Goal: Task Accomplishment & Management: Manage account settings

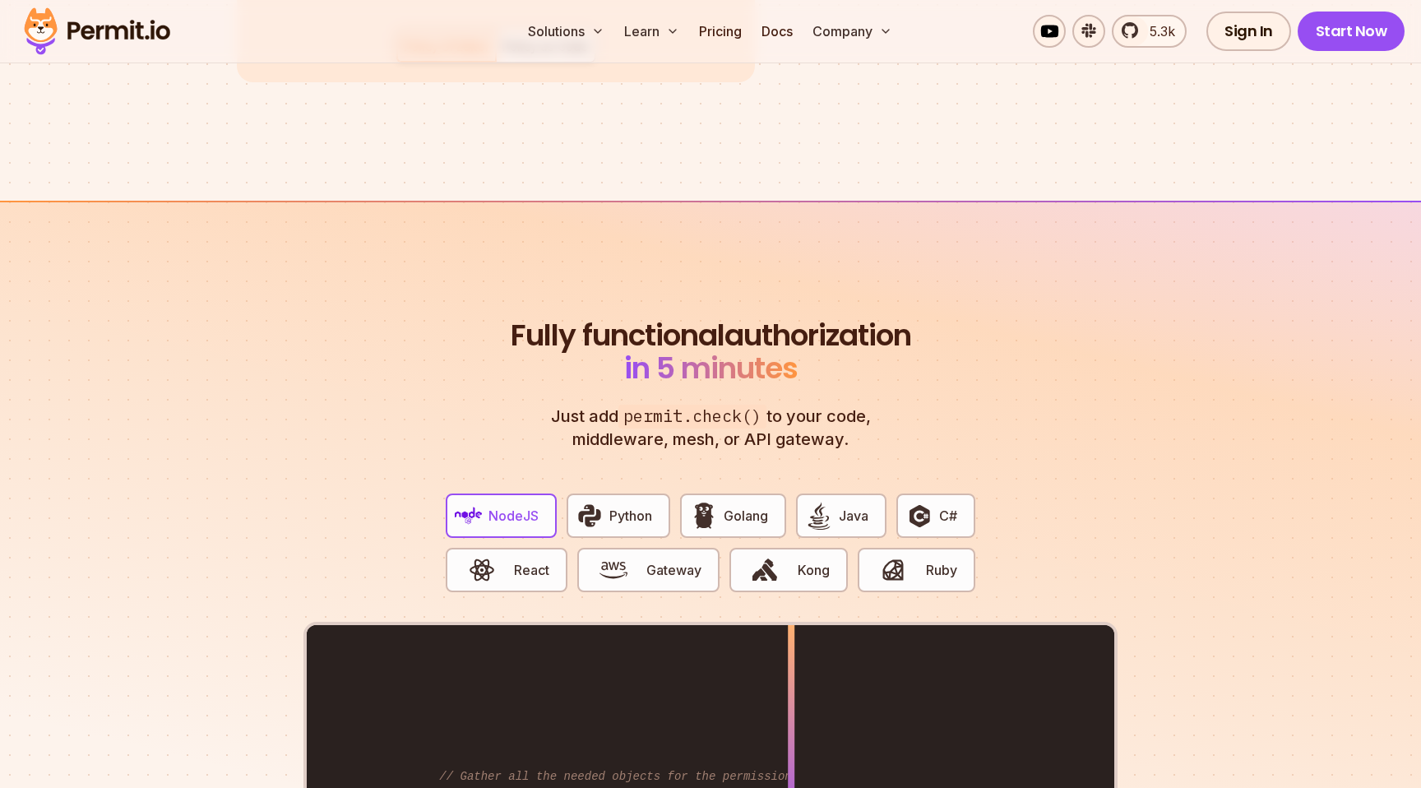
scroll to position [2859, 0]
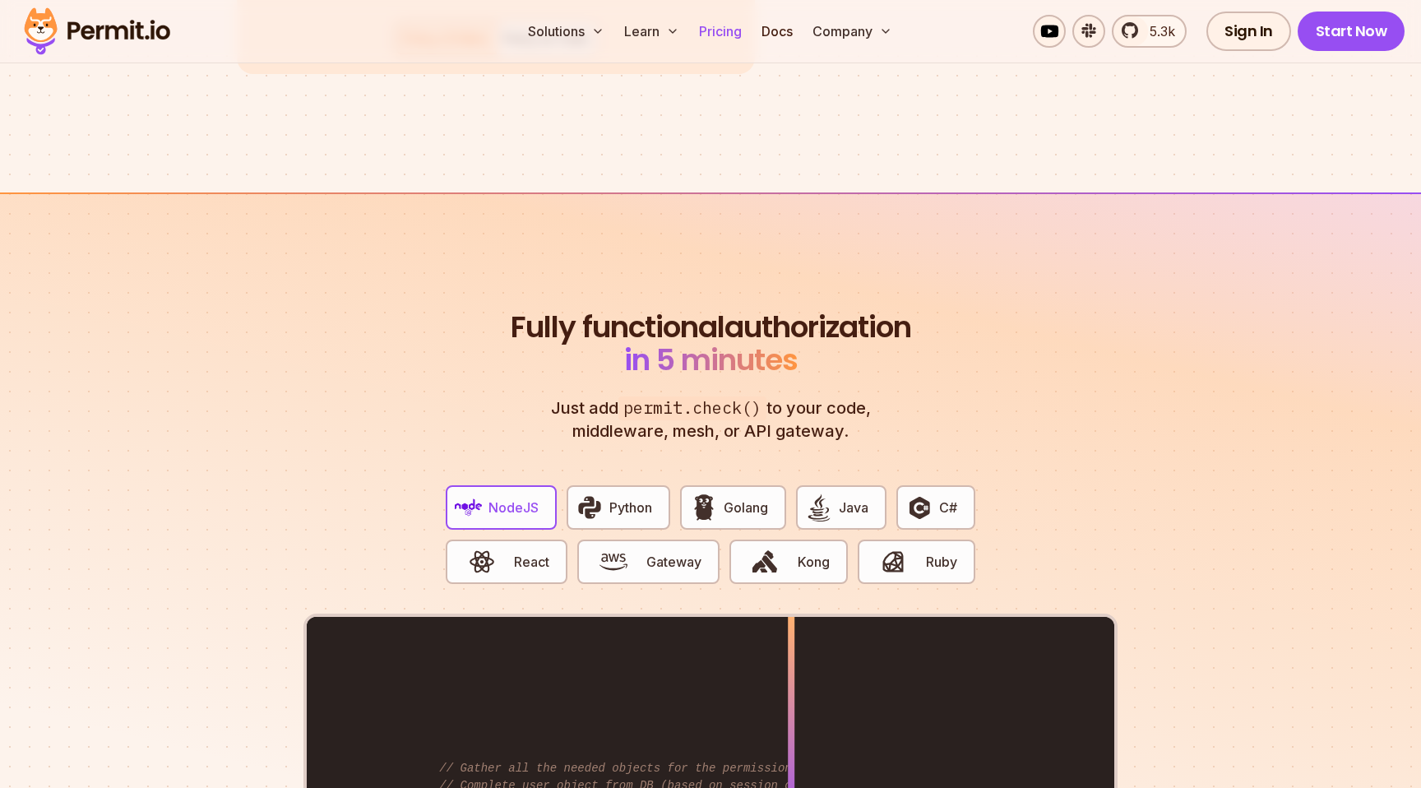
click at [735, 42] on link "Pricing" at bounding box center [721, 31] width 56 height 33
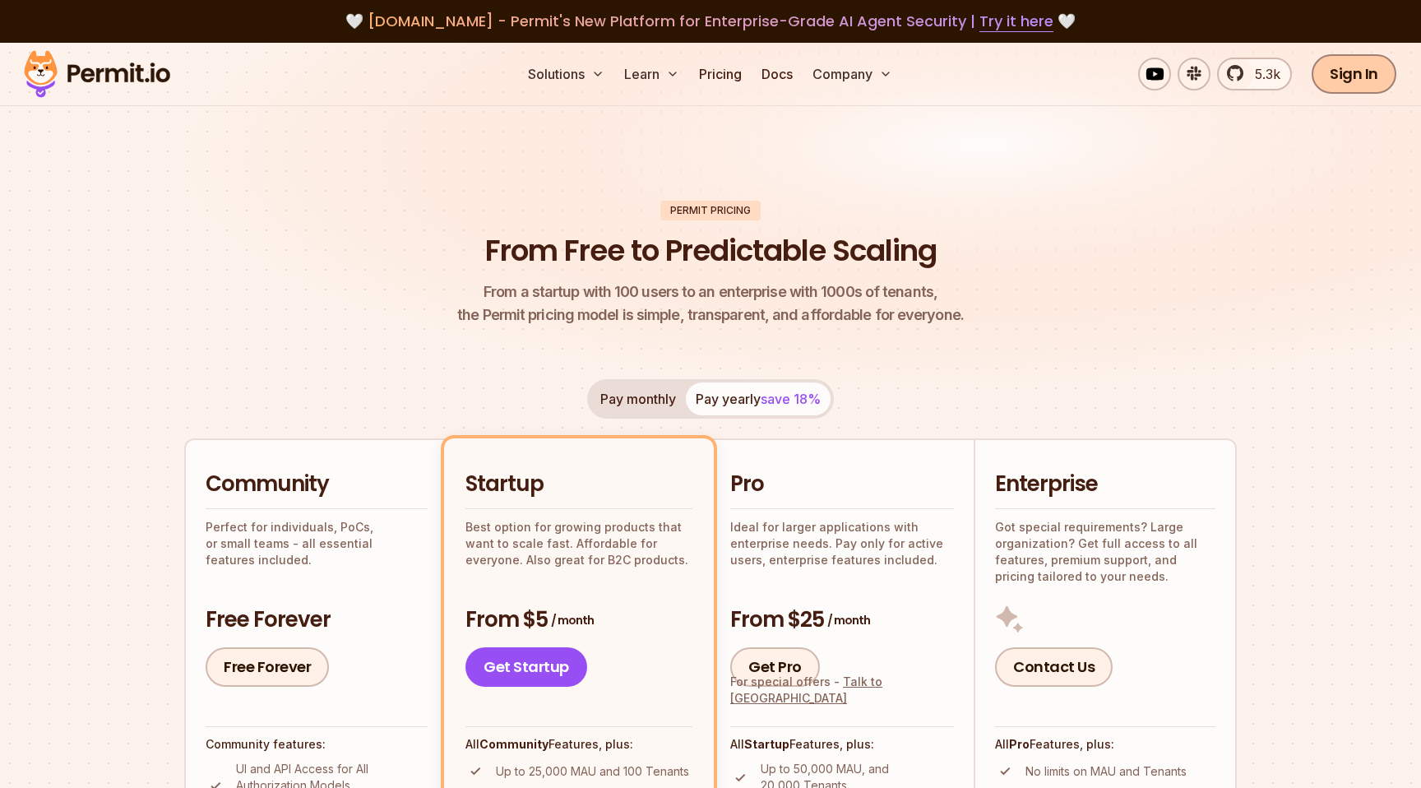
click at [1354, 67] on link "Sign In" at bounding box center [1354, 73] width 85 height 39
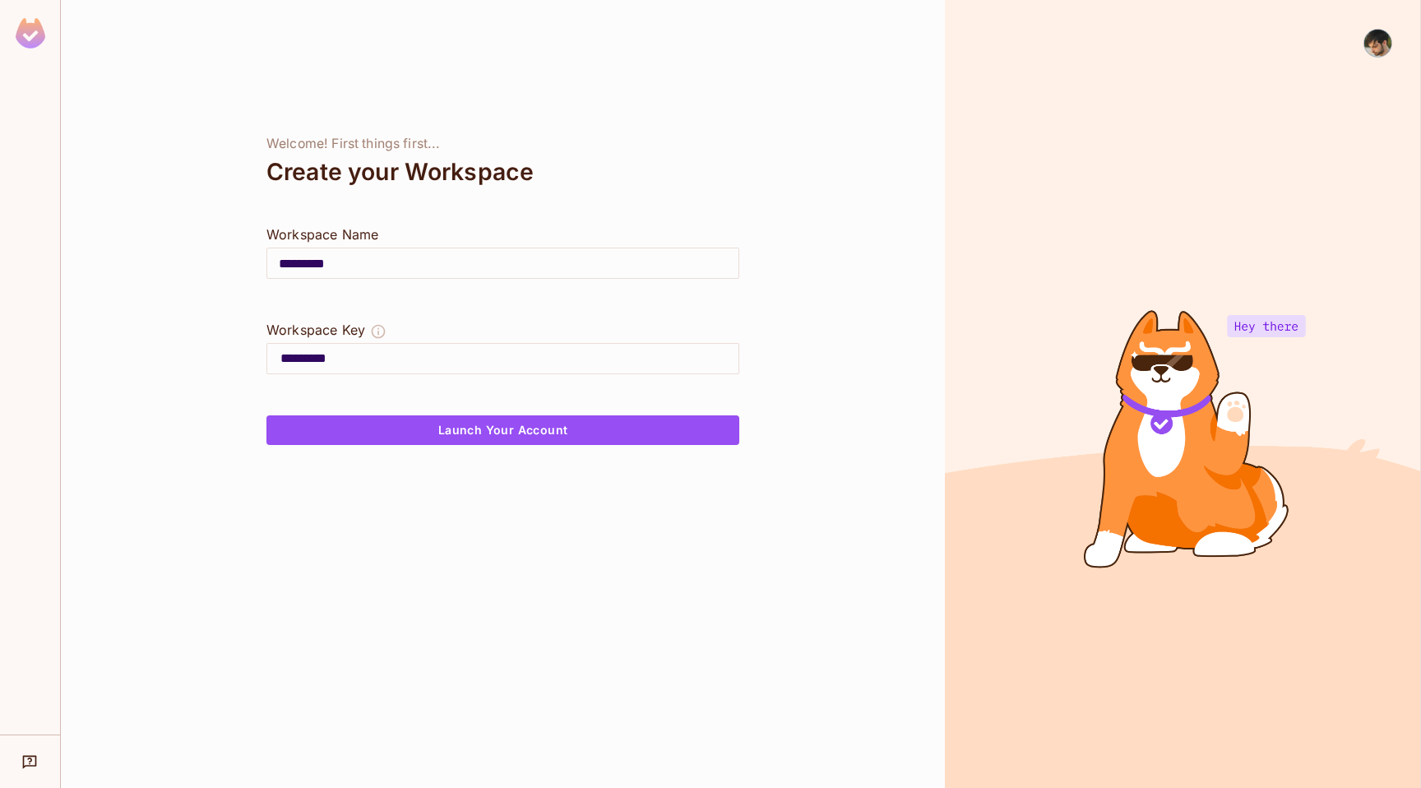
click at [424, 260] on input "*********" at bounding box center [502, 263] width 471 height 46
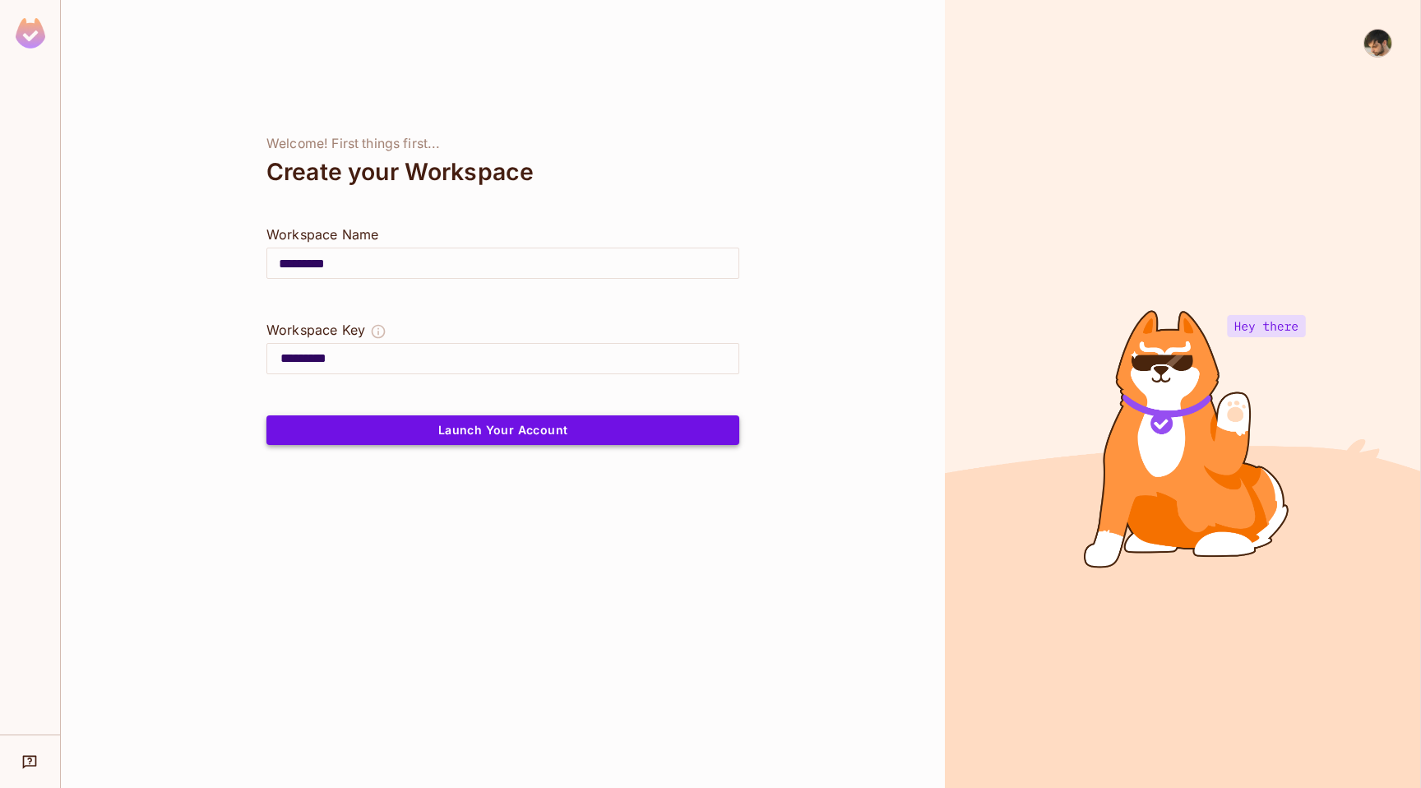
click at [396, 433] on button "Launch Your Account" at bounding box center [503, 430] width 473 height 30
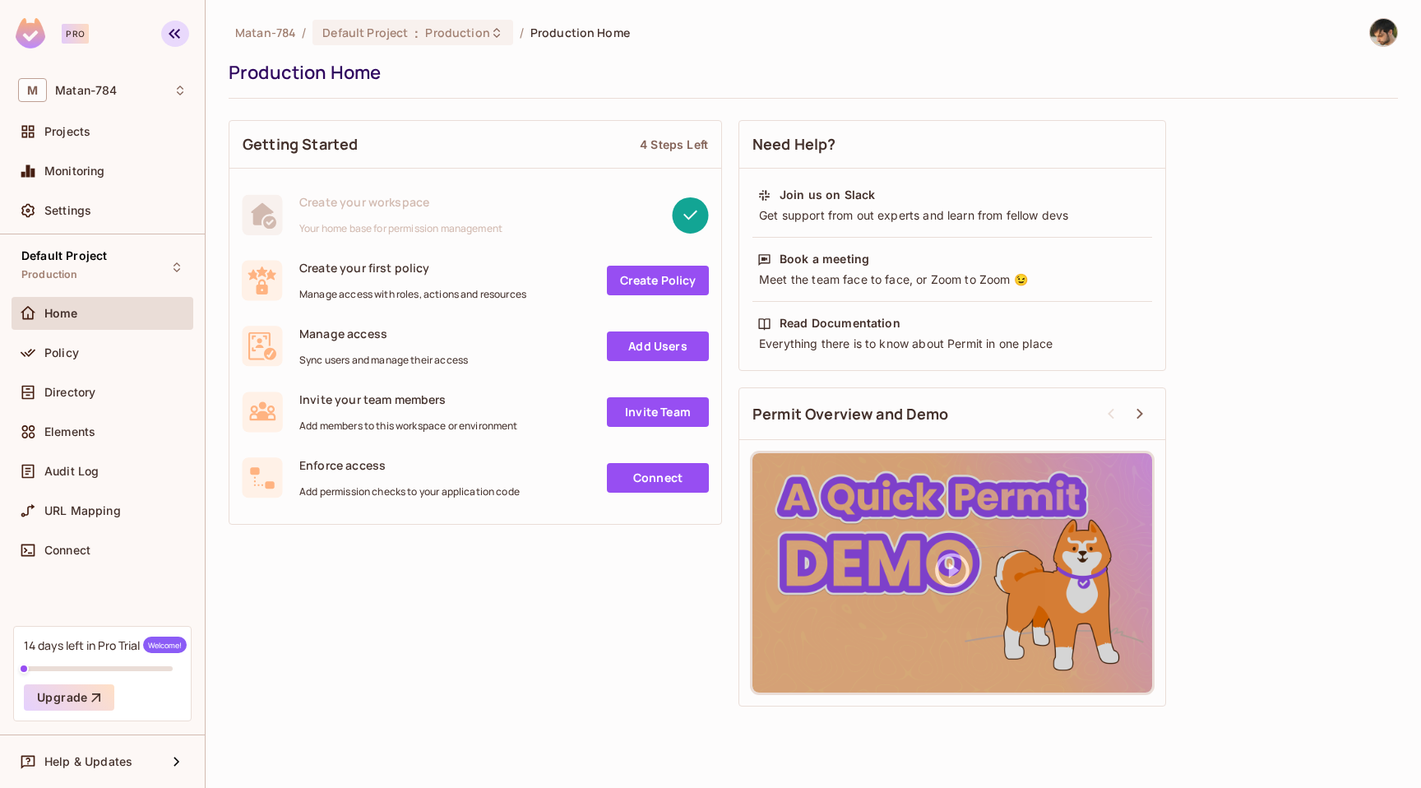
click at [173, 34] on icon "button" at bounding box center [175, 34] width 20 height 20
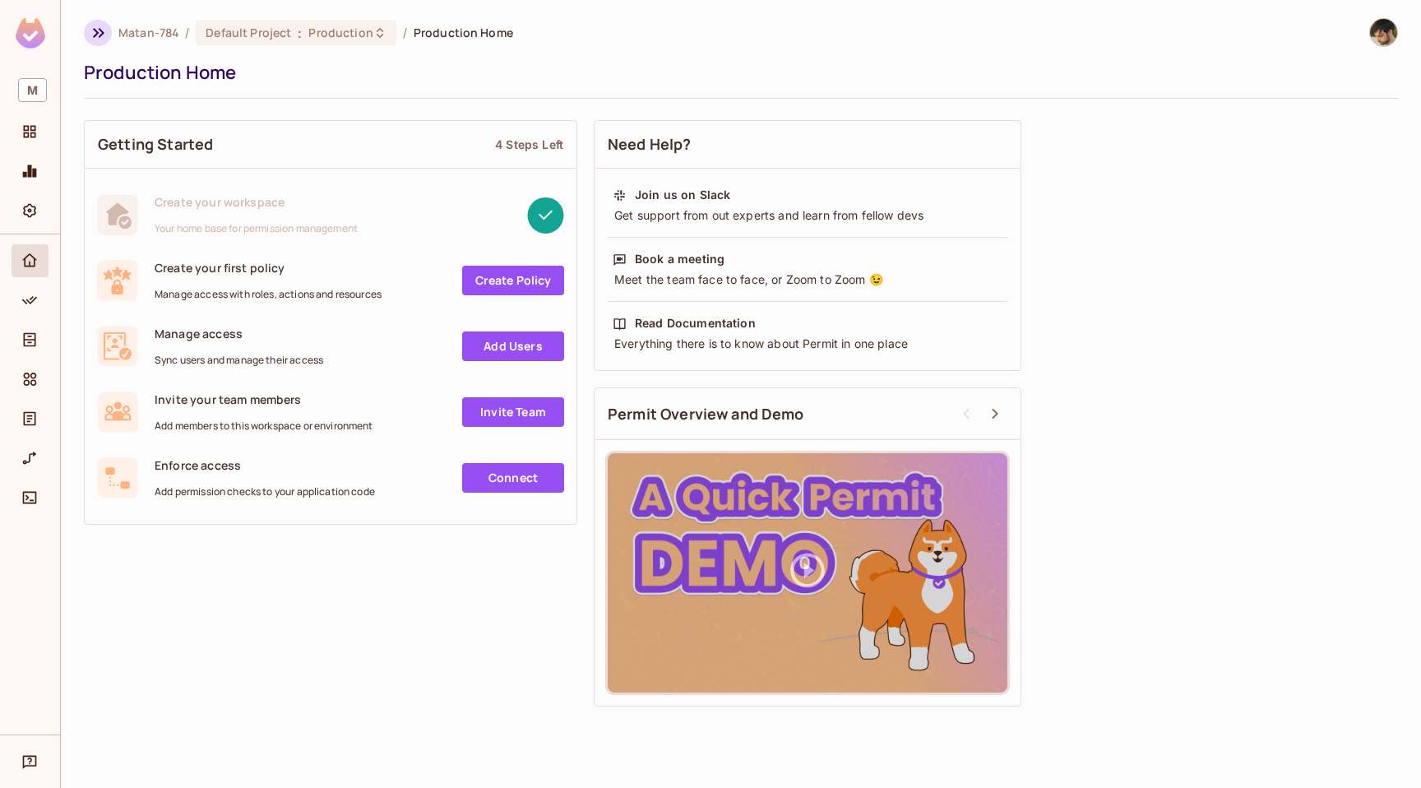
click at [105, 30] on icon "button" at bounding box center [99, 33] width 20 height 20
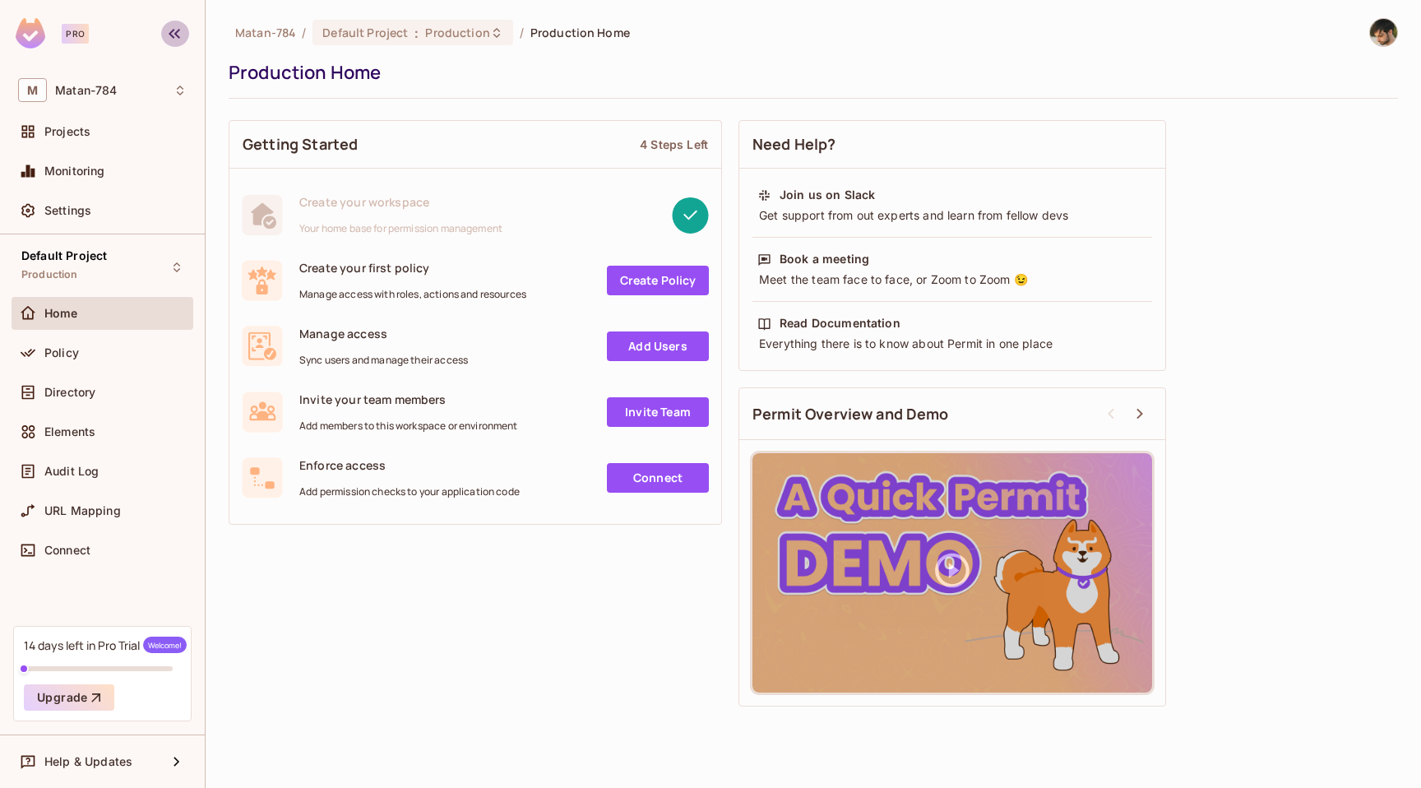
click at [178, 32] on icon "button" at bounding box center [175, 34] width 20 height 20
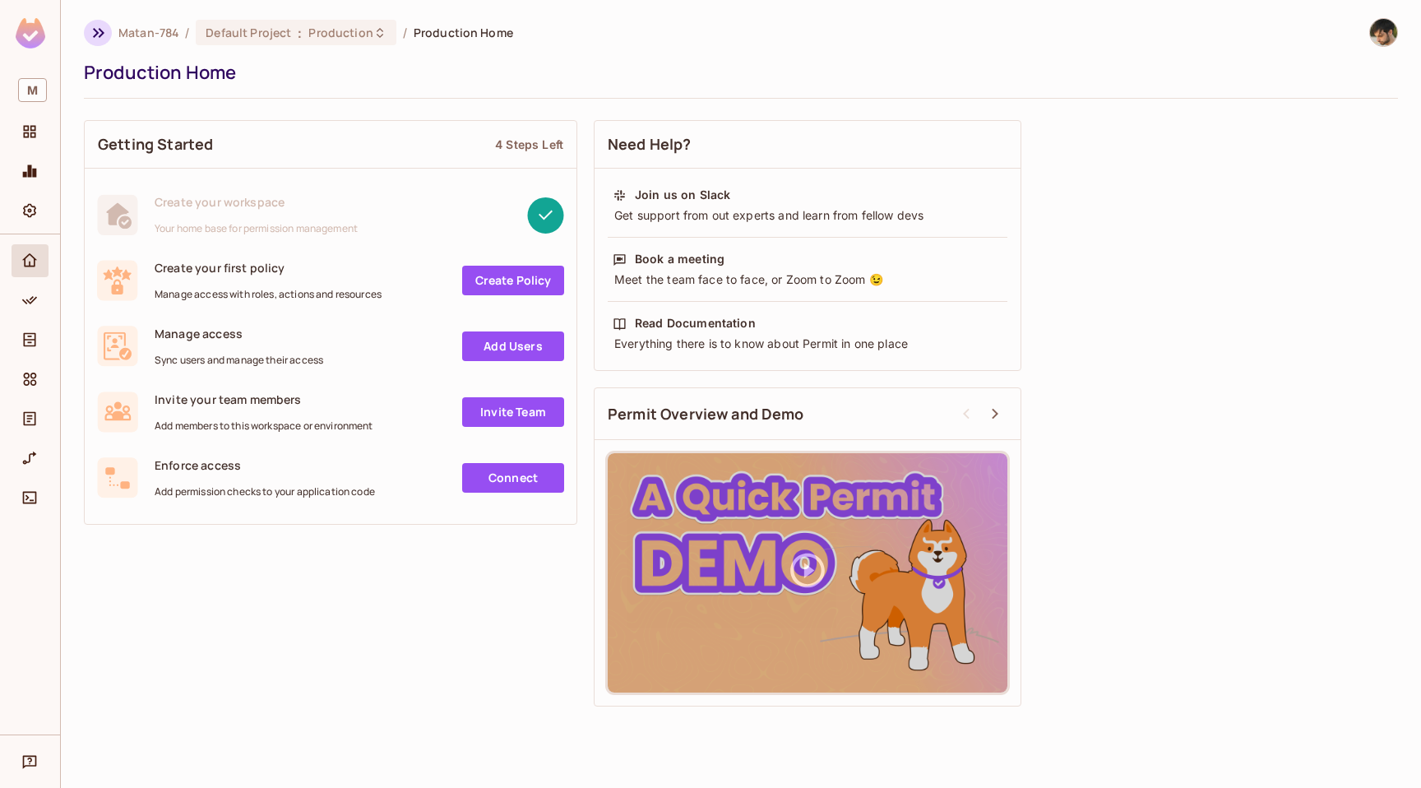
click at [91, 34] on icon "button" at bounding box center [99, 33] width 20 height 20
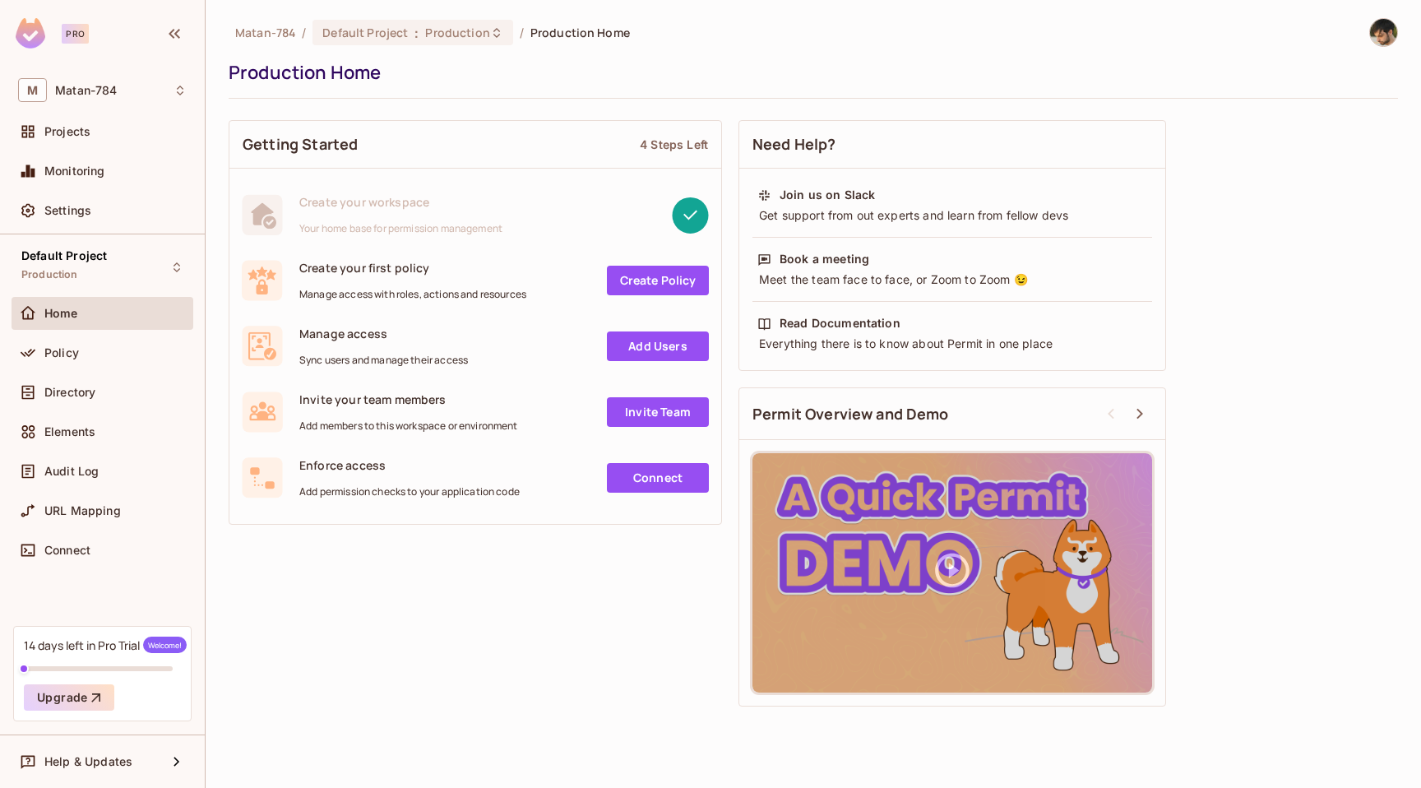
click at [630, 285] on link "Create Policy" at bounding box center [658, 281] width 102 height 30
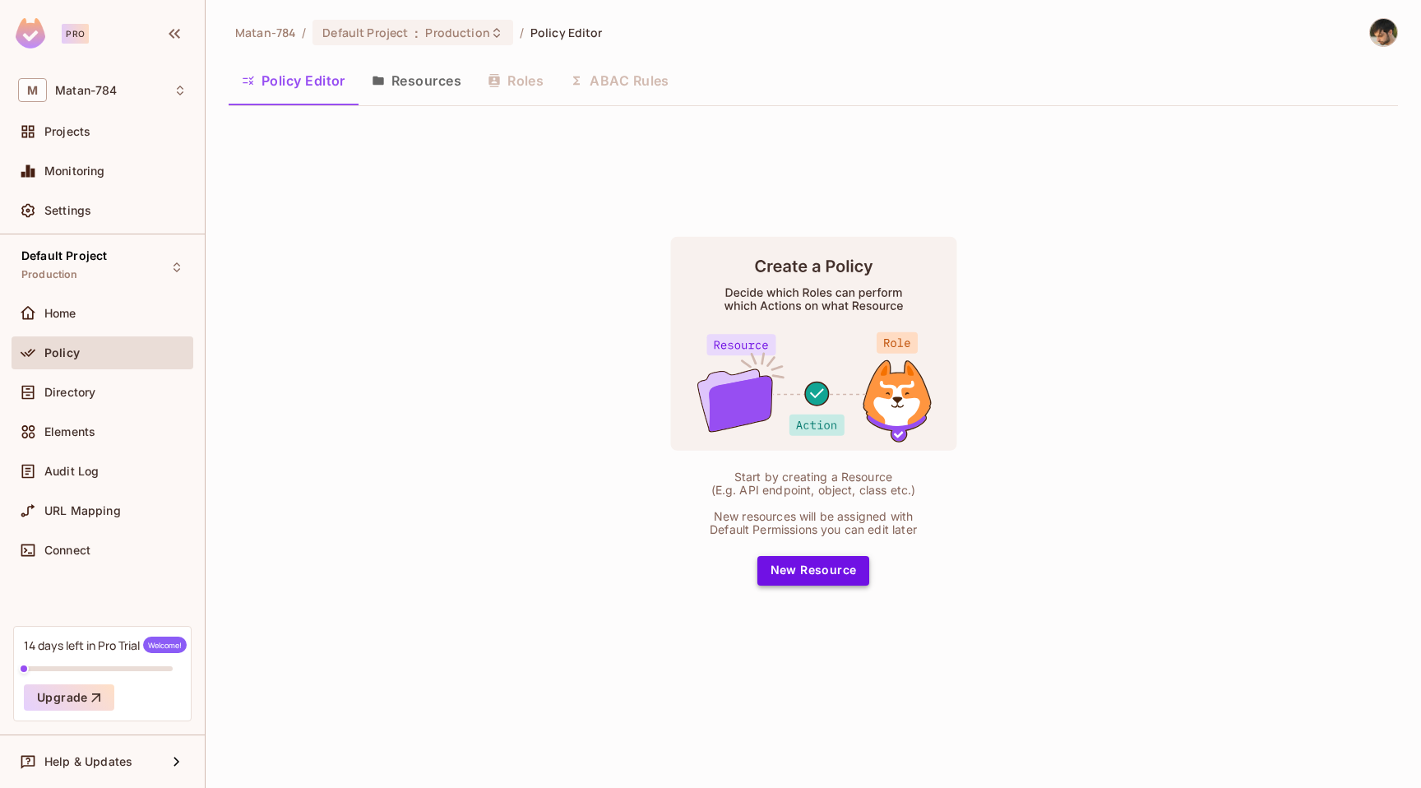
click at [804, 573] on button "New Resource" at bounding box center [814, 571] width 113 height 30
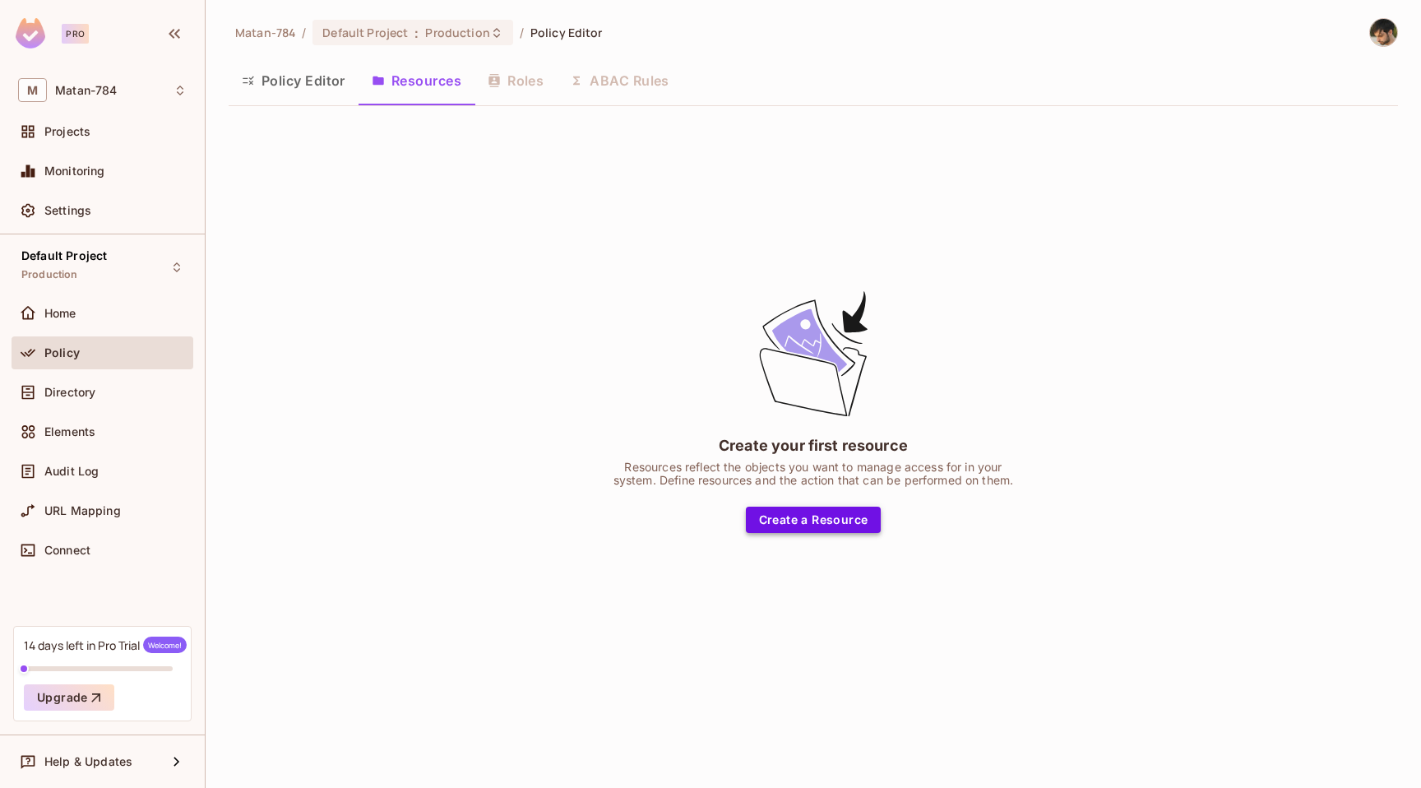
click at [781, 522] on button "Create a Resource" at bounding box center [814, 520] width 136 height 26
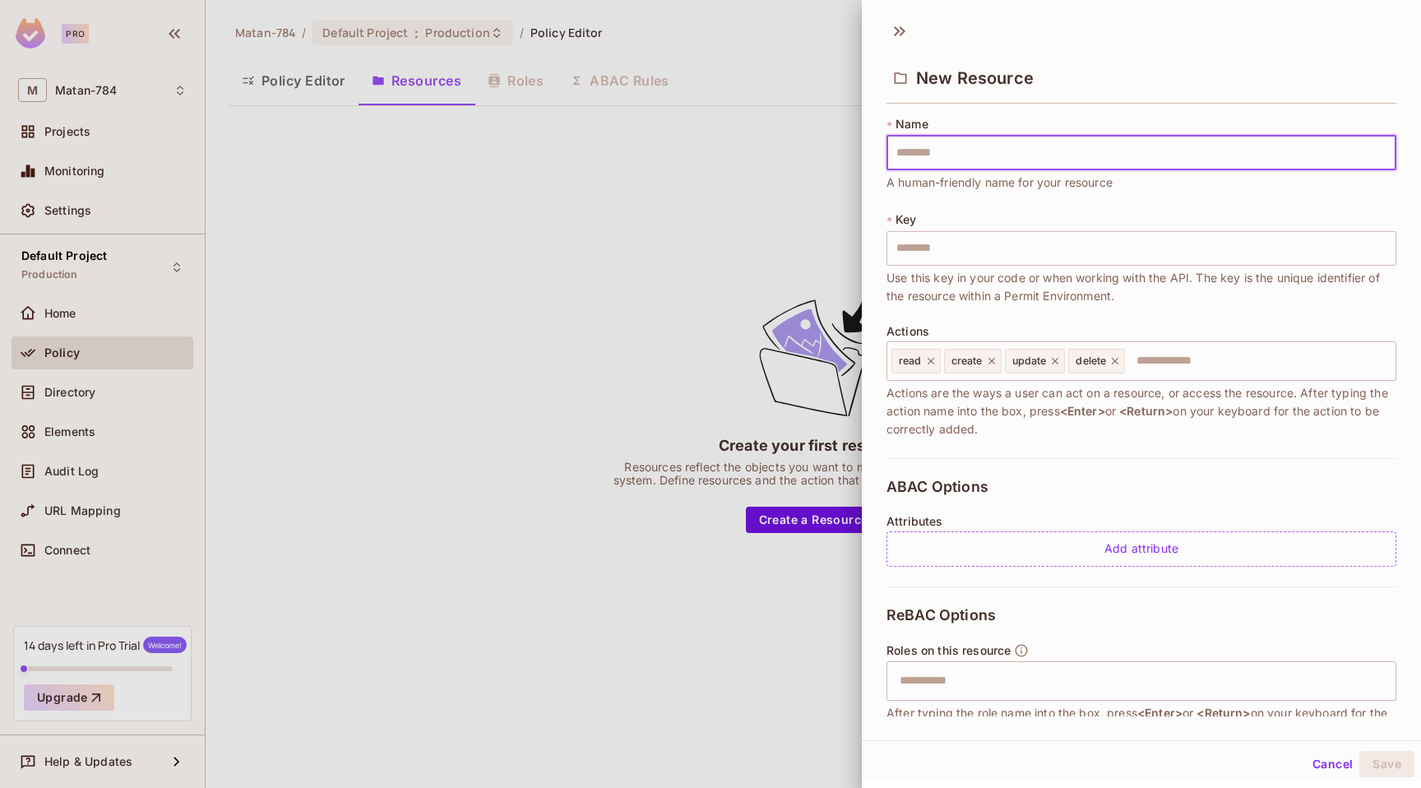
click at [1313, 764] on button "Cancel" at bounding box center [1332, 764] width 53 height 26
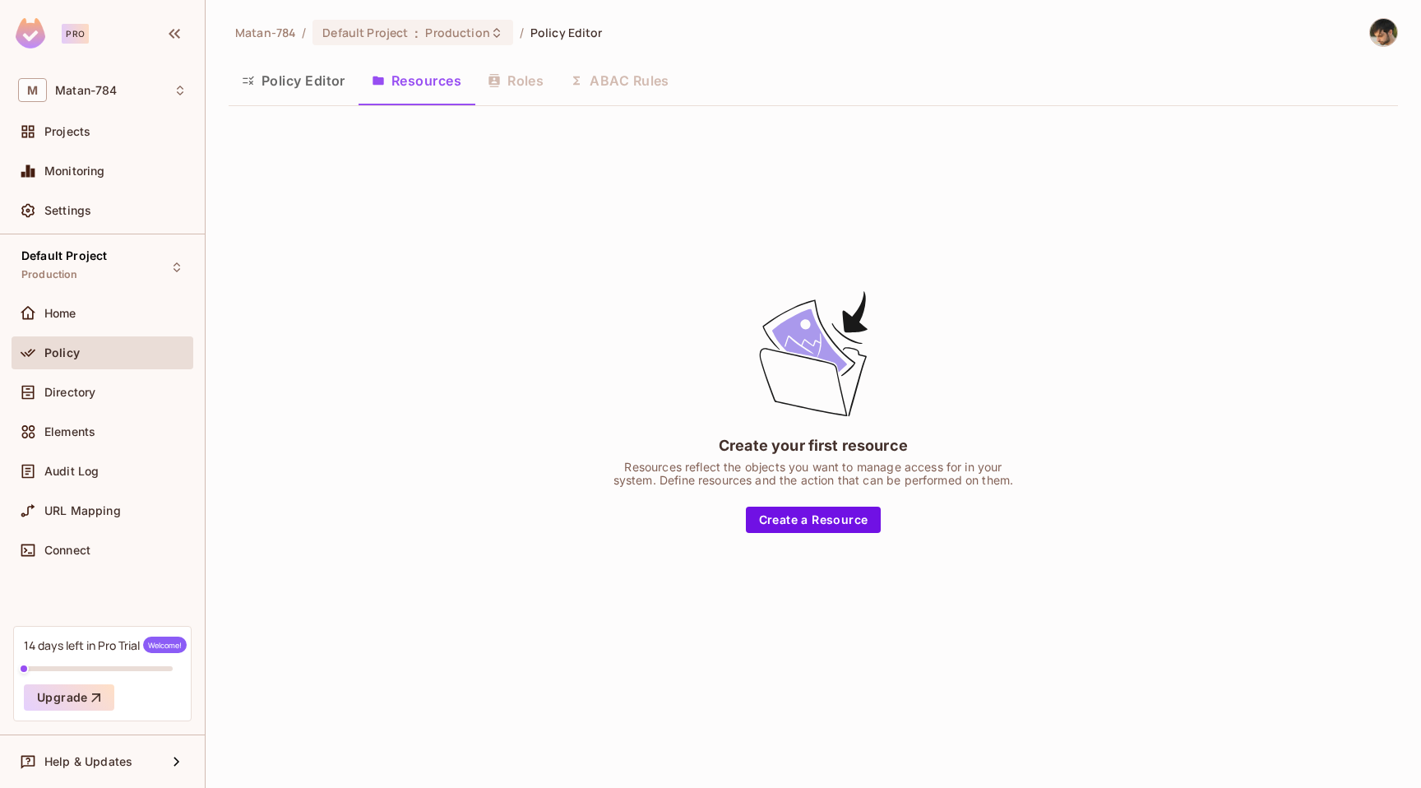
click at [282, 75] on button "Policy Editor" at bounding box center [294, 80] width 130 height 41
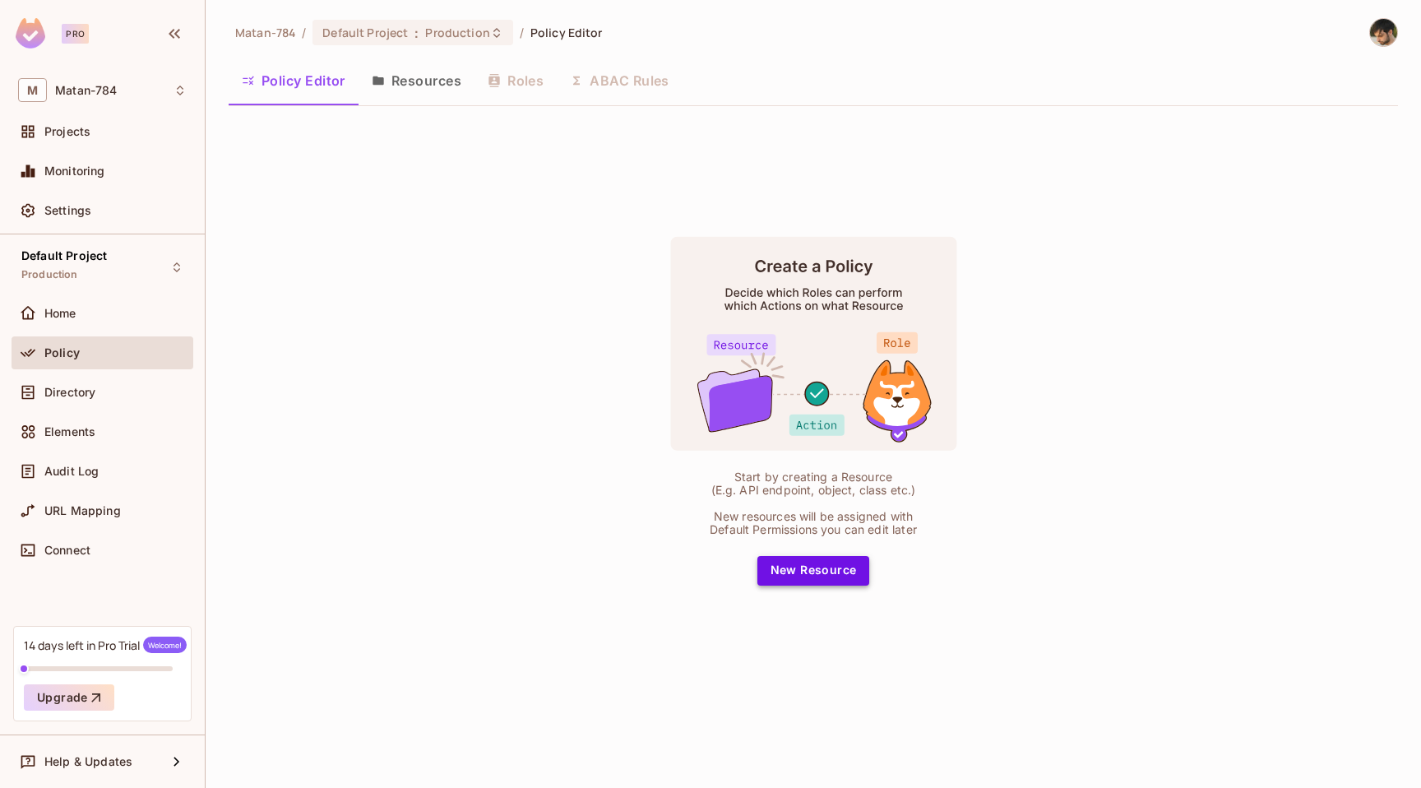
click at [846, 566] on button "New Resource" at bounding box center [814, 571] width 113 height 30
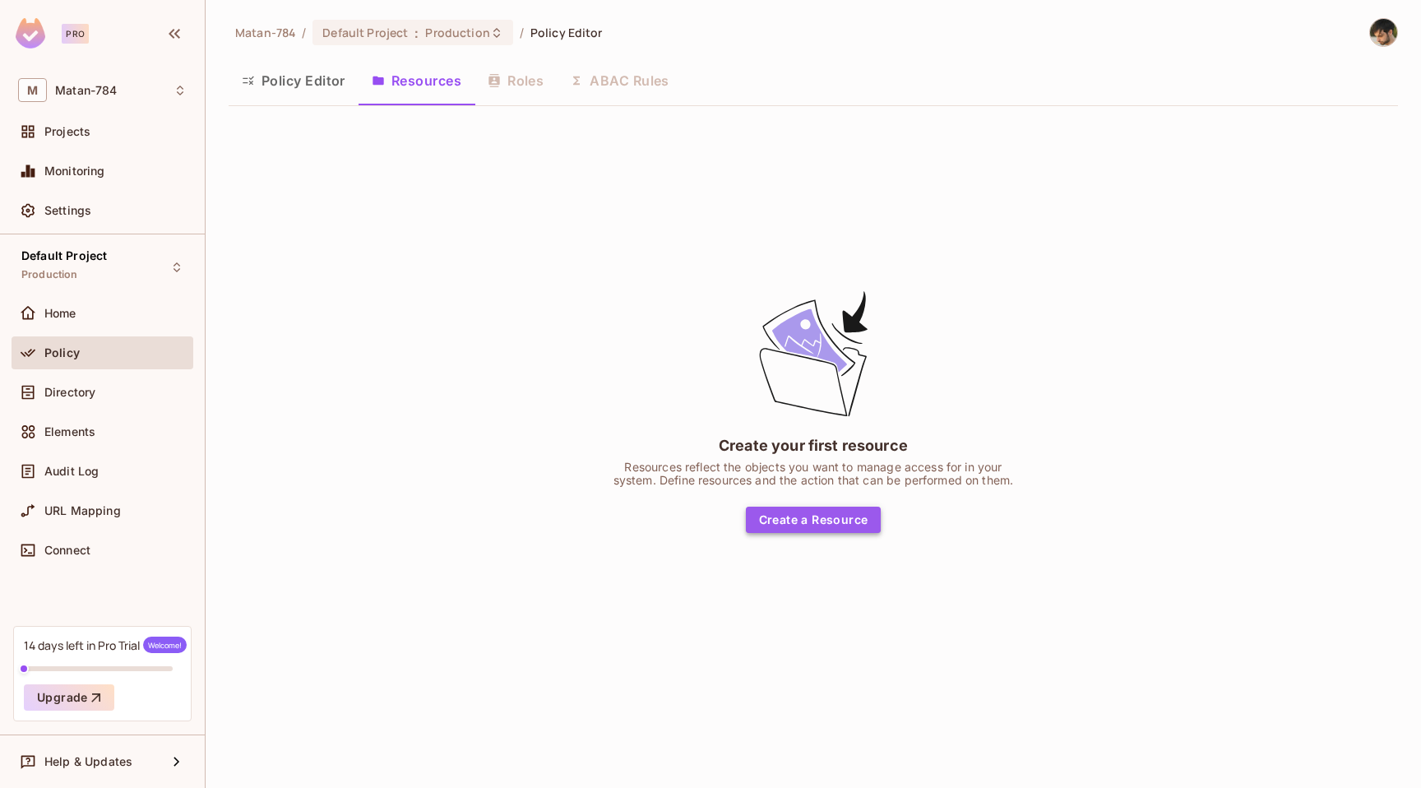
click at [822, 511] on button "Create a Resource" at bounding box center [814, 520] width 136 height 26
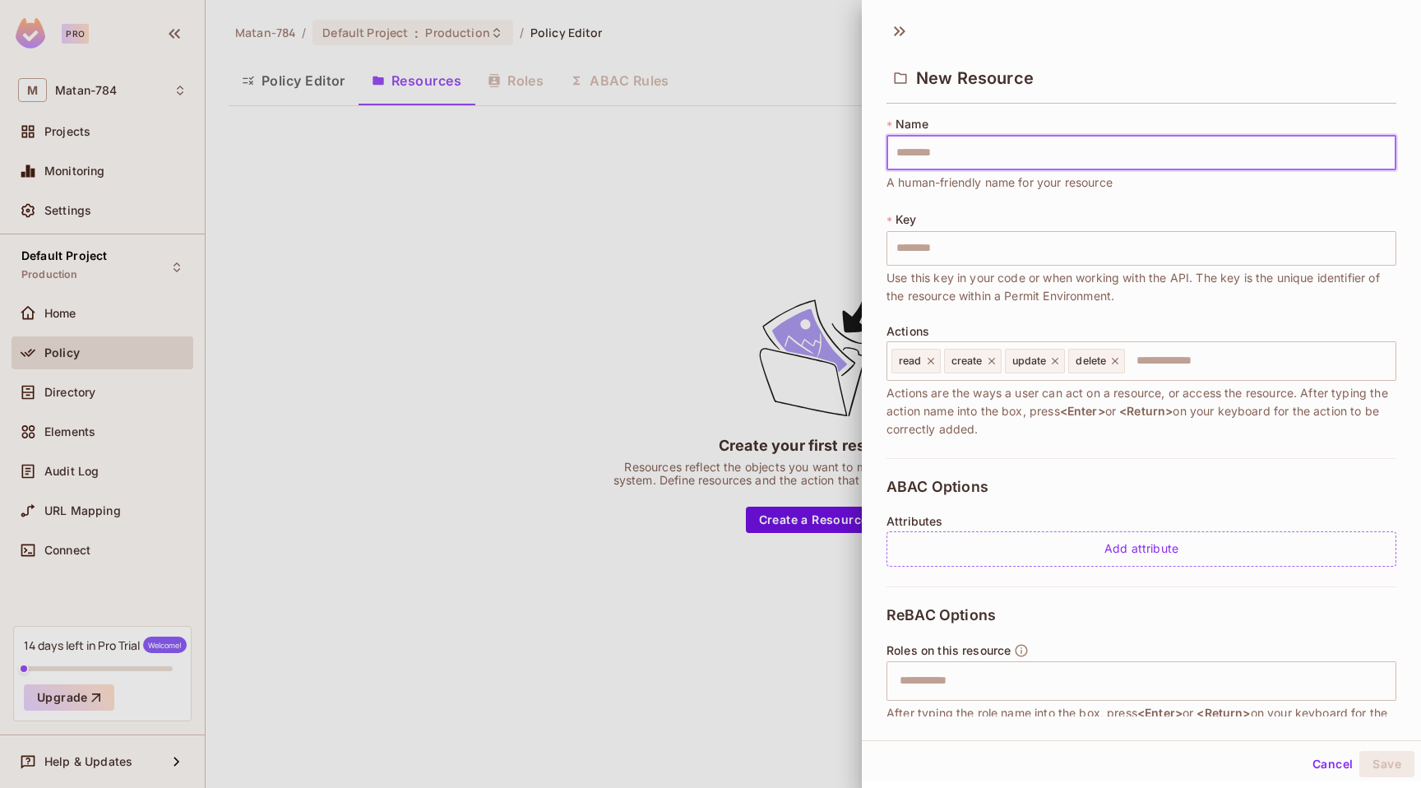
click at [946, 153] on input "text" at bounding box center [1142, 153] width 510 height 35
type input "*"
type input "**"
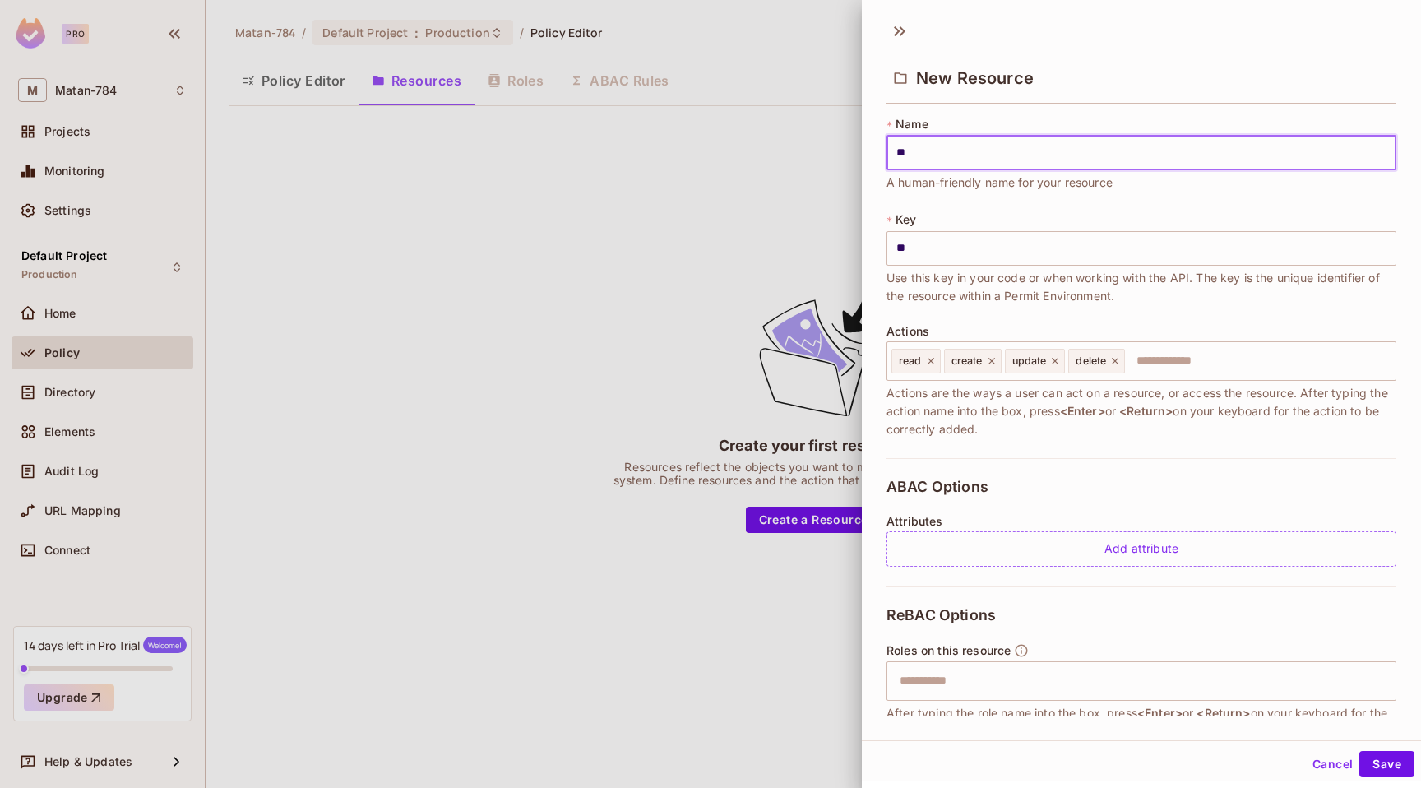
type input "***"
type input "****"
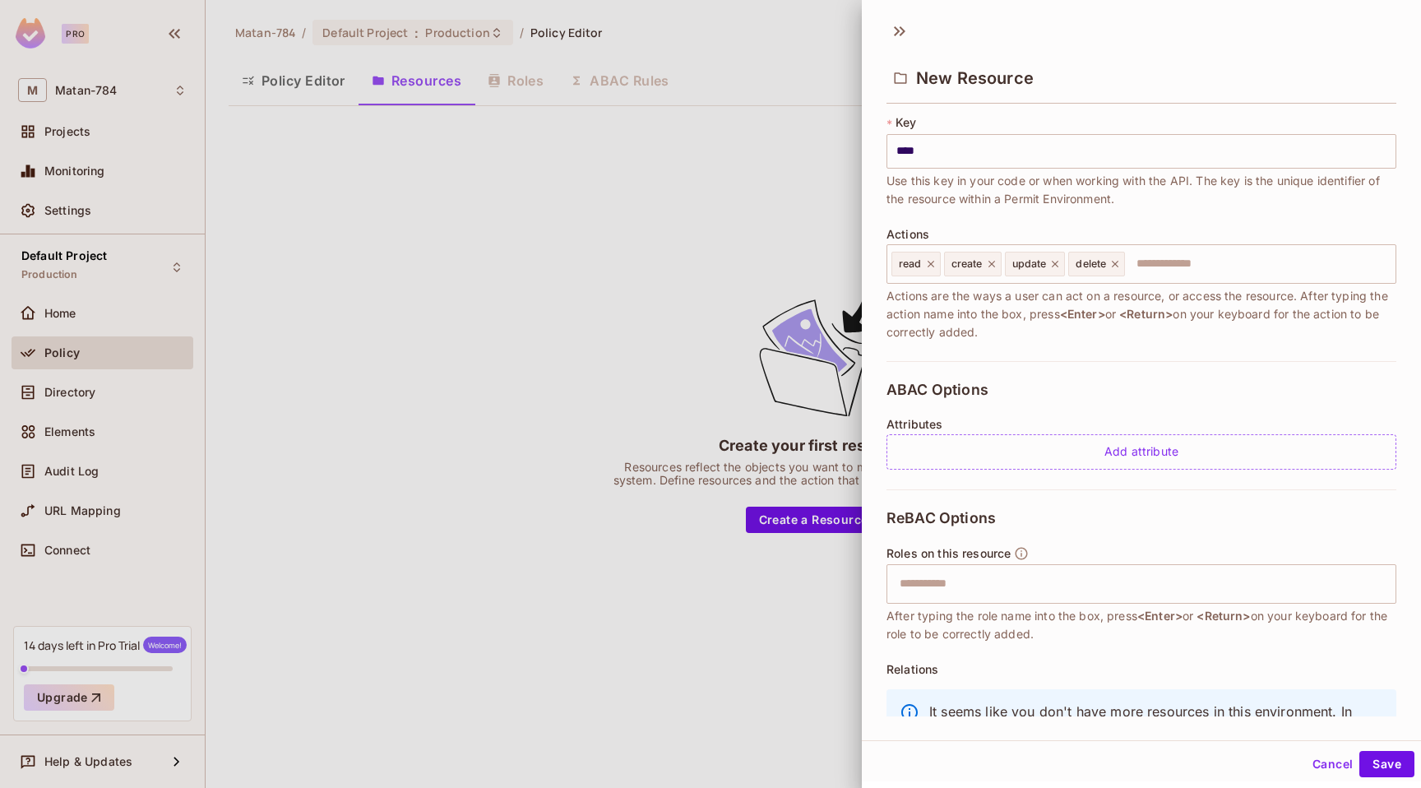
scroll to position [180, 0]
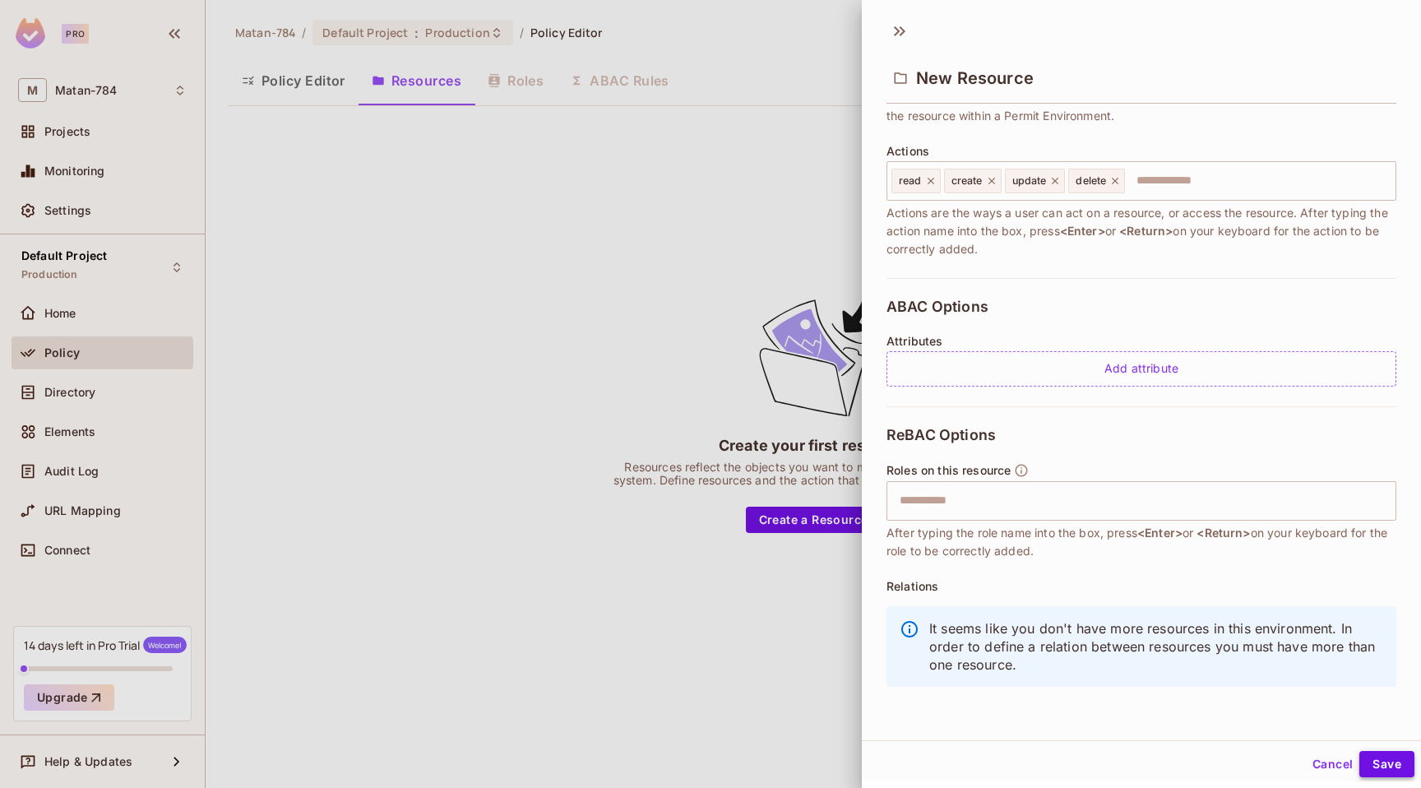
type input "****"
click at [1380, 770] on button "Save" at bounding box center [1387, 764] width 55 height 26
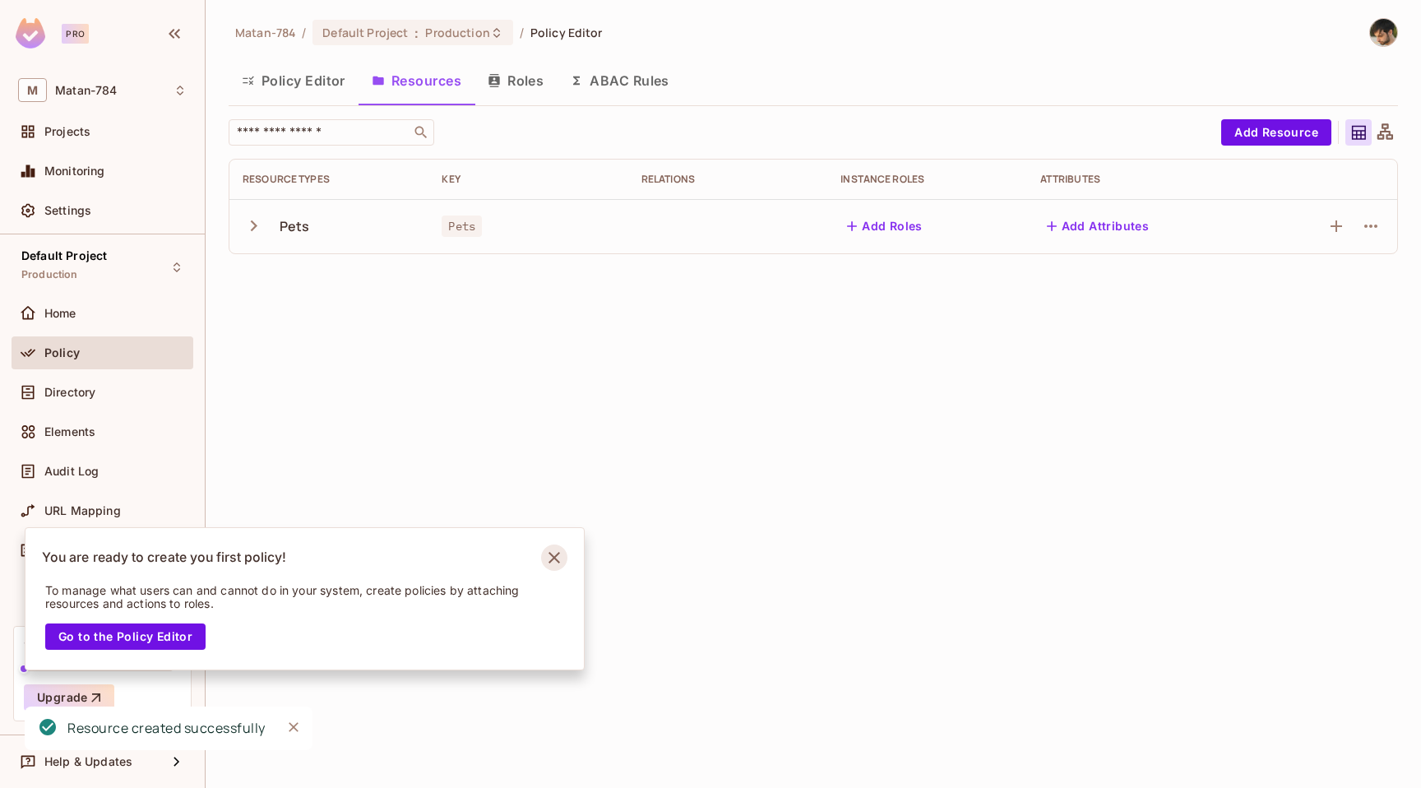
click at [559, 553] on icon "Notifications Alt+T" at bounding box center [555, 558] width 12 height 12
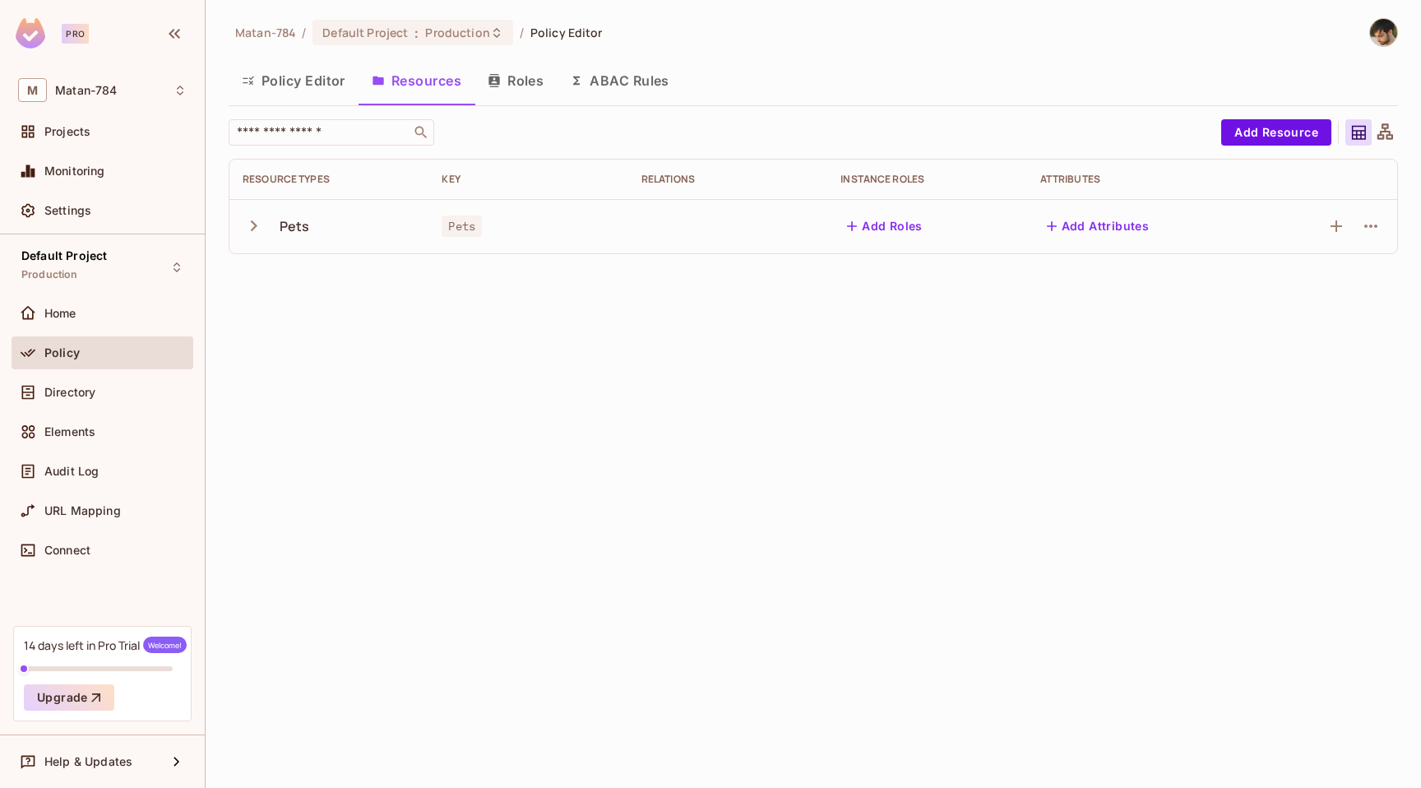
click at [259, 228] on icon "button" at bounding box center [254, 226] width 22 height 22
click at [294, 68] on button "Policy Editor" at bounding box center [294, 80] width 130 height 41
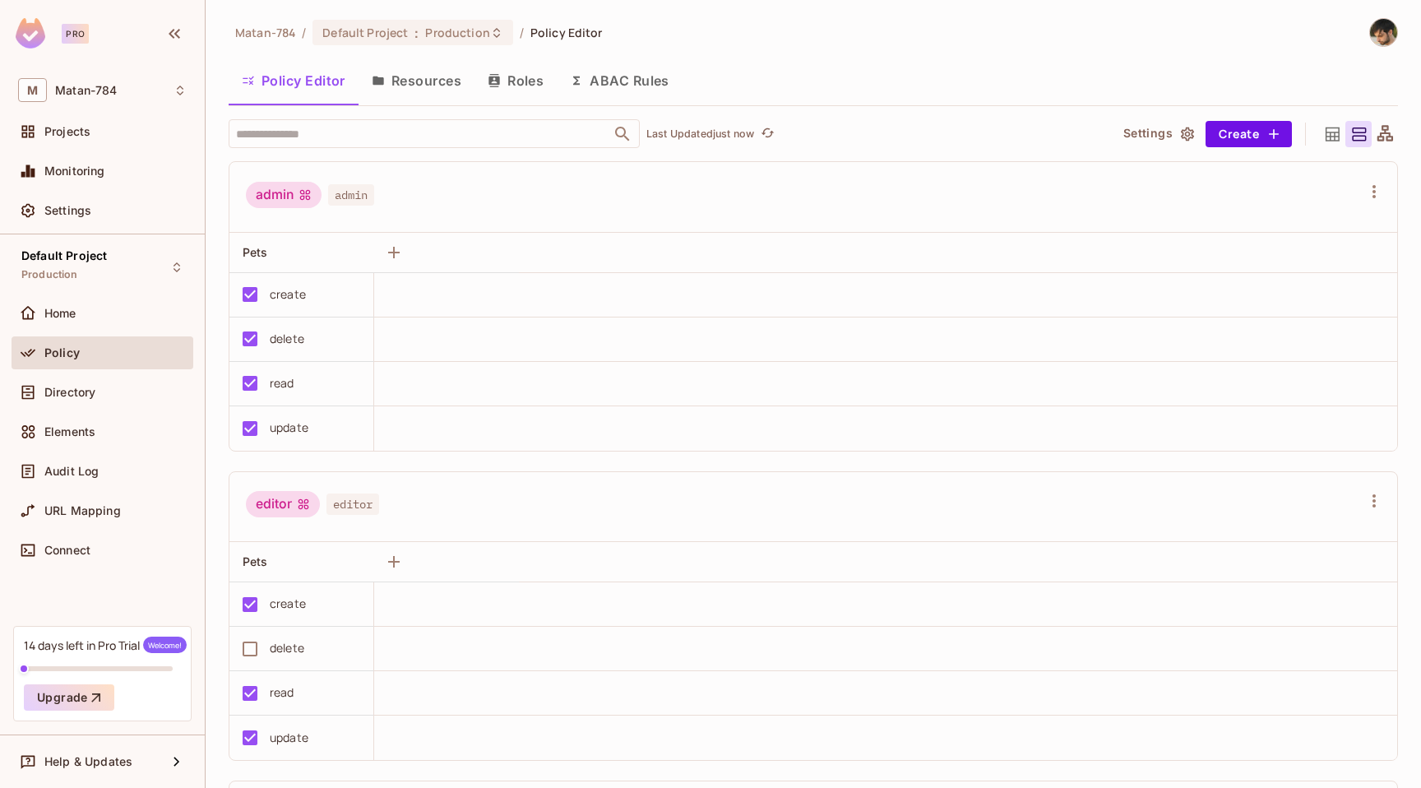
click at [410, 75] on button "Resources" at bounding box center [417, 80] width 116 height 41
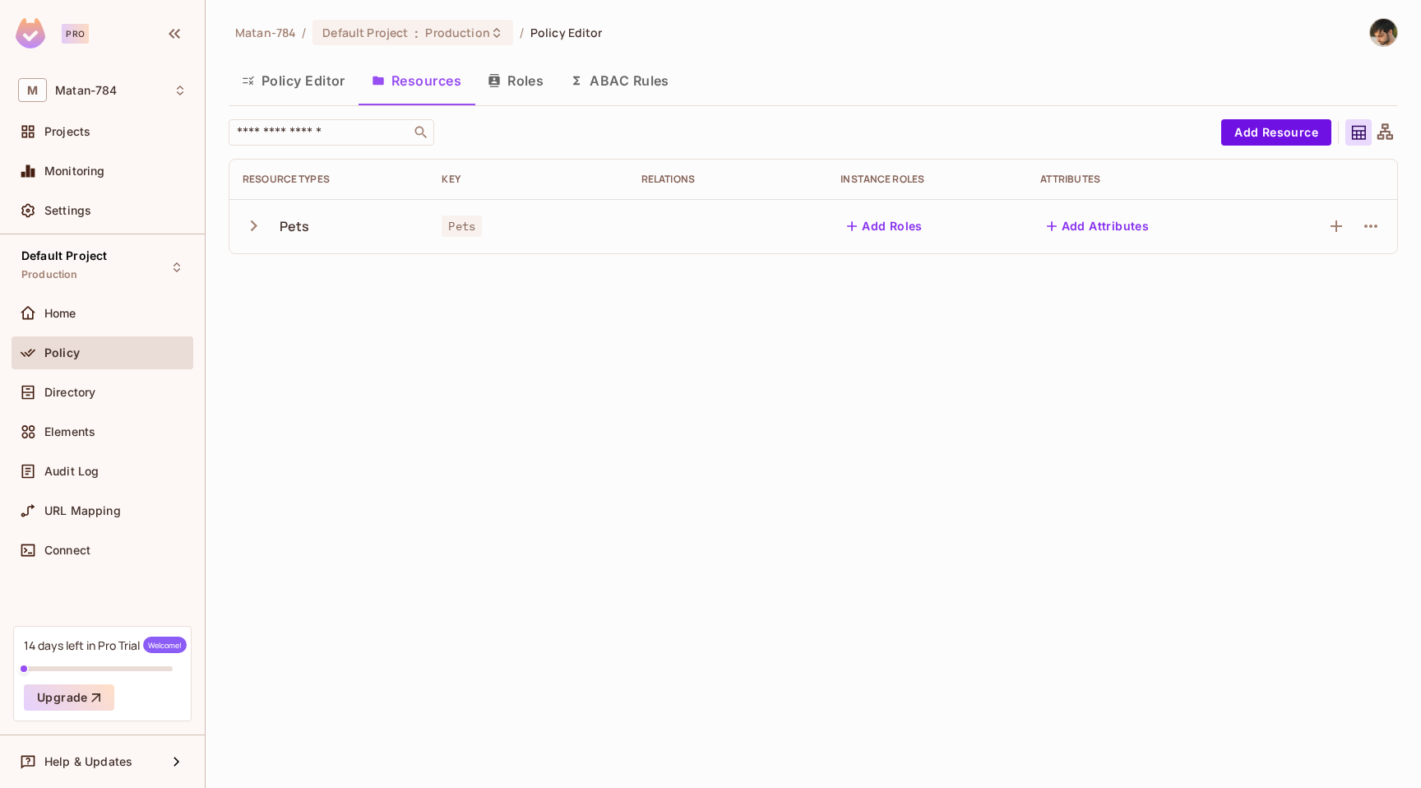
click at [512, 95] on button "Roles" at bounding box center [516, 80] width 82 height 41
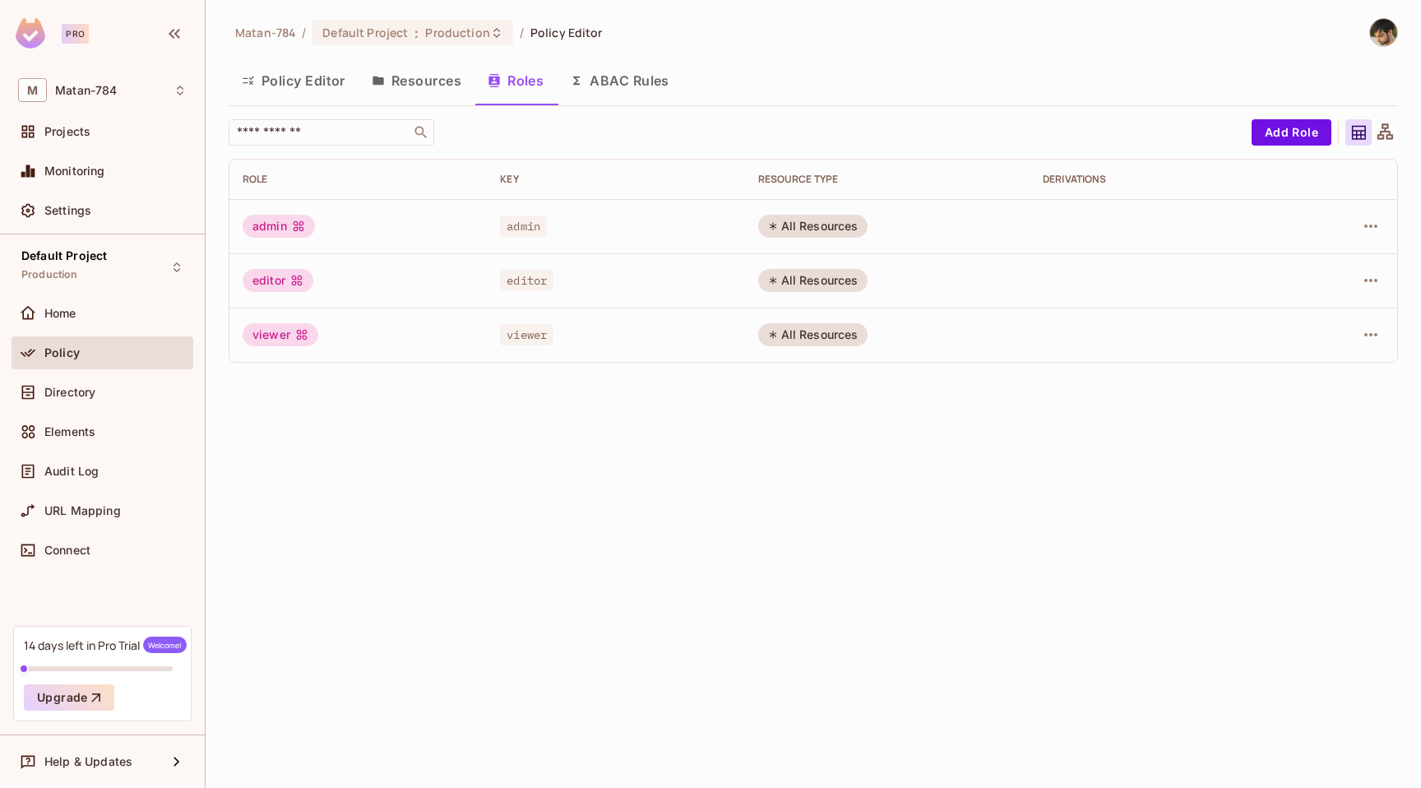
click at [627, 85] on button "ABAC Rules" at bounding box center [620, 80] width 126 height 41
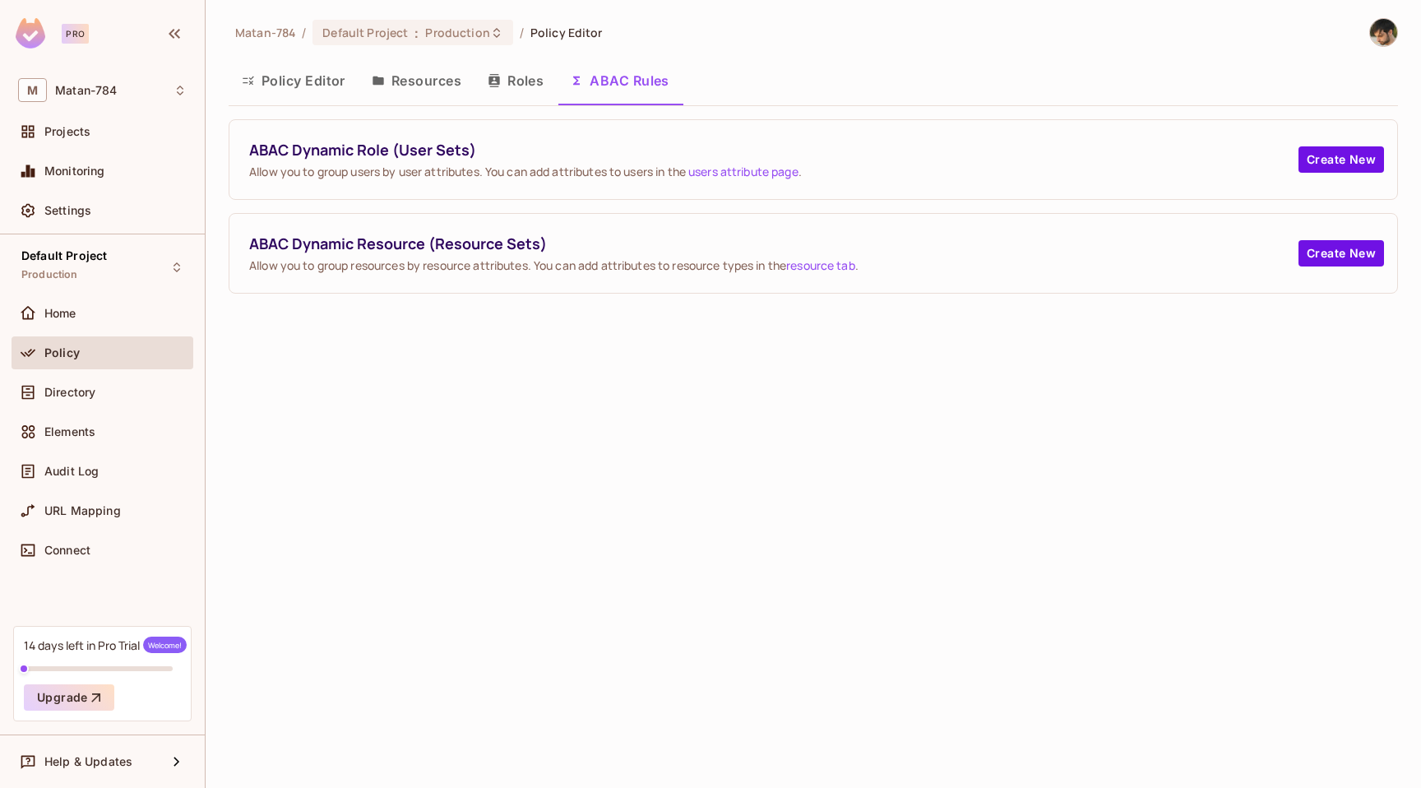
click at [510, 85] on button "Roles" at bounding box center [516, 80] width 82 height 41
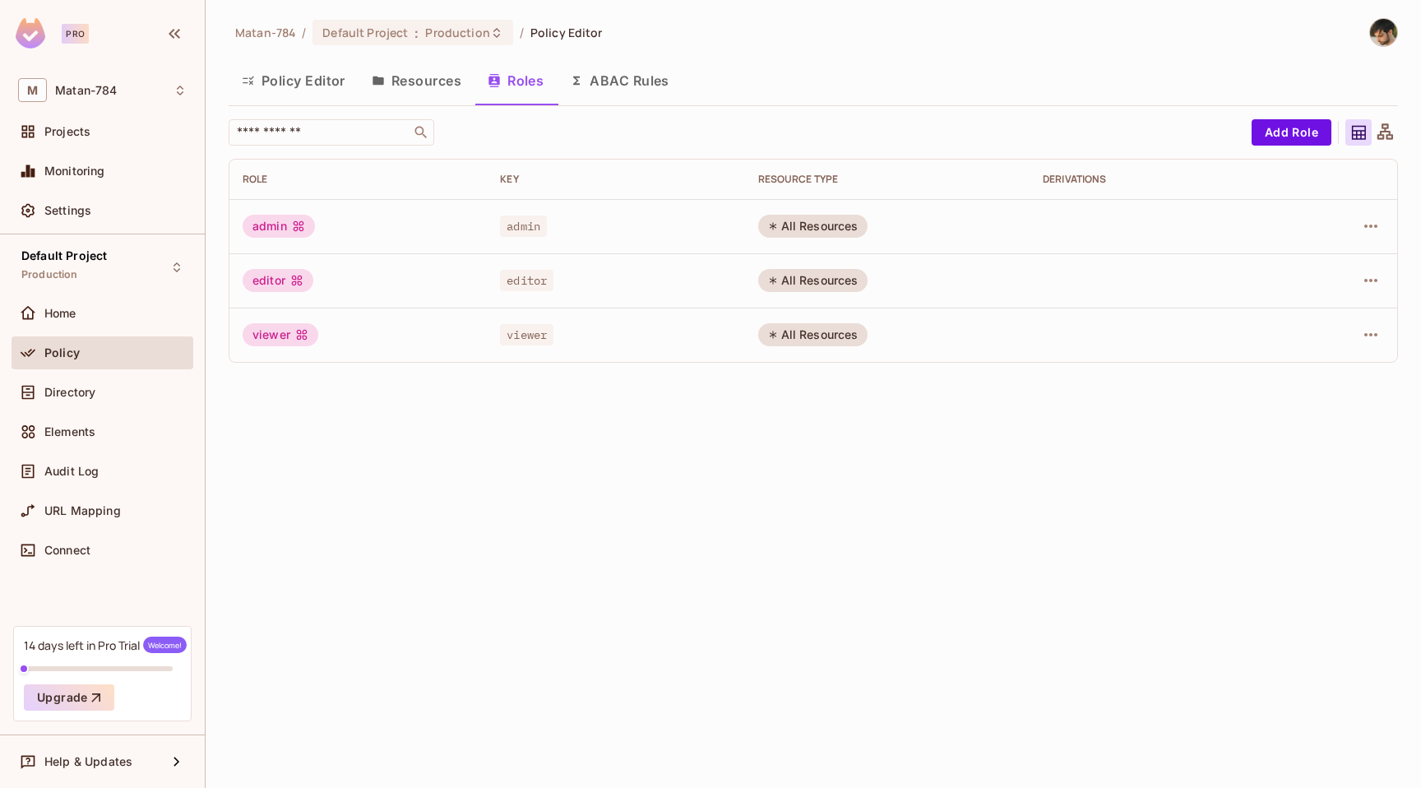
click at [424, 87] on button "Resources" at bounding box center [417, 80] width 116 height 41
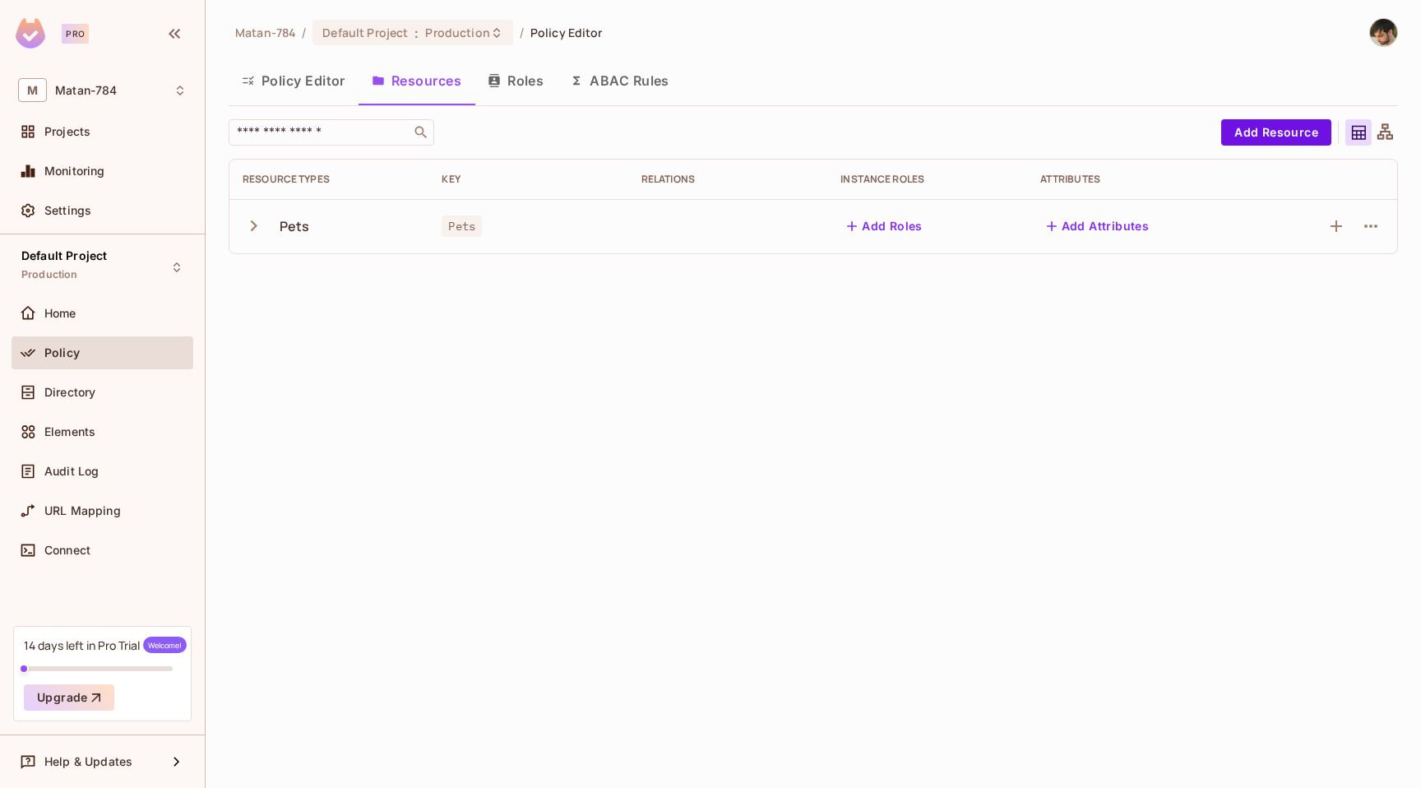
click at [333, 86] on button "Policy Editor" at bounding box center [294, 80] width 130 height 41
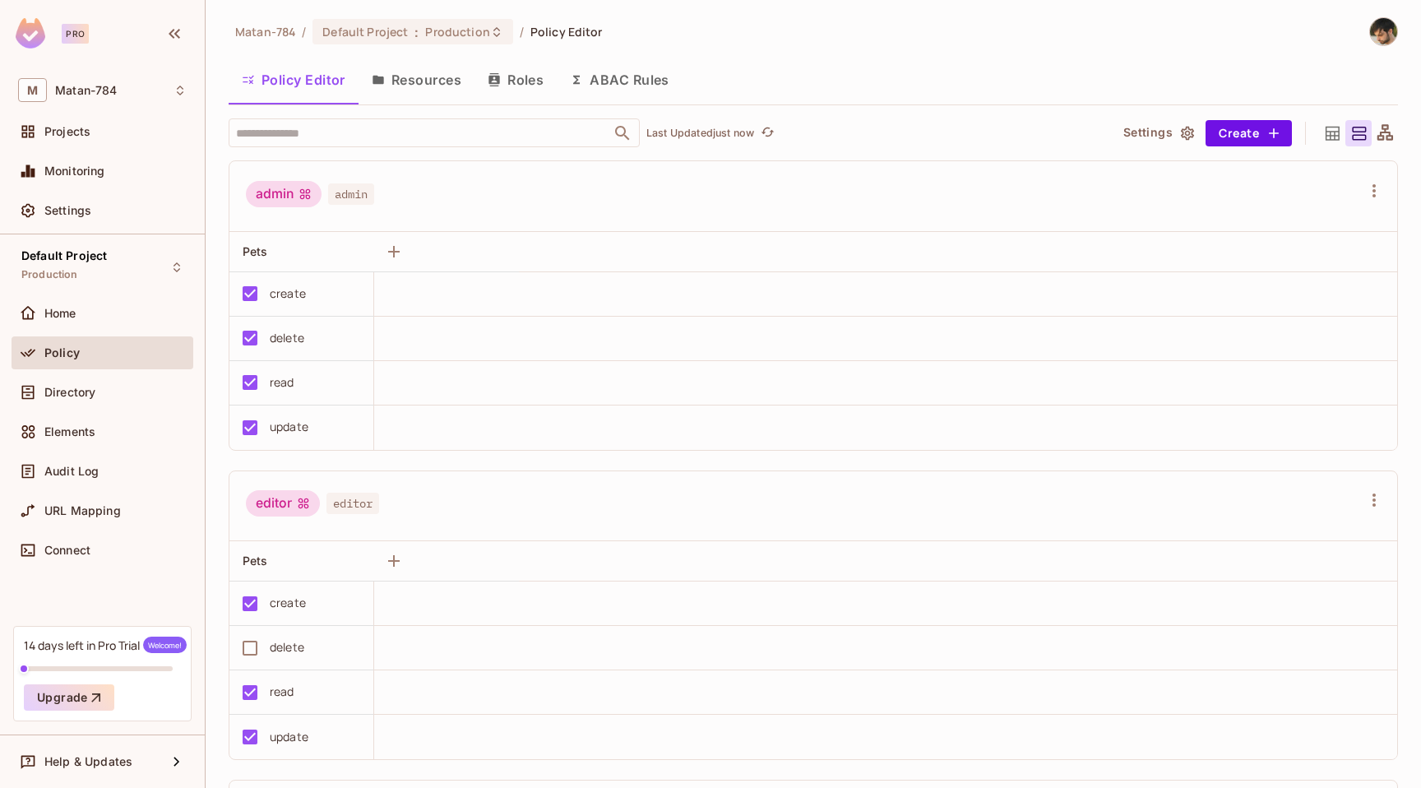
click at [442, 78] on button "Resources" at bounding box center [417, 79] width 116 height 41
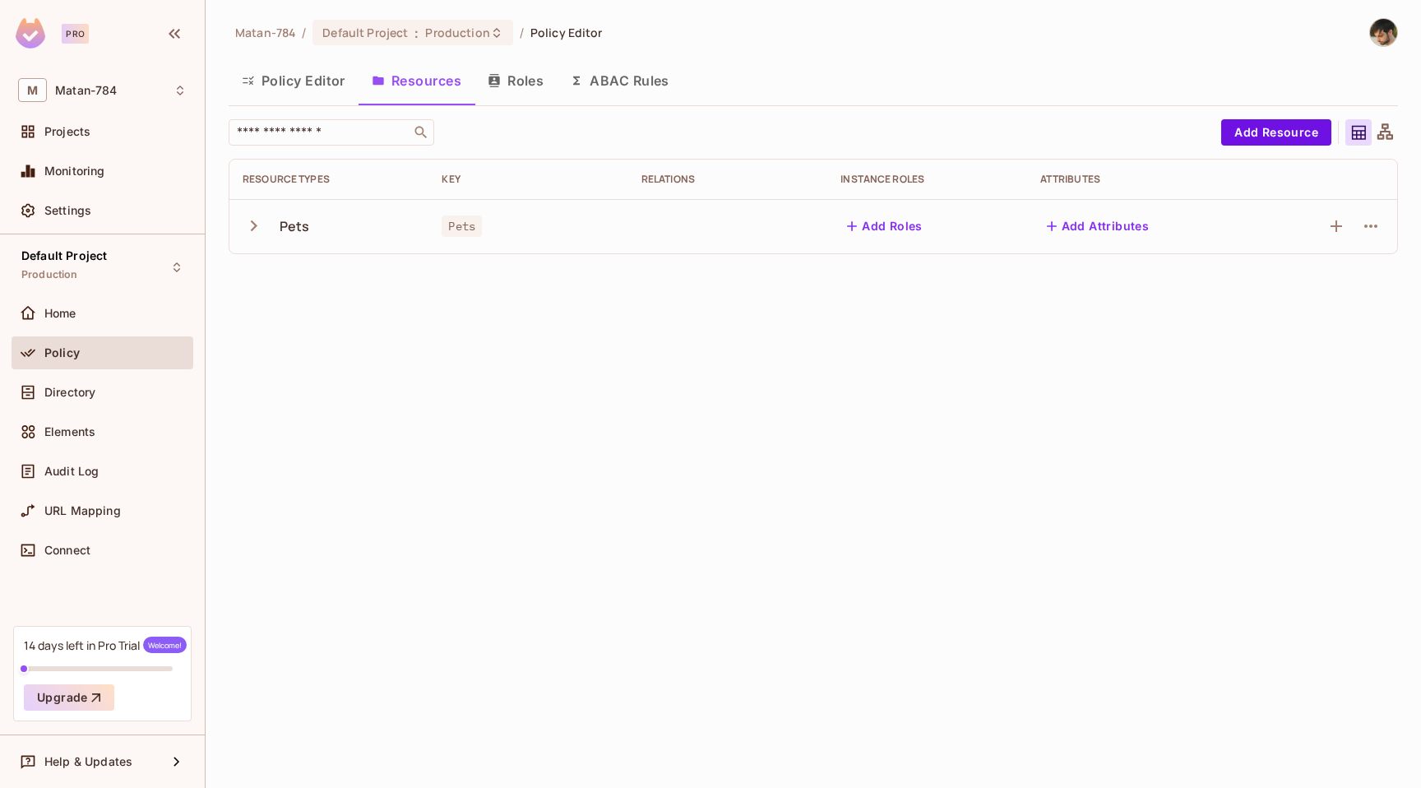
click at [258, 216] on icon "button" at bounding box center [254, 226] width 22 height 22
click at [1375, 276] on icon "button" at bounding box center [1371, 281] width 20 height 20
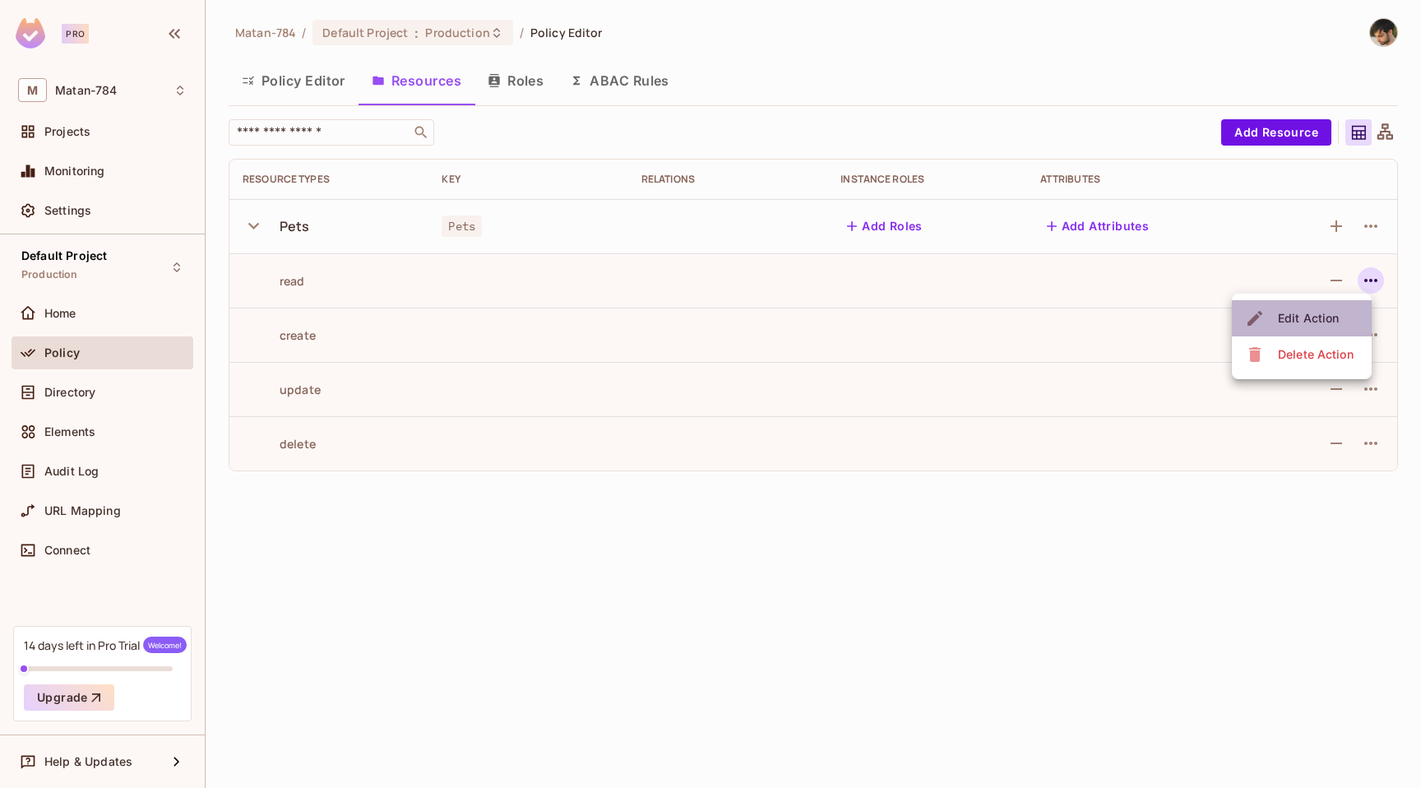
click at [1333, 310] on div "Edit Action" at bounding box center [1308, 318] width 61 height 16
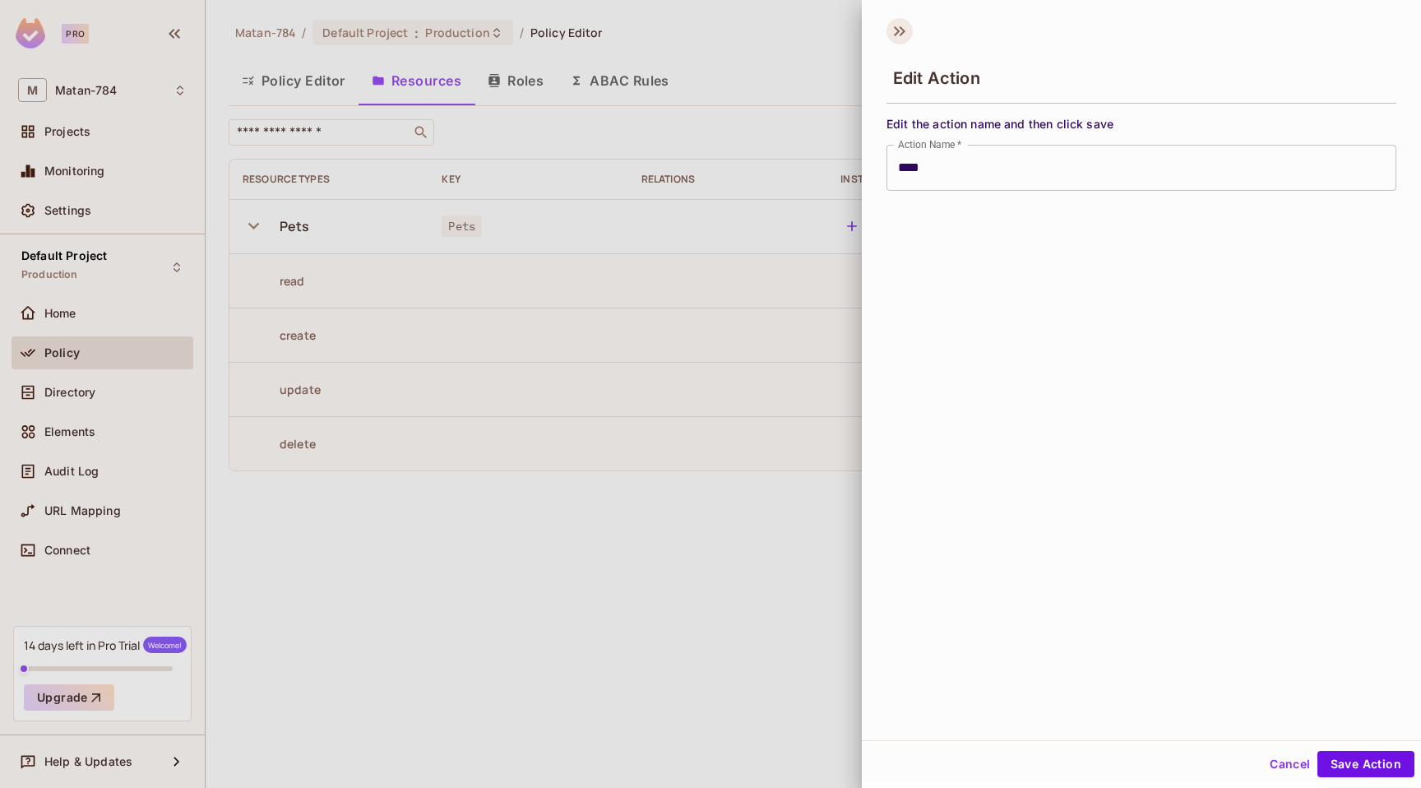
click at [902, 39] on icon at bounding box center [900, 31] width 26 height 26
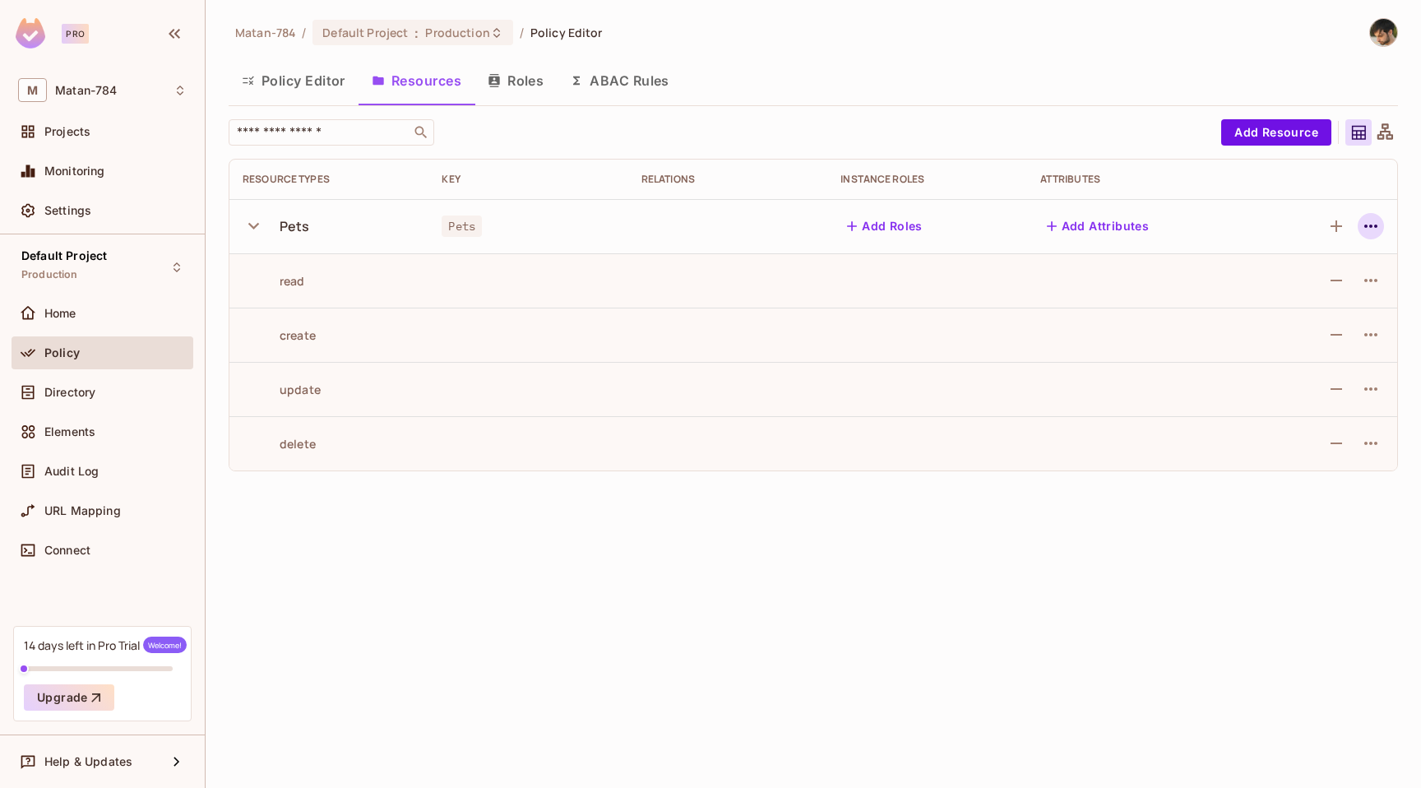
click at [1372, 218] on icon "button" at bounding box center [1371, 226] width 20 height 20
click at [1332, 278] on span "Edit Resource" at bounding box center [1299, 291] width 87 height 26
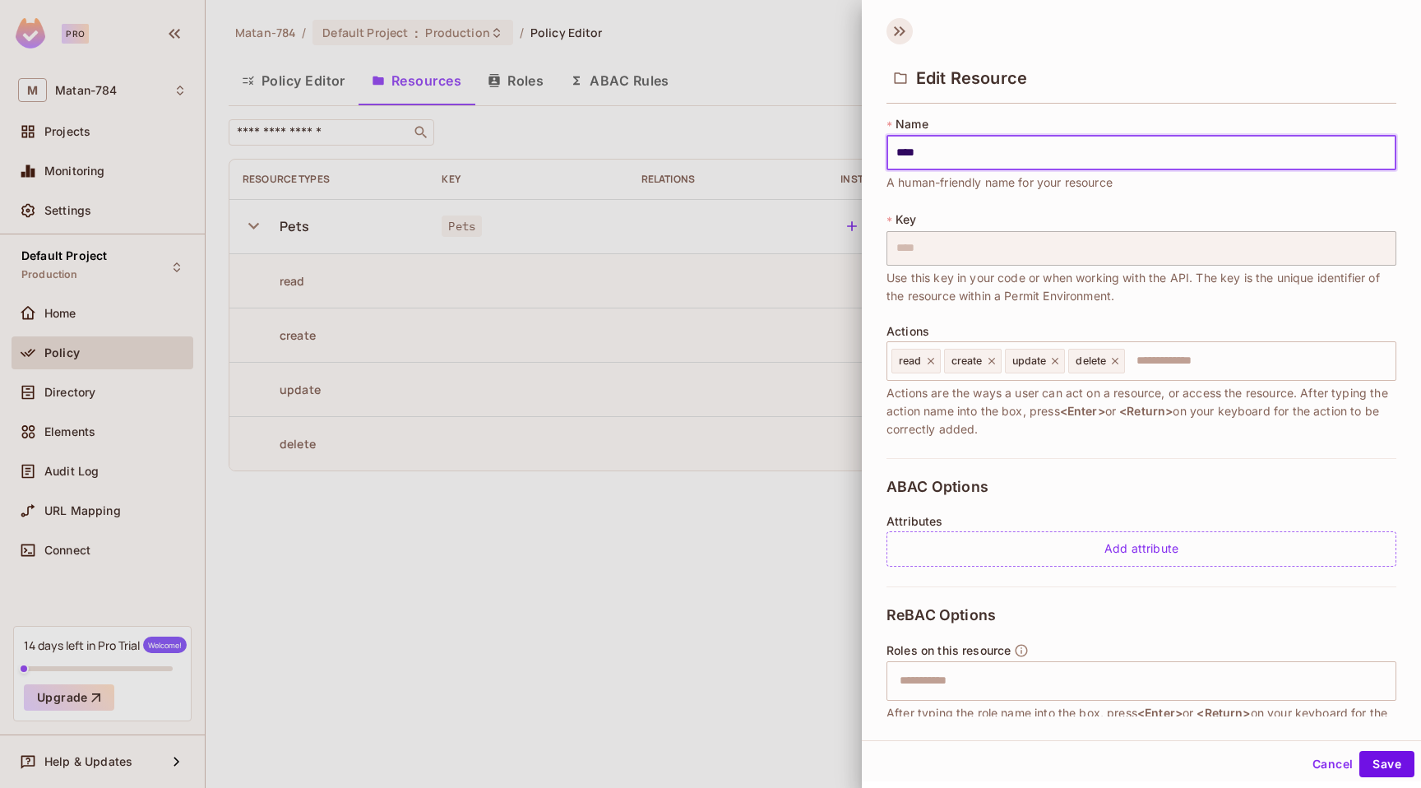
click at [900, 35] on icon at bounding box center [903, 31] width 6 height 10
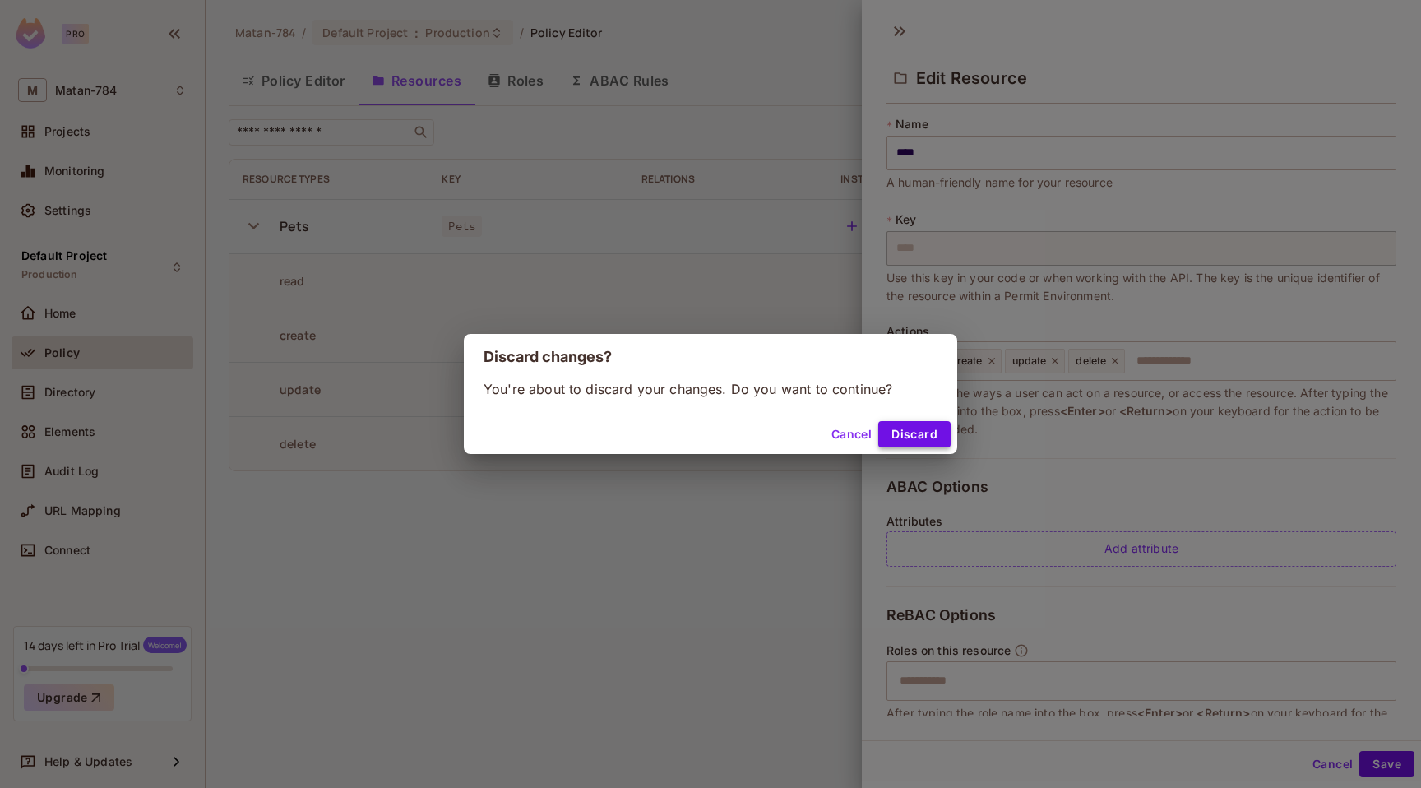
click at [927, 429] on button "Discard" at bounding box center [914, 434] width 72 height 26
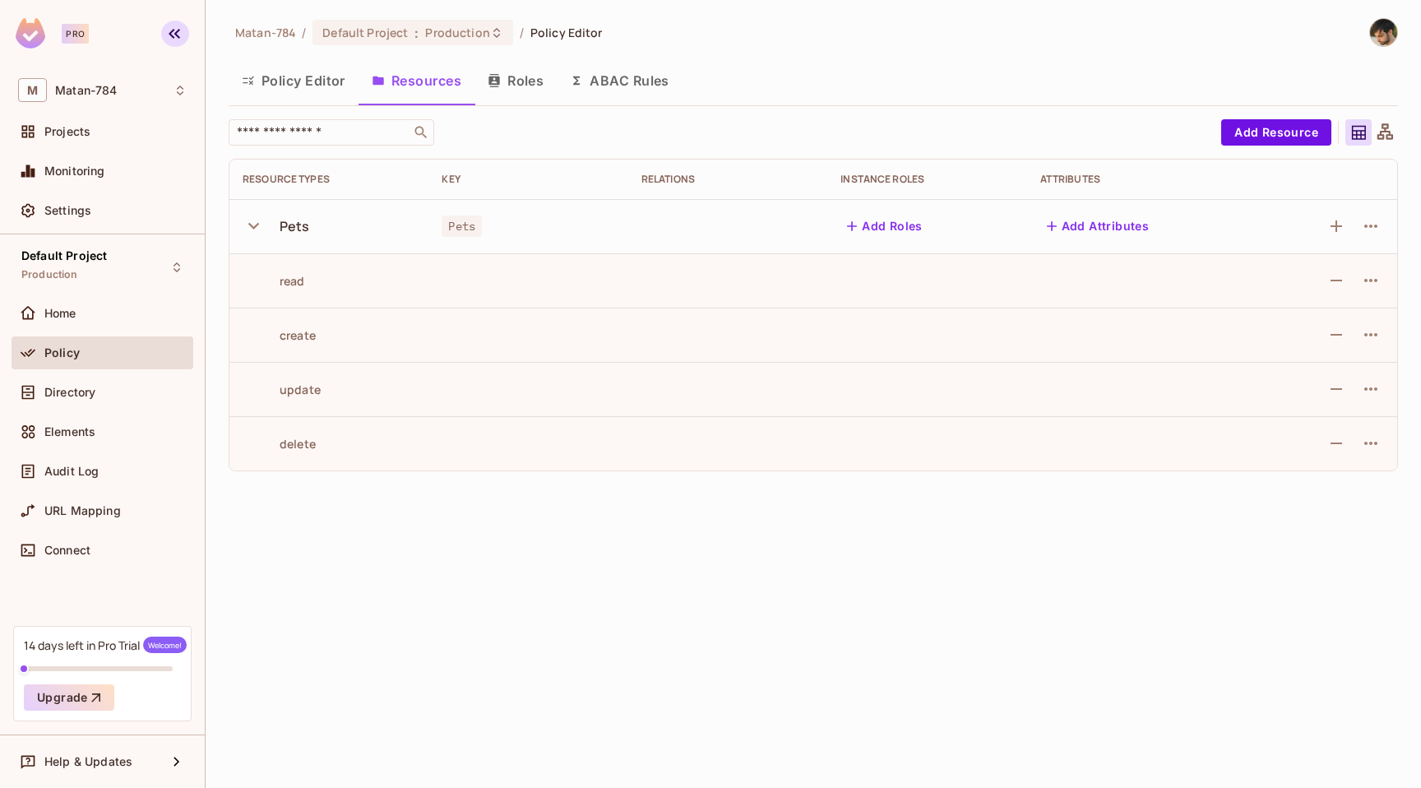
click at [169, 30] on icon "button" at bounding box center [175, 34] width 20 height 20
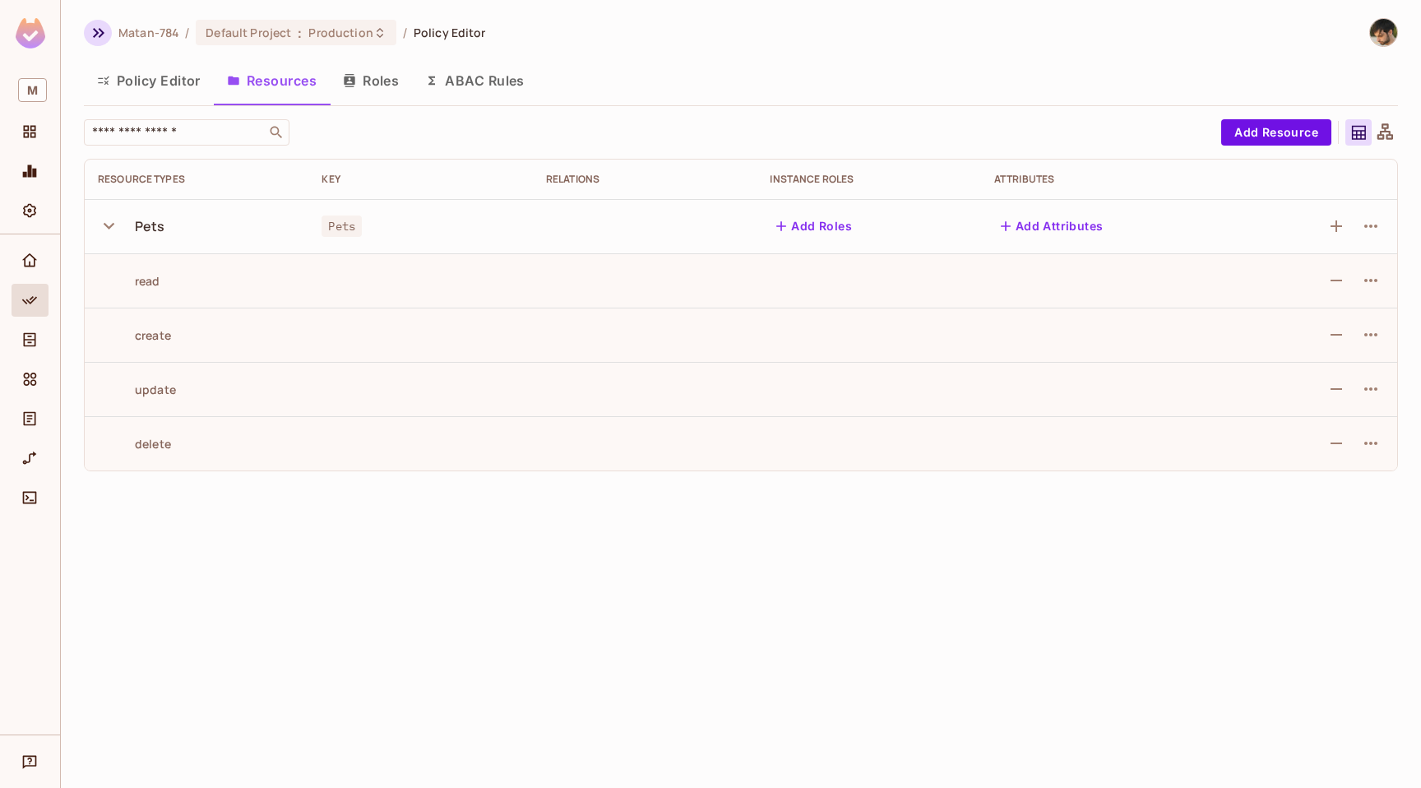
click at [104, 25] on icon "button" at bounding box center [99, 33] width 20 height 20
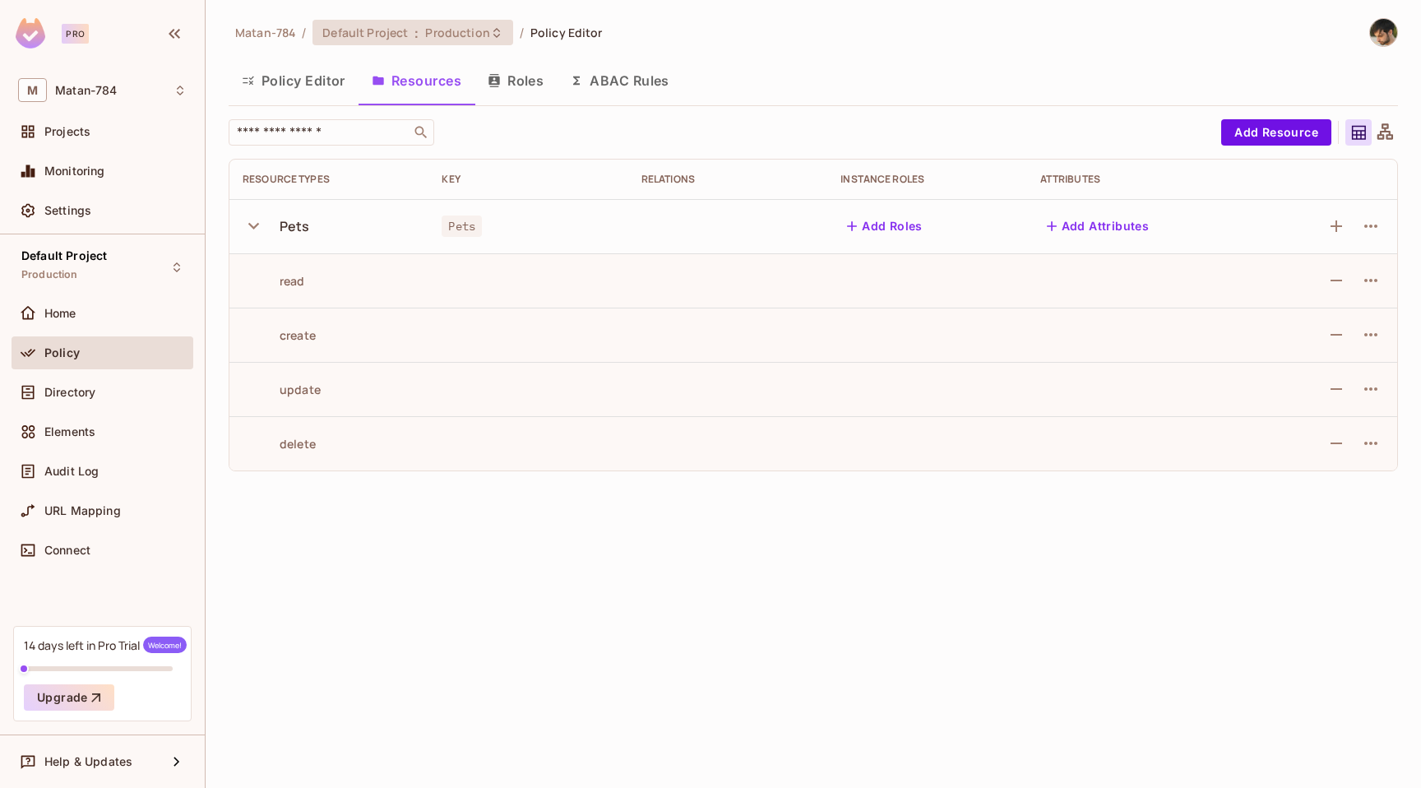
click at [498, 39] on icon at bounding box center [496, 32] width 13 height 13
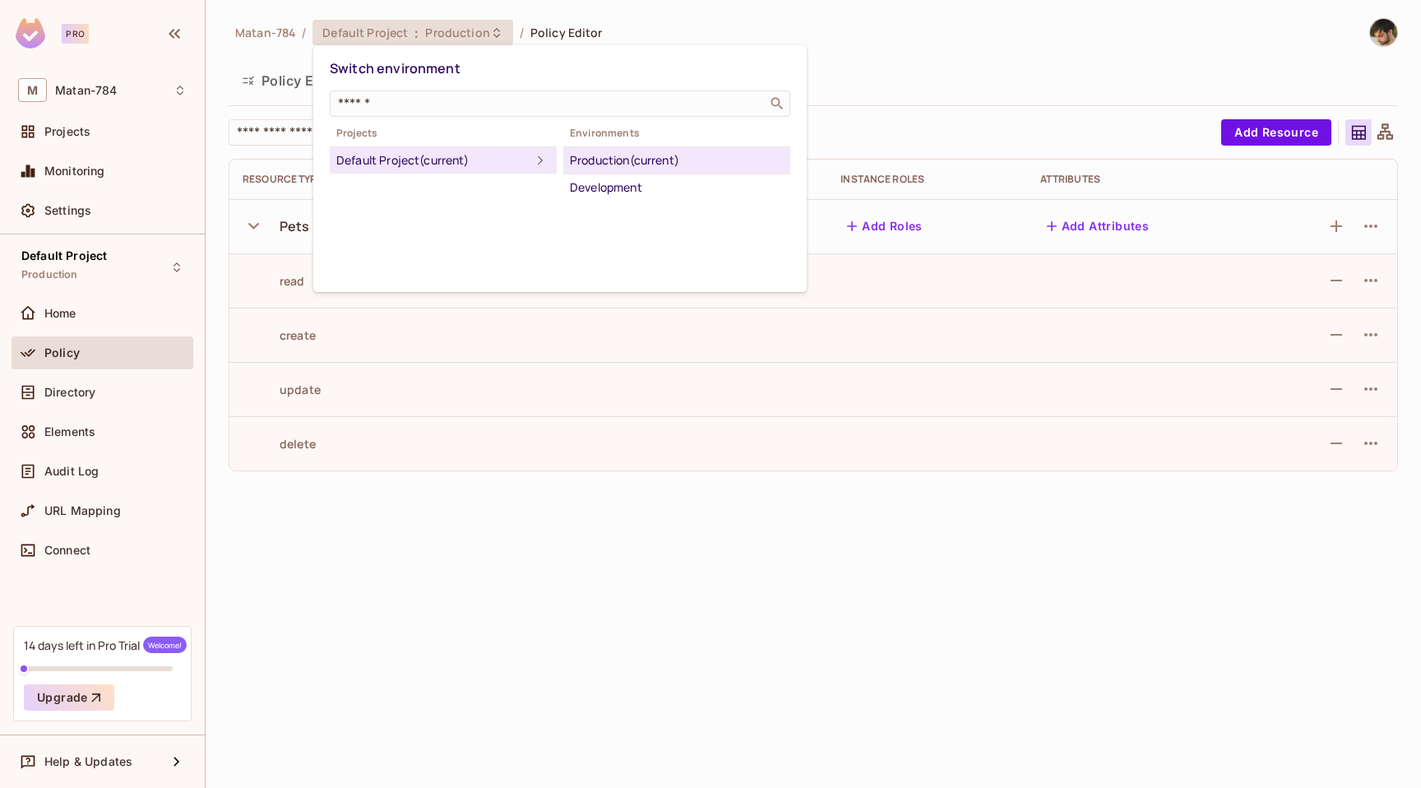
click at [1008, 87] on div at bounding box center [710, 394] width 1421 height 788
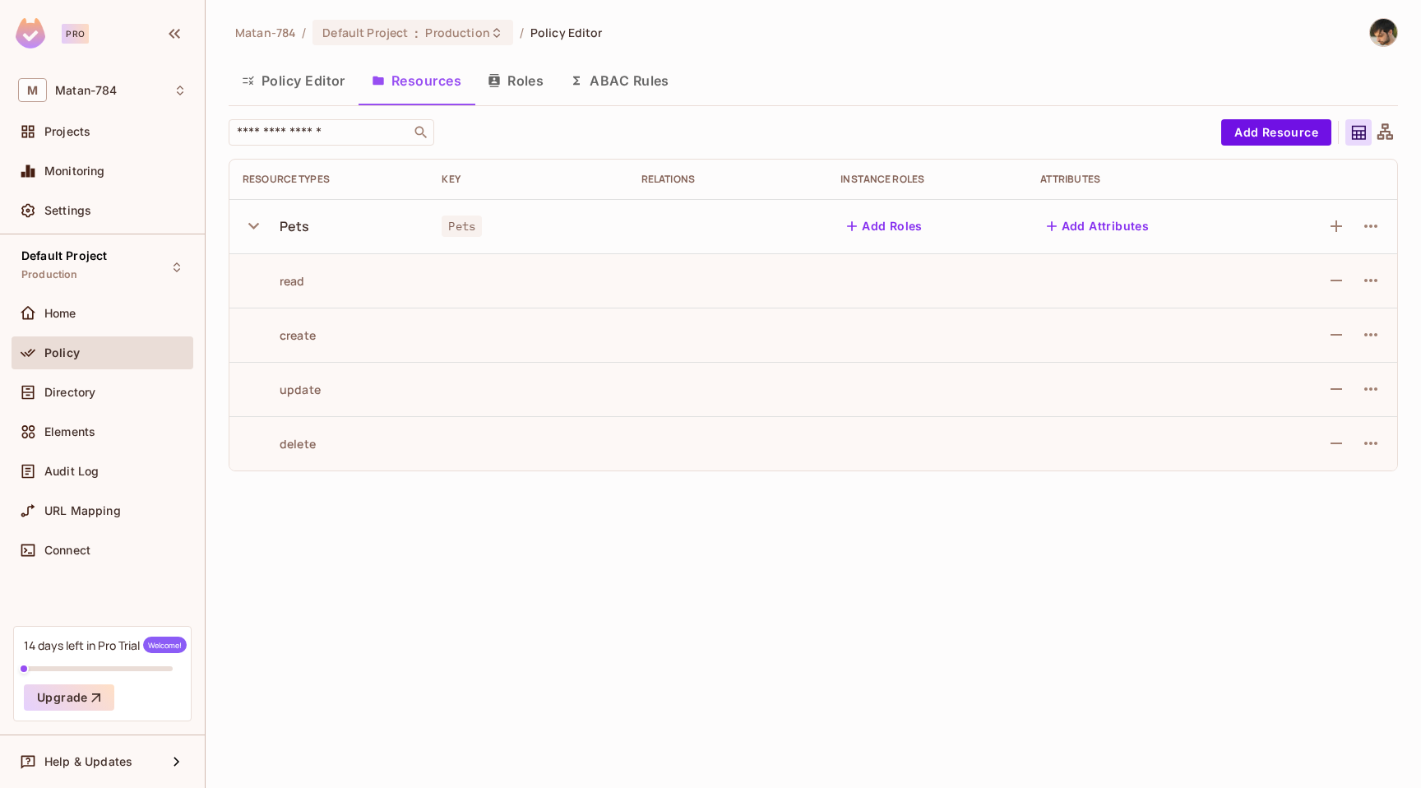
click at [526, 83] on button "Roles" at bounding box center [516, 80] width 82 height 41
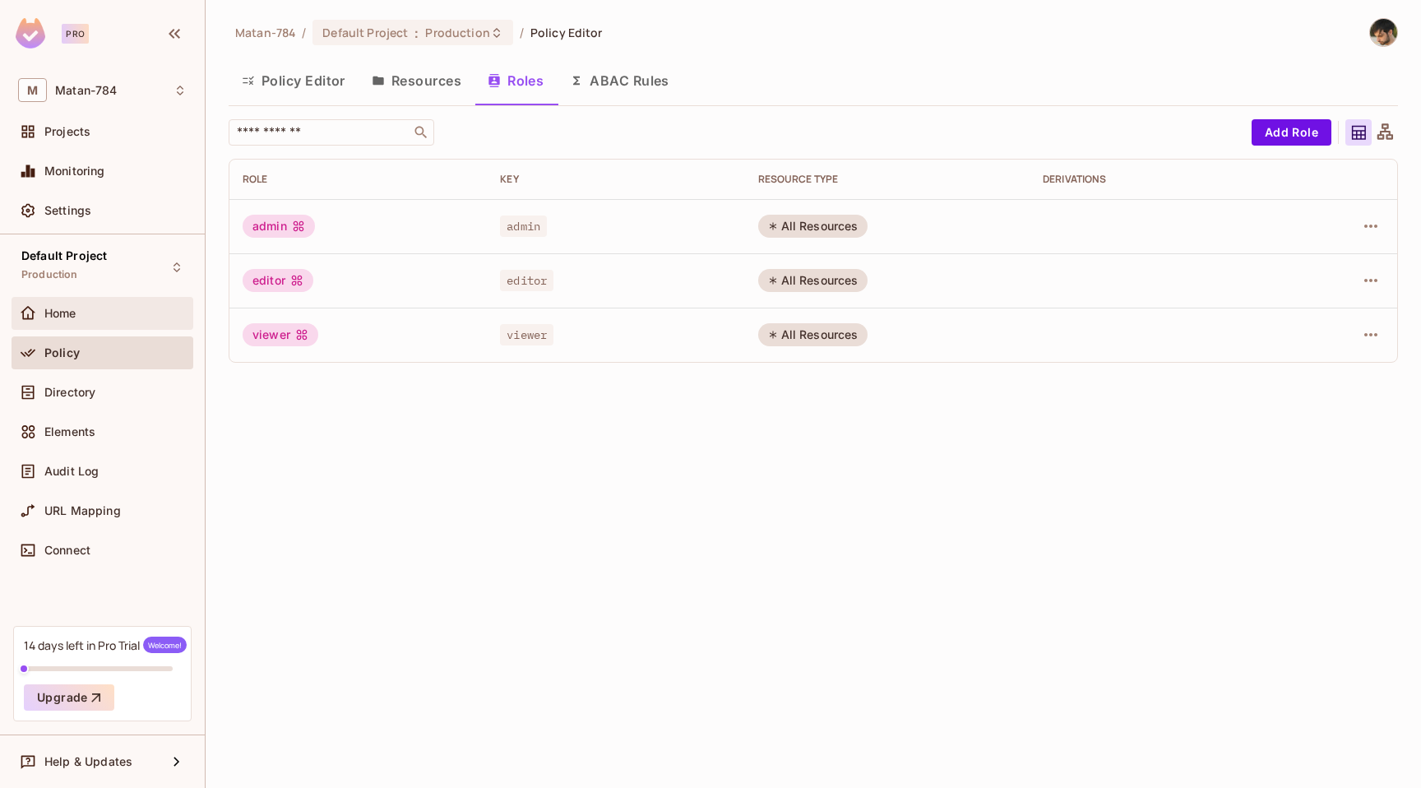
click at [100, 308] on div "Home" at bounding box center [115, 313] width 142 height 13
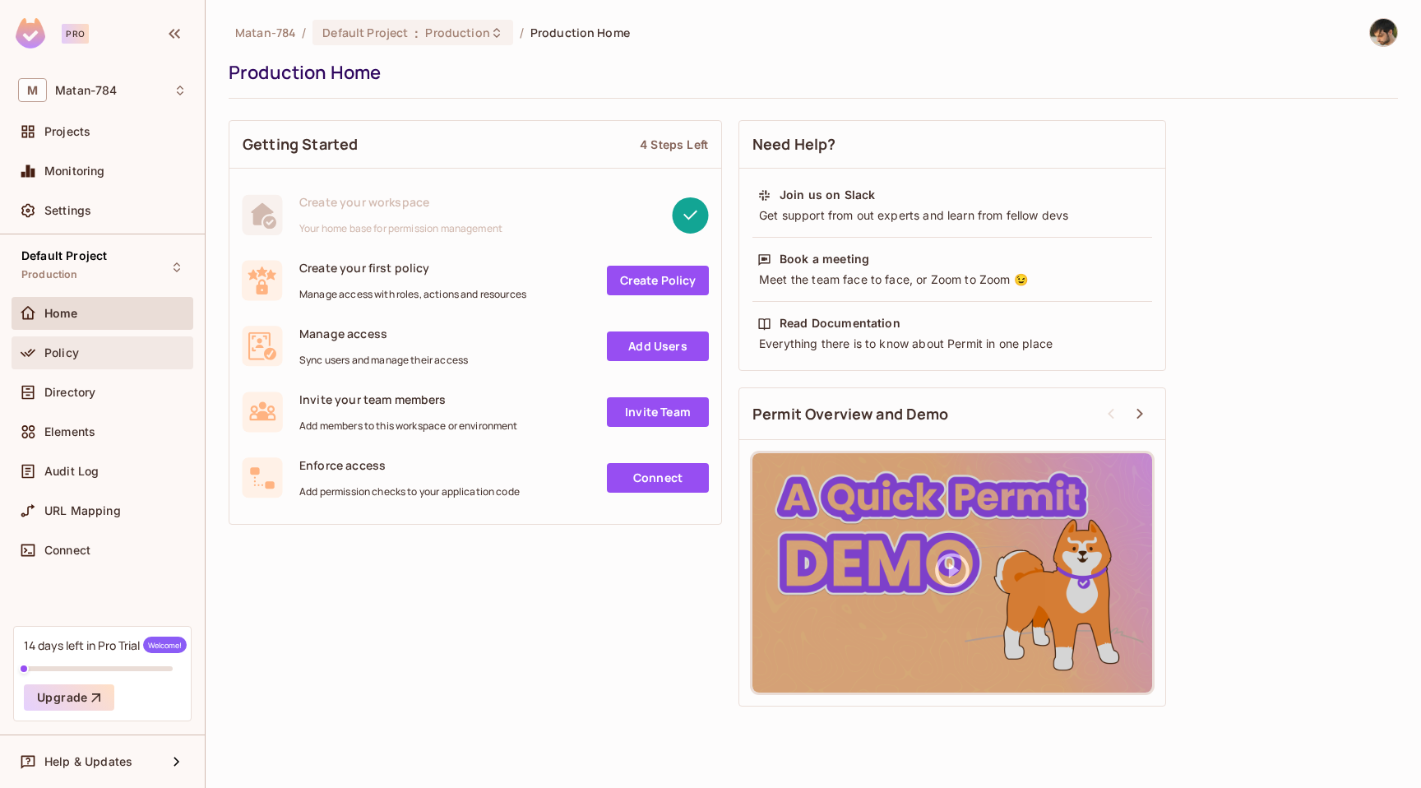
click at [149, 346] on div "Policy" at bounding box center [115, 352] width 142 height 13
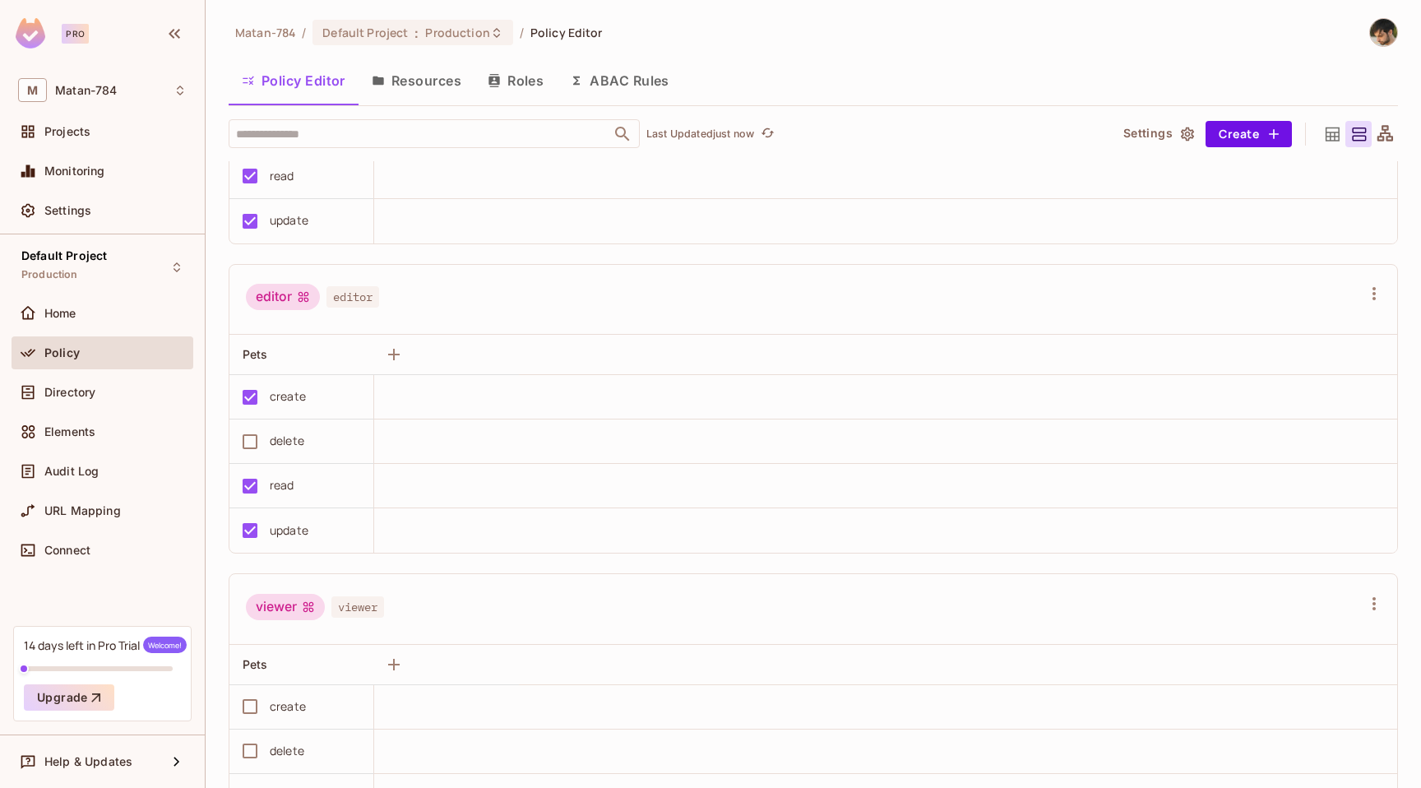
scroll to position [322, 0]
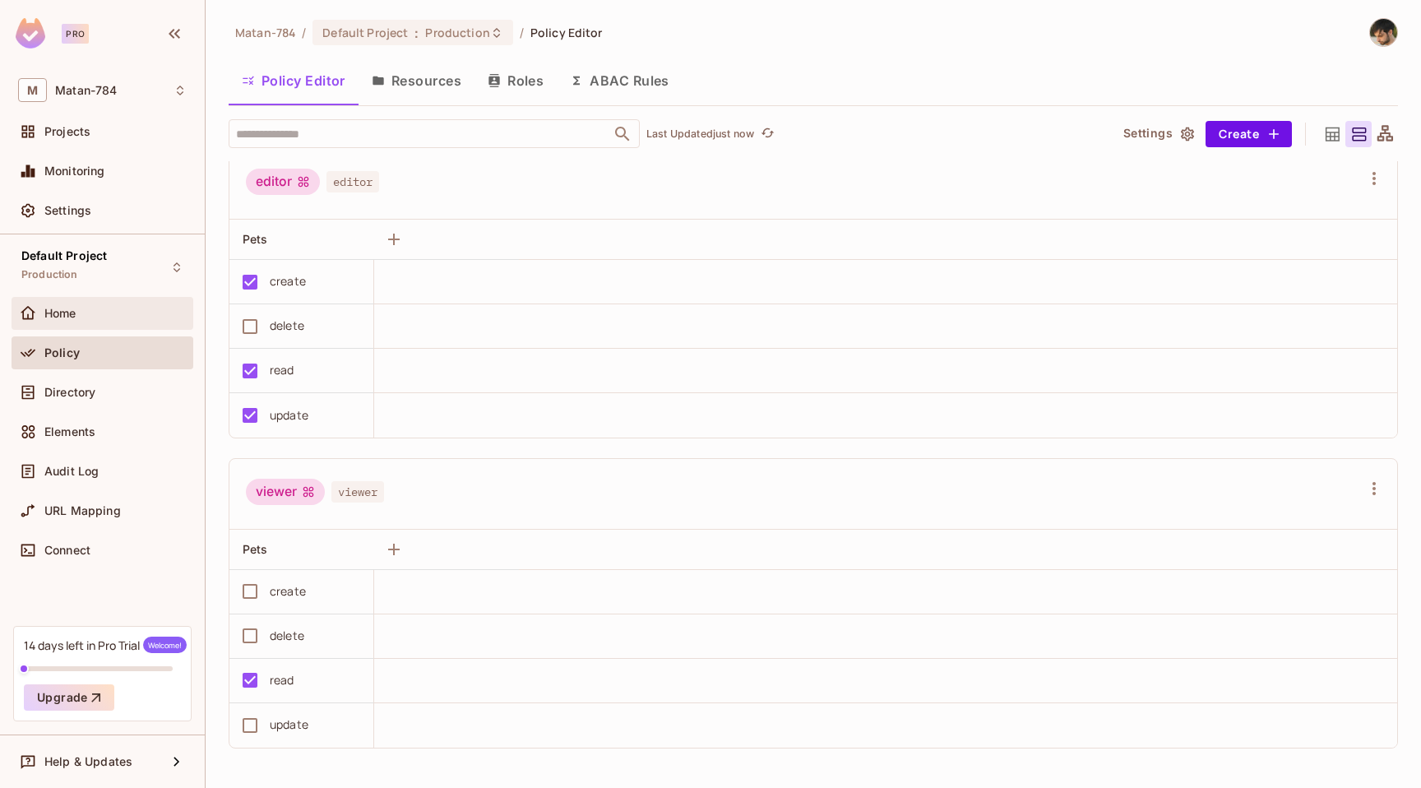
click at [94, 321] on div "Home" at bounding box center [102, 314] width 169 height 20
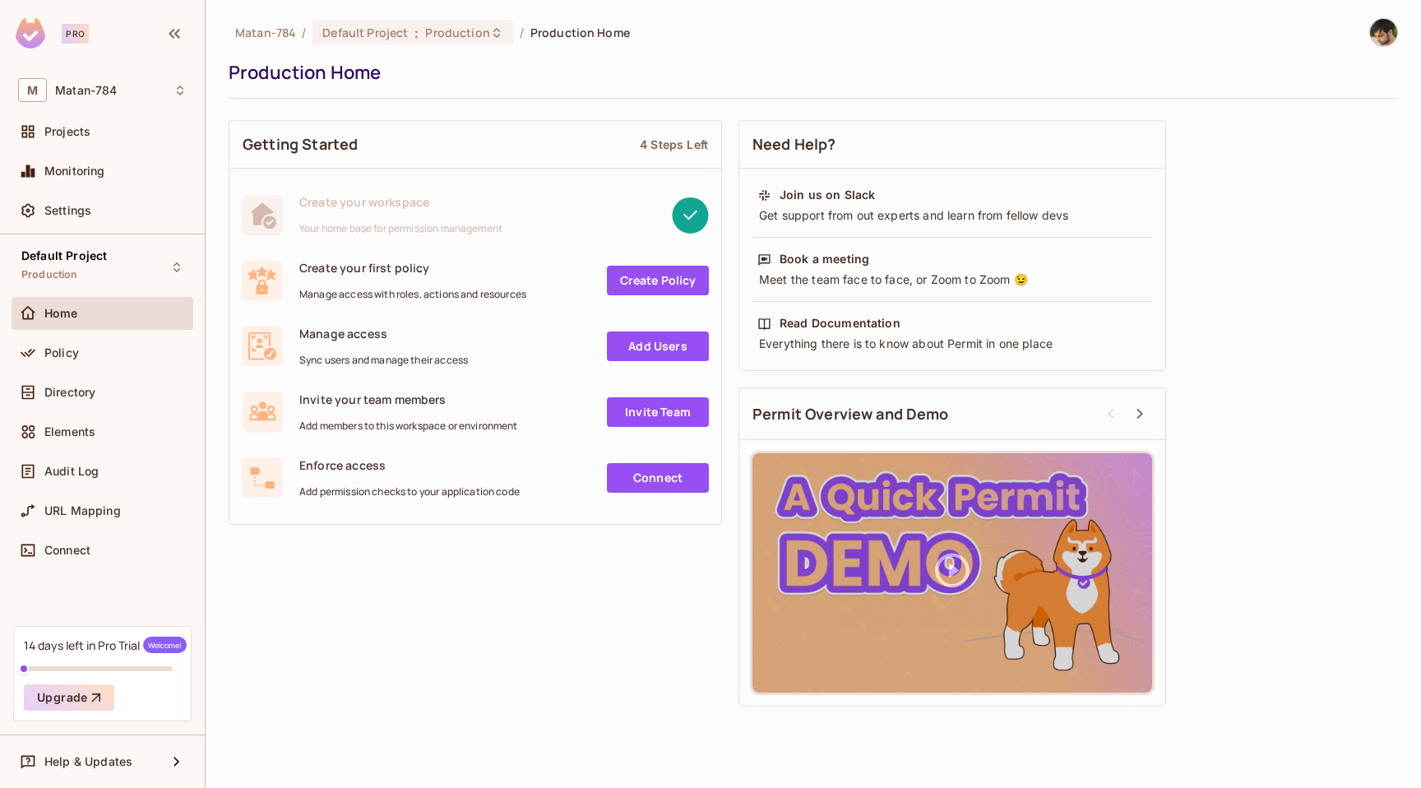
click at [652, 287] on link "Create Policy" at bounding box center [658, 281] width 102 height 30
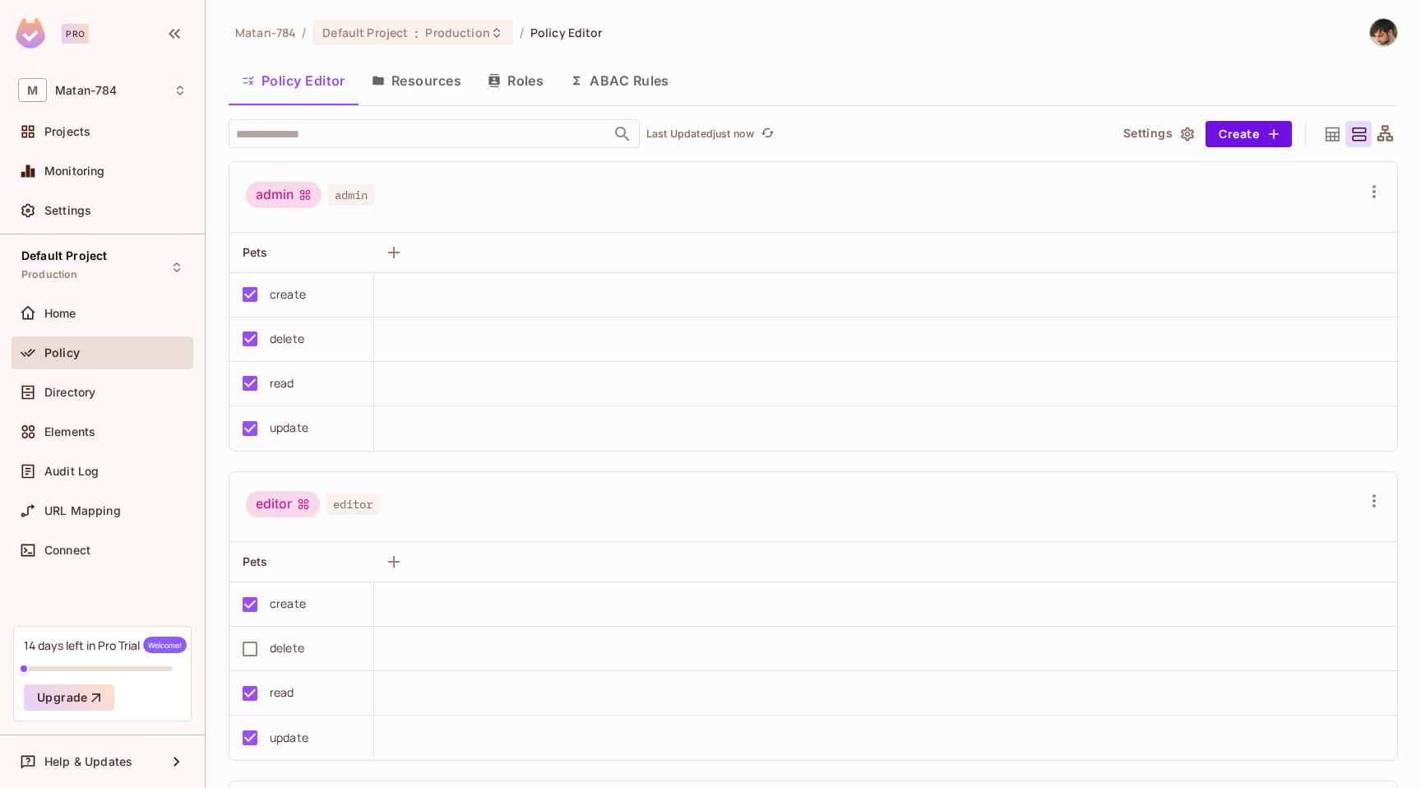
click at [535, 72] on button "Roles" at bounding box center [516, 80] width 82 height 41
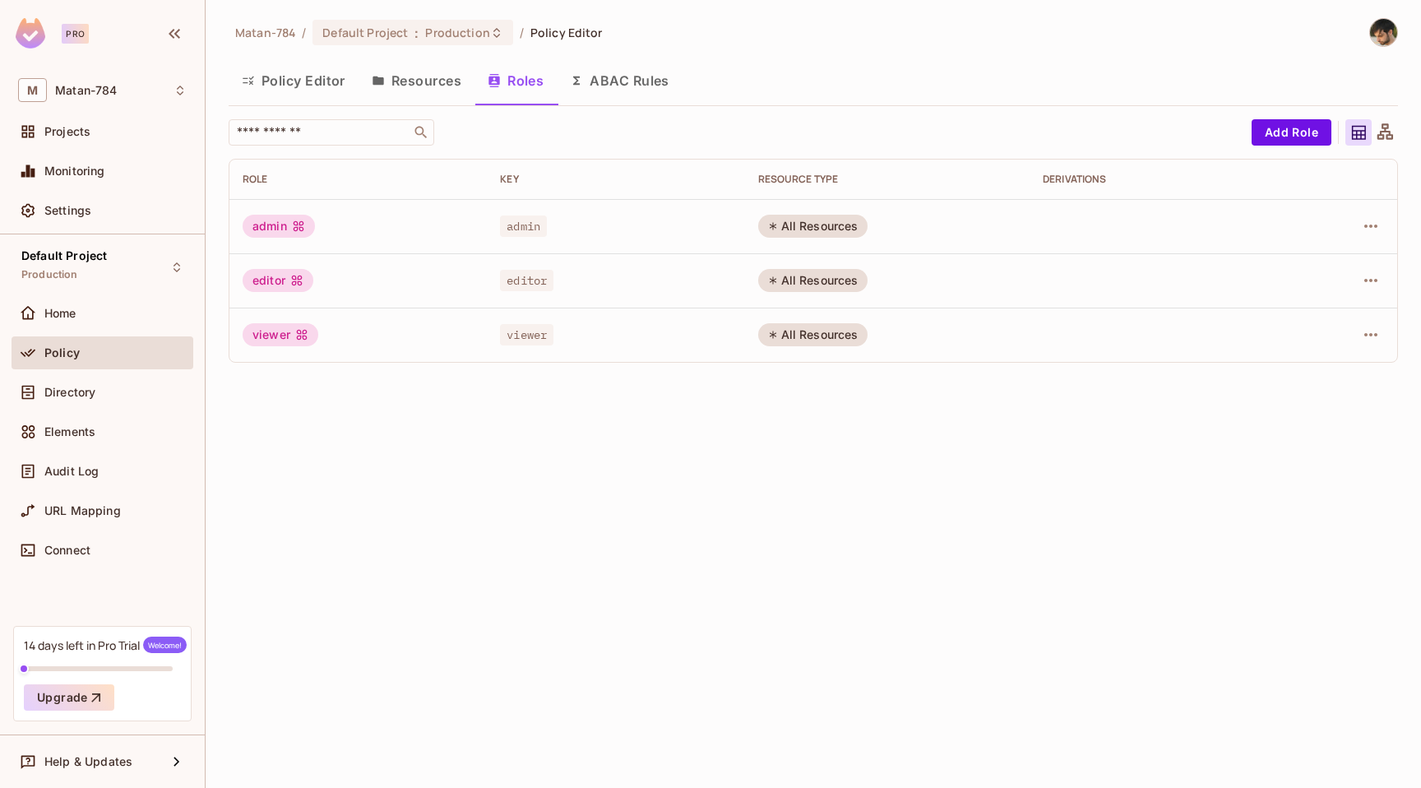
click at [343, 85] on button "Policy Editor" at bounding box center [294, 80] width 130 height 41
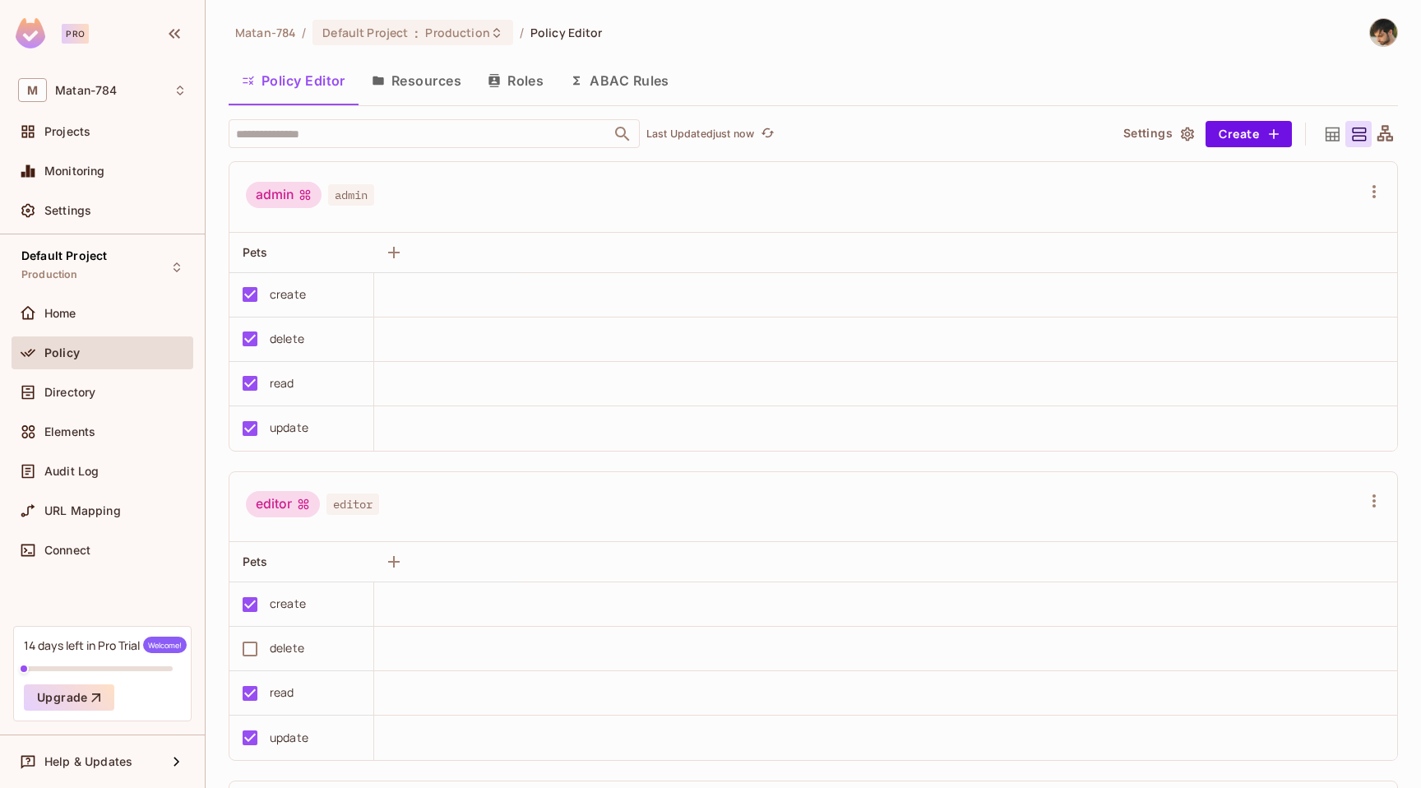
click at [1149, 134] on button "Settings" at bounding box center [1158, 134] width 82 height 26
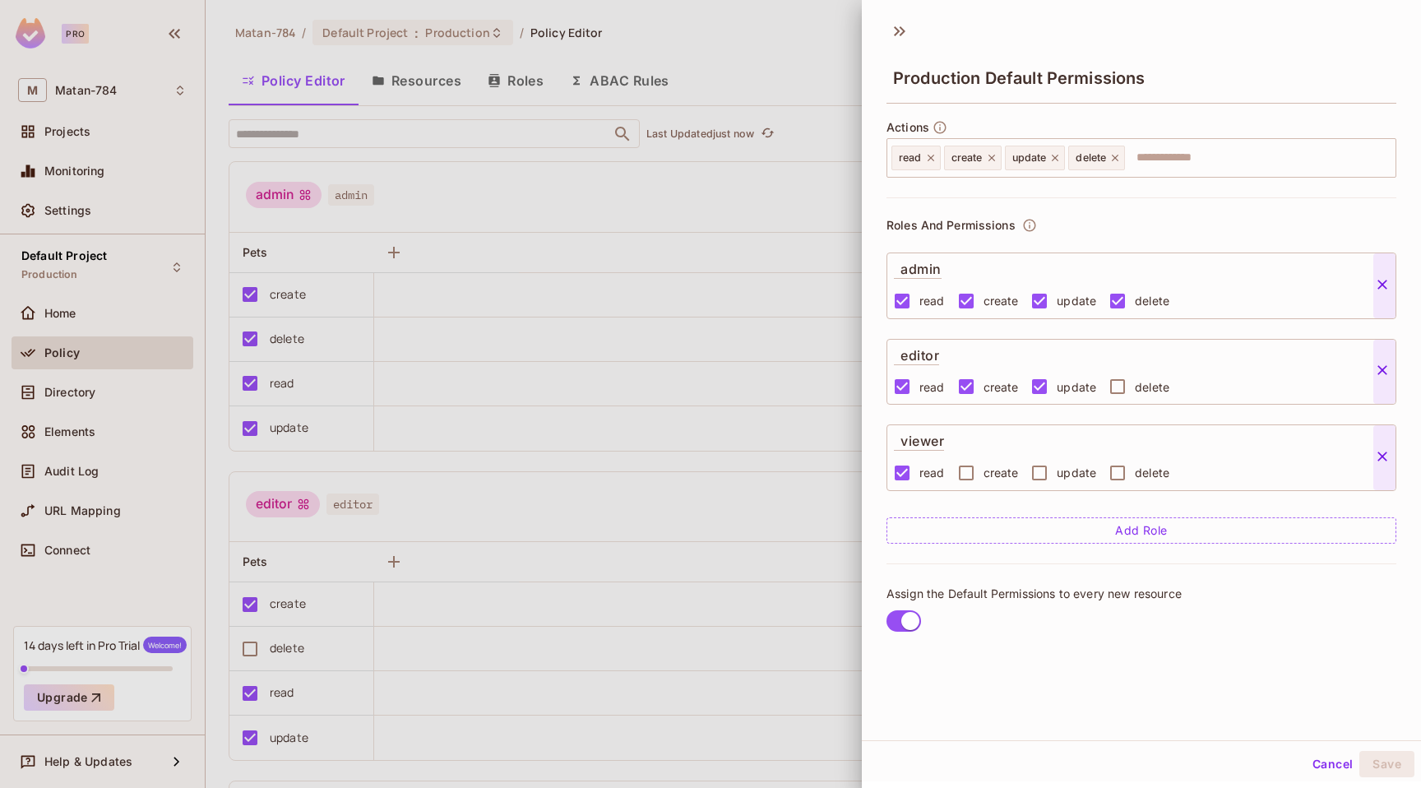
scroll to position [2, 0]
click at [1115, 527] on button "Add Role" at bounding box center [1142, 528] width 510 height 26
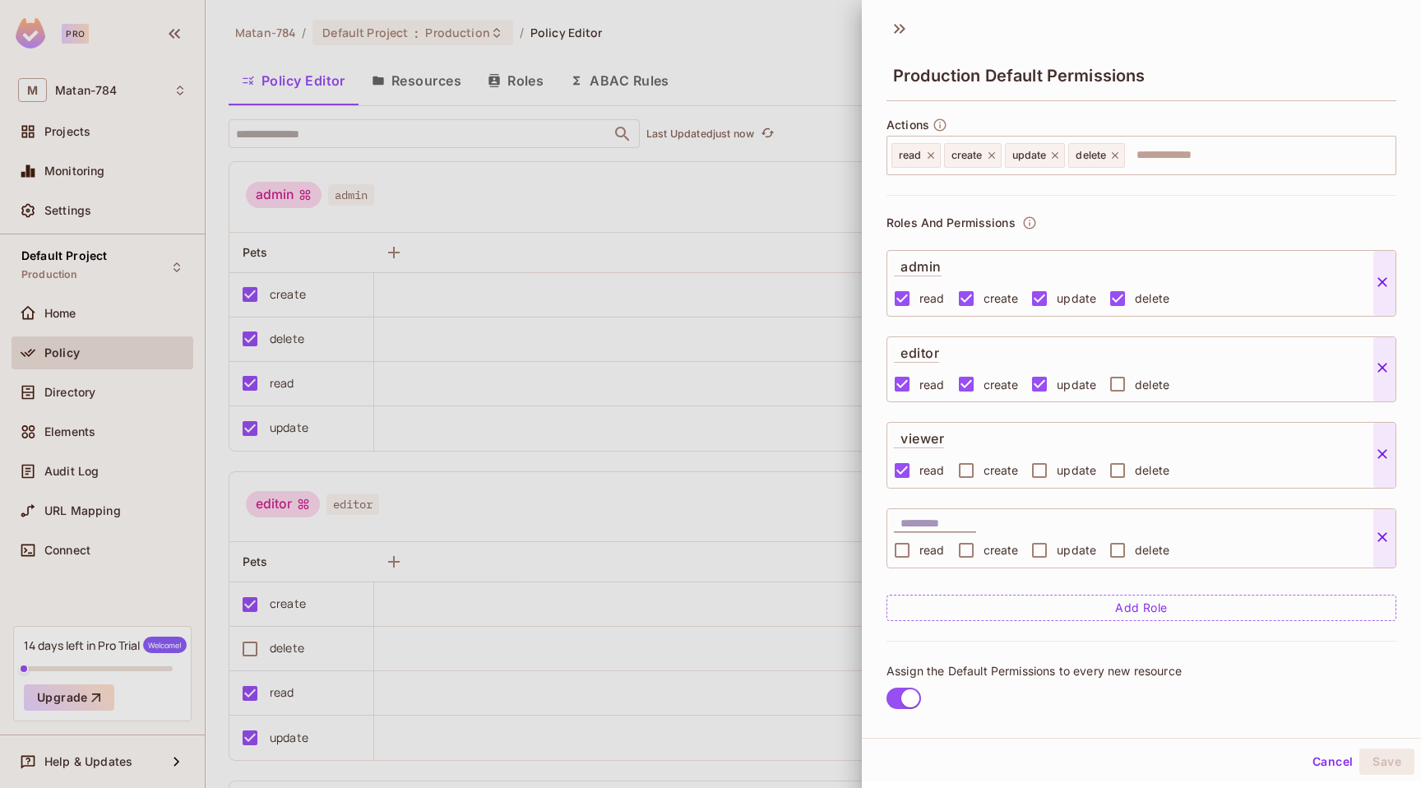
click at [918, 516] on input "text" at bounding box center [939, 524] width 76 height 16
type input "**********"
click button at bounding box center [1385, 283] width 22 height 21
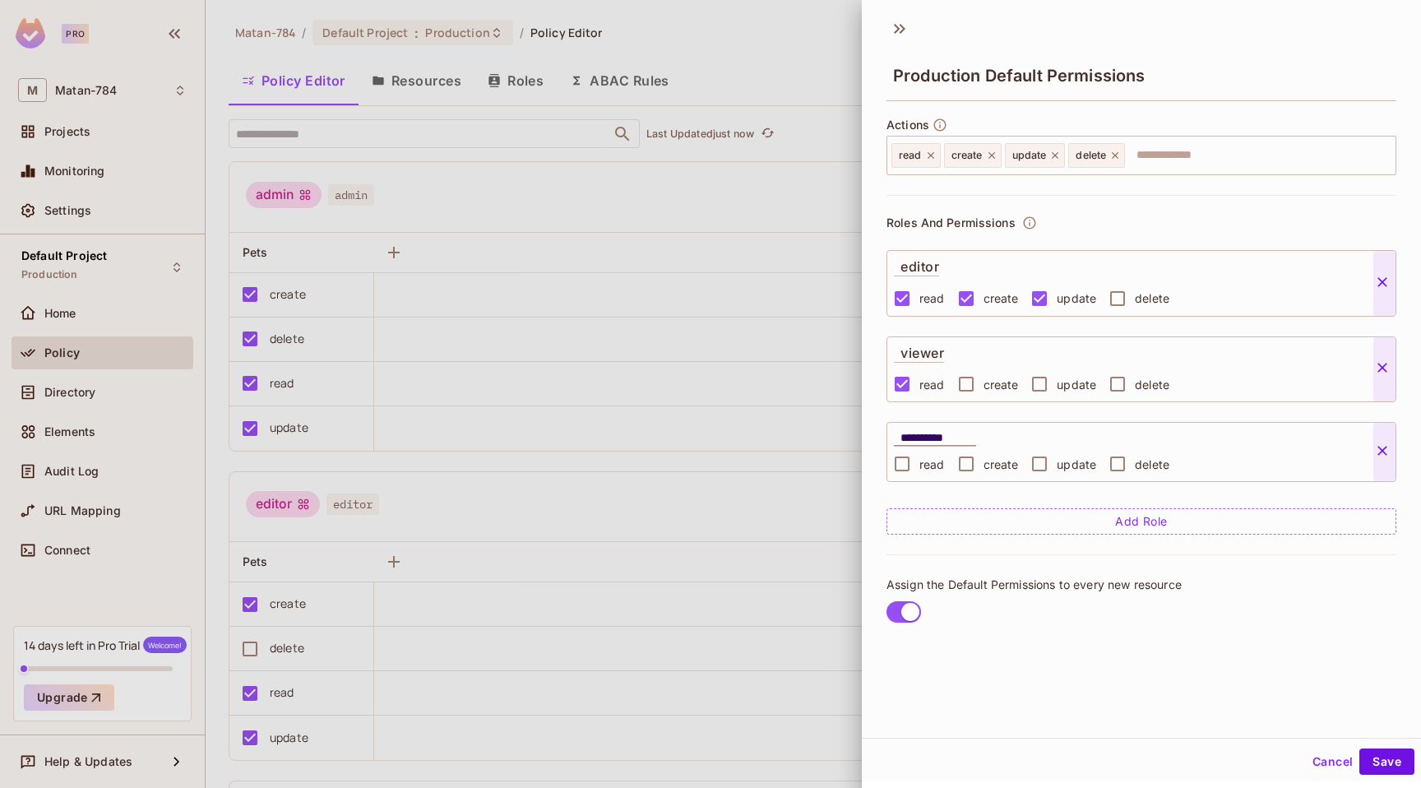
click at [1194, 488] on div "**********" at bounding box center [1142, 374] width 510 height 359
click at [932, 443] on input "**********" at bounding box center [939, 437] width 76 height 16
click at [899, 495] on div "**********" at bounding box center [1142, 374] width 510 height 359
click at [931, 466] on span "read" at bounding box center [932, 465] width 25 height 16
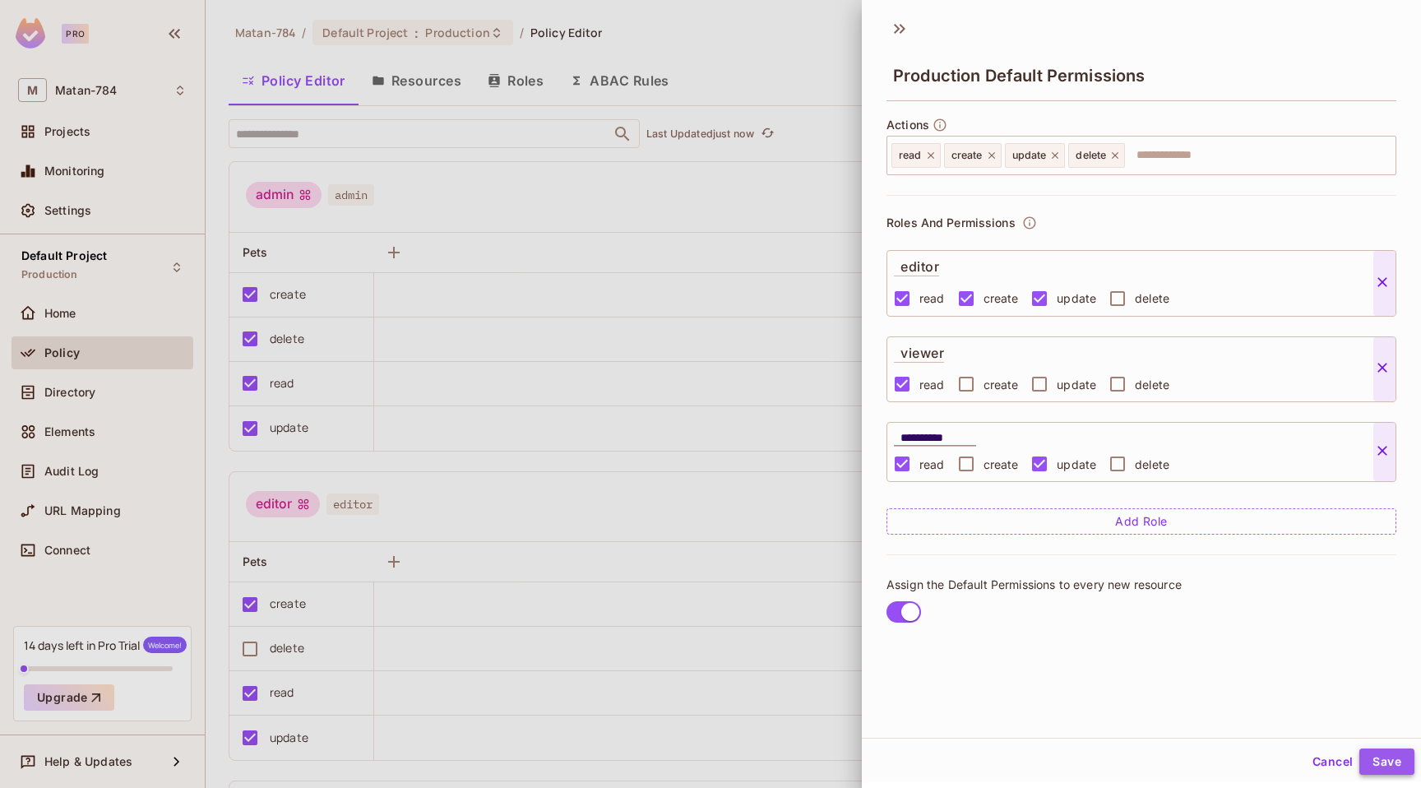
click at [1376, 755] on button "Save" at bounding box center [1387, 762] width 55 height 26
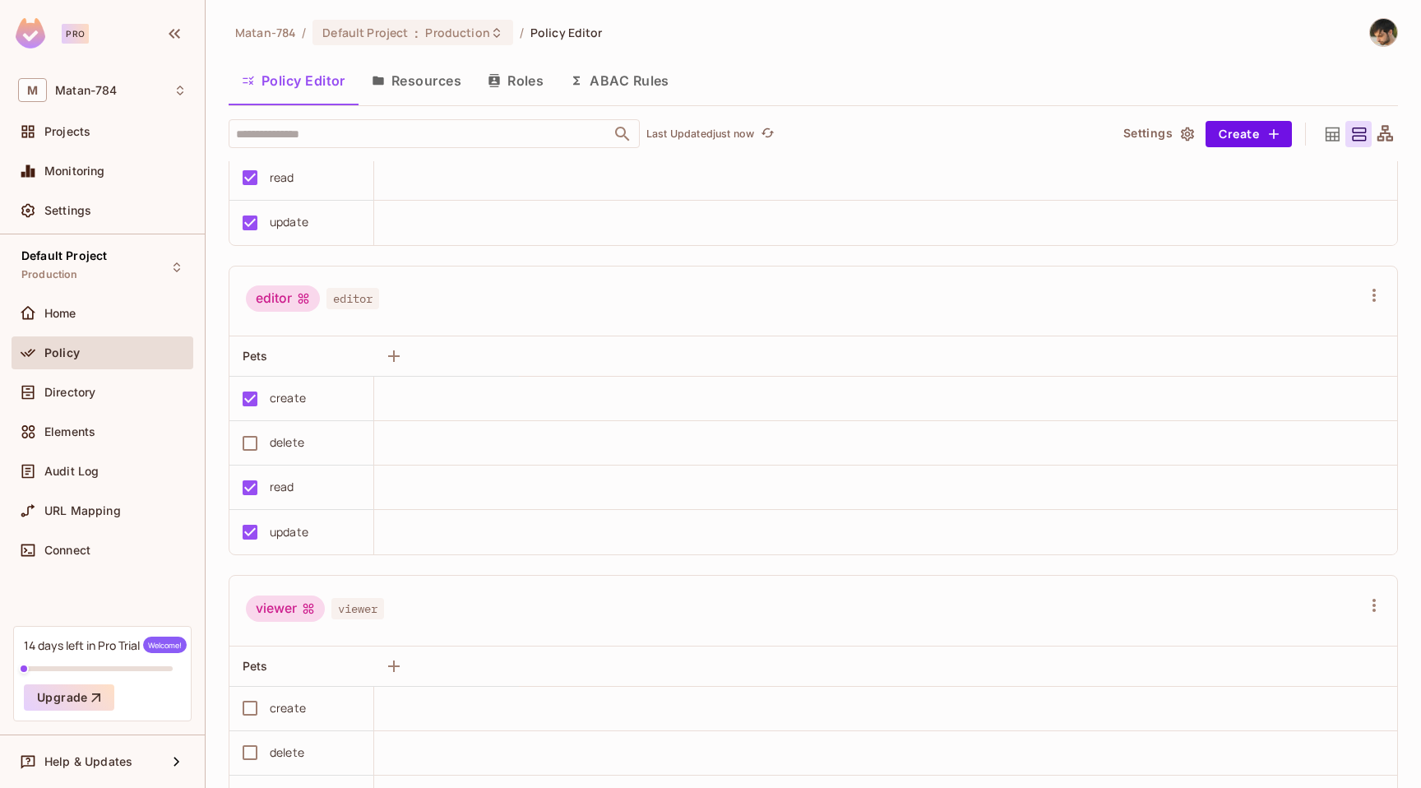
scroll to position [0, 0]
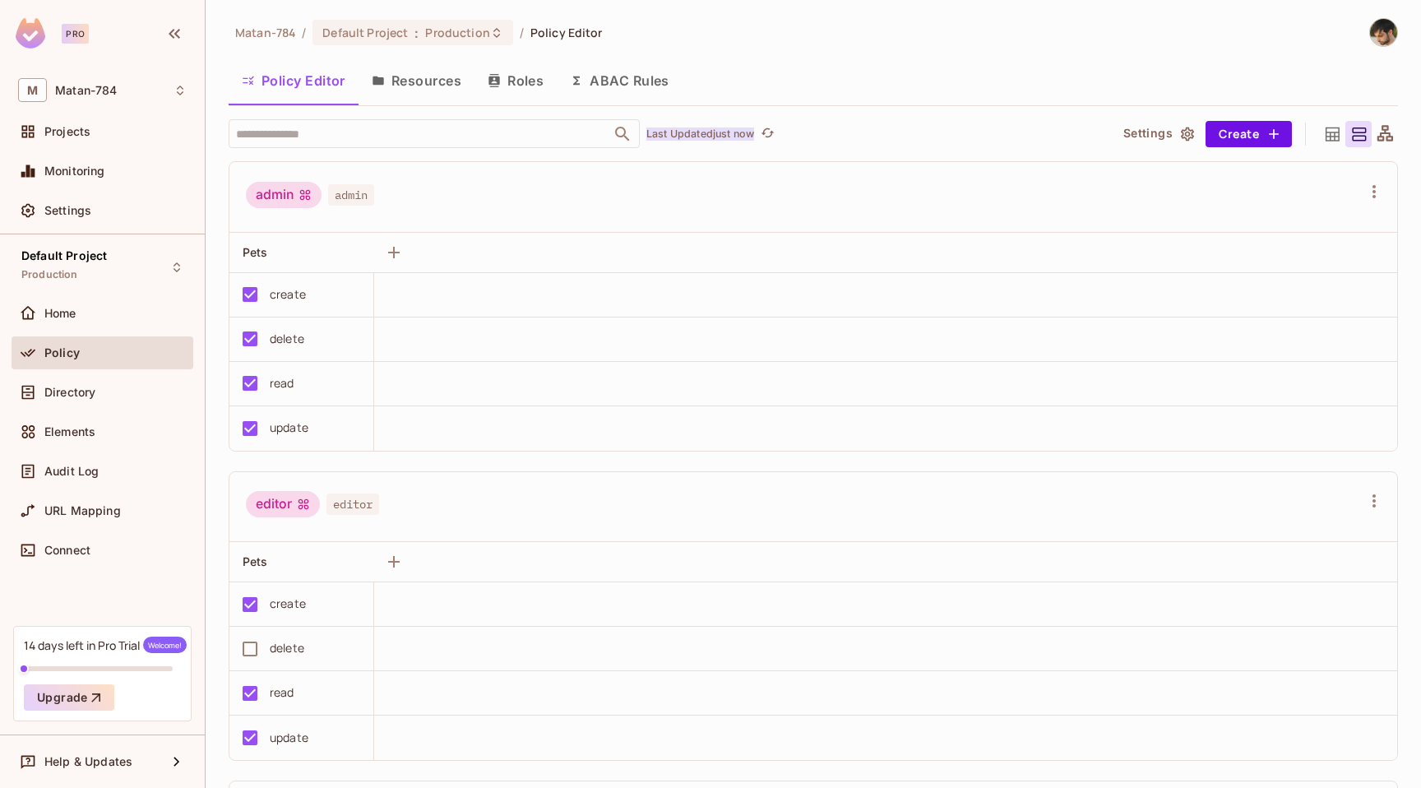
click at [724, 134] on p "Last Updated just now" at bounding box center [701, 133] width 108 height 13
click at [439, 76] on button "Resources" at bounding box center [417, 80] width 116 height 41
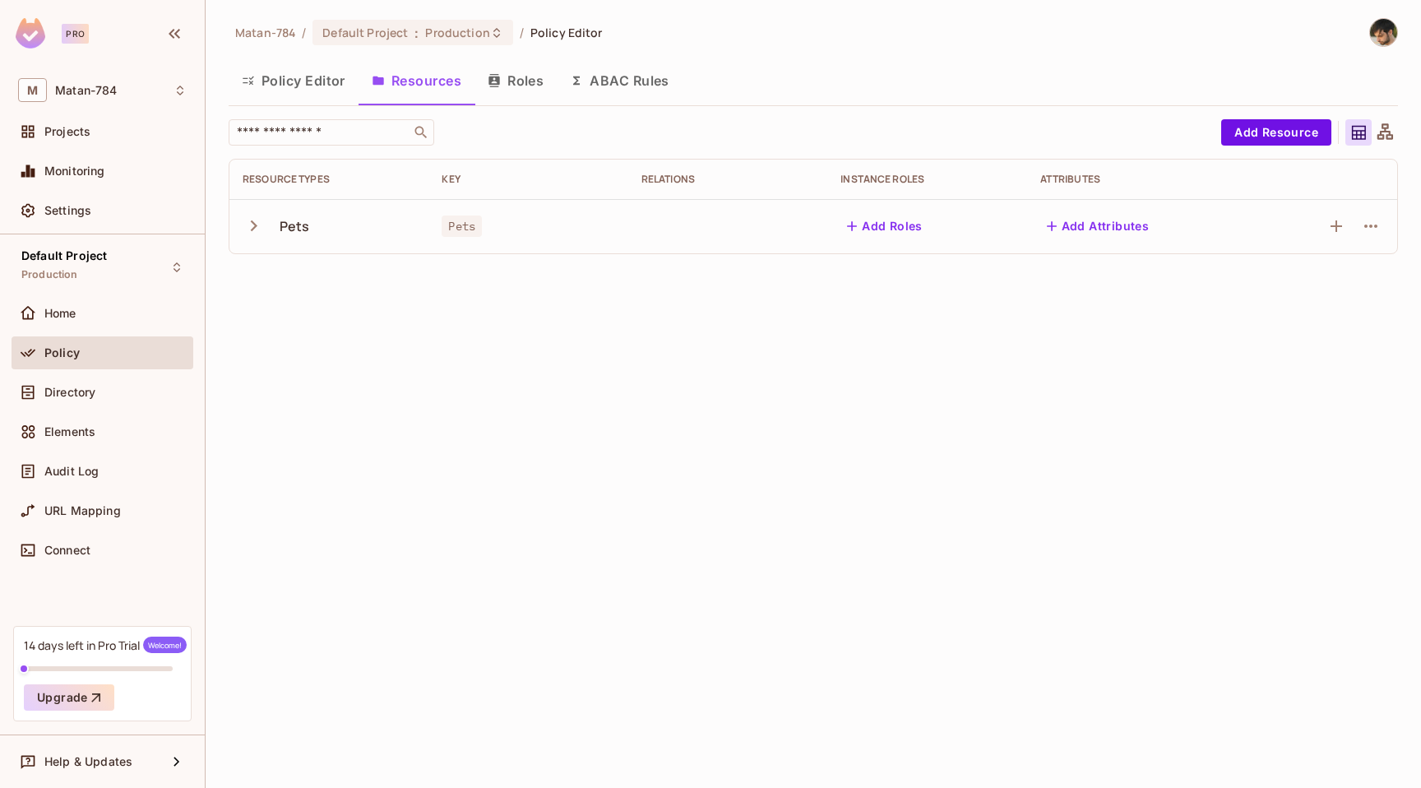
click at [261, 220] on icon "button" at bounding box center [254, 226] width 22 height 22
click at [318, 72] on button "Policy Editor" at bounding box center [294, 80] width 130 height 41
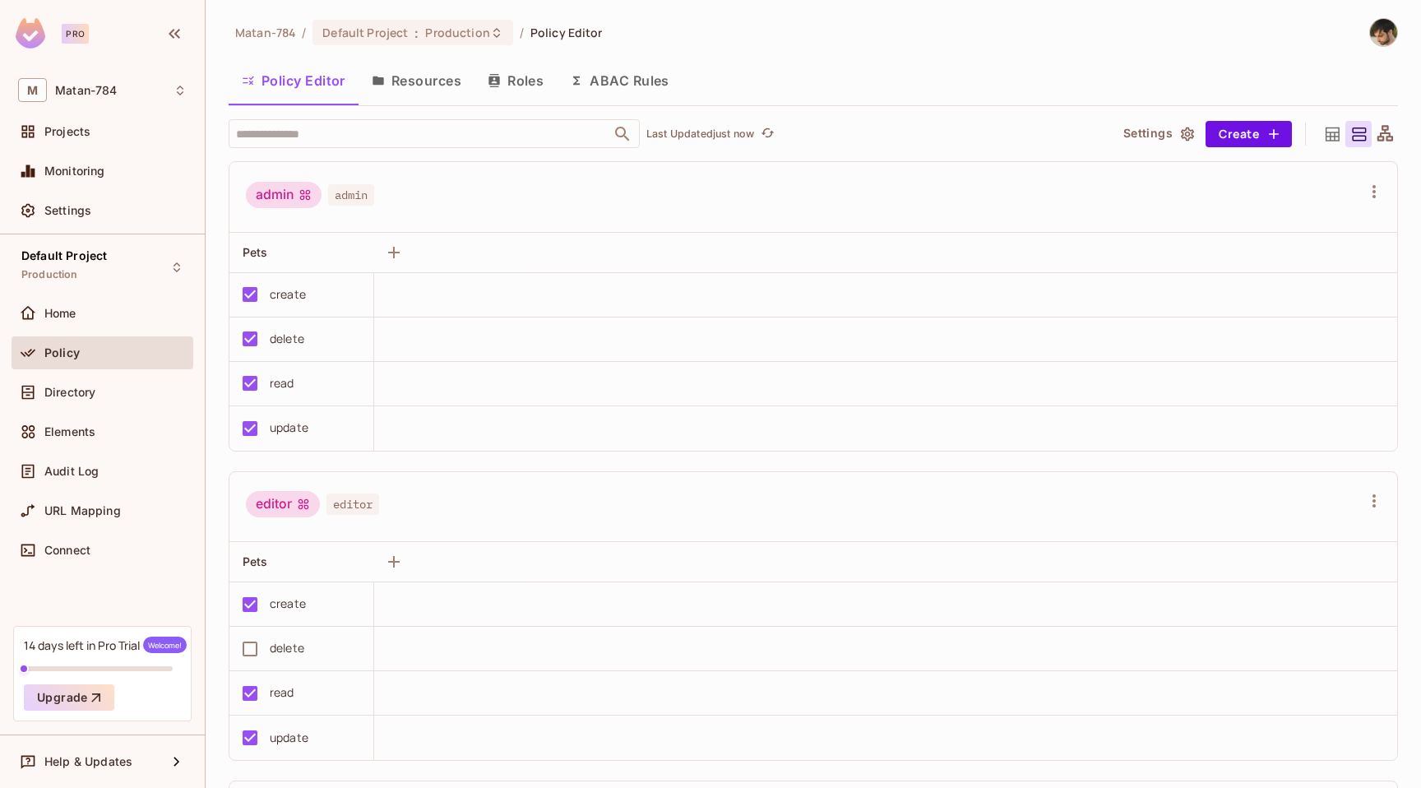
click at [513, 90] on button "Roles" at bounding box center [516, 80] width 82 height 41
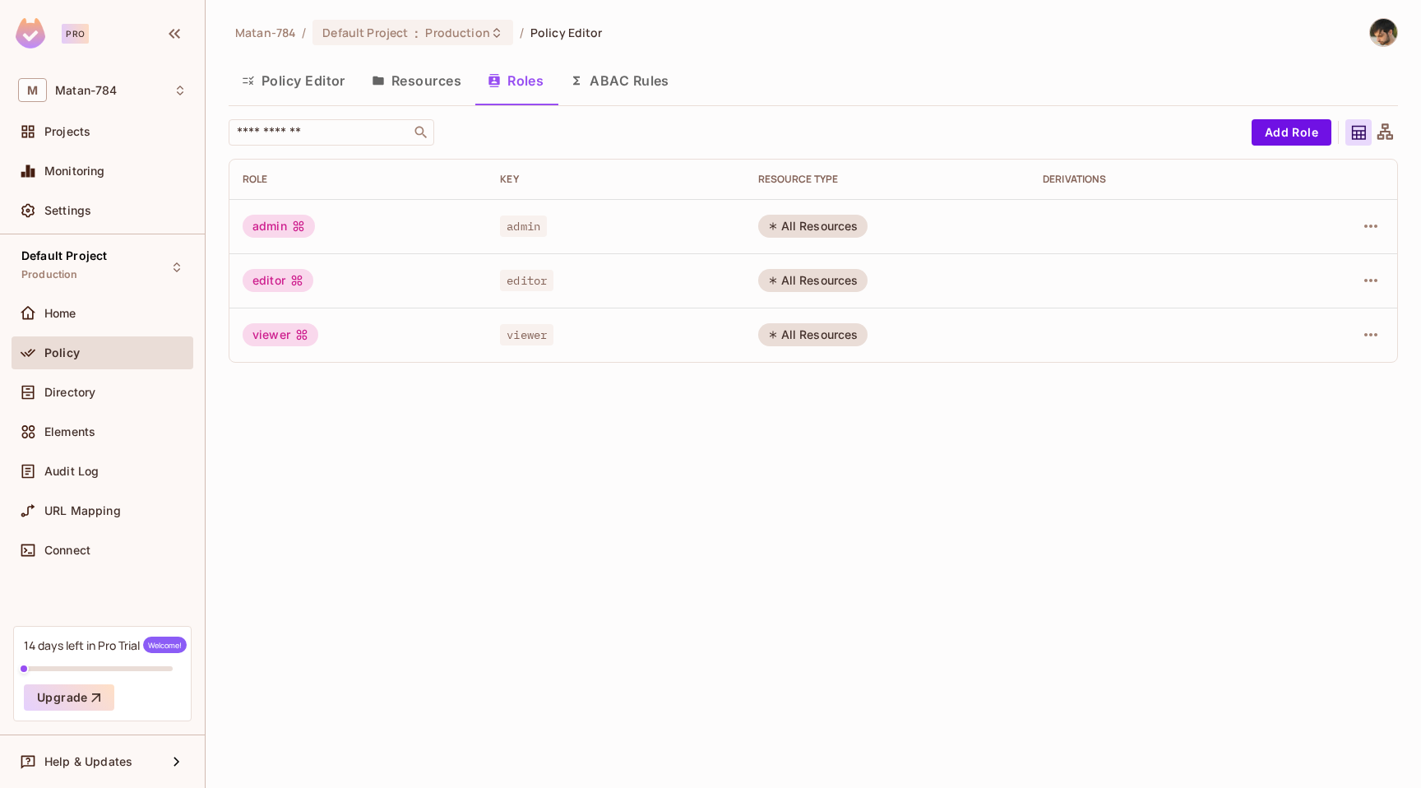
click at [320, 97] on button "Policy Editor" at bounding box center [294, 80] width 130 height 41
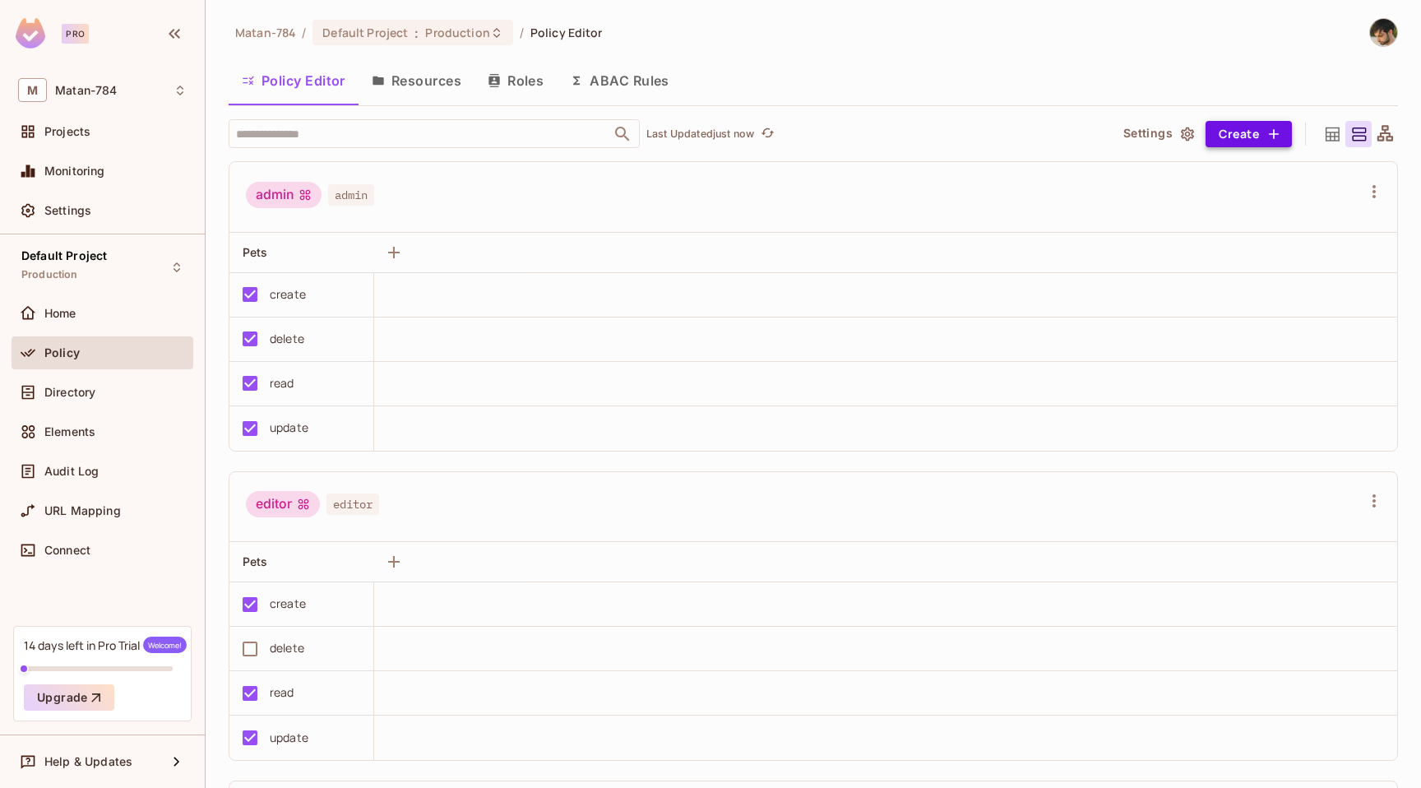
click at [1252, 132] on button "Create" at bounding box center [1249, 134] width 86 height 26
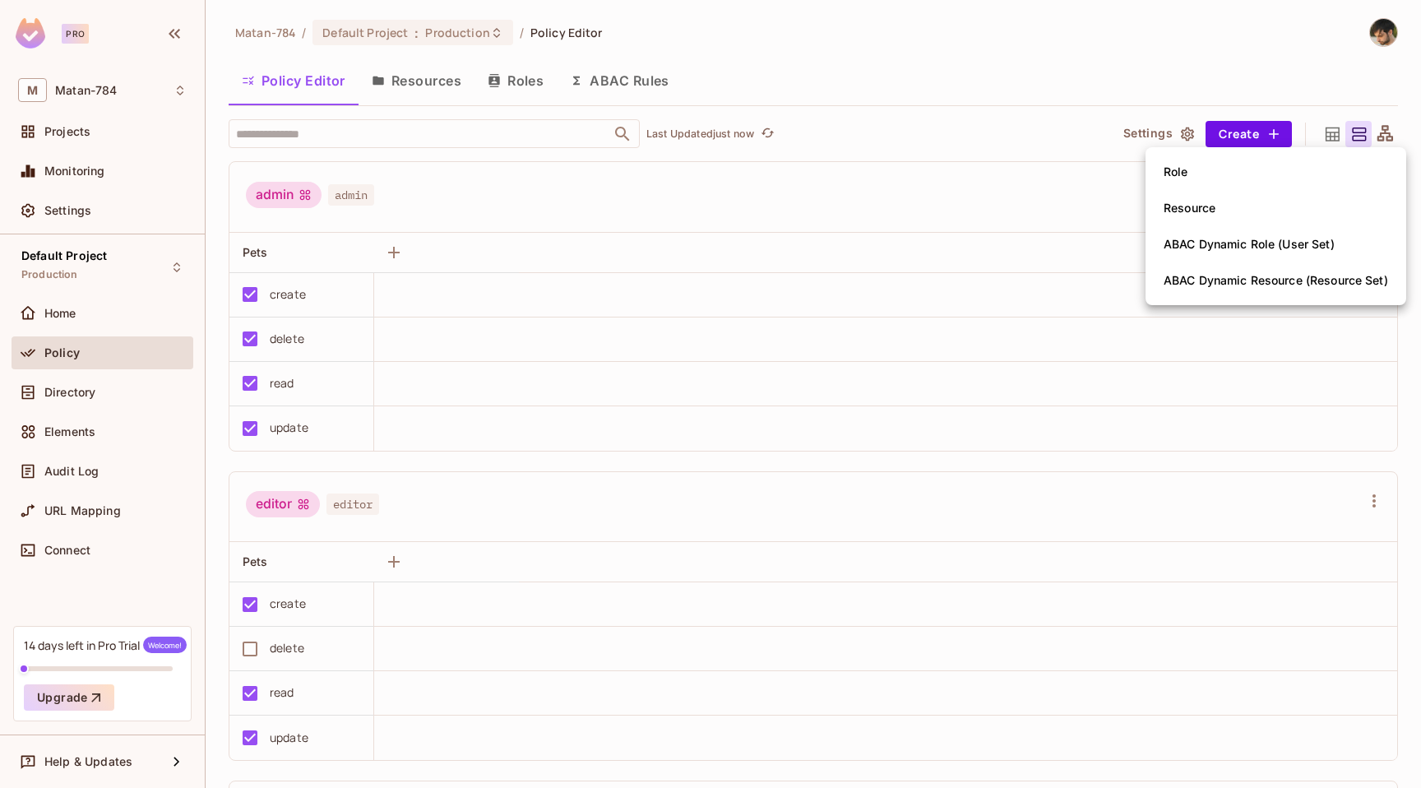
click at [398, 71] on div at bounding box center [710, 394] width 1421 height 788
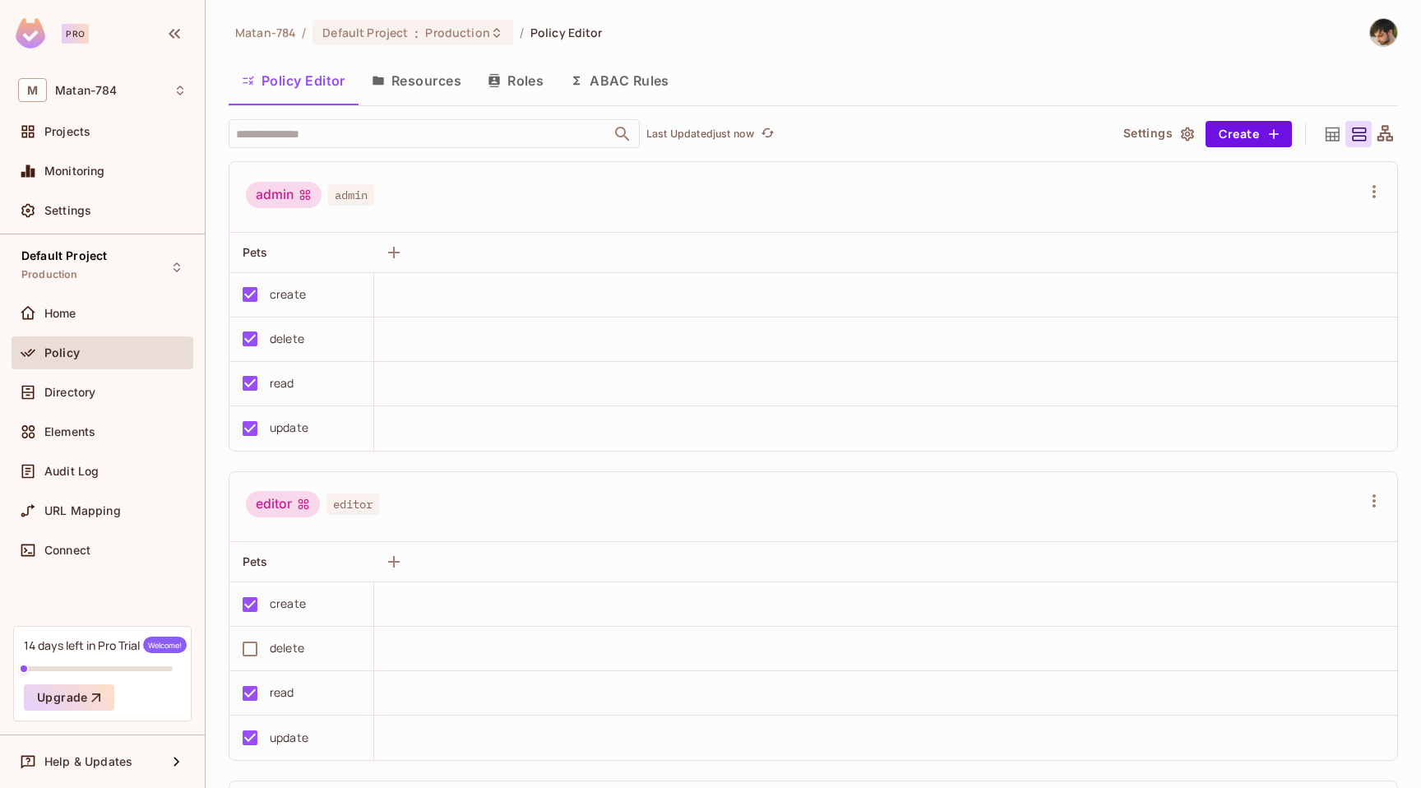
click at [398, 71] on button "Resources" at bounding box center [417, 80] width 116 height 41
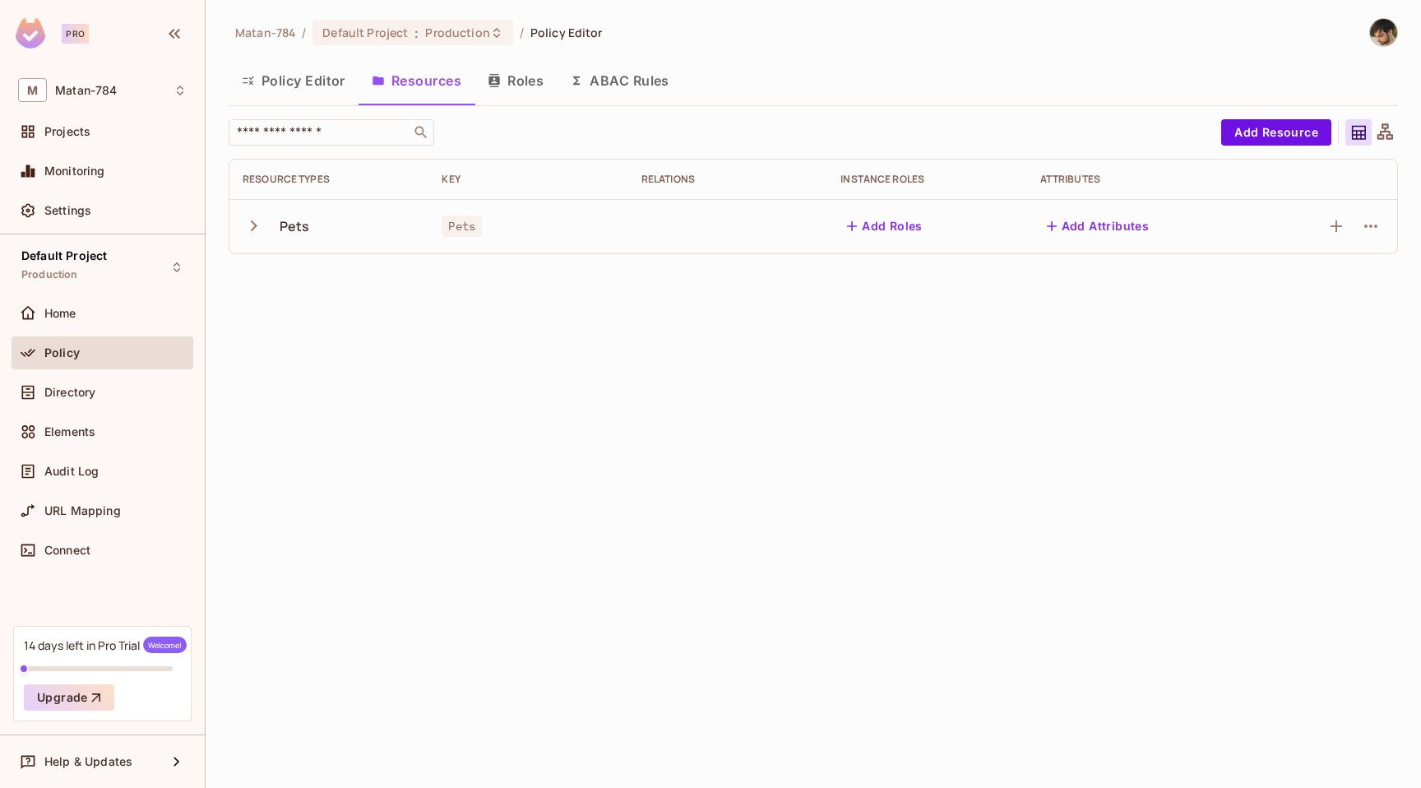
click at [512, 93] on button "Roles" at bounding box center [516, 80] width 82 height 41
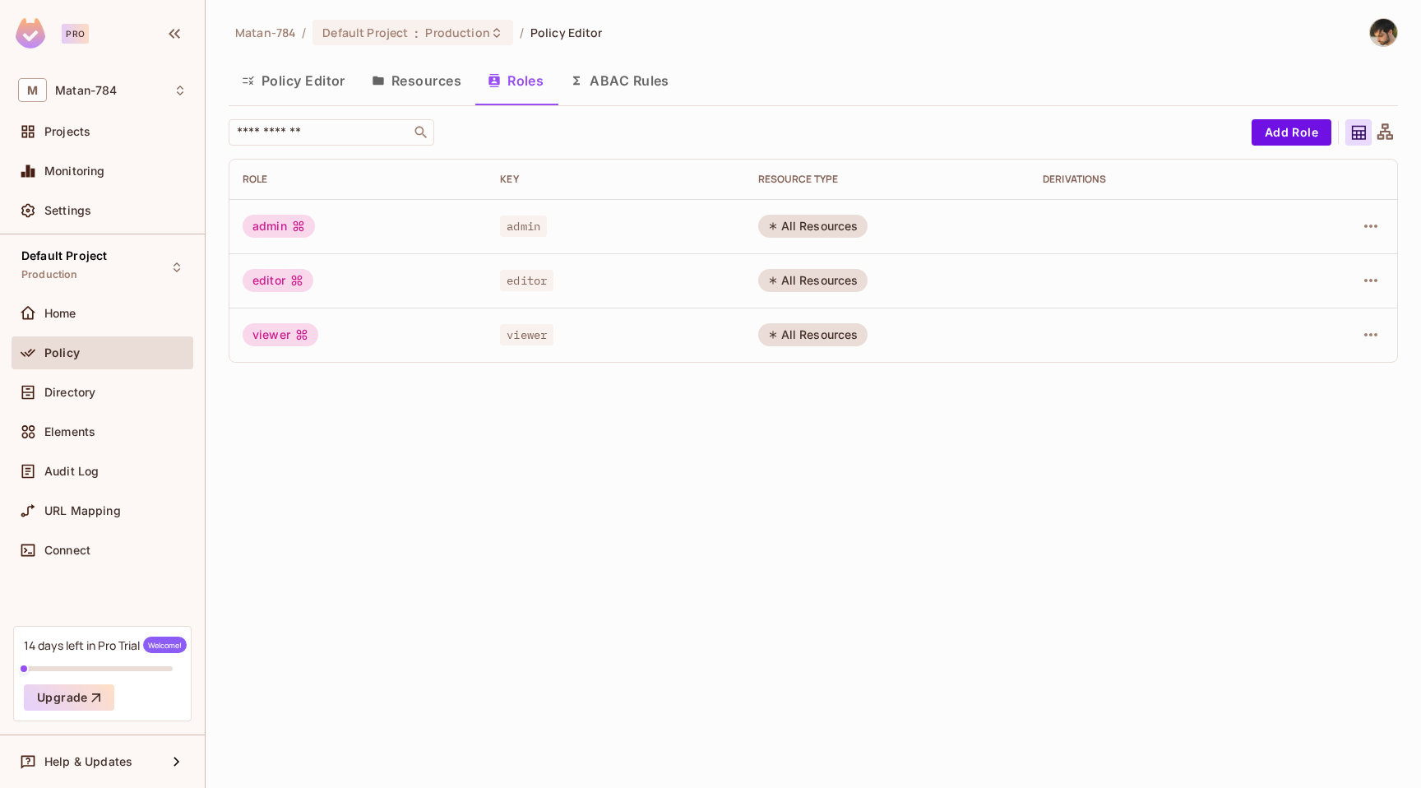
click at [628, 93] on button "ABAC Rules" at bounding box center [620, 80] width 126 height 41
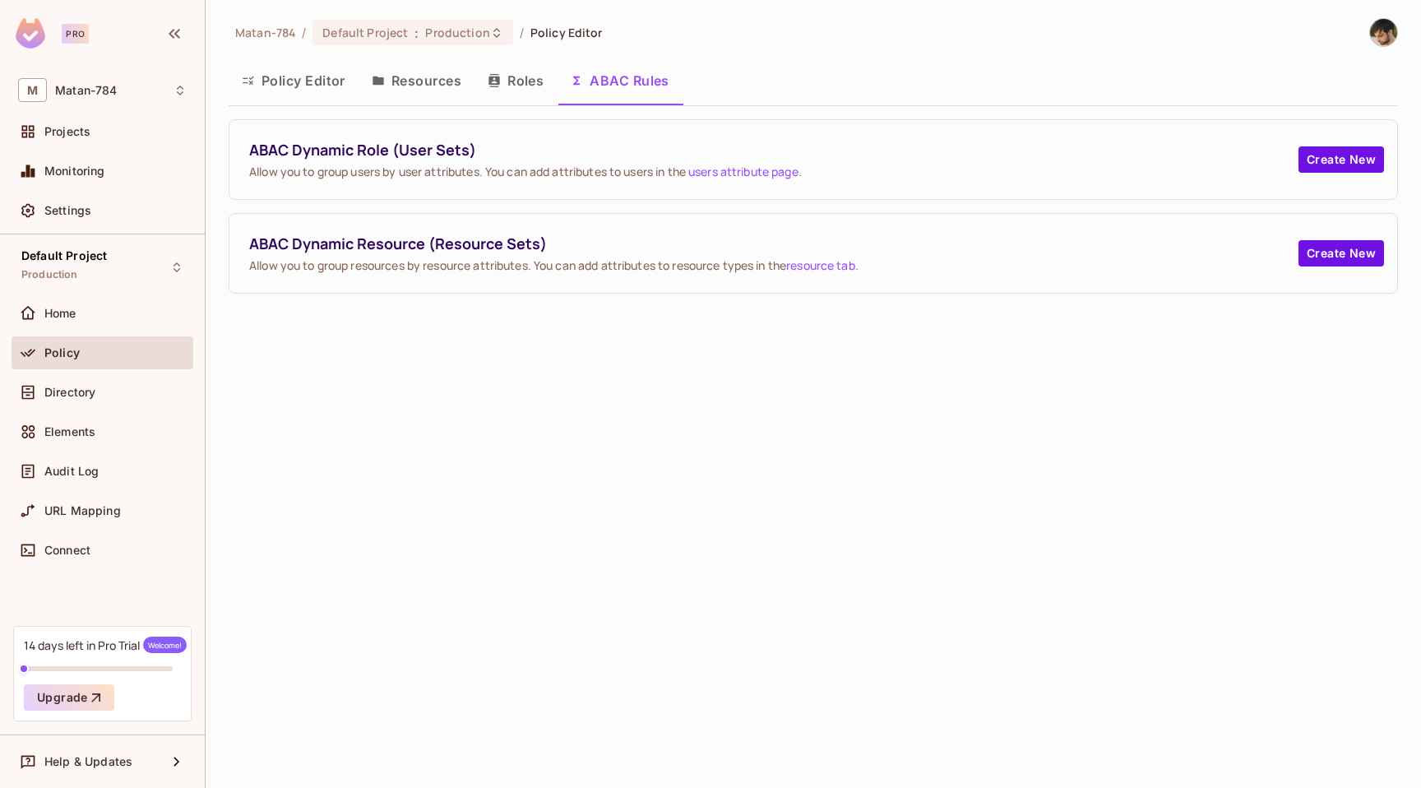
click at [322, 82] on button "Policy Editor" at bounding box center [294, 80] width 130 height 41
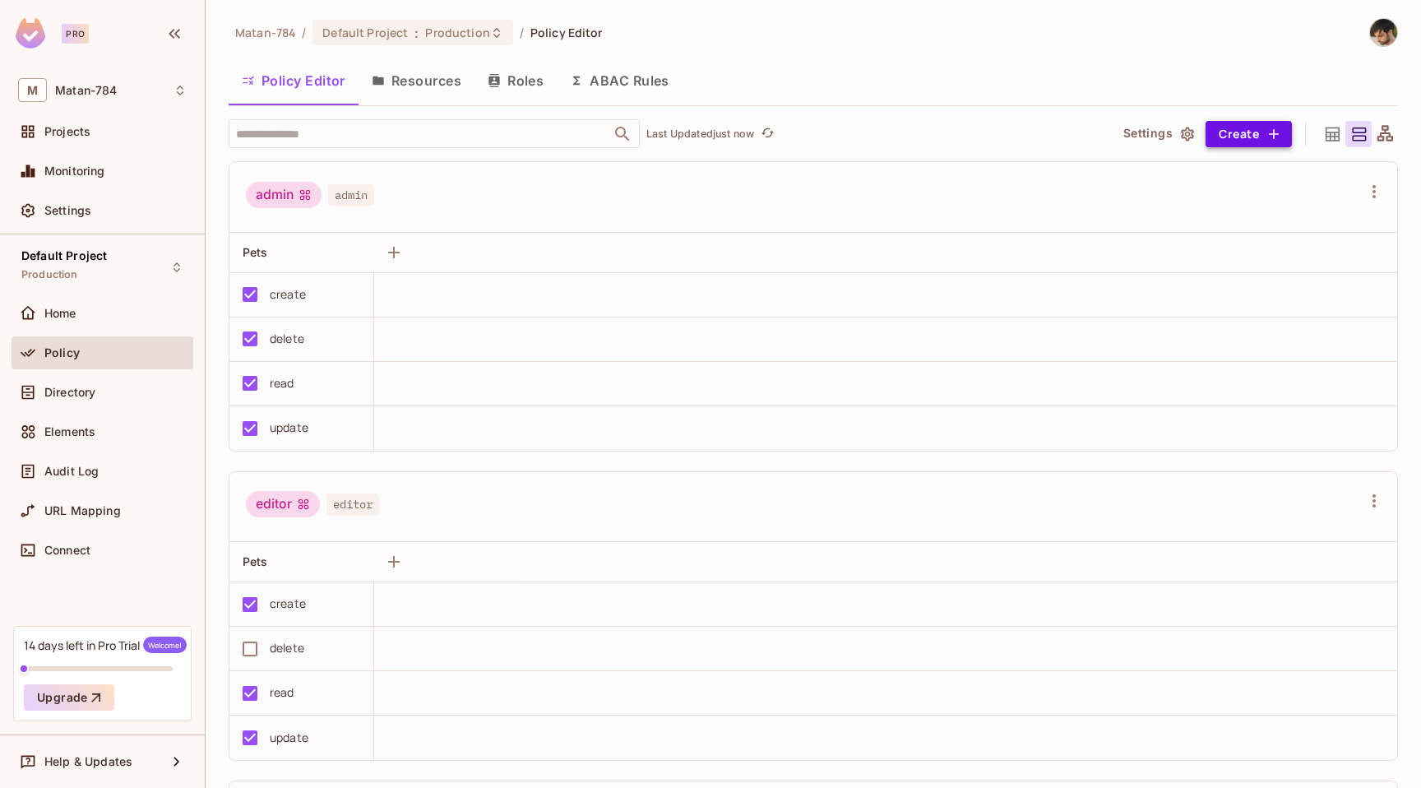
click at [1248, 127] on button "Create" at bounding box center [1249, 134] width 86 height 26
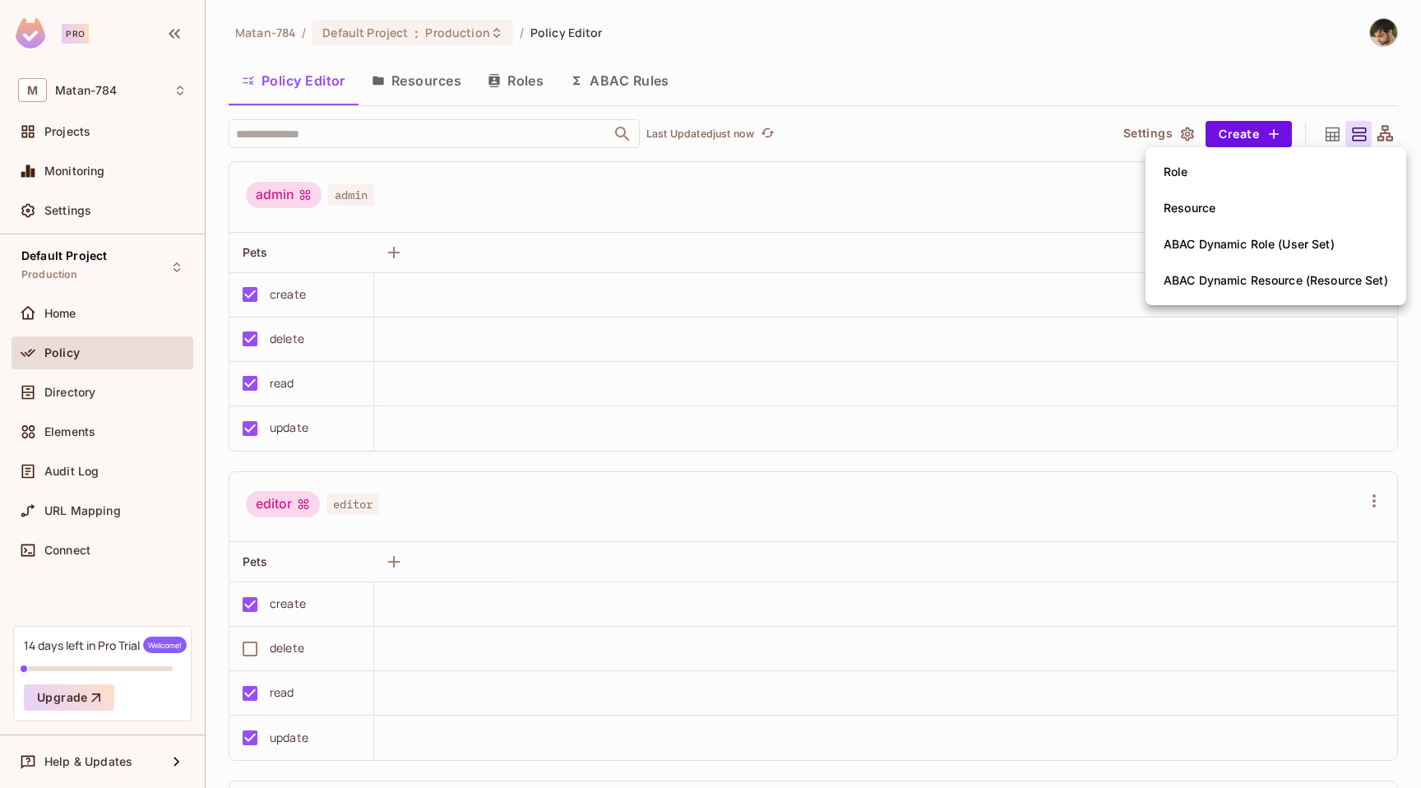
click at [1328, 137] on div at bounding box center [710, 394] width 1421 height 788
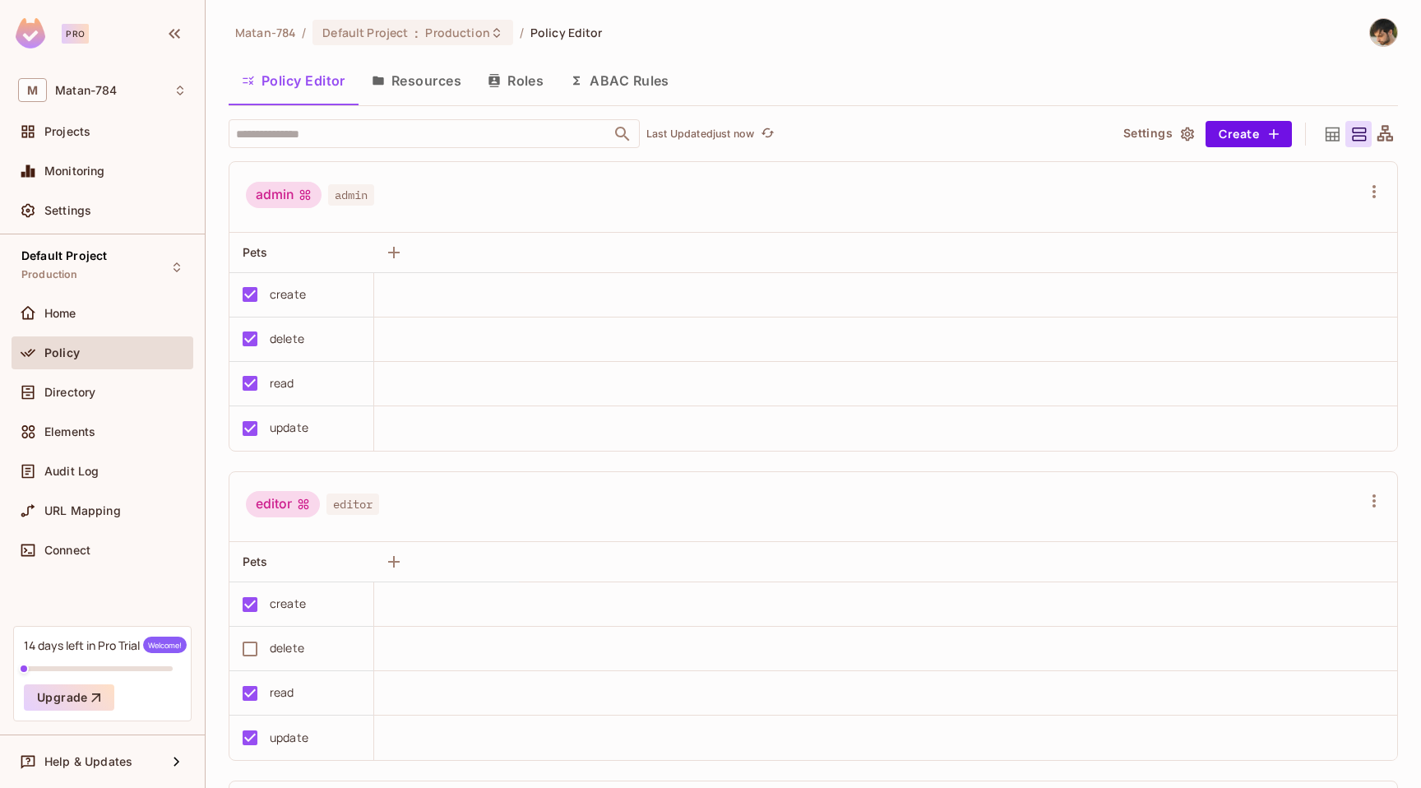
click at [1328, 137] on icon at bounding box center [1333, 134] width 21 height 21
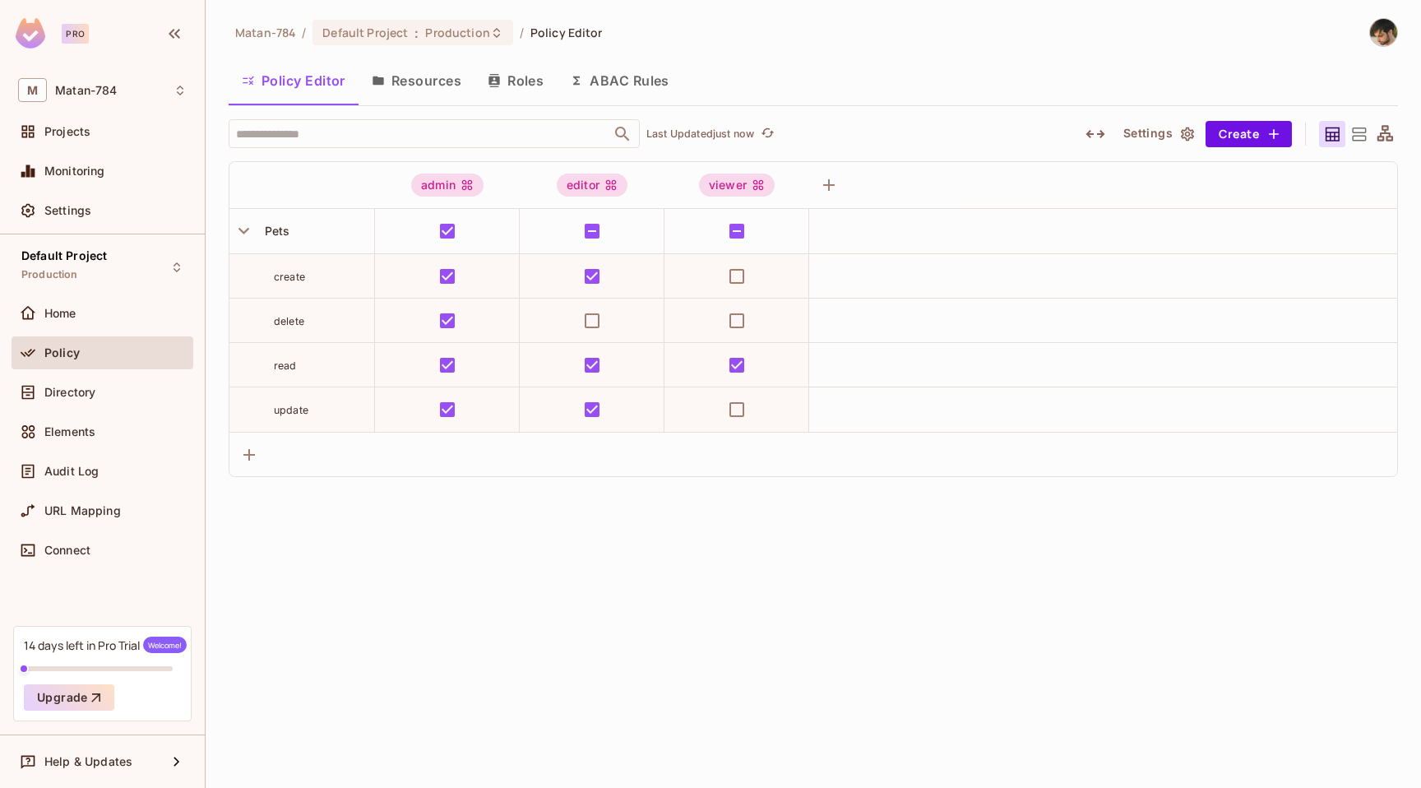
click at [1355, 136] on icon at bounding box center [1359, 134] width 21 height 21
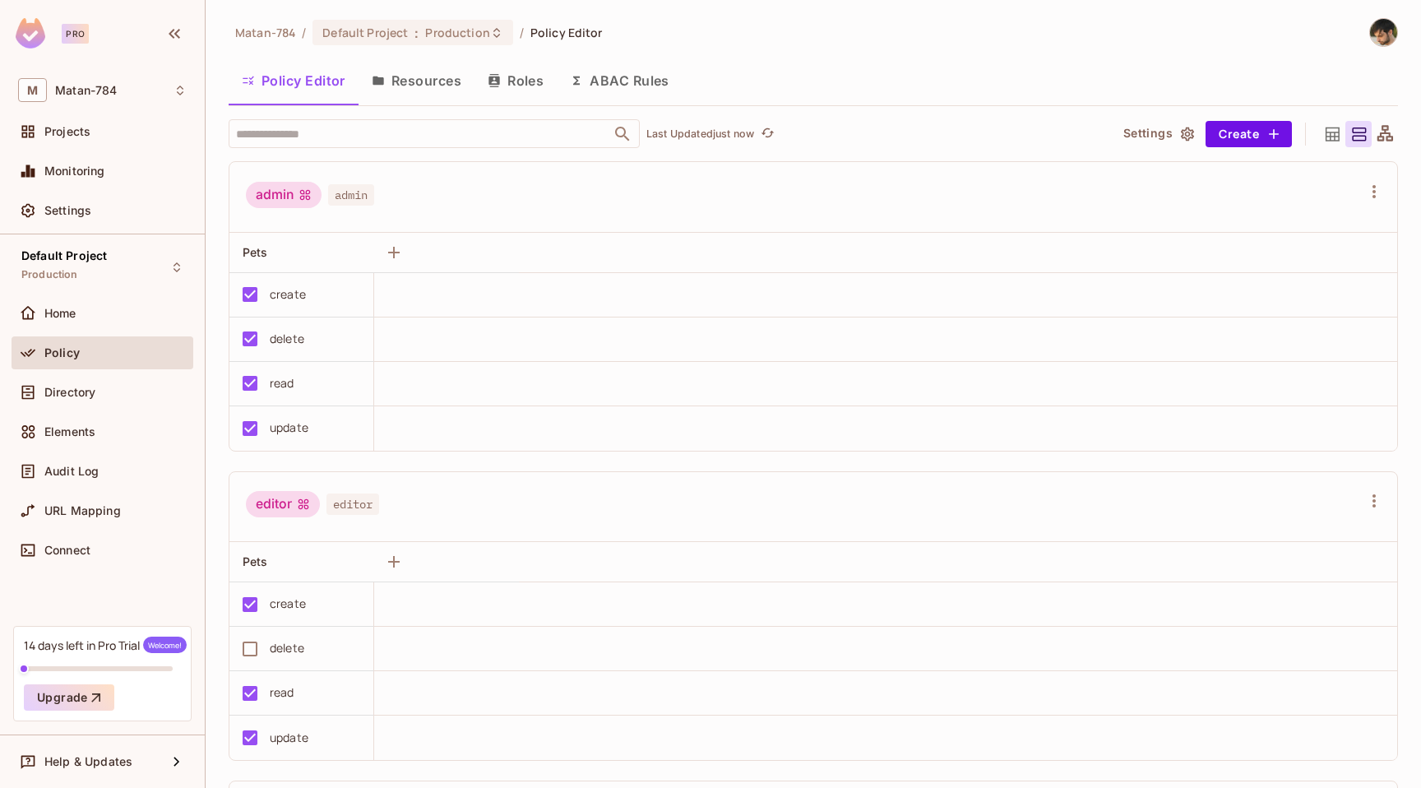
click at [1370, 126] on div at bounding box center [1359, 134] width 26 height 26
click at [1379, 126] on icon at bounding box center [1385, 134] width 21 height 21
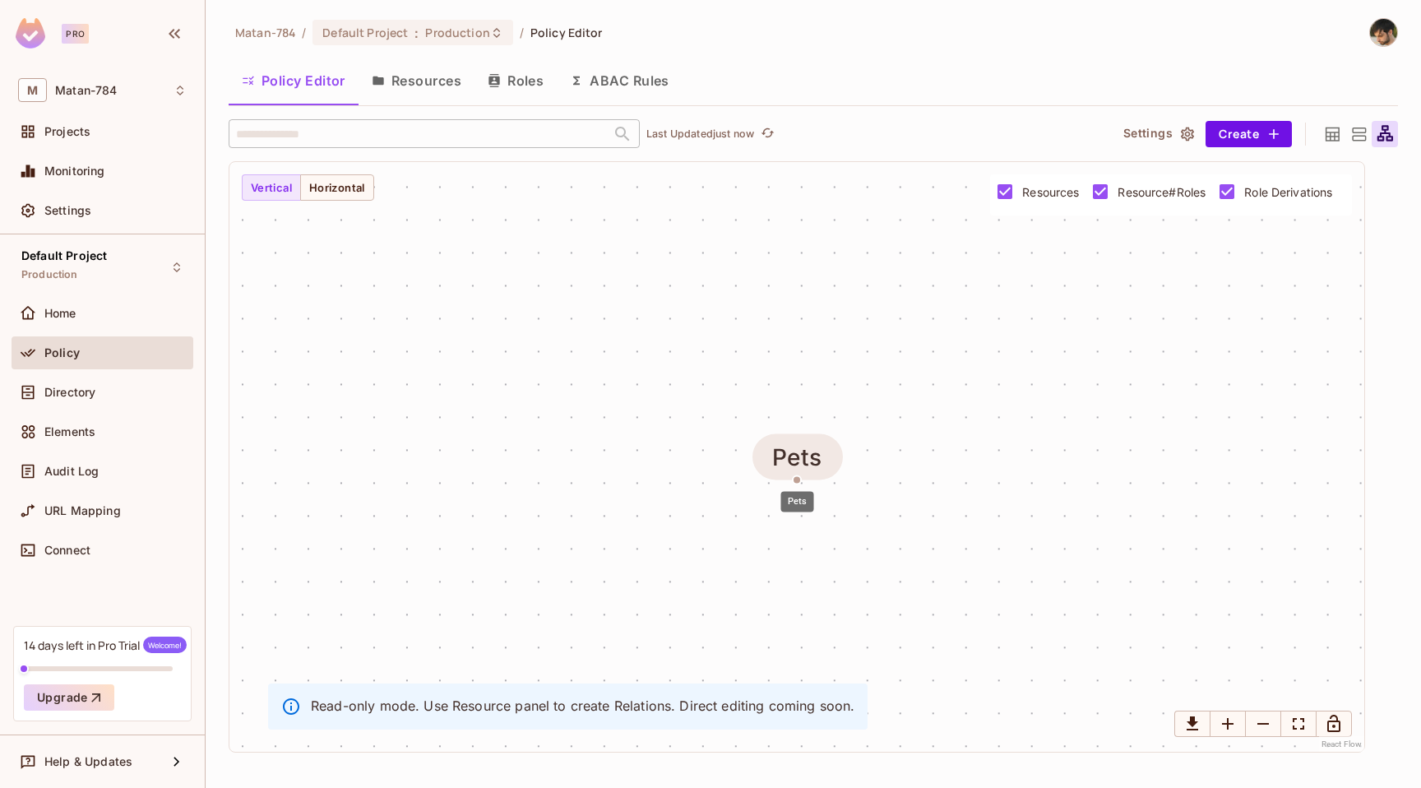
click at [821, 460] on div "Pets" at bounding box center [797, 457] width 50 height 26
click at [794, 480] on div "Pets" at bounding box center [798, 497] width 36 height 34
click at [796, 480] on div "Pets" at bounding box center [798, 497] width 36 height 34
click at [353, 202] on div "Pets" at bounding box center [796, 457] width 1135 height 590
click at [353, 197] on button "Horizontal" at bounding box center [337, 187] width 74 height 26
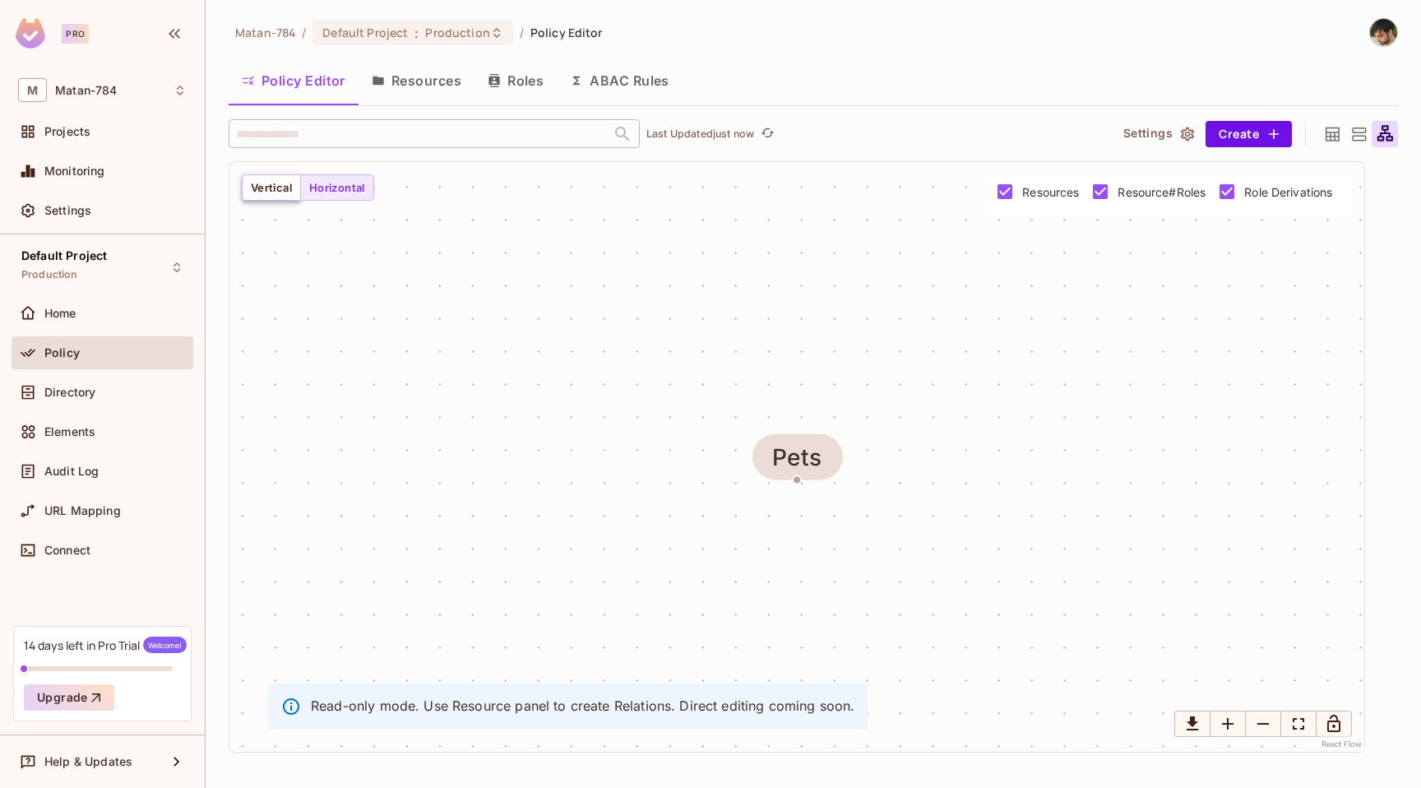
click at [267, 195] on button "Vertical" at bounding box center [271, 187] width 59 height 26
click at [415, 77] on button "Resources" at bounding box center [417, 80] width 116 height 41
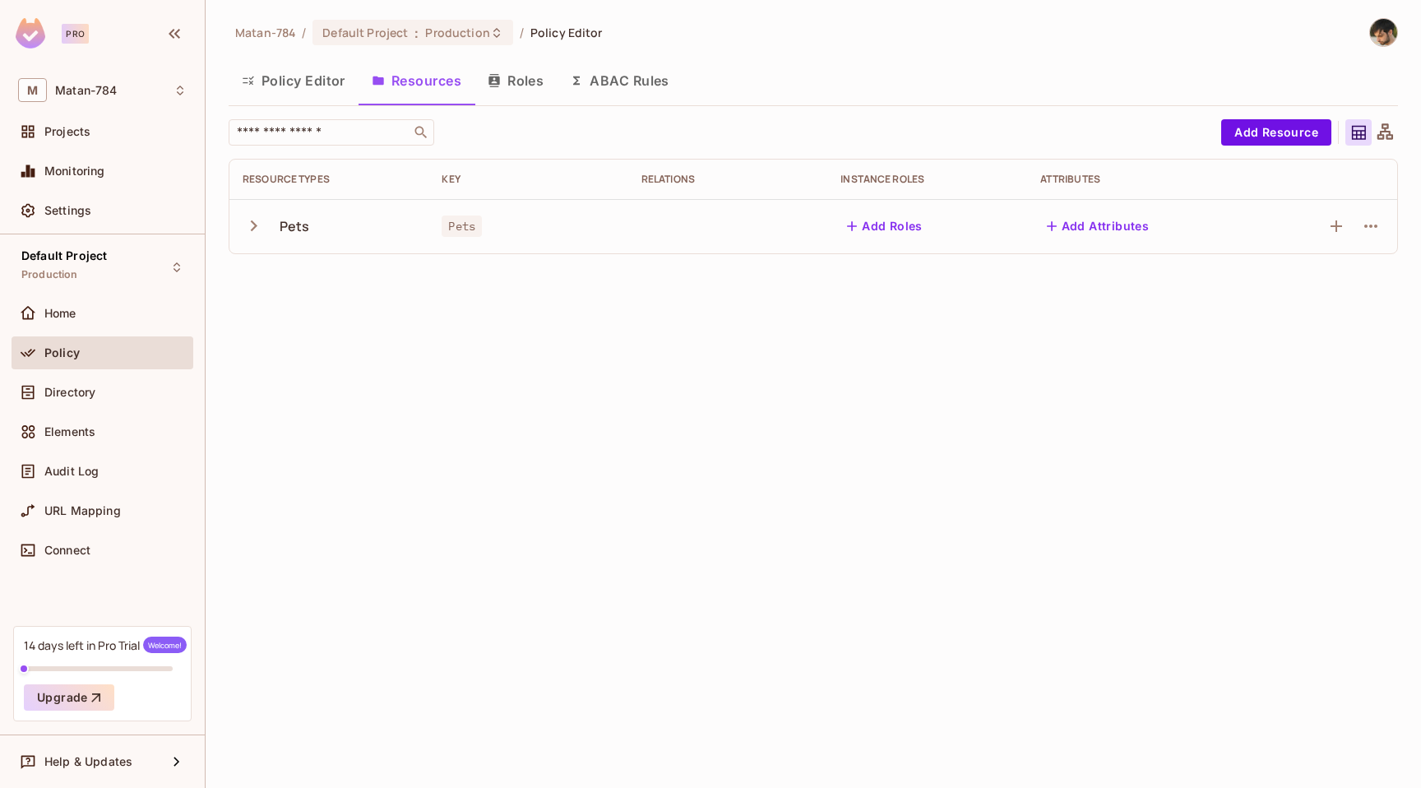
click at [330, 79] on button "Policy Editor" at bounding box center [294, 80] width 130 height 41
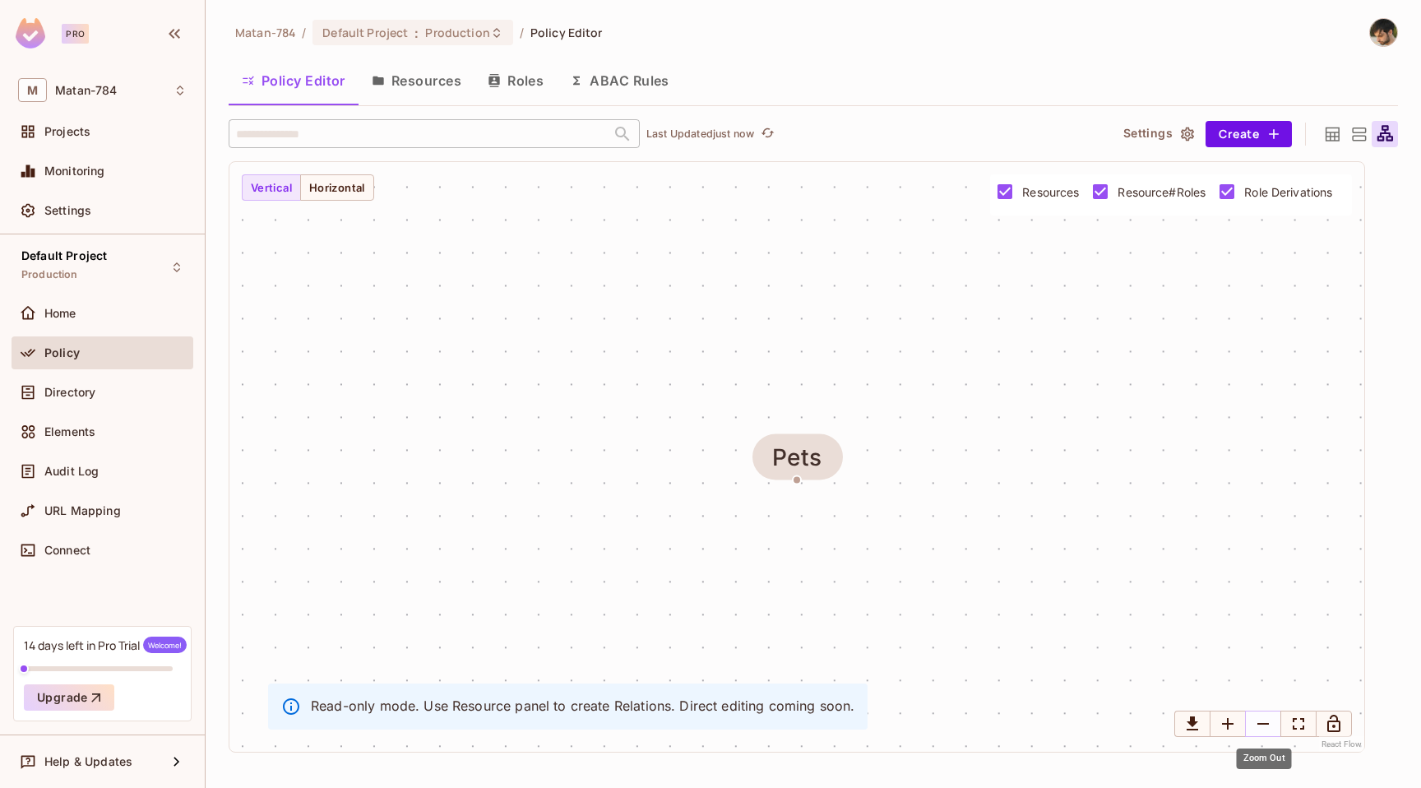
click at [1260, 720] on icon "Zoom Out" at bounding box center [1264, 724] width 20 height 20
click at [1355, 135] on icon at bounding box center [1359, 133] width 14 height 13
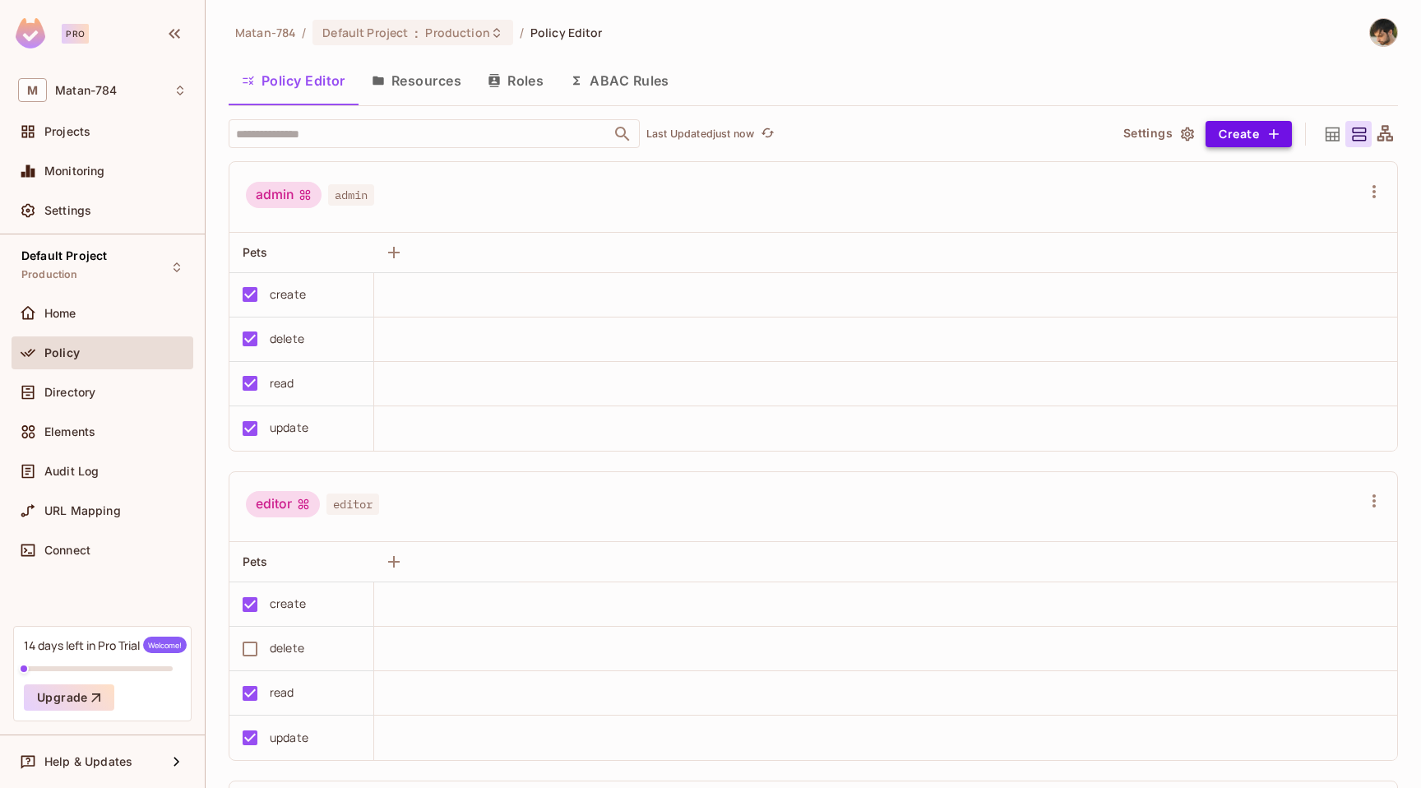
click at [1243, 135] on button "Create" at bounding box center [1249, 134] width 86 height 26
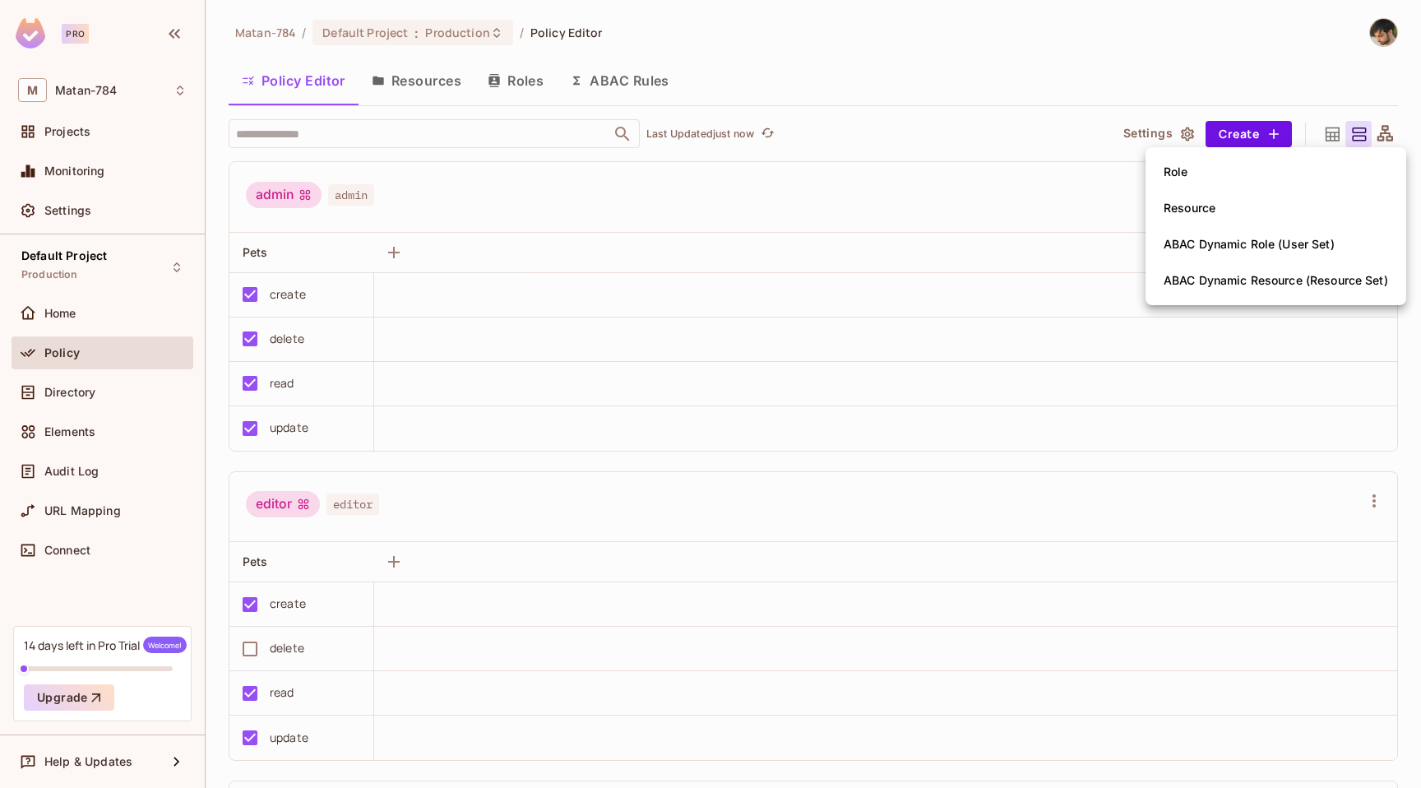
click at [311, 197] on div at bounding box center [710, 394] width 1421 height 788
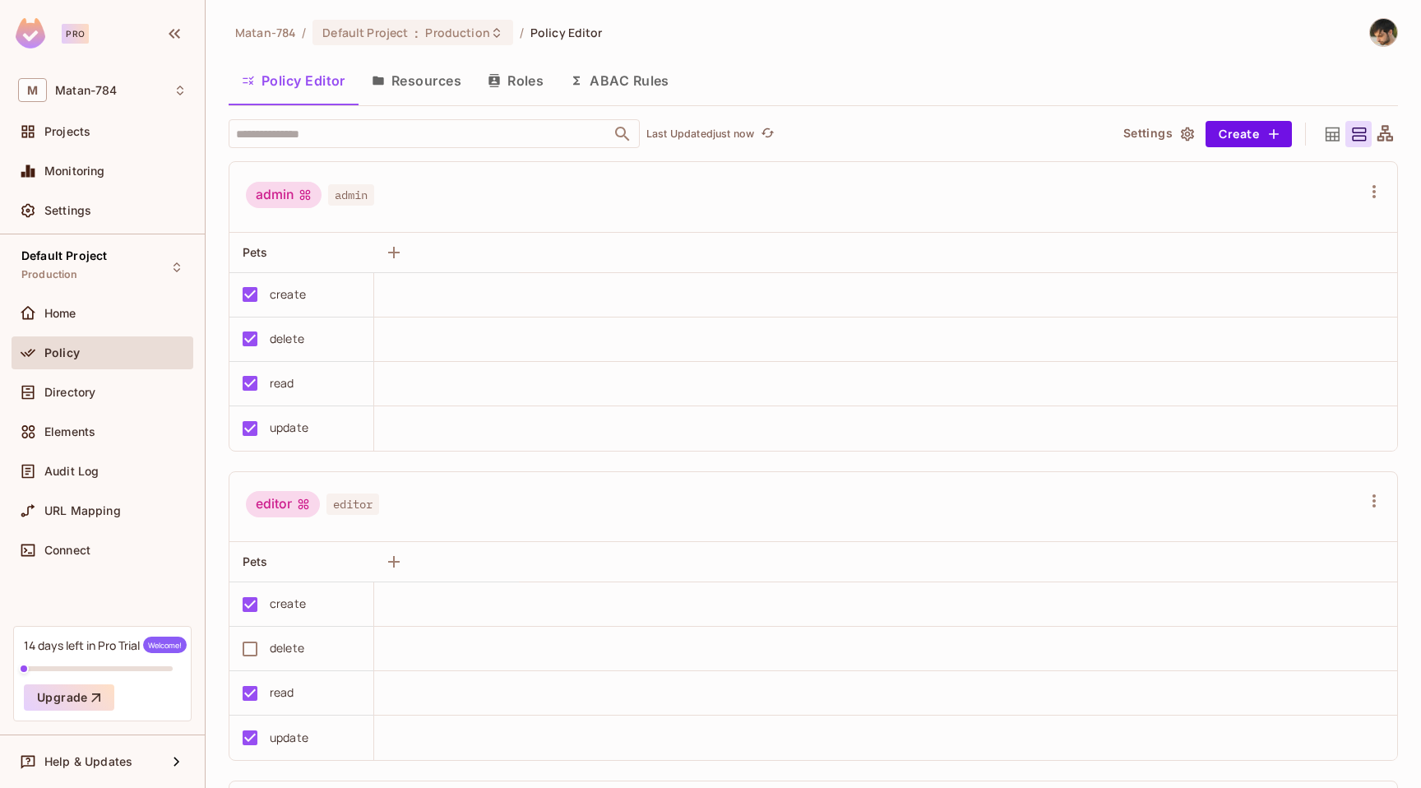
click at [301, 192] on icon at bounding box center [305, 194] width 11 height 11
click at [1254, 134] on button "Create" at bounding box center [1249, 134] width 86 height 26
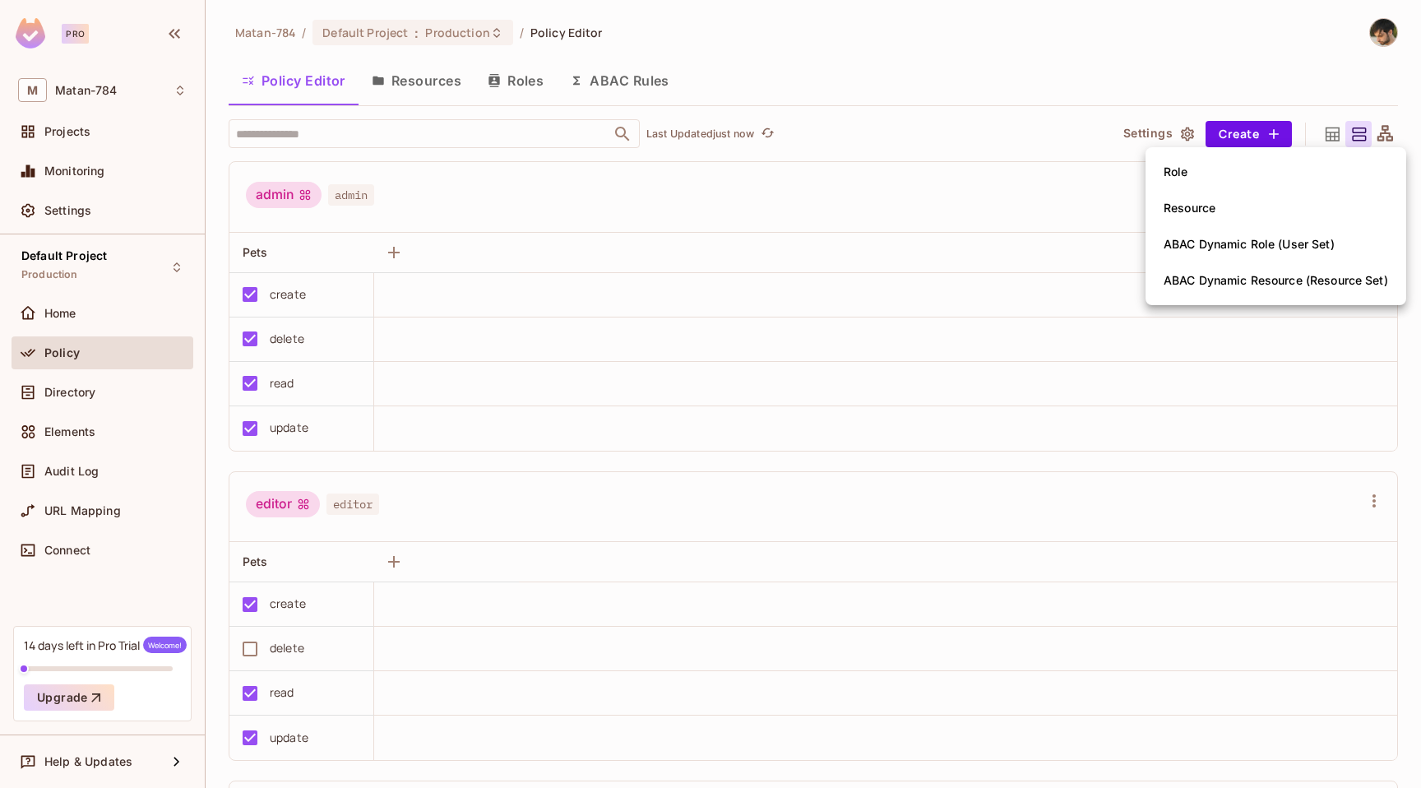
click at [1249, 174] on li "Role" at bounding box center [1276, 172] width 261 height 36
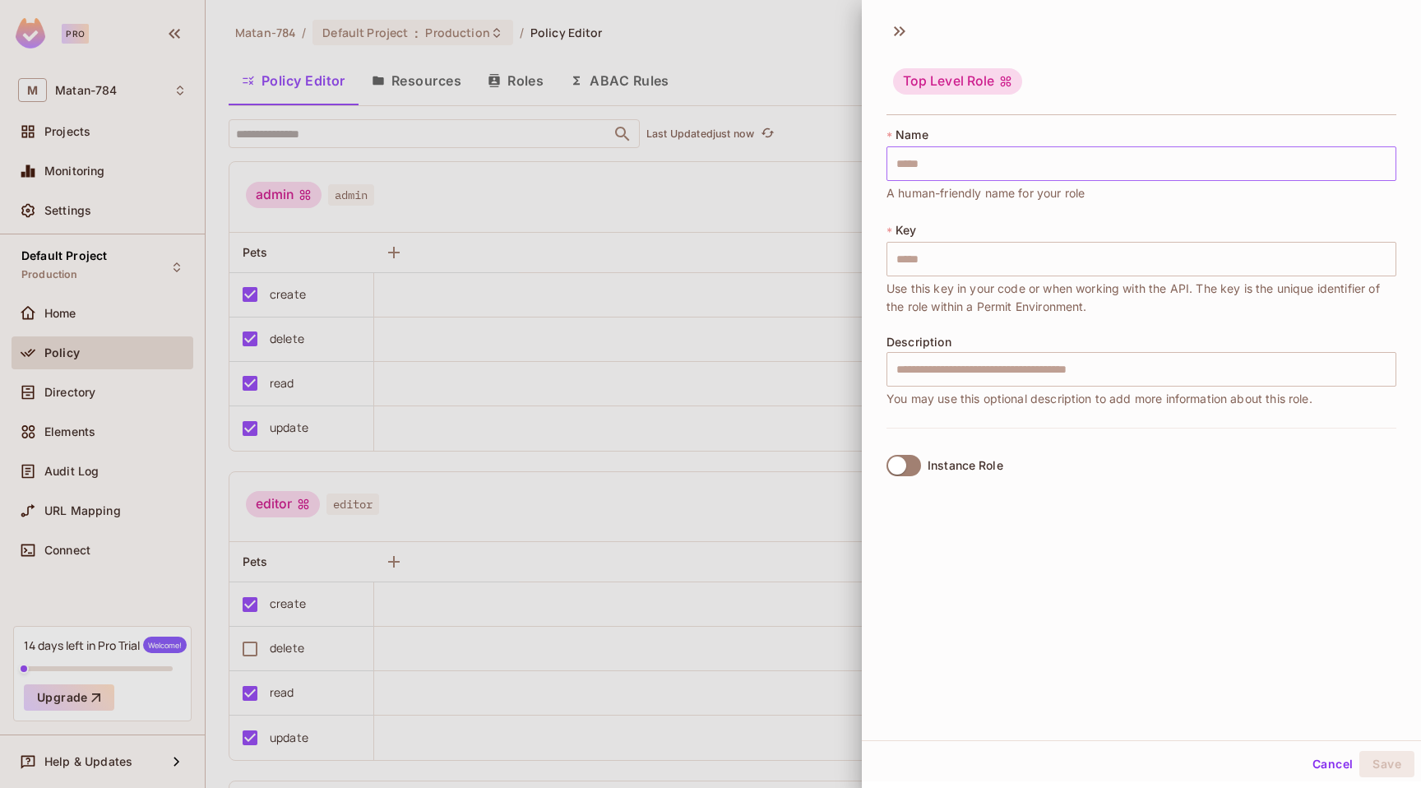
click at [1088, 160] on input "text" at bounding box center [1142, 163] width 510 height 35
type input "*"
type input "**"
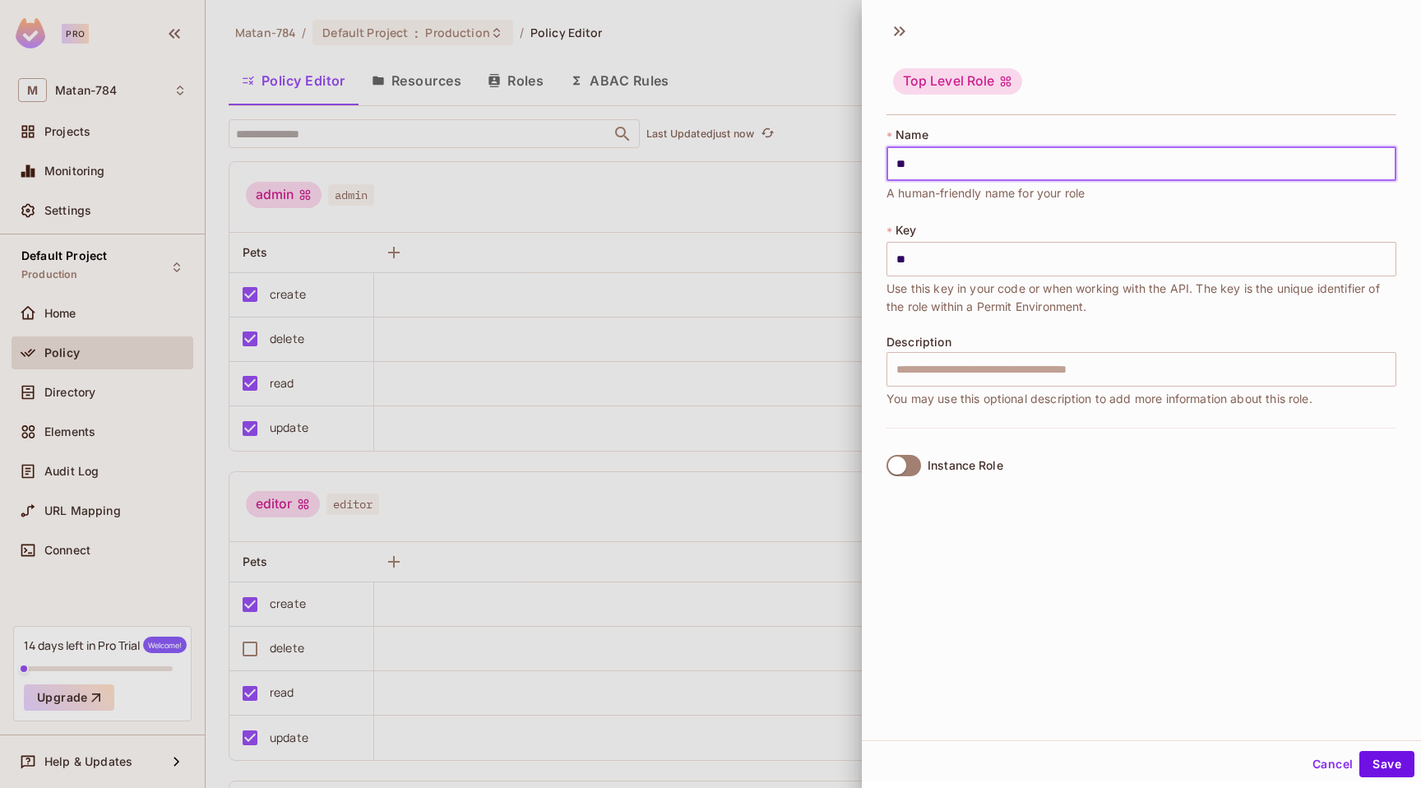
type input "***"
type input "****"
type input "*****"
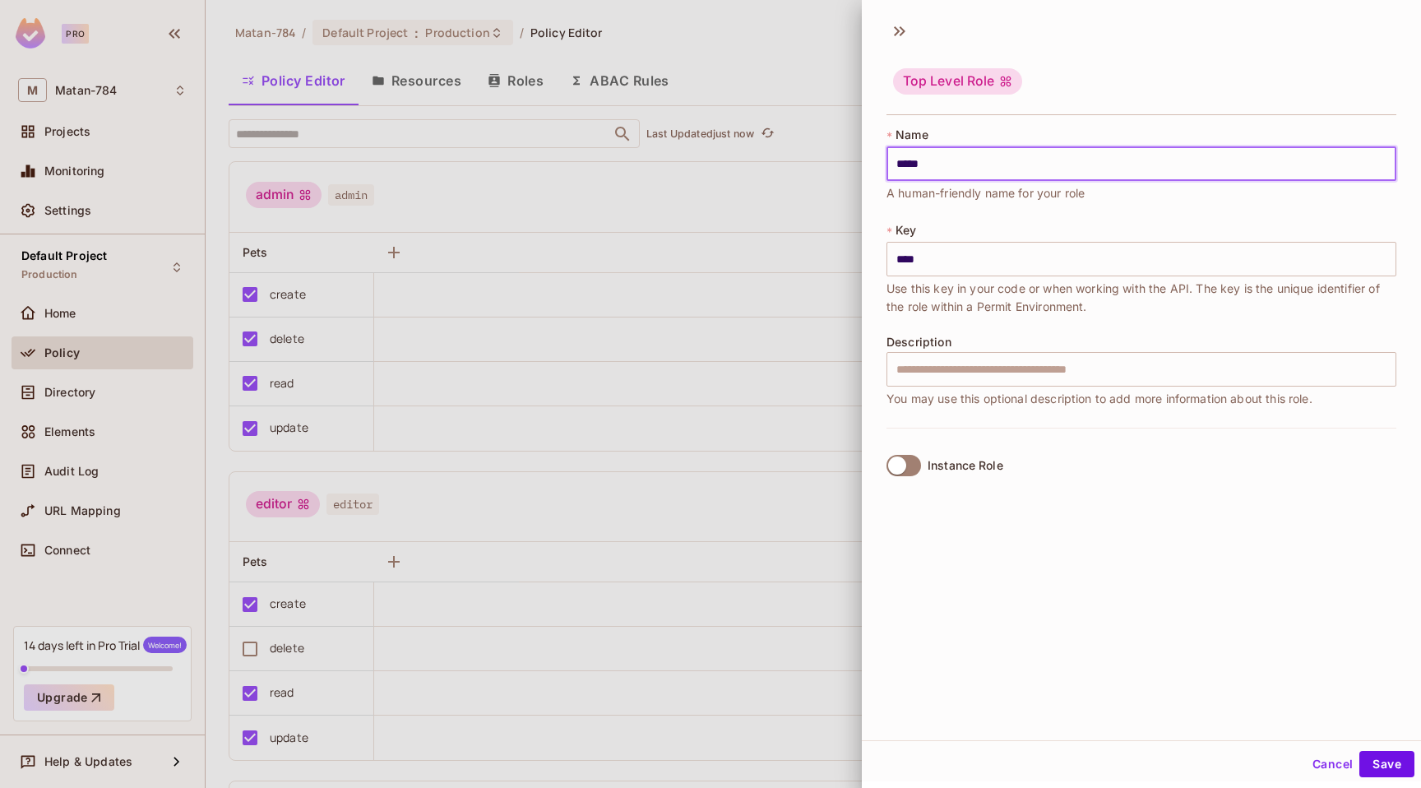
type input "*****"
type input "******"
type input "*******"
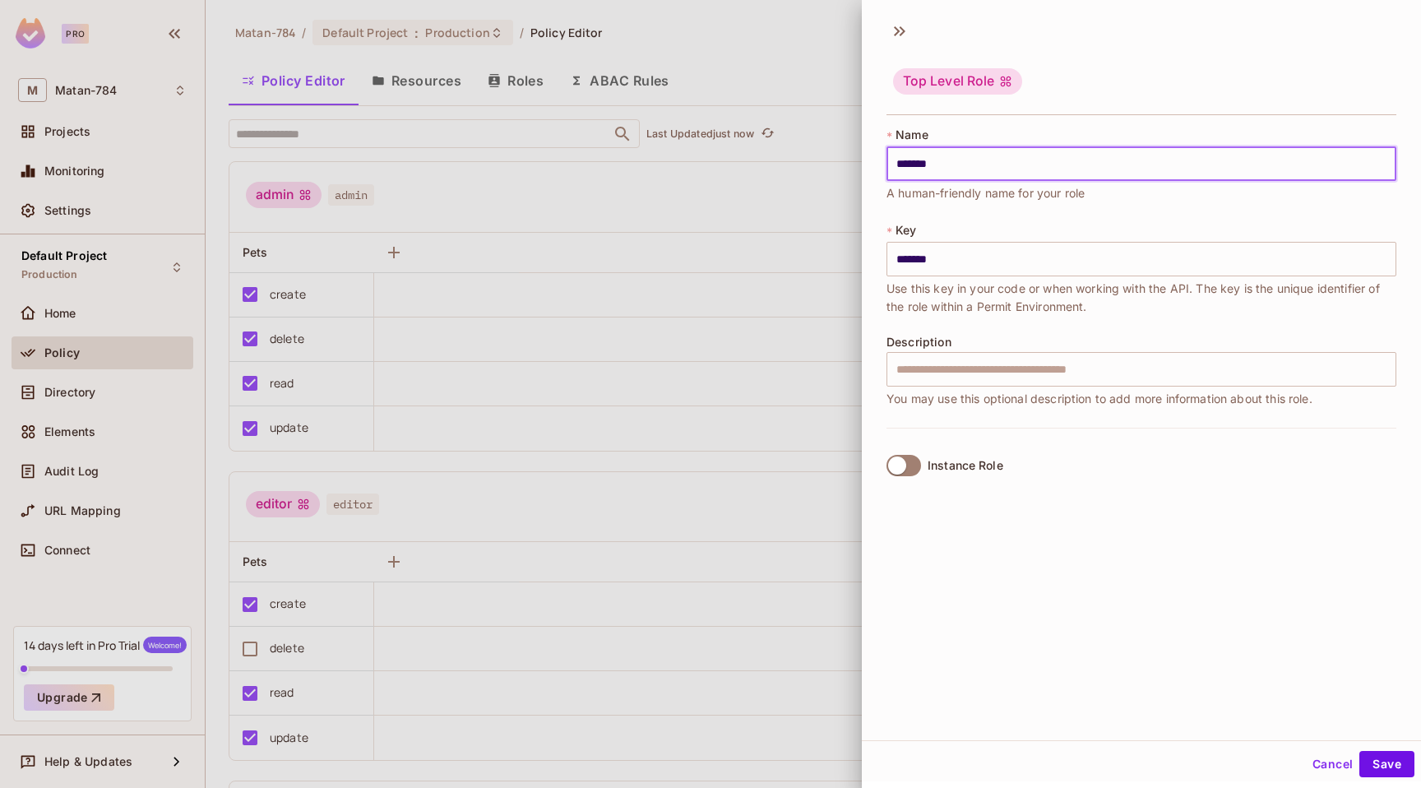
type input "********"
type input "*********"
type input "**********"
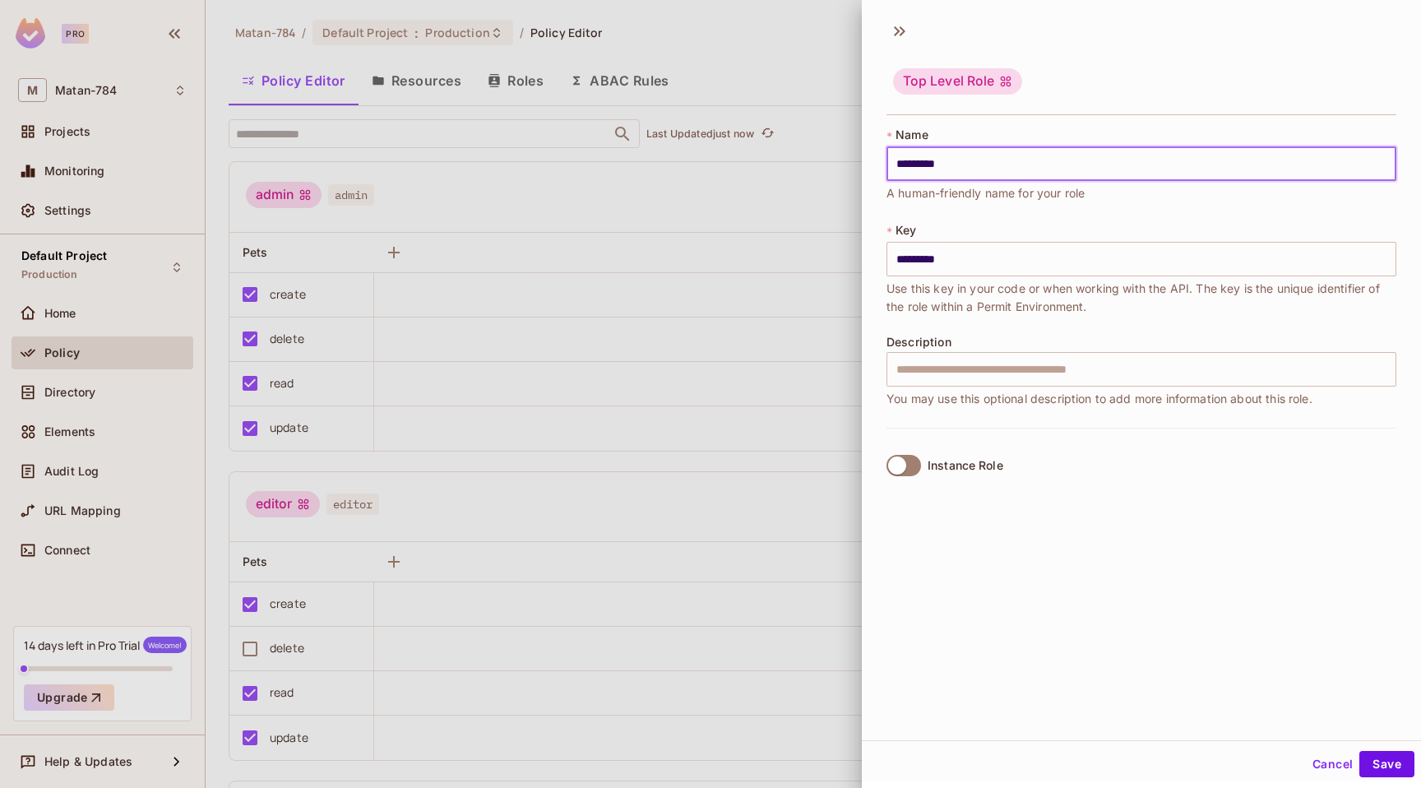
type input "**********"
click at [1409, 779] on div "Cancel Save" at bounding box center [1141, 763] width 559 height 39
click at [1409, 772] on button "Save" at bounding box center [1387, 764] width 55 height 26
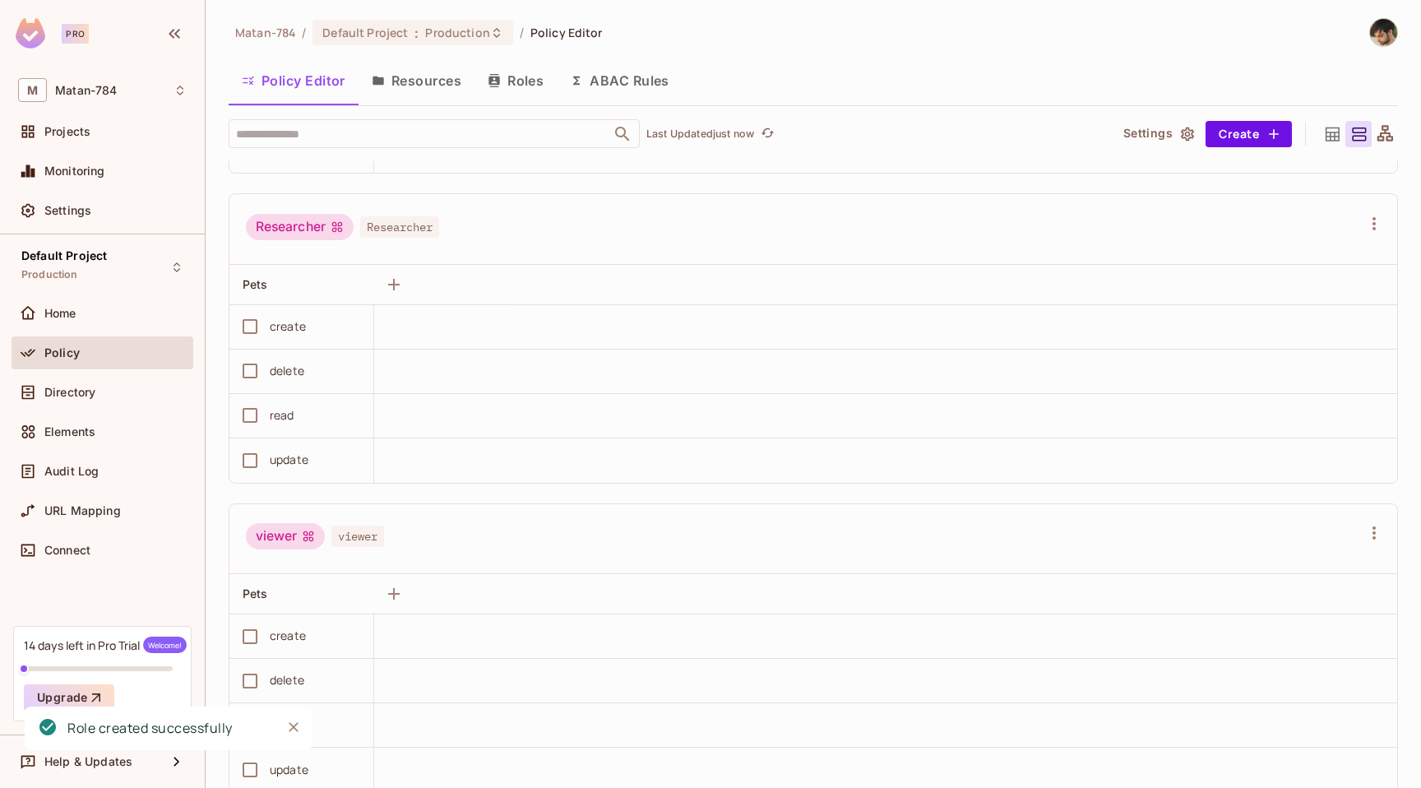
scroll to position [572, 0]
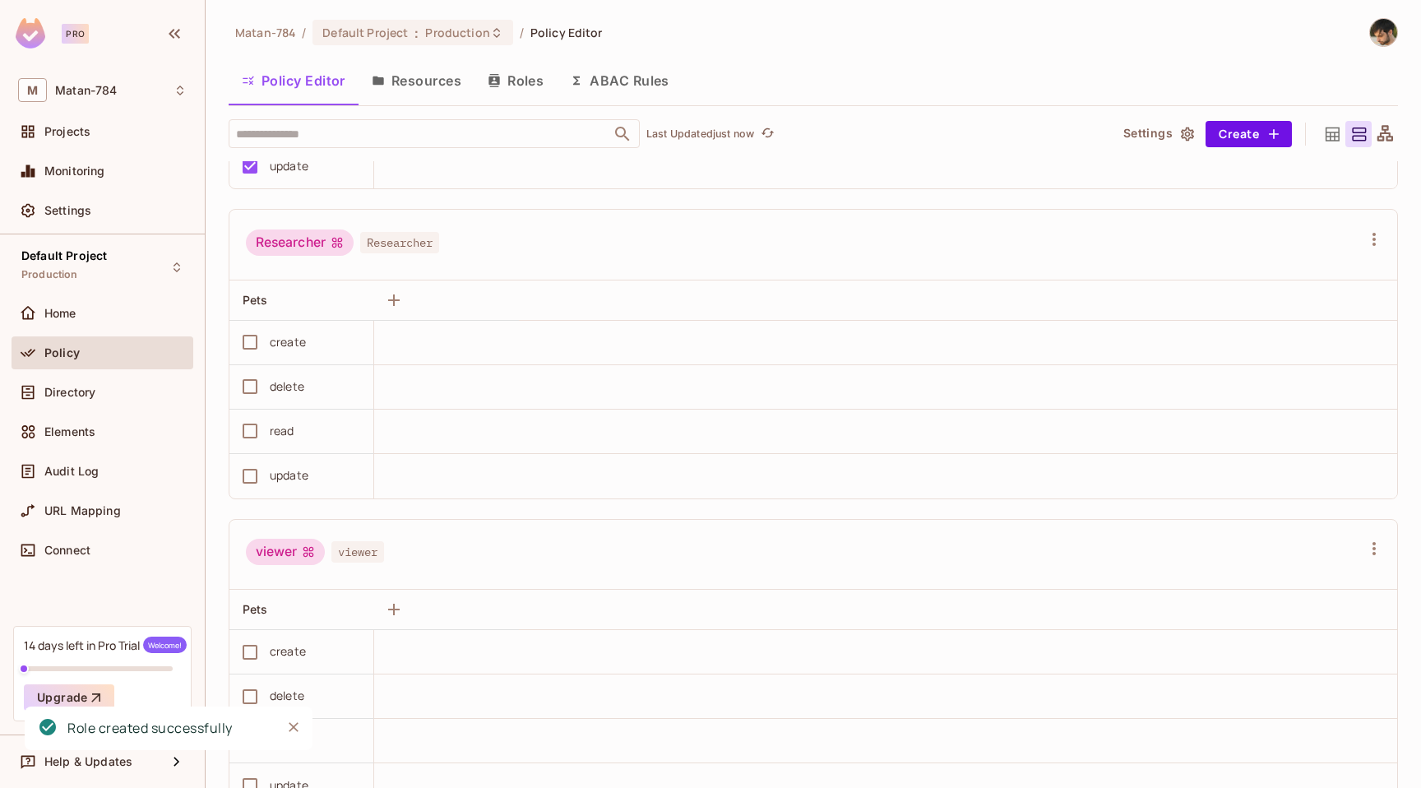
click at [503, 80] on button "Roles" at bounding box center [516, 80] width 82 height 41
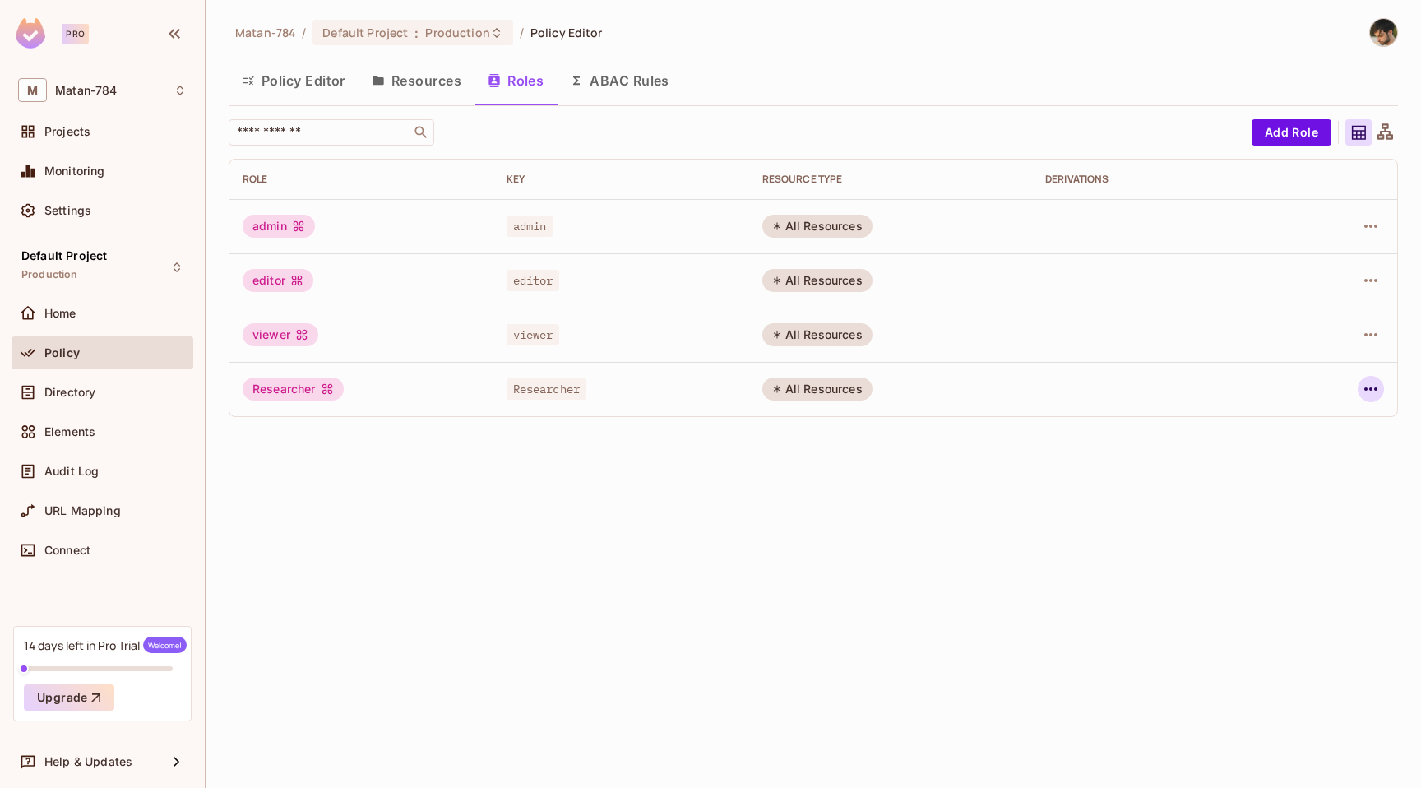
click at [1368, 389] on icon "button" at bounding box center [1371, 389] width 20 height 20
click at [1335, 433] on li "Edit Role" at bounding box center [1300, 427] width 146 height 36
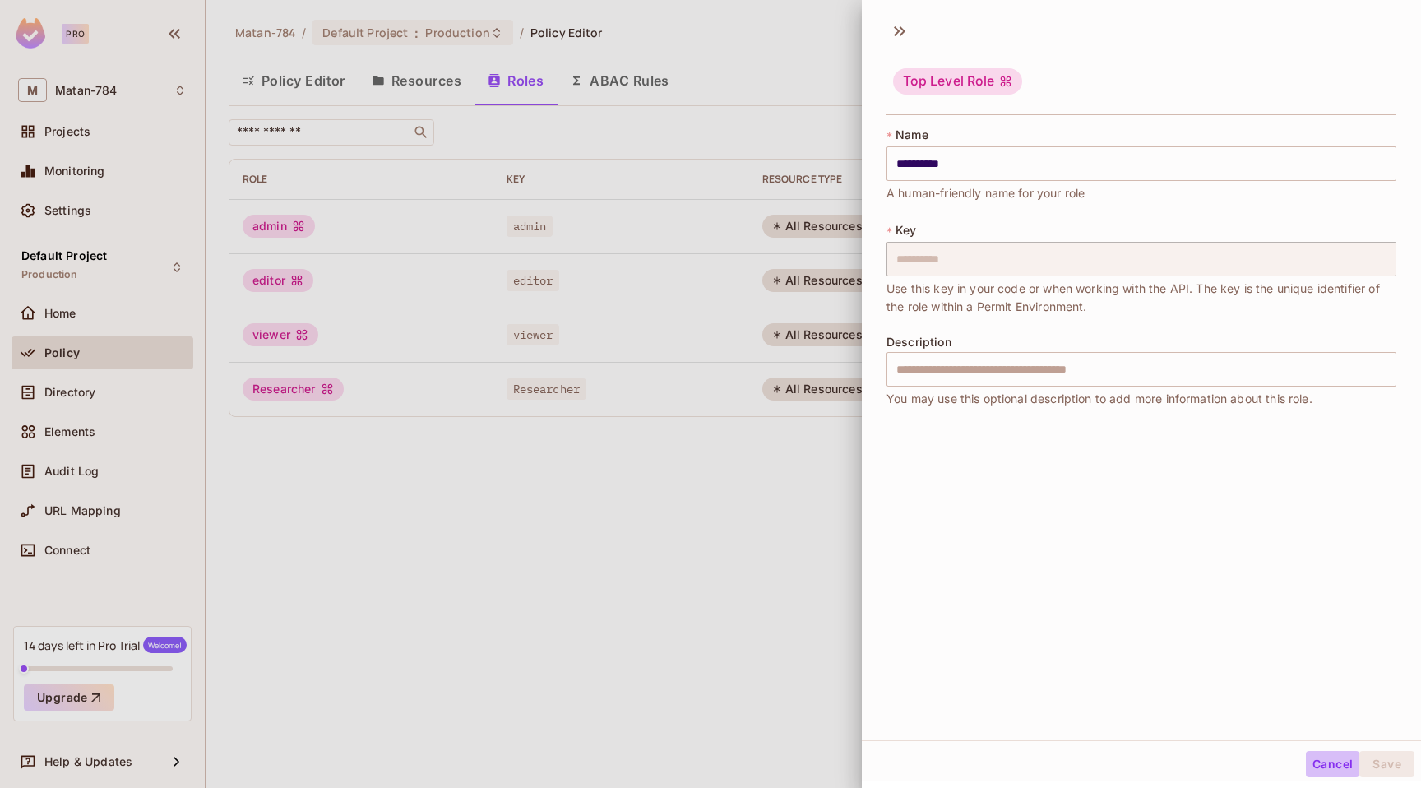
click at [1323, 767] on button "Cancel" at bounding box center [1332, 764] width 53 height 26
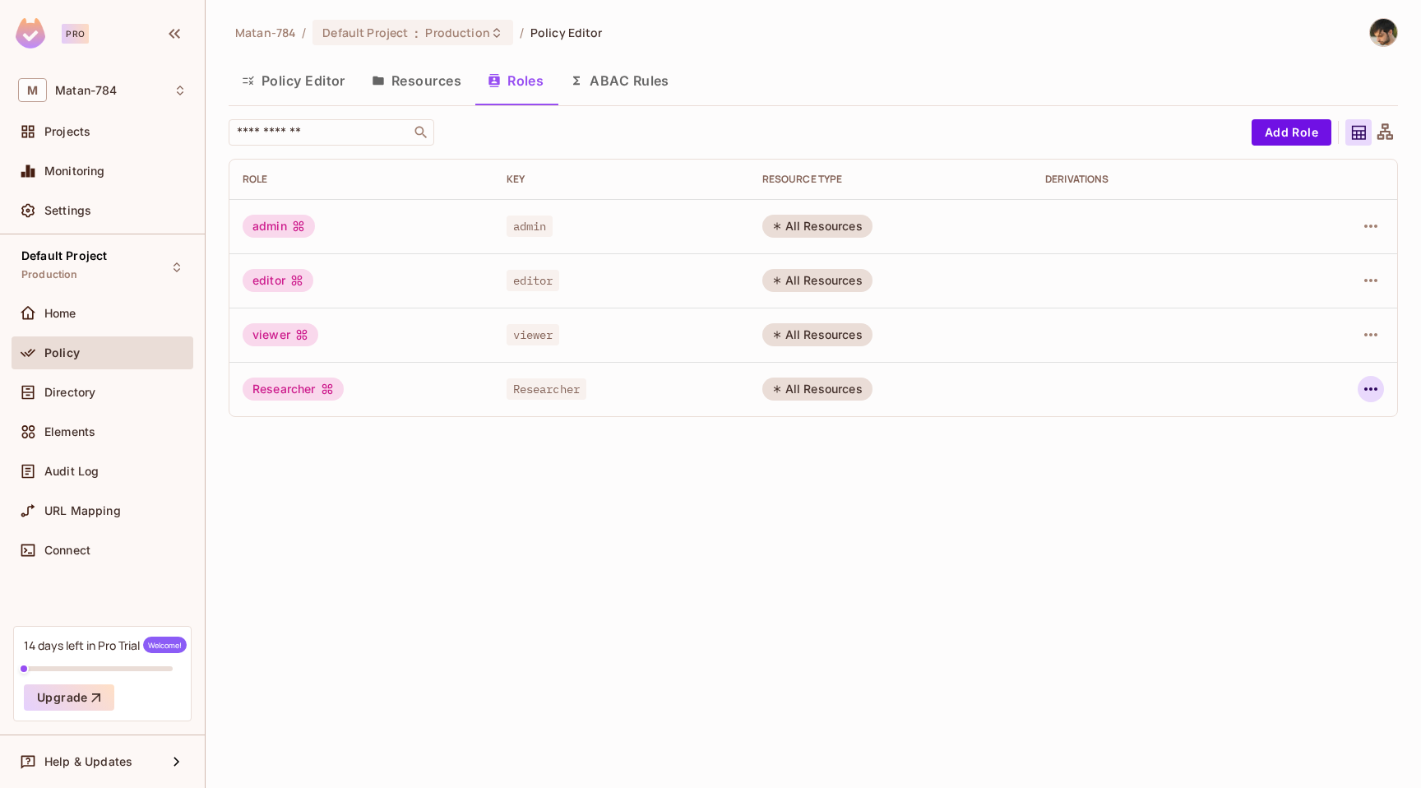
click at [1374, 384] on icon "button" at bounding box center [1371, 389] width 20 height 20
click at [1346, 451] on span "Edit Attributes" at bounding box center [1313, 463] width 91 height 26
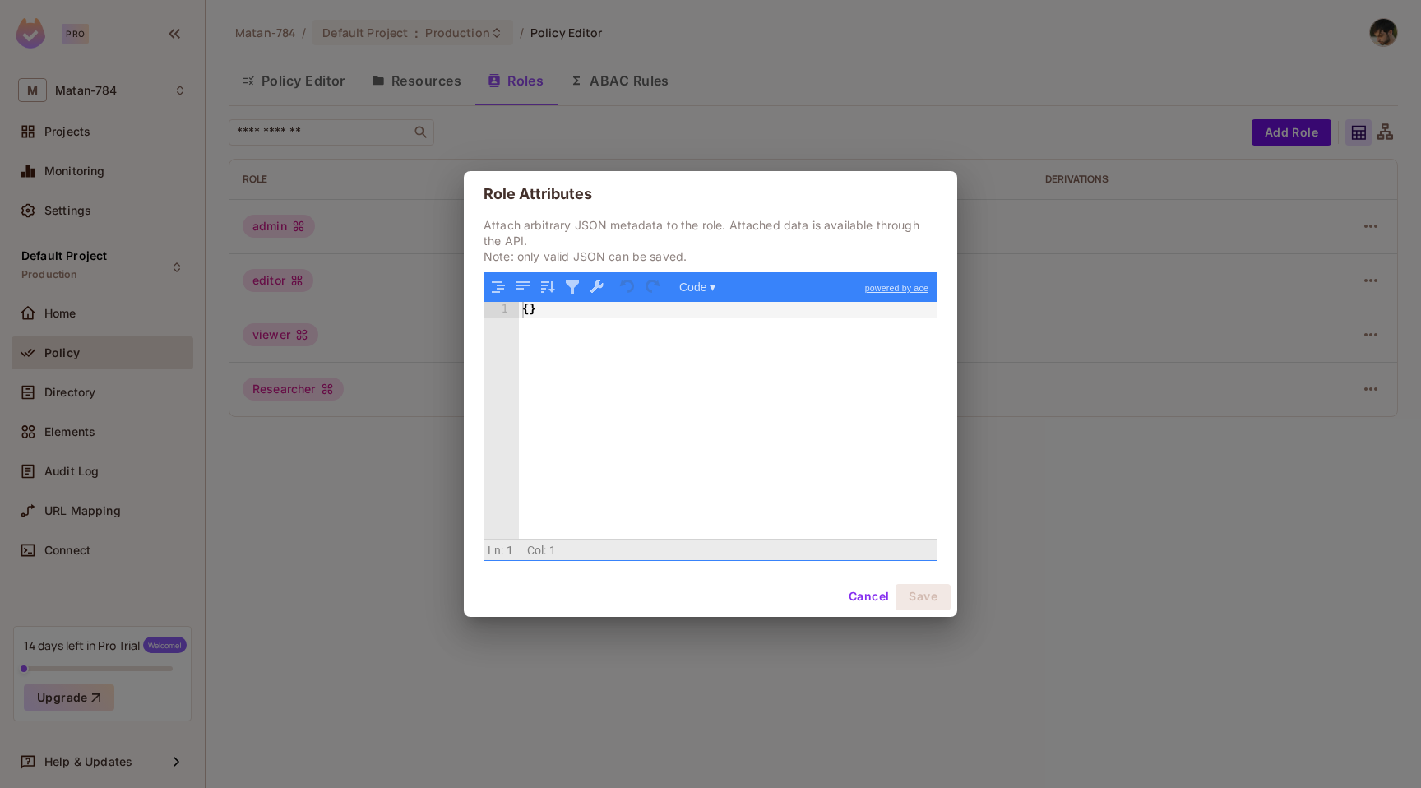
click at [864, 600] on button "Cancel" at bounding box center [868, 597] width 53 height 26
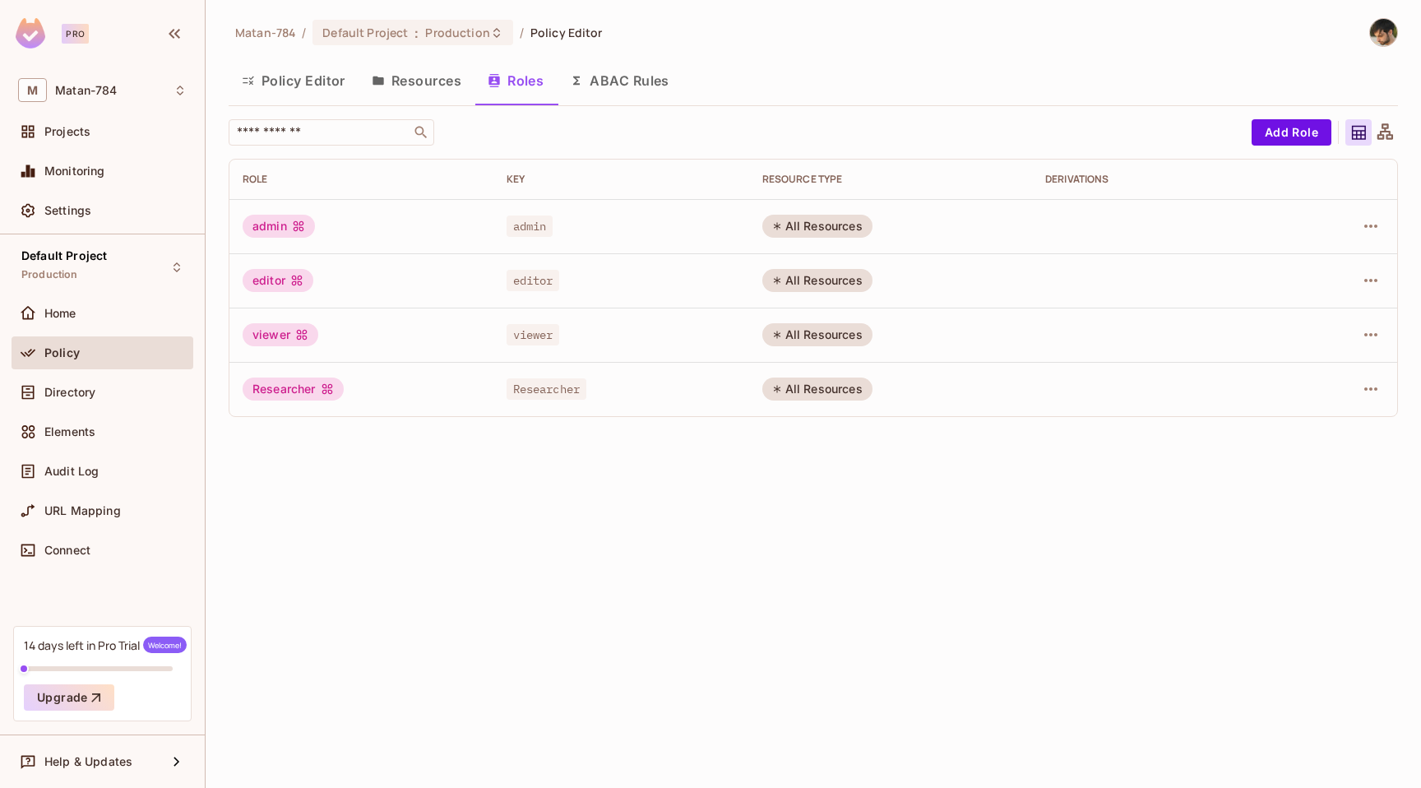
click at [418, 72] on button "Resources" at bounding box center [417, 80] width 116 height 41
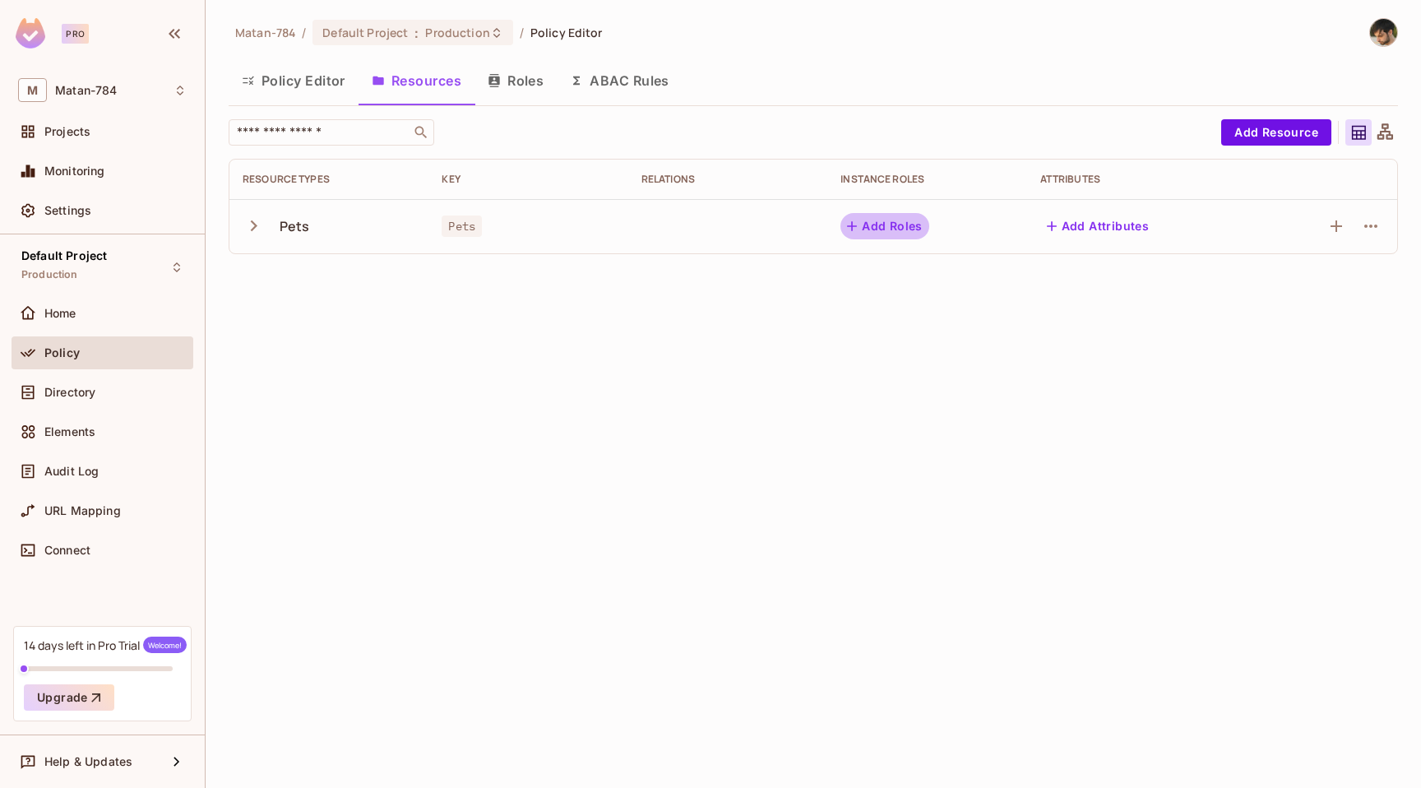
click at [919, 225] on button "Add Roles" at bounding box center [885, 226] width 89 height 26
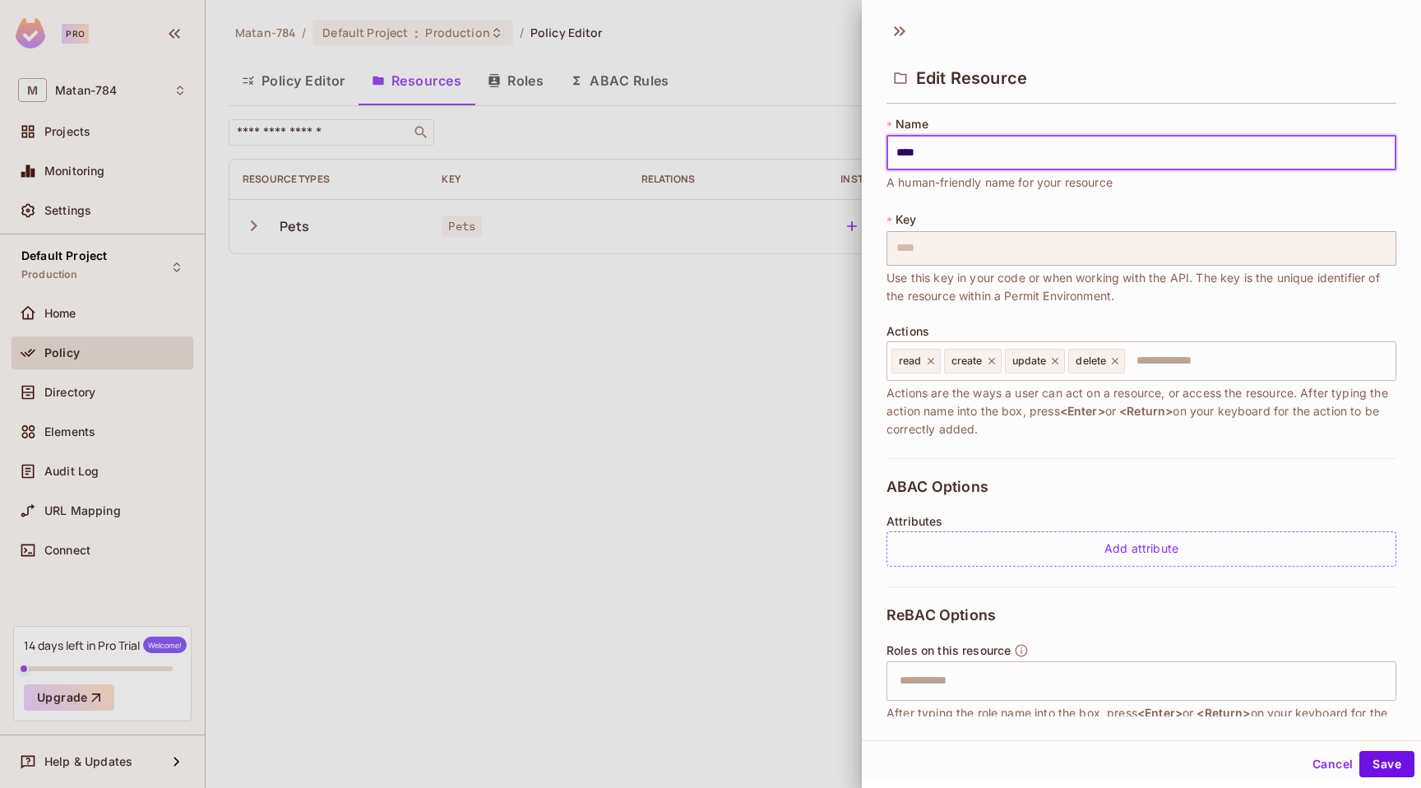
click at [1330, 771] on button "Cancel" at bounding box center [1332, 764] width 53 height 26
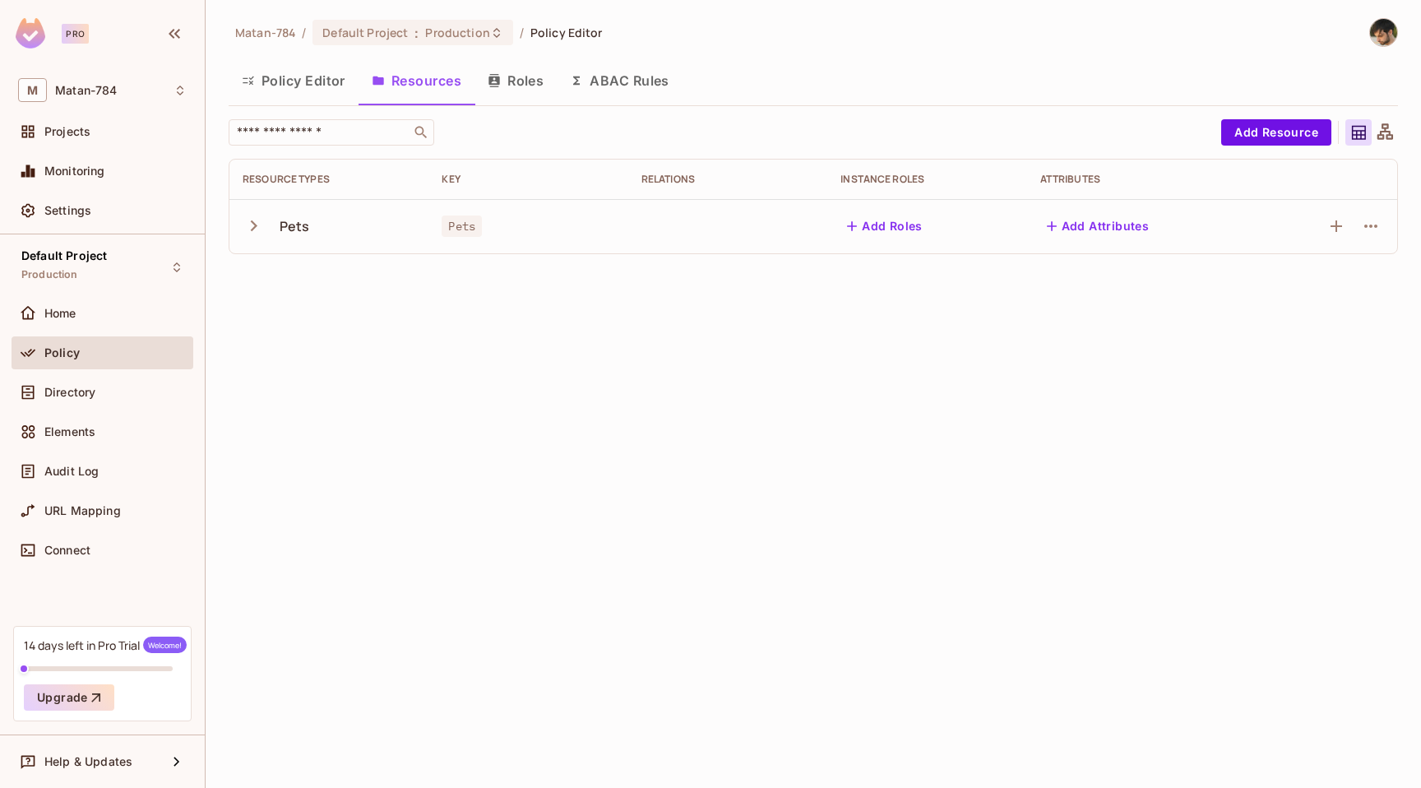
click at [299, 83] on button "Policy Editor" at bounding box center [294, 80] width 130 height 41
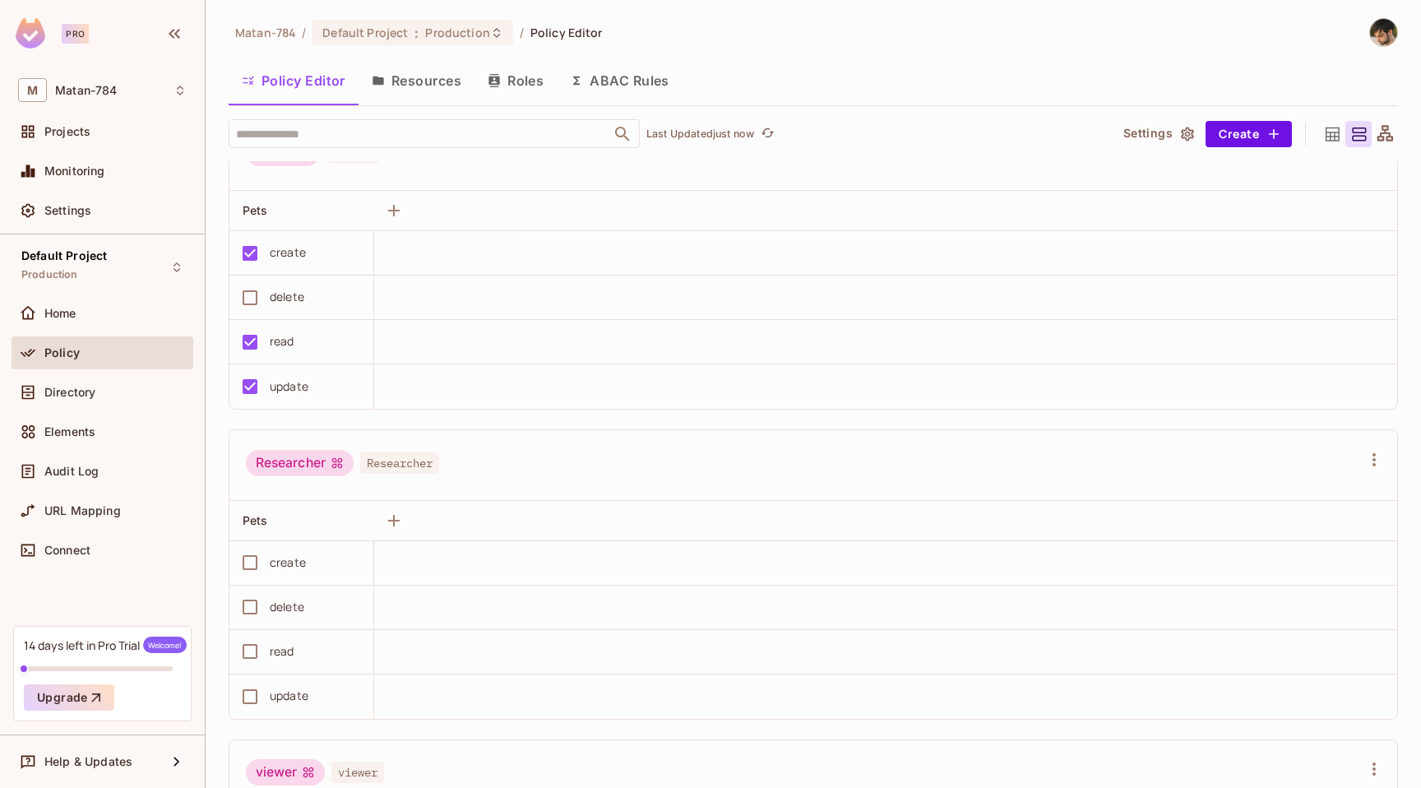
scroll to position [633, 0]
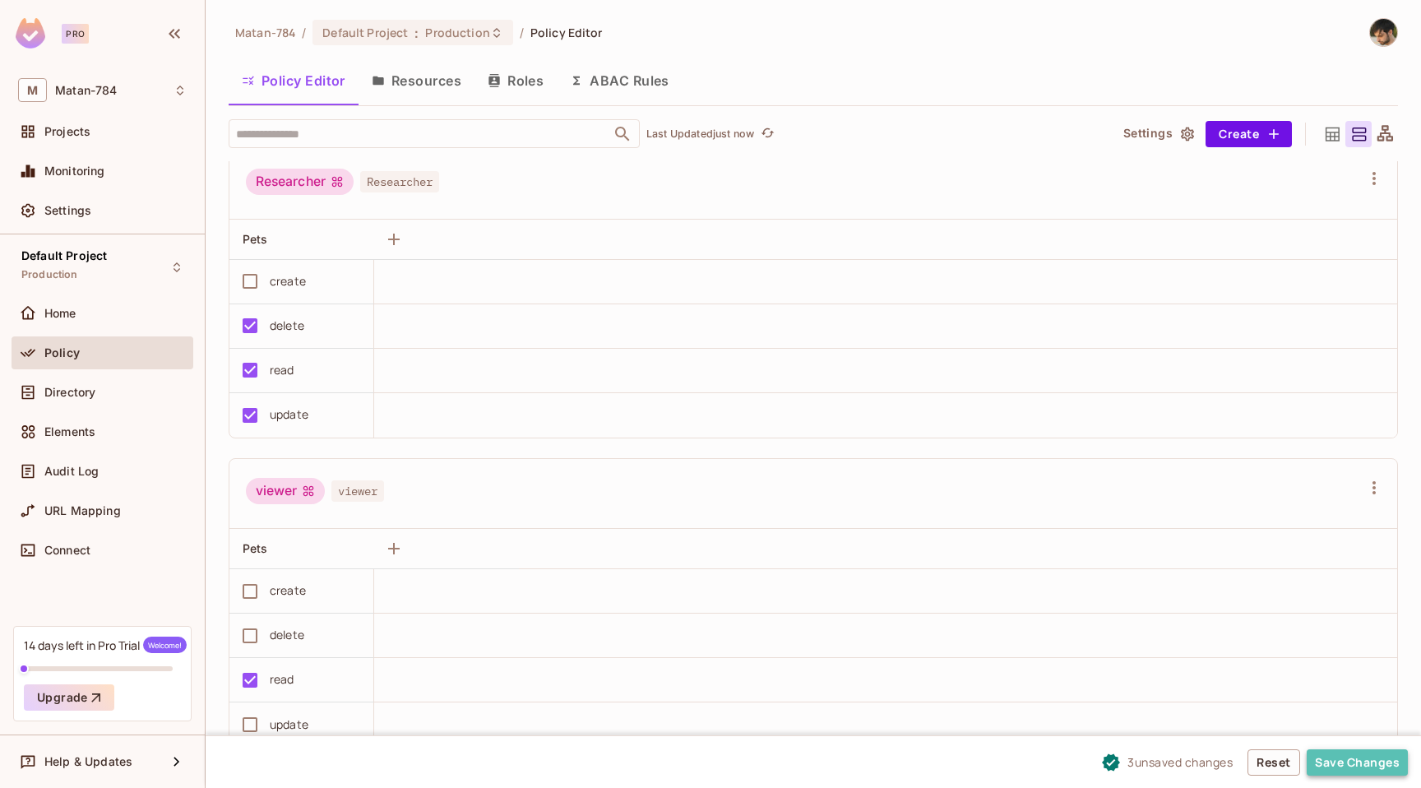
click at [1353, 762] on button "Save Changes" at bounding box center [1357, 762] width 101 height 26
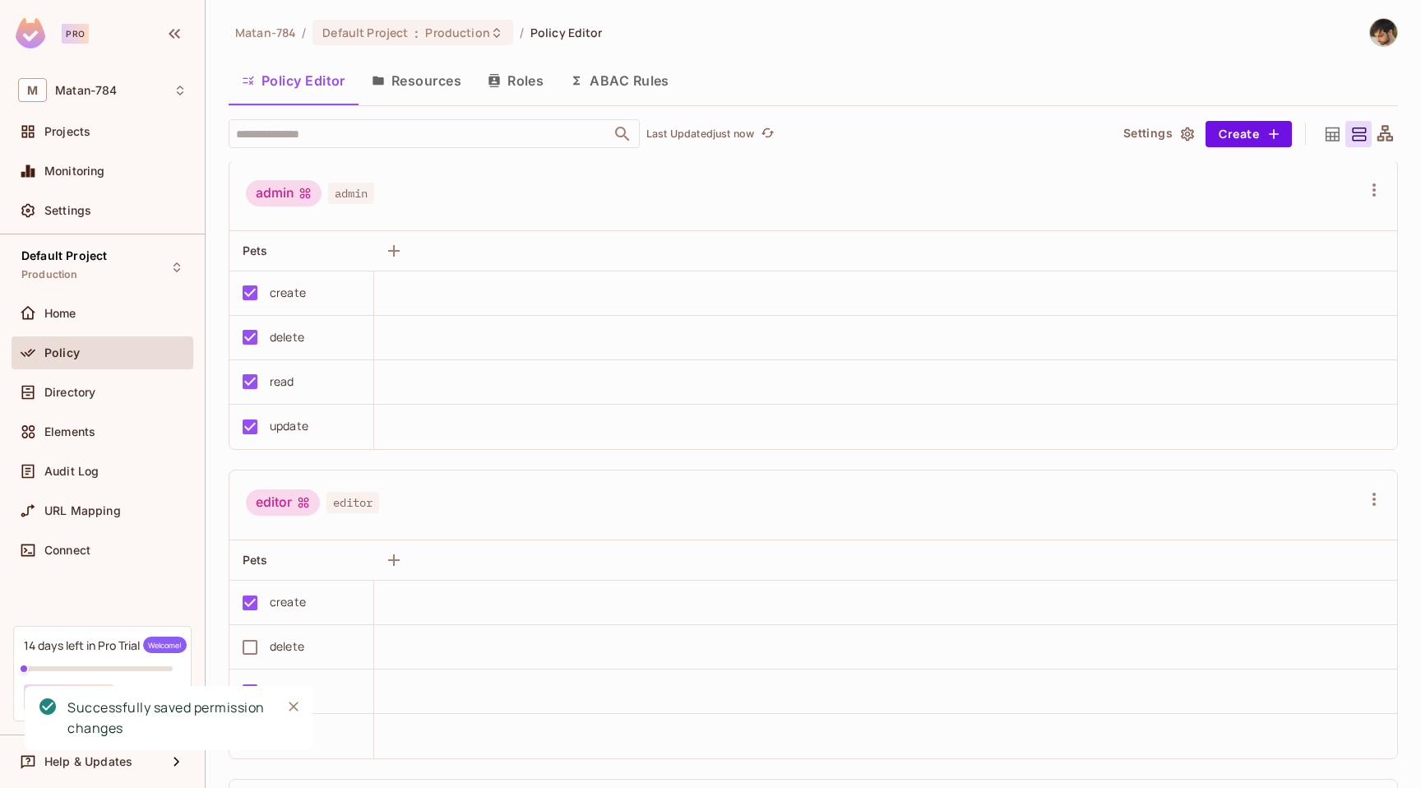
scroll to position [0, 0]
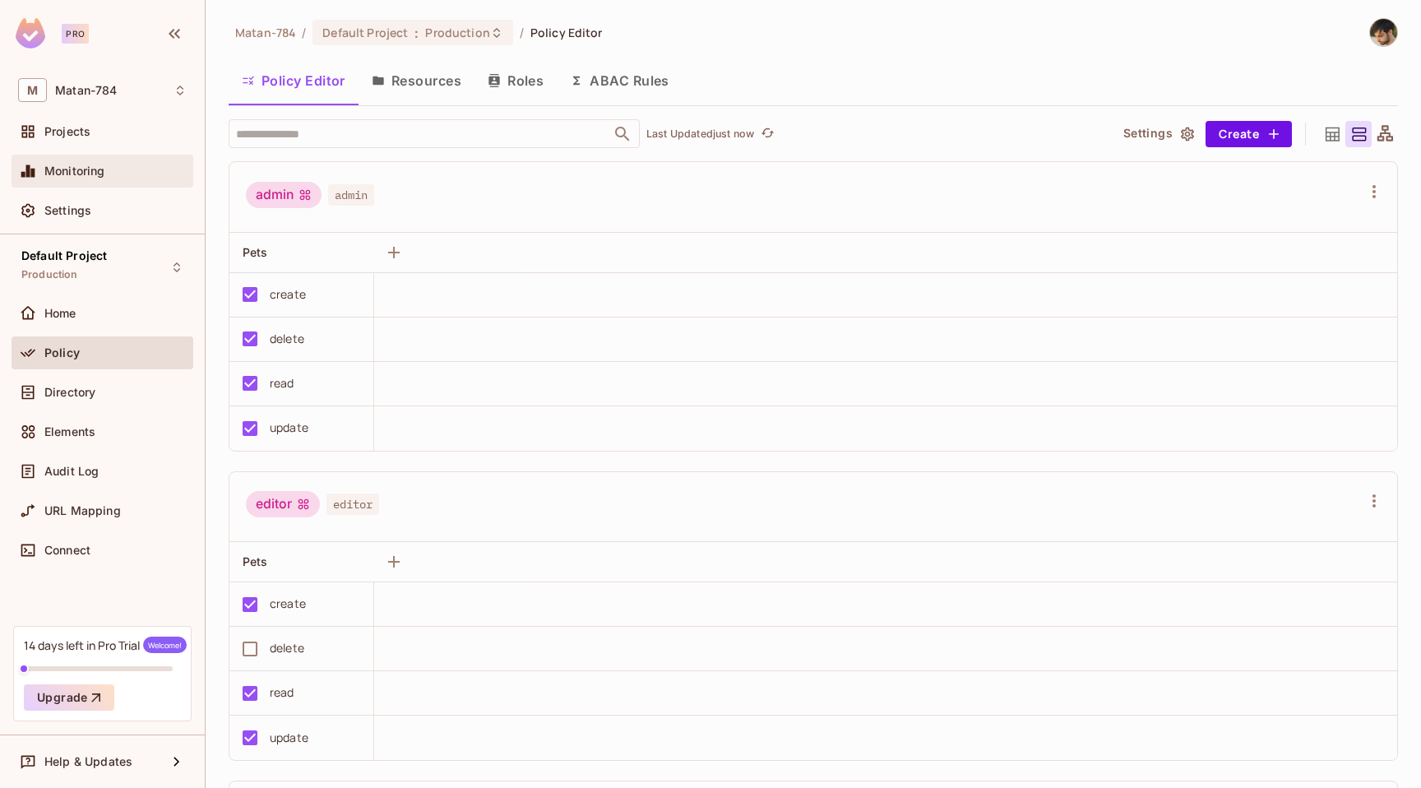
click at [108, 173] on div "Monitoring" at bounding box center [115, 171] width 142 height 13
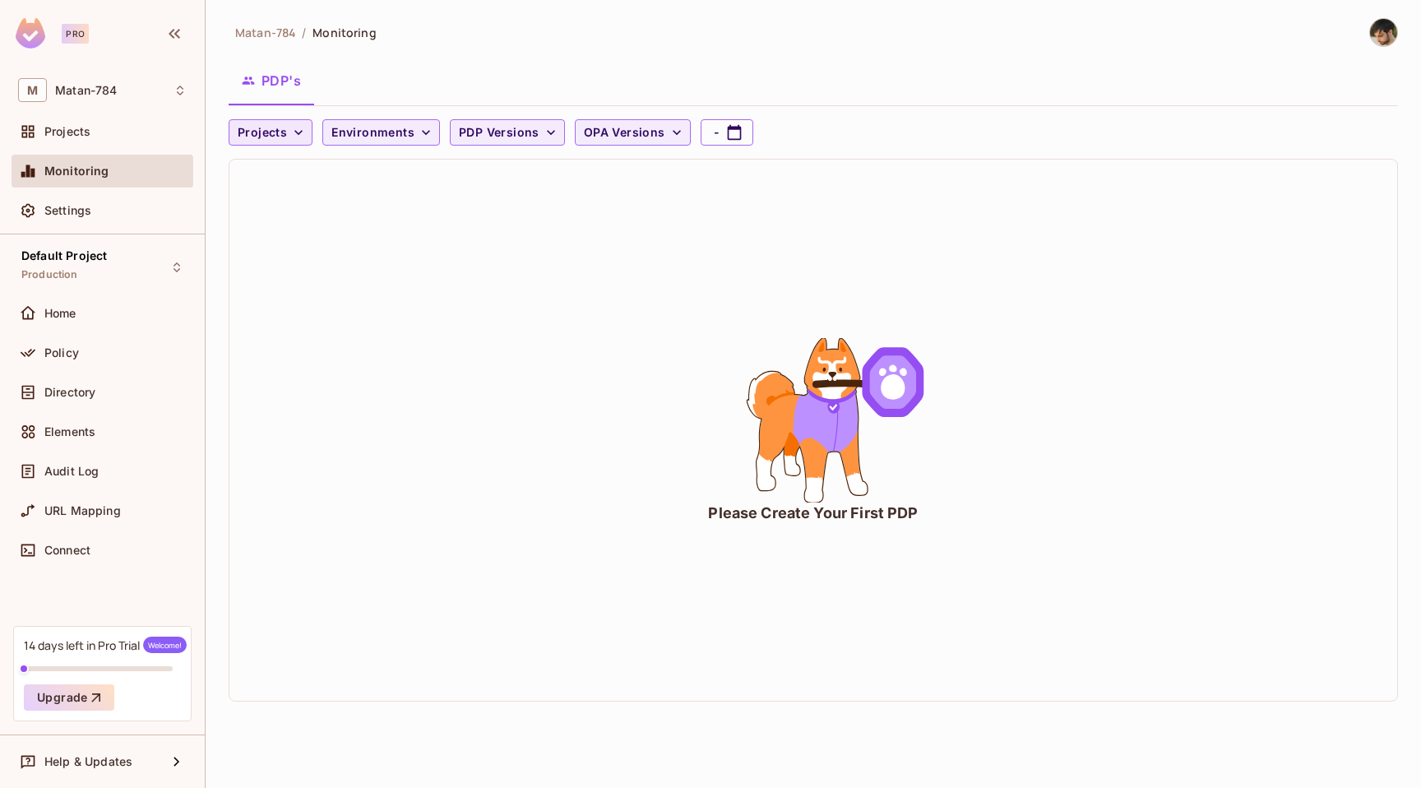
click at [294, 137] on icon "button" at bounding box center [298, 132] width 16 height 16
click at [294, 137] on div at bounding box center [710, 394] width 1421 height 788
click at [178, 126] on div "Projects" at bounding box center [115, 131] width 142 height 13
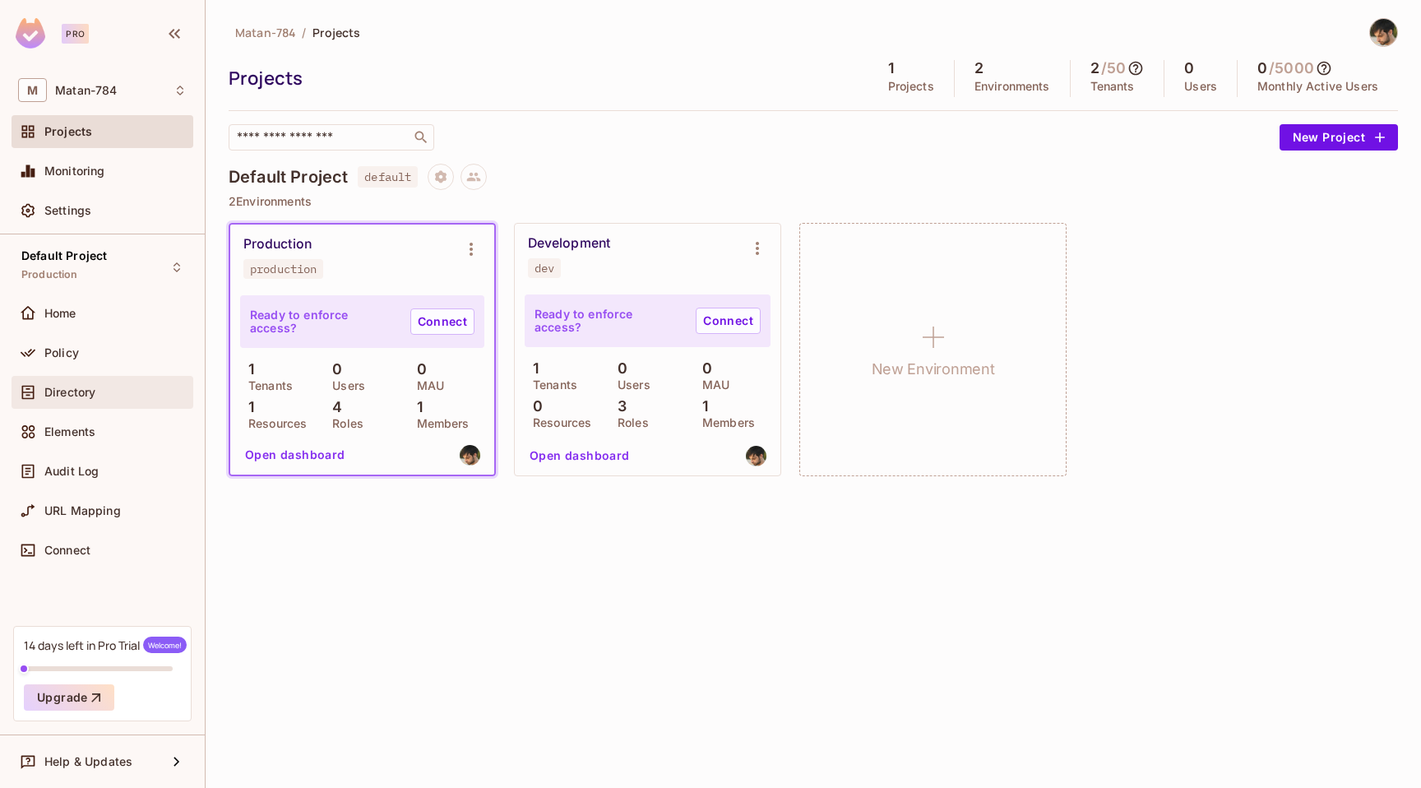
click at [105, 392] on div "Directory" at bounding box center [115, 392] width 142 height 13
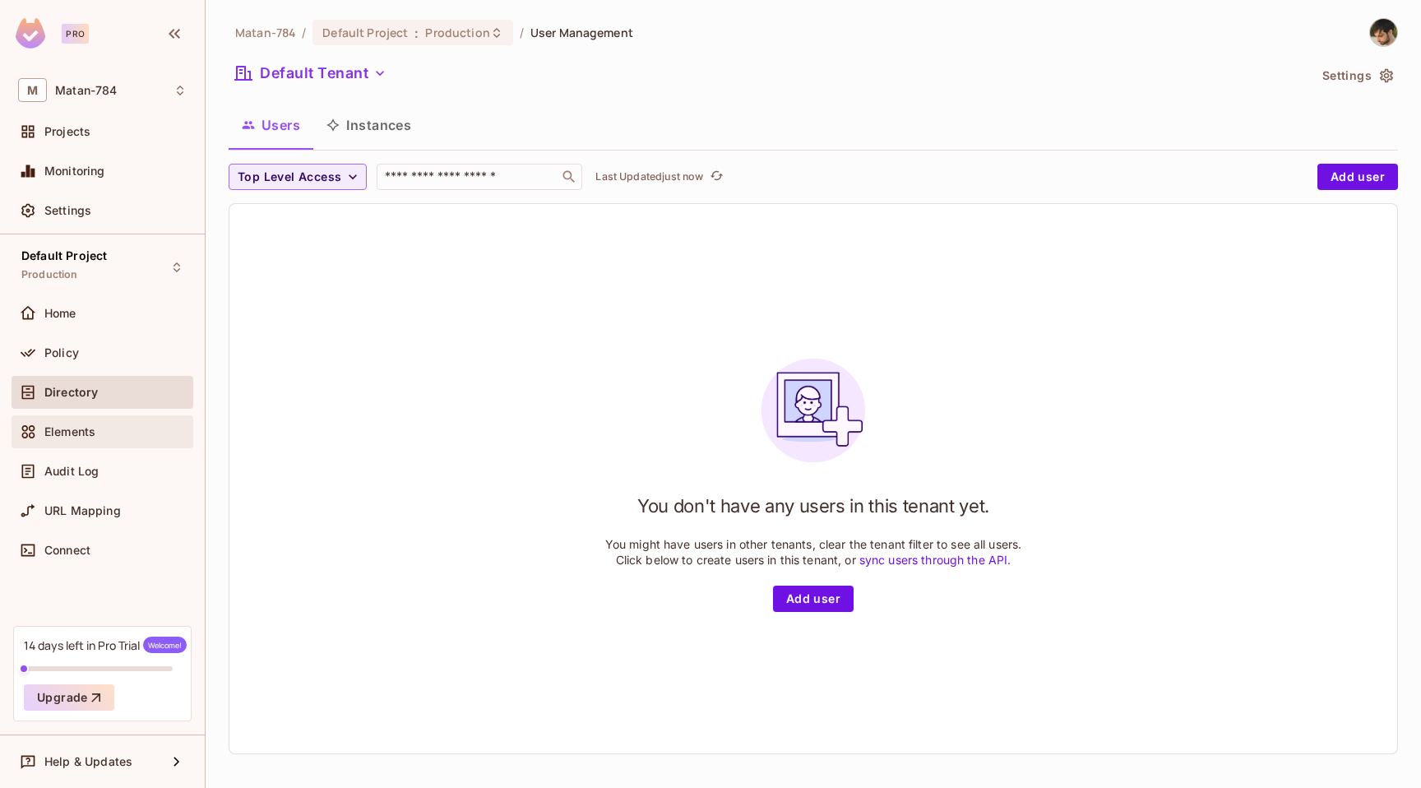
click at [127, 436] on div "Elements" at bounding box center [115, 431] width 142 height 13
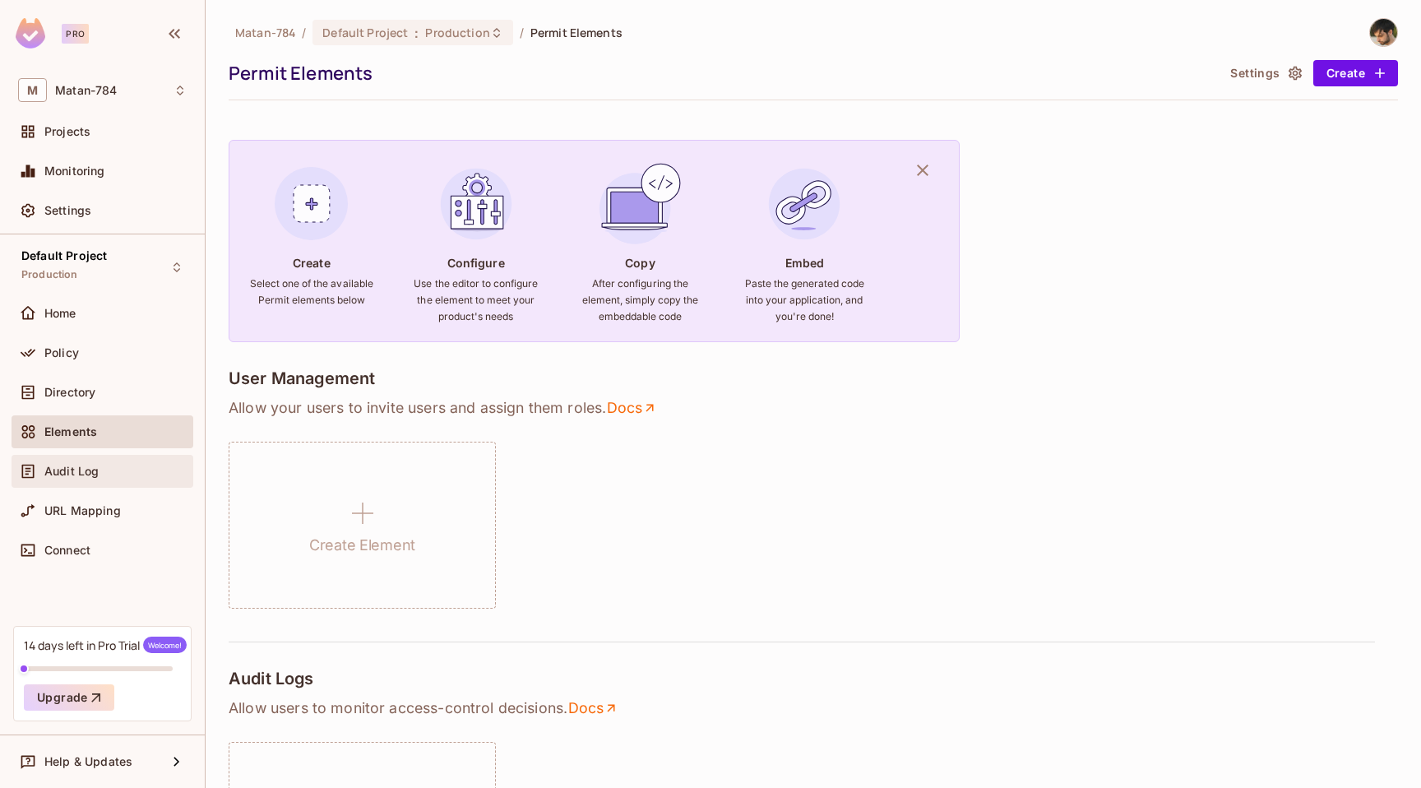
click at [115, 479] on div "Audit Log" at bounding box center [102, 471] width 169 height 20
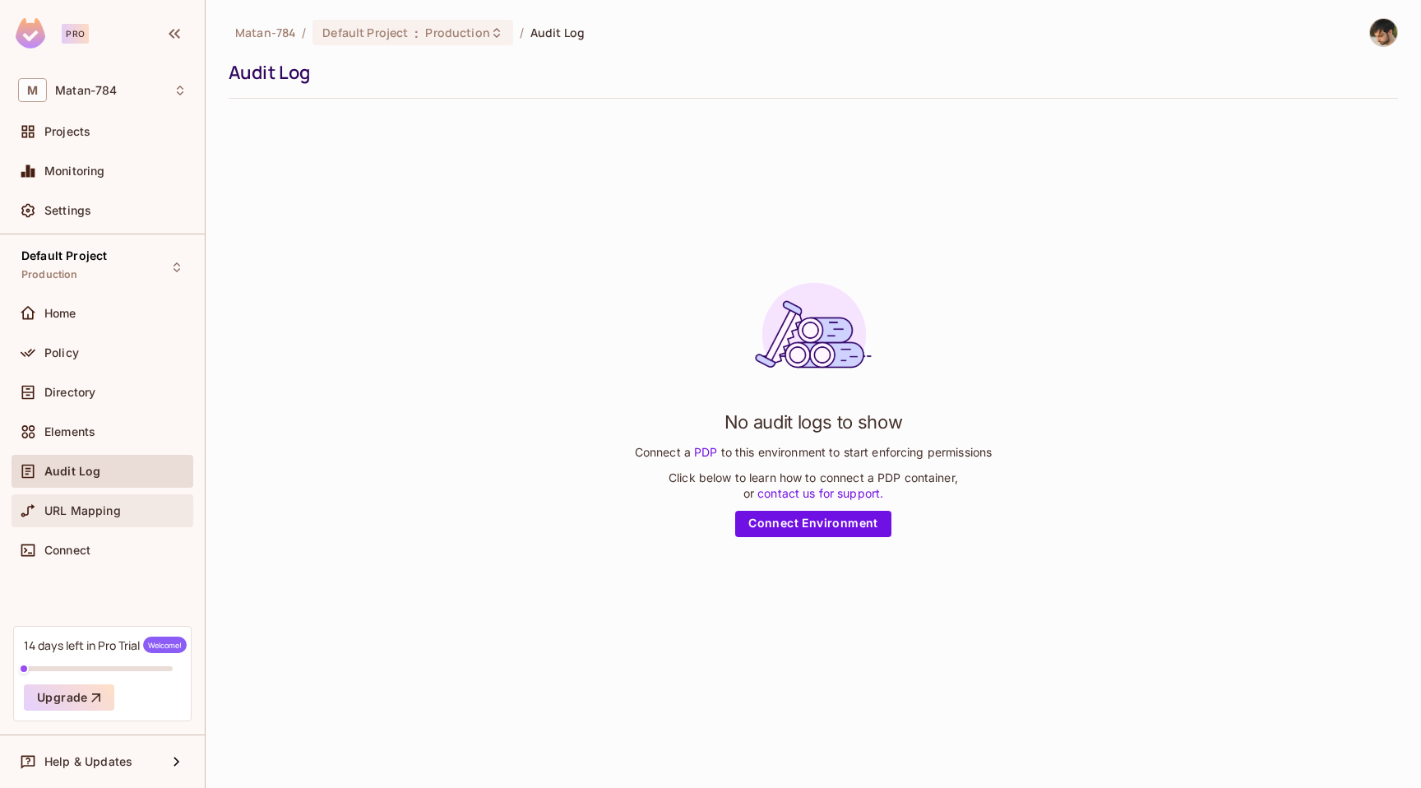
click at [113, 504] on span "URL Mapping" at bounding box center [82, 510] width 76 height 13
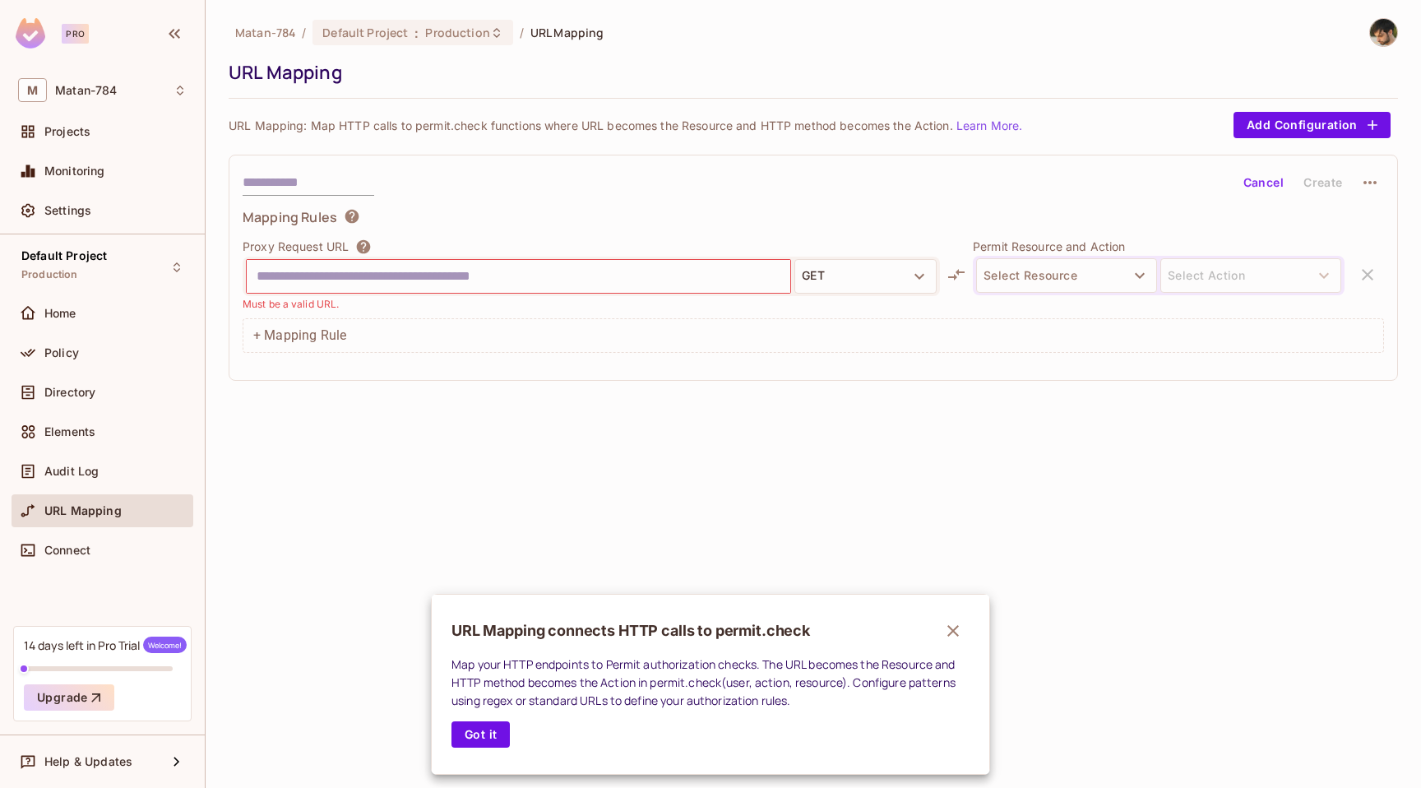
click at [961, 624] on icon "button" at bounding box center [953, 631] width 20 height 20
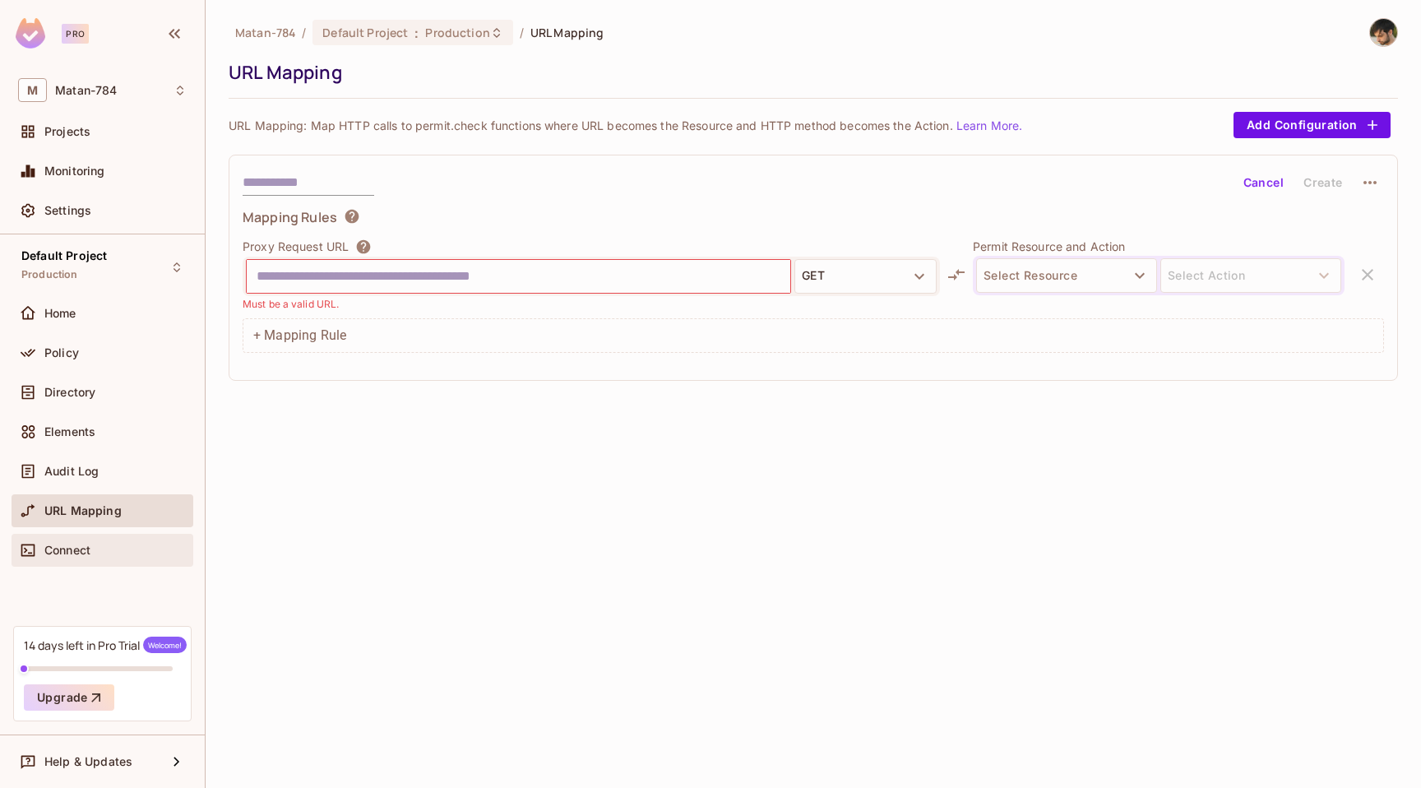
click at [69, 553] on span "Connect" at bounding box center [67, 550] width 46 height 13
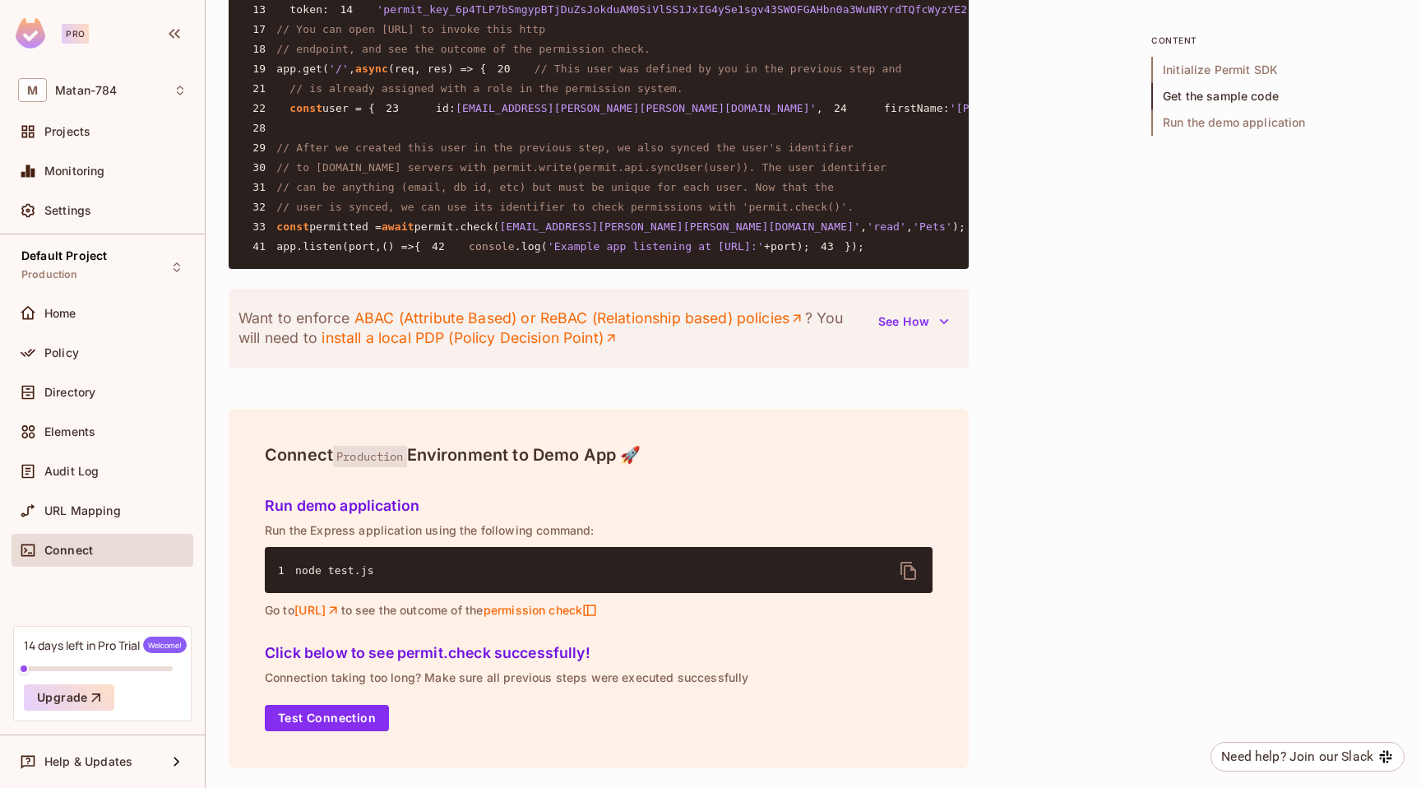
scroll to position [1557, 0]
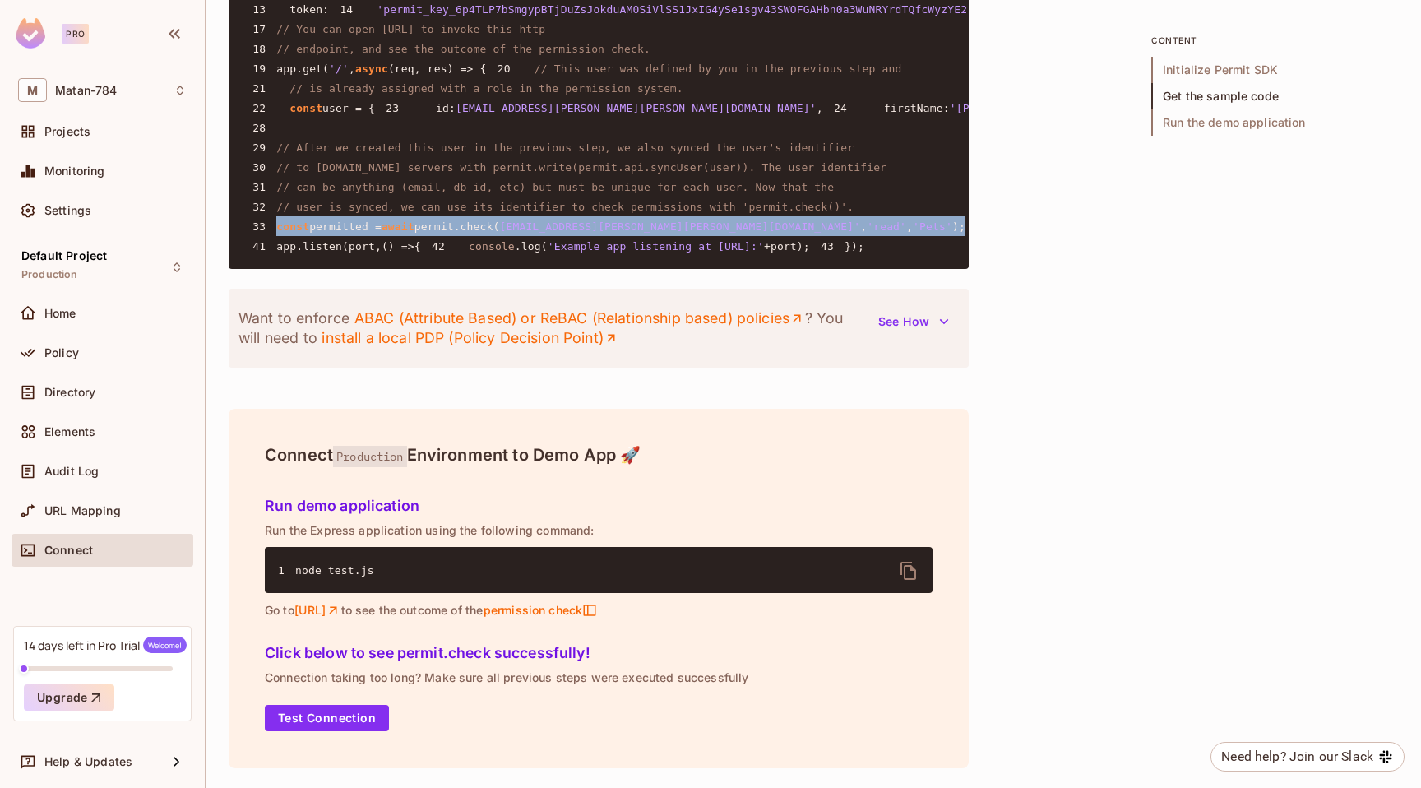
drag, startPoint x: 732, startPoint y: 408, endPoint x: 266, endPoint y: 416, distance: 466.5
click at [266, 269] on pre "1 const { Permit } = require ( 'permitio' ); 2 3 const express = require ( 'exp…" at bounding box center [599, 68] width 740 height 401
click at [605, 233] on span "'John@Doe.com'" at bounding box center [679, 226] width 361 height 12
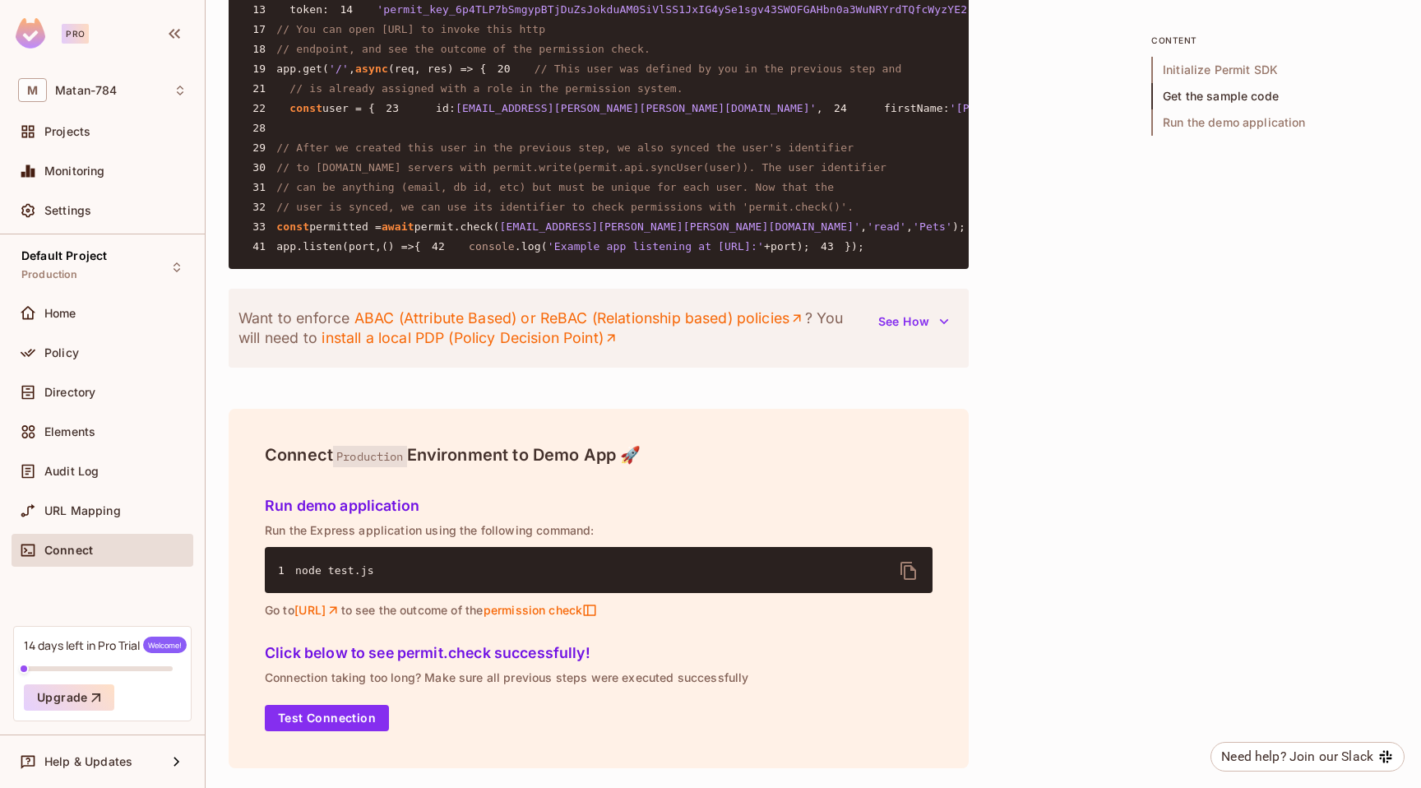
scroll to position [1920, 0]
click at [949, 320] on icon "button" at bounding box center [944, 321] width 16 height 16
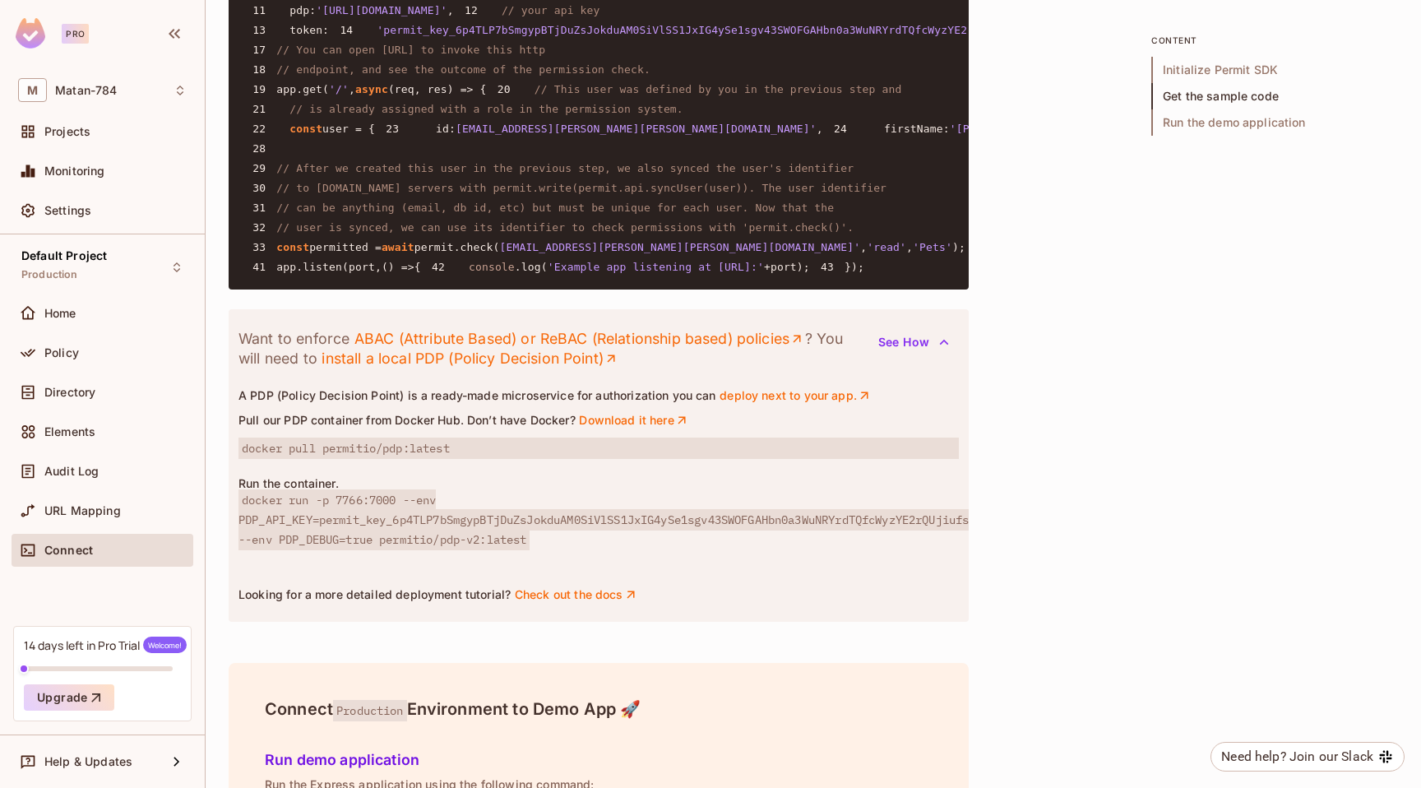
scroll to position [1421, 0]
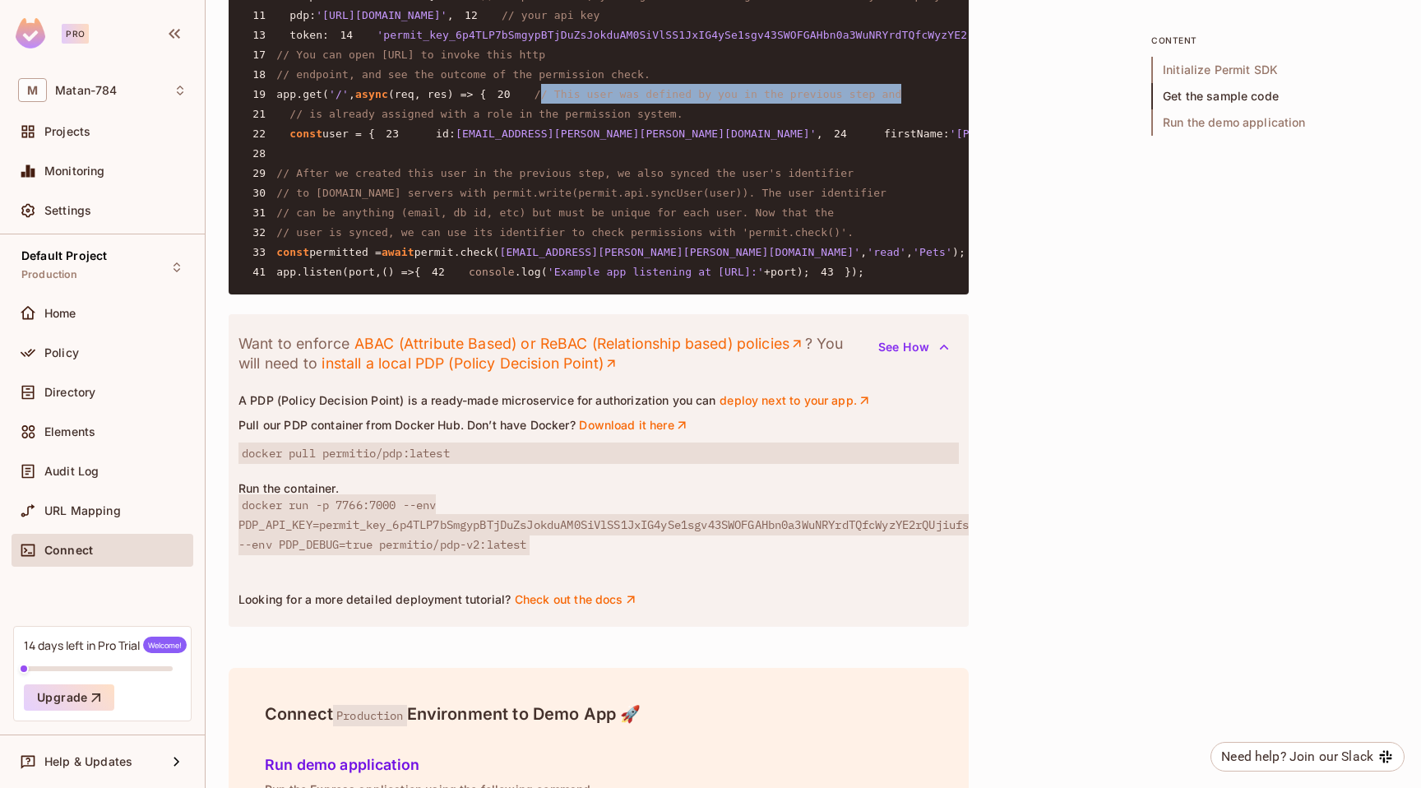
drag, startPoint x: 294, startPoint y: 299, endPoint x: 659, endPoint y: 298, distance: 365.2
click at [659, 294] on pre "1 const { Permit } = require ( 'permitio' ); 2 3 const express = require ( 'exp…" at bounding box center [599, 93] width 740 height 401
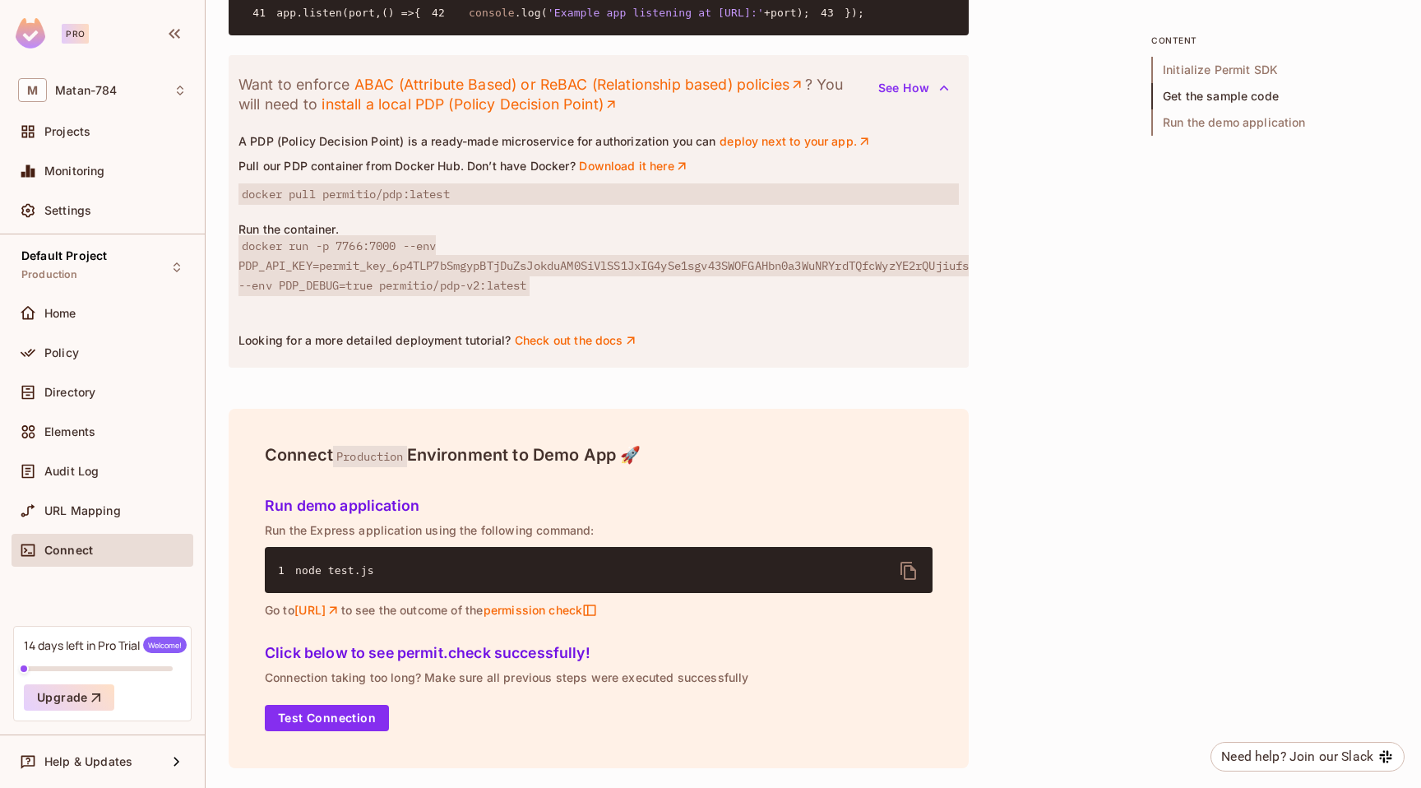
scroll to position [2153, 0]
click at [132, 304] on div "Home" at bounding box center [102, 314] width 169 height 20
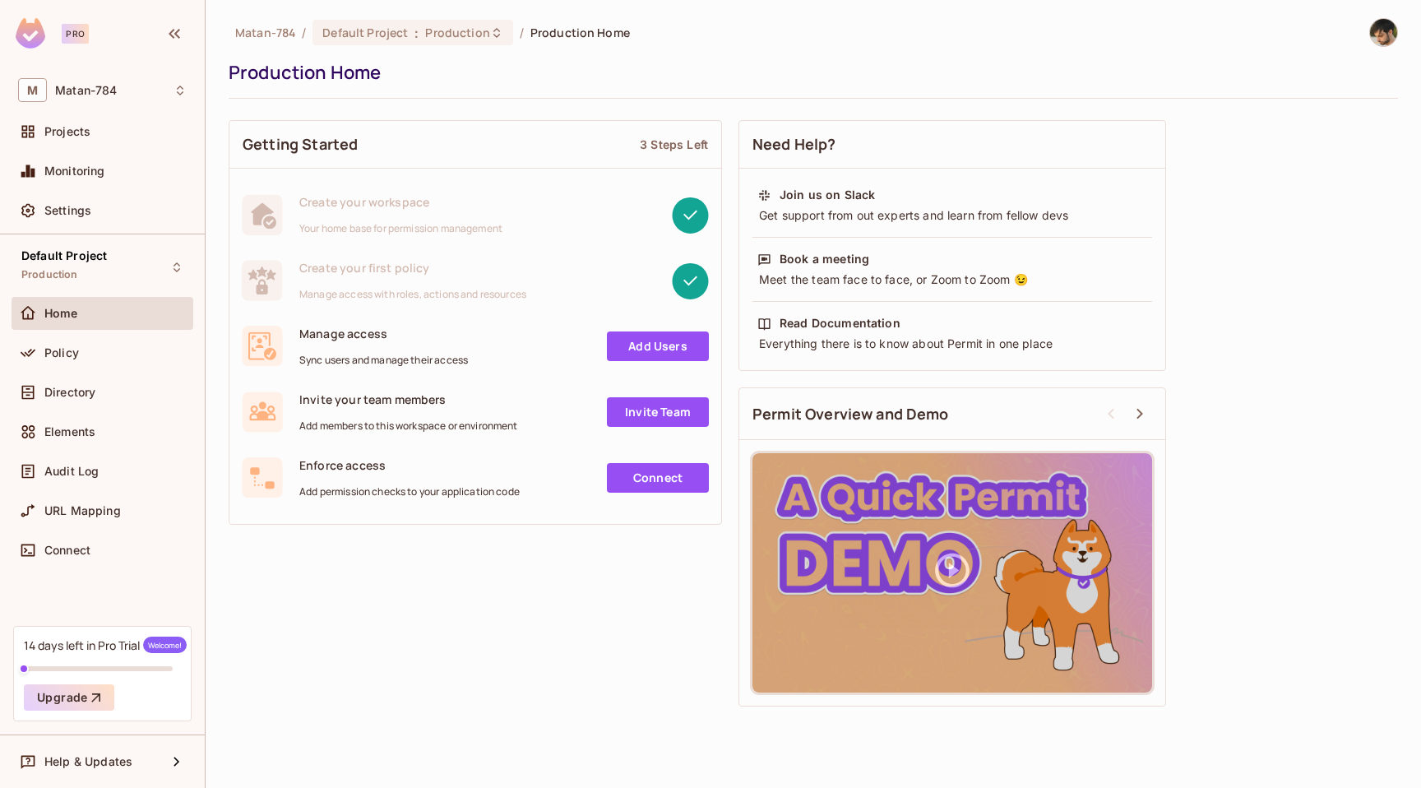
click at [634, 345] on link "Add Users" at bounding box center [658, 346] width 102 height 30
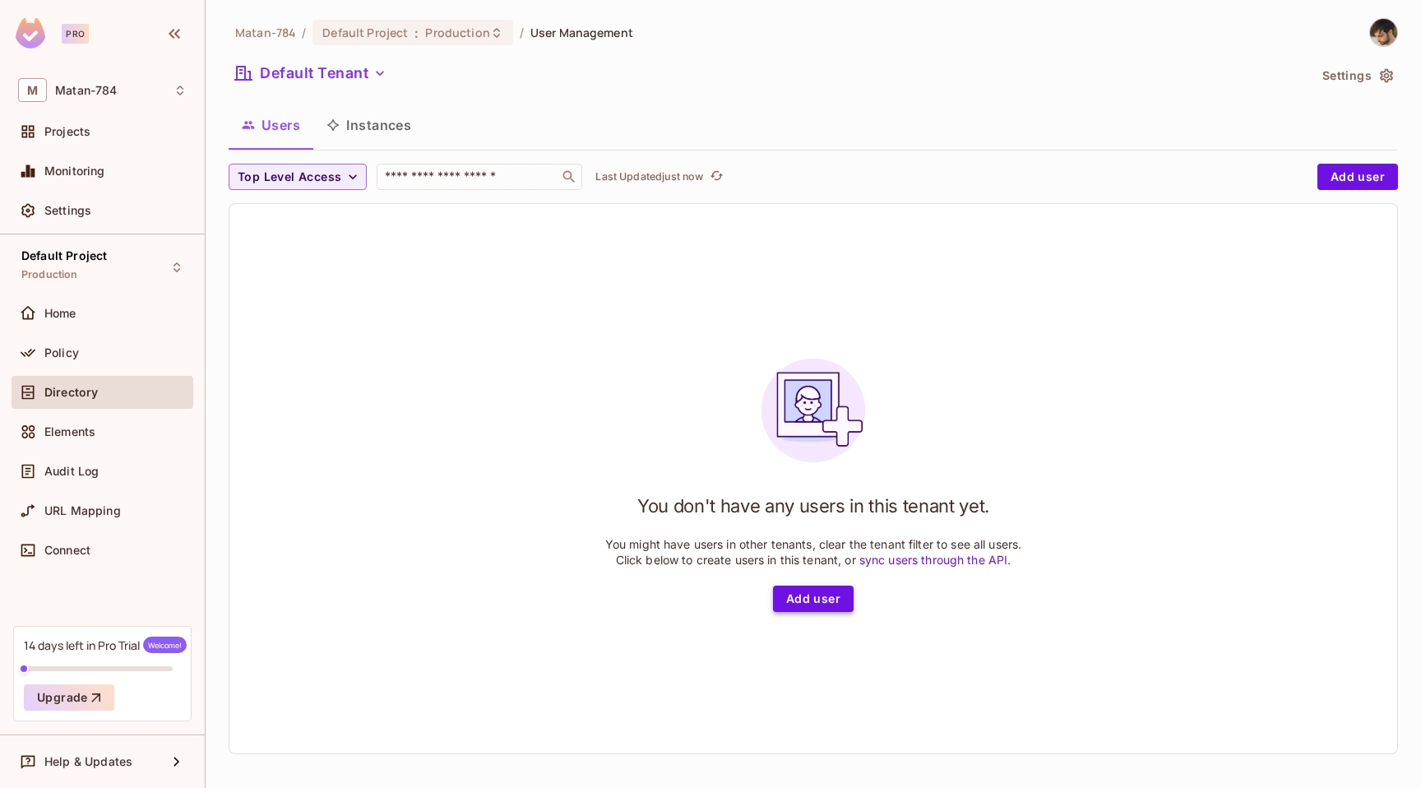
click at [818, 598] on button "Add user" at bounding box center [813, 599] width 81 height 26
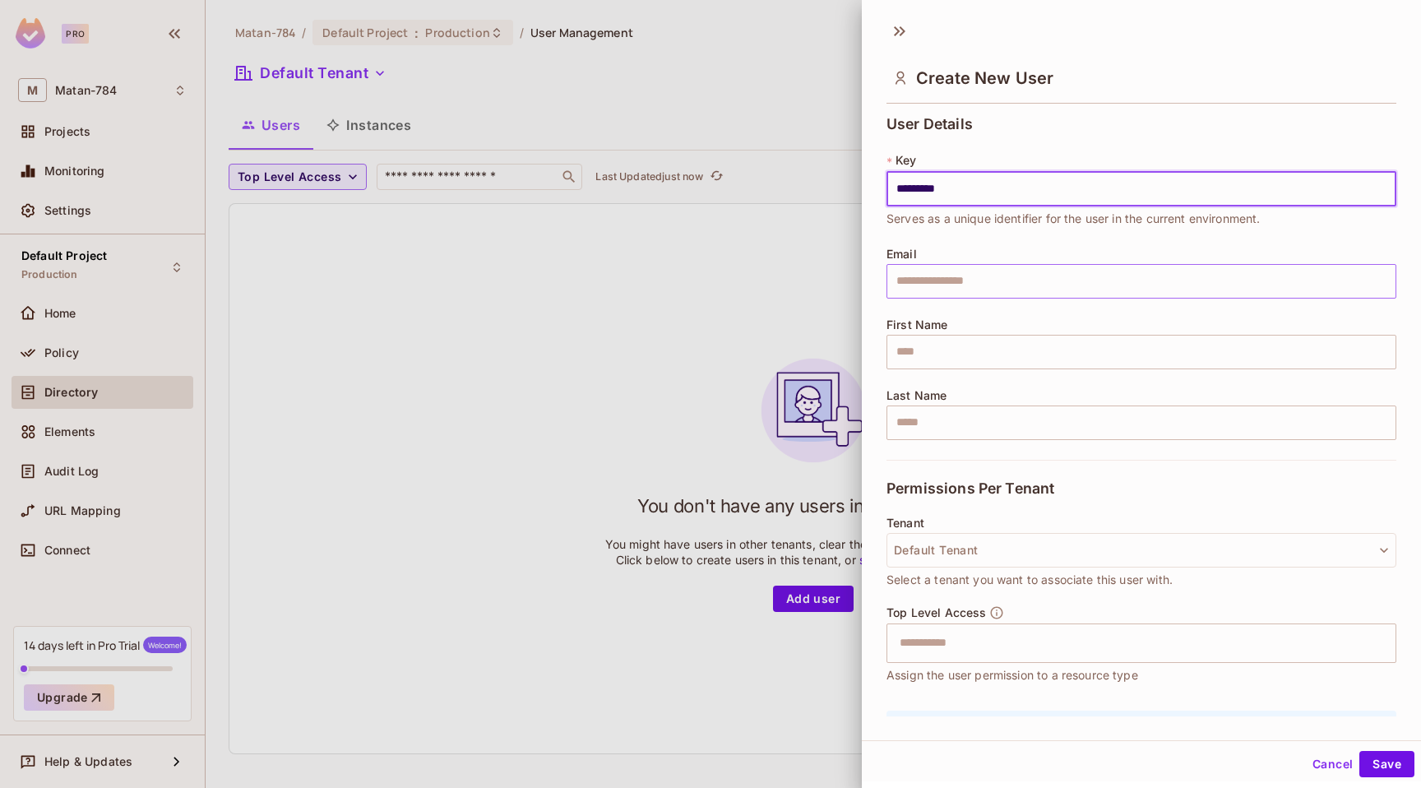
type input "*********"
click at [990, 274] on input "text" at bounding box center [1142, 281] width 510 height 35
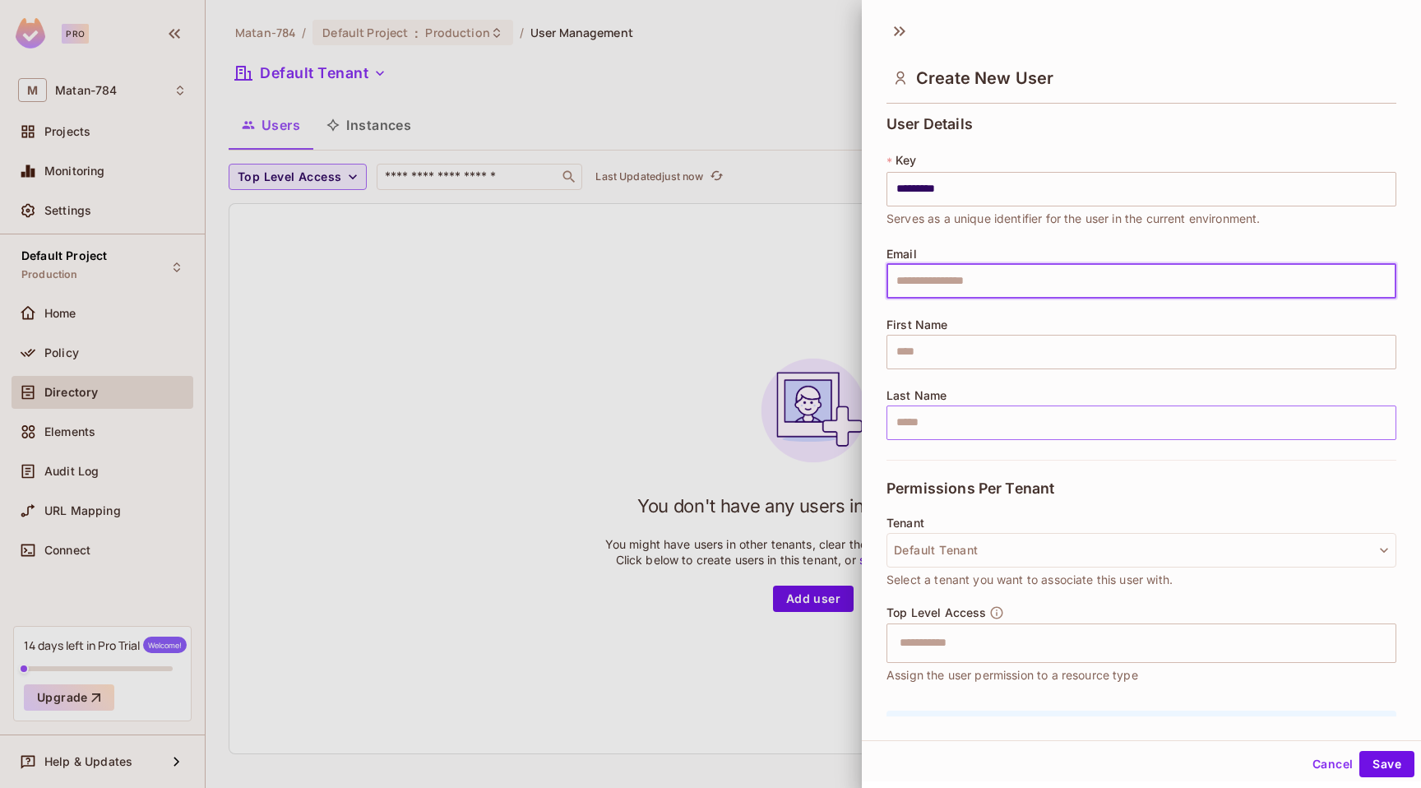
scroll to position [101, 0]
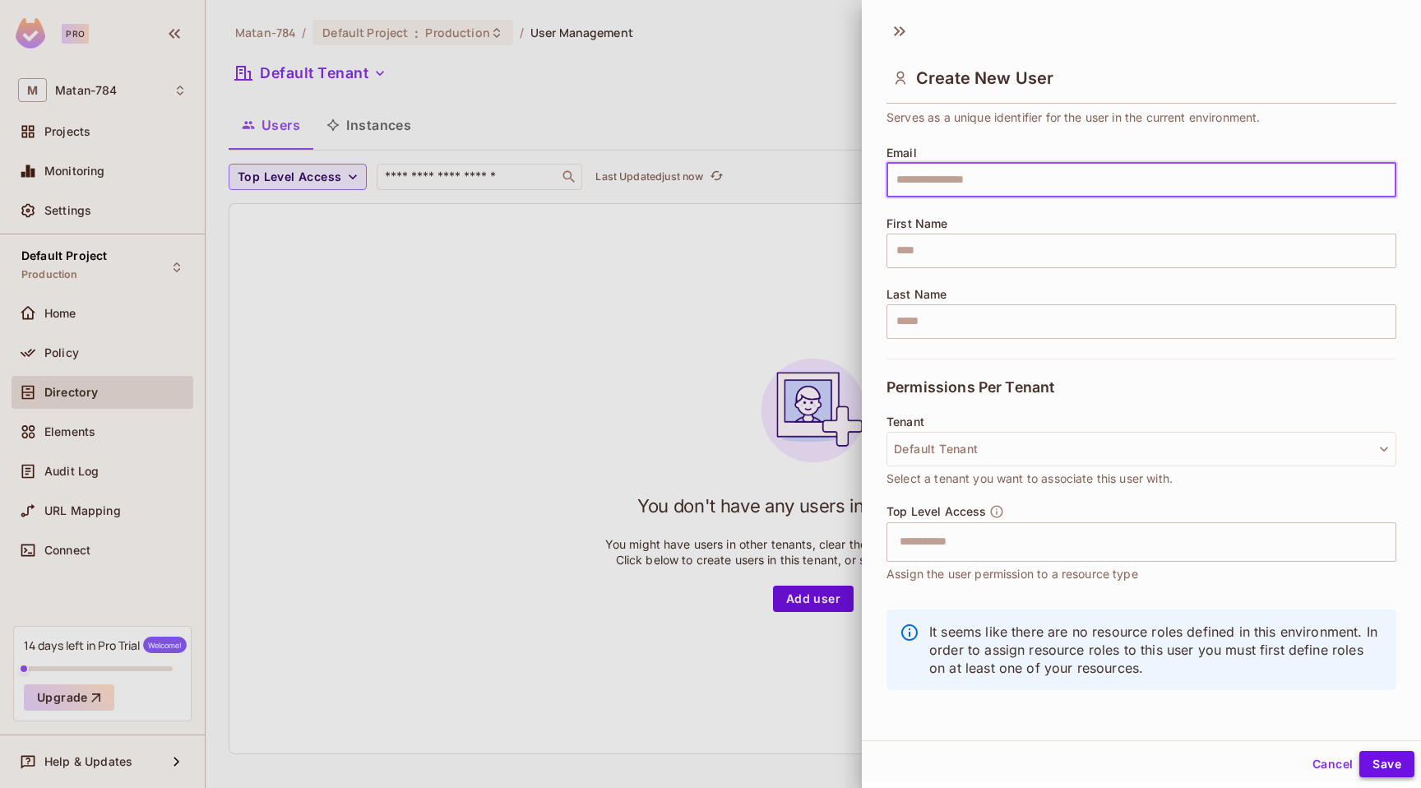
click at [1376, 762] on button "Save" at bounding box center [1387, 764] width 55 height 26
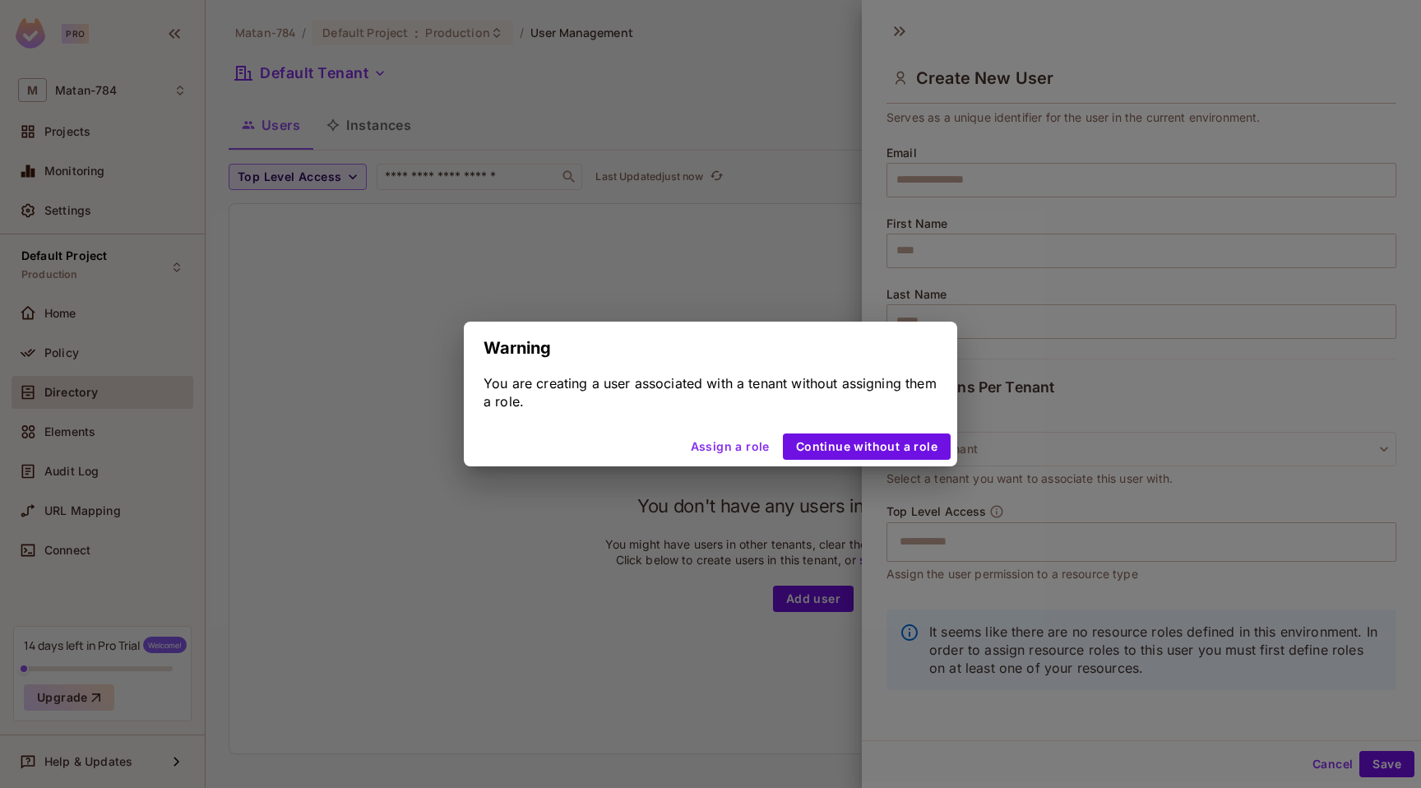
click at [721, 442] on button "Assign a role" at bounding box center [730, 446] width 92 height 26
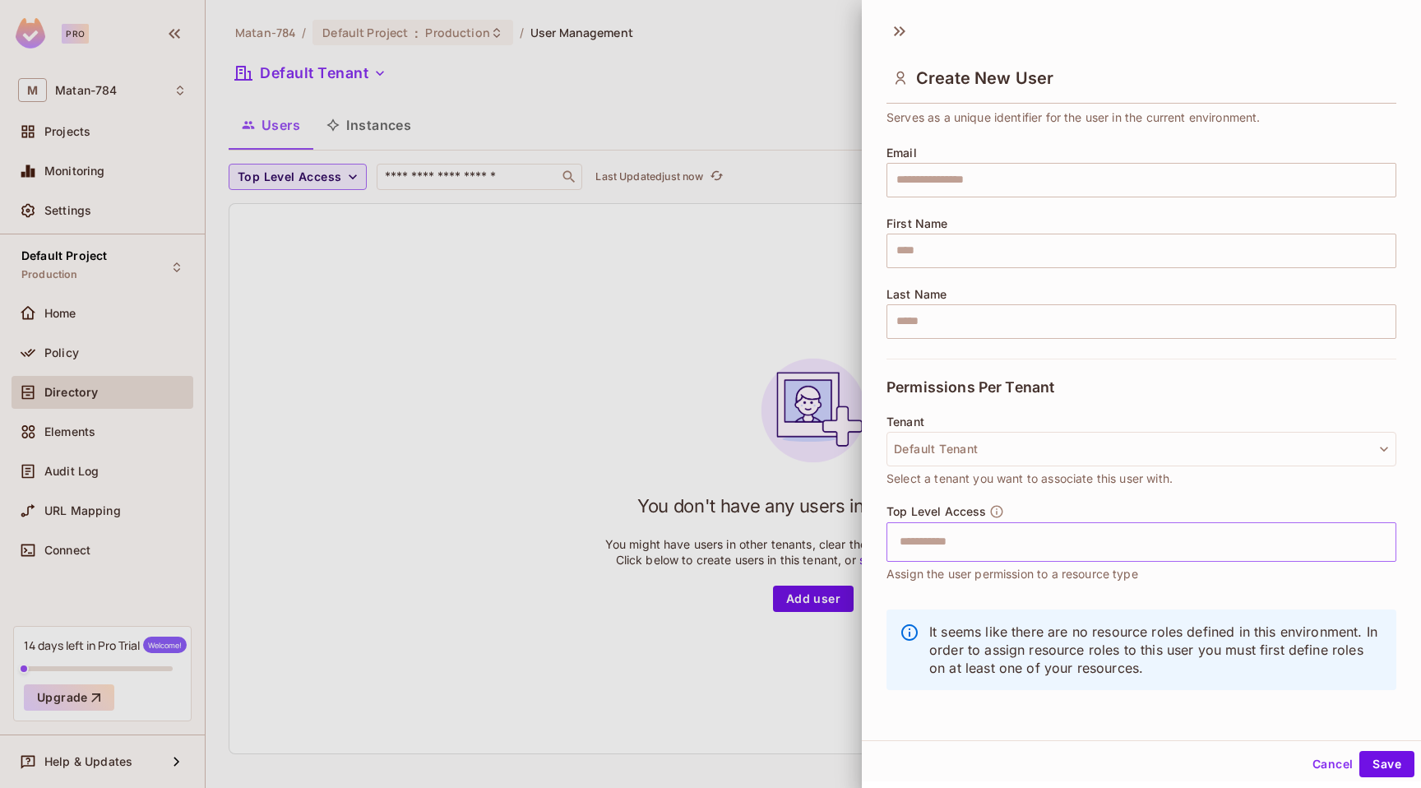
scroll to position [2, 0]
click at [988, 461] on button "Default Tenant" at bounding box center [1142, 446] width 510 height 35
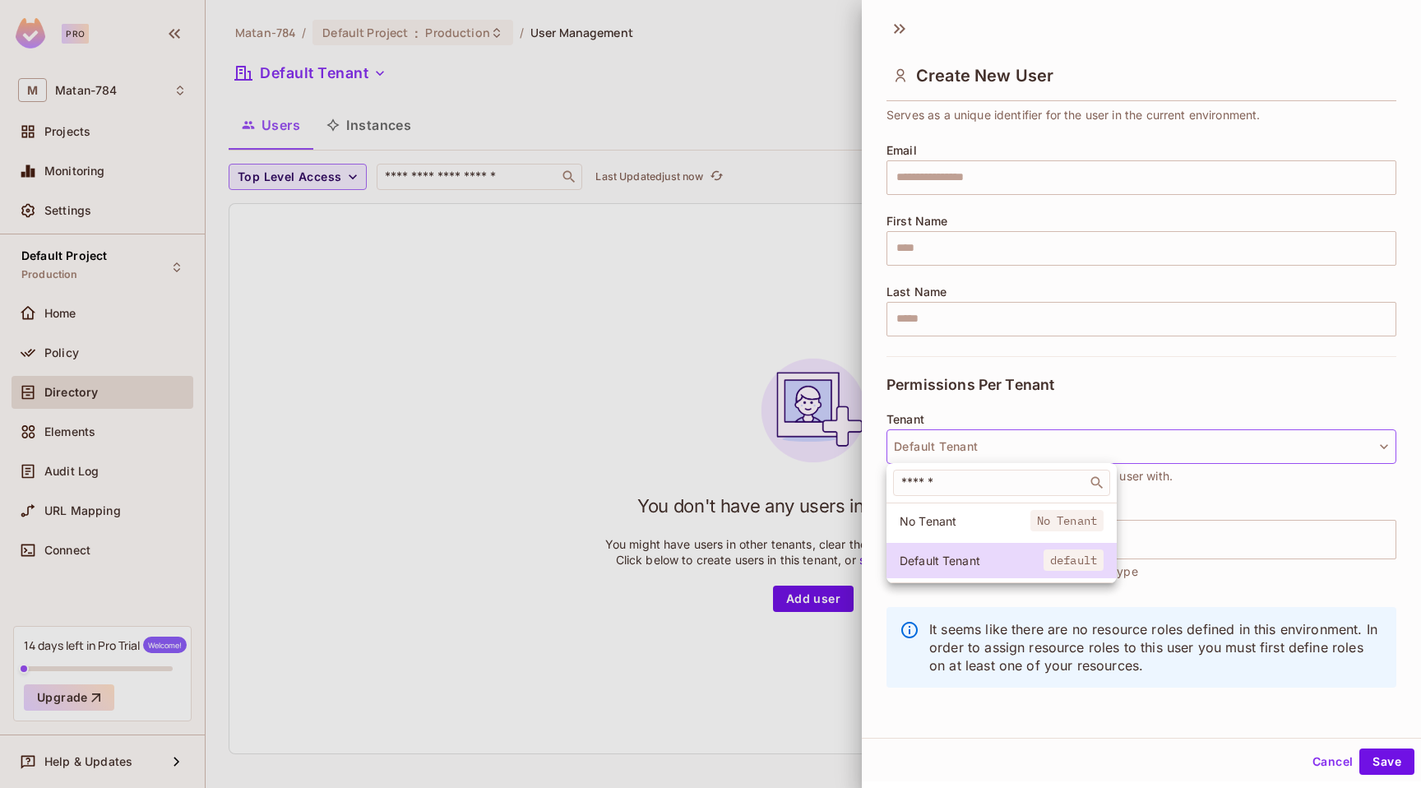
click at [1022, 410] on div at bounding box center [710, 394] width 1421 height 788
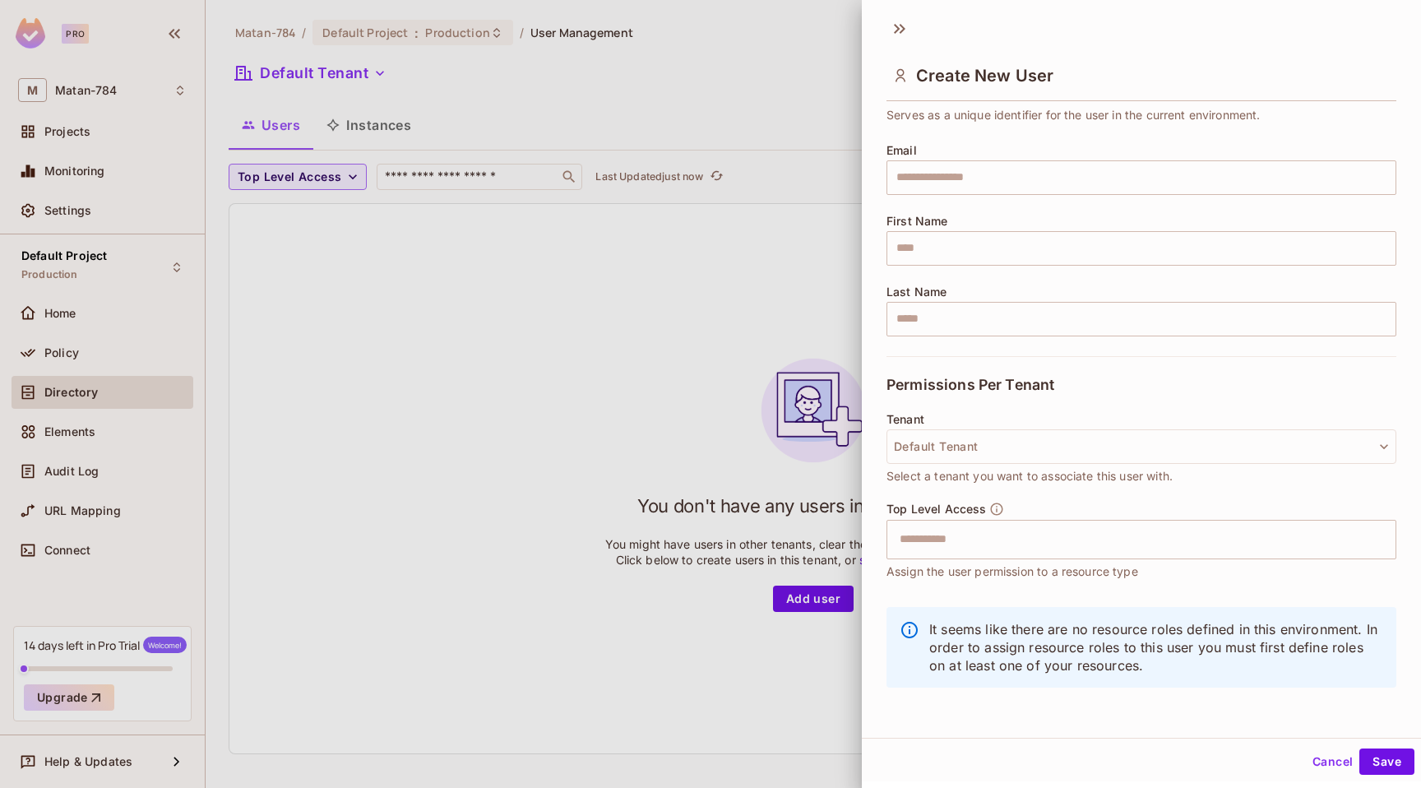
click at [1335, 762] on button "Cancel" at bounding box center [1332, 762] width 53 height 26
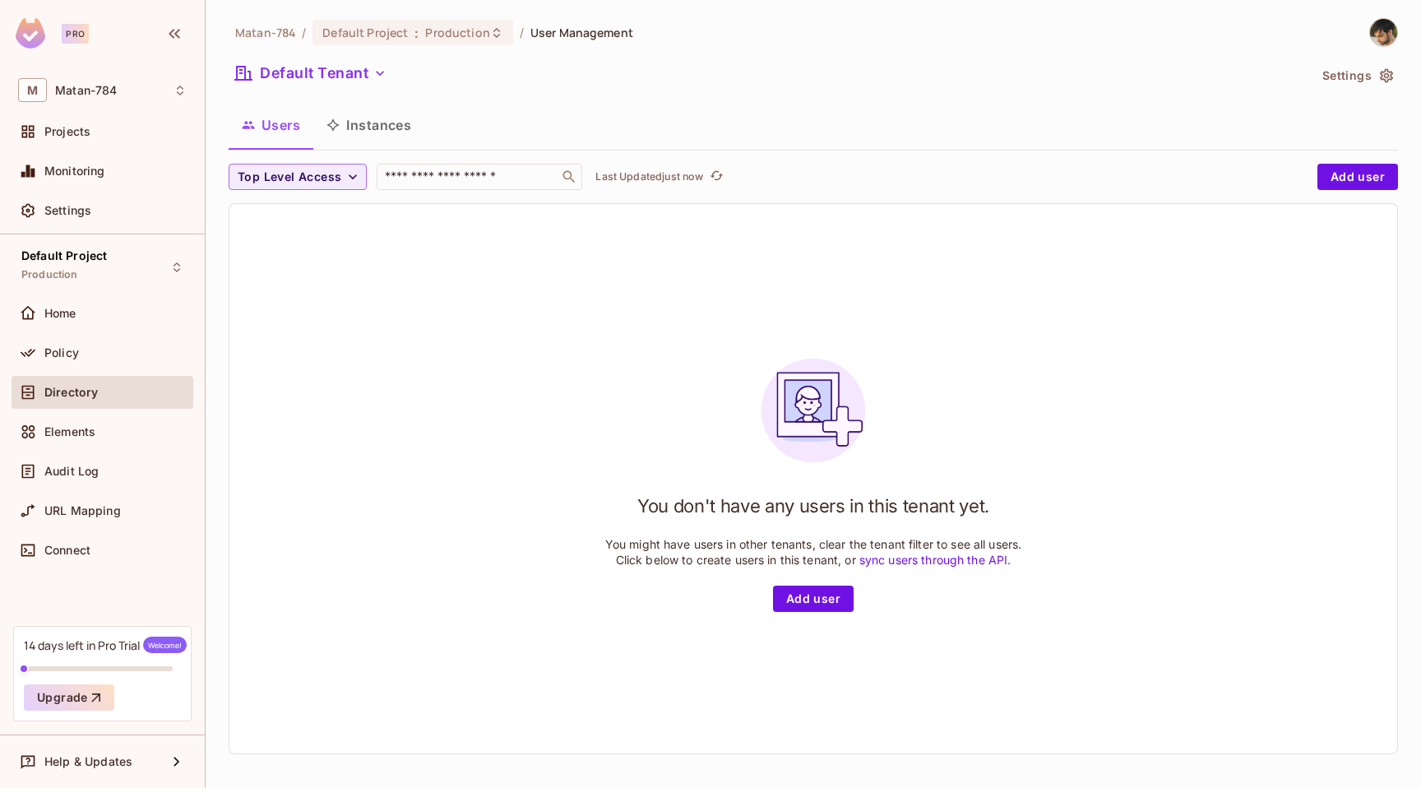
click at [133, 396] on div "Directory" at bounding box center [115, 392] width 142 height 13
click at [155, 327] on div "Home" at bounding box center [103, 313] width 182 height 33
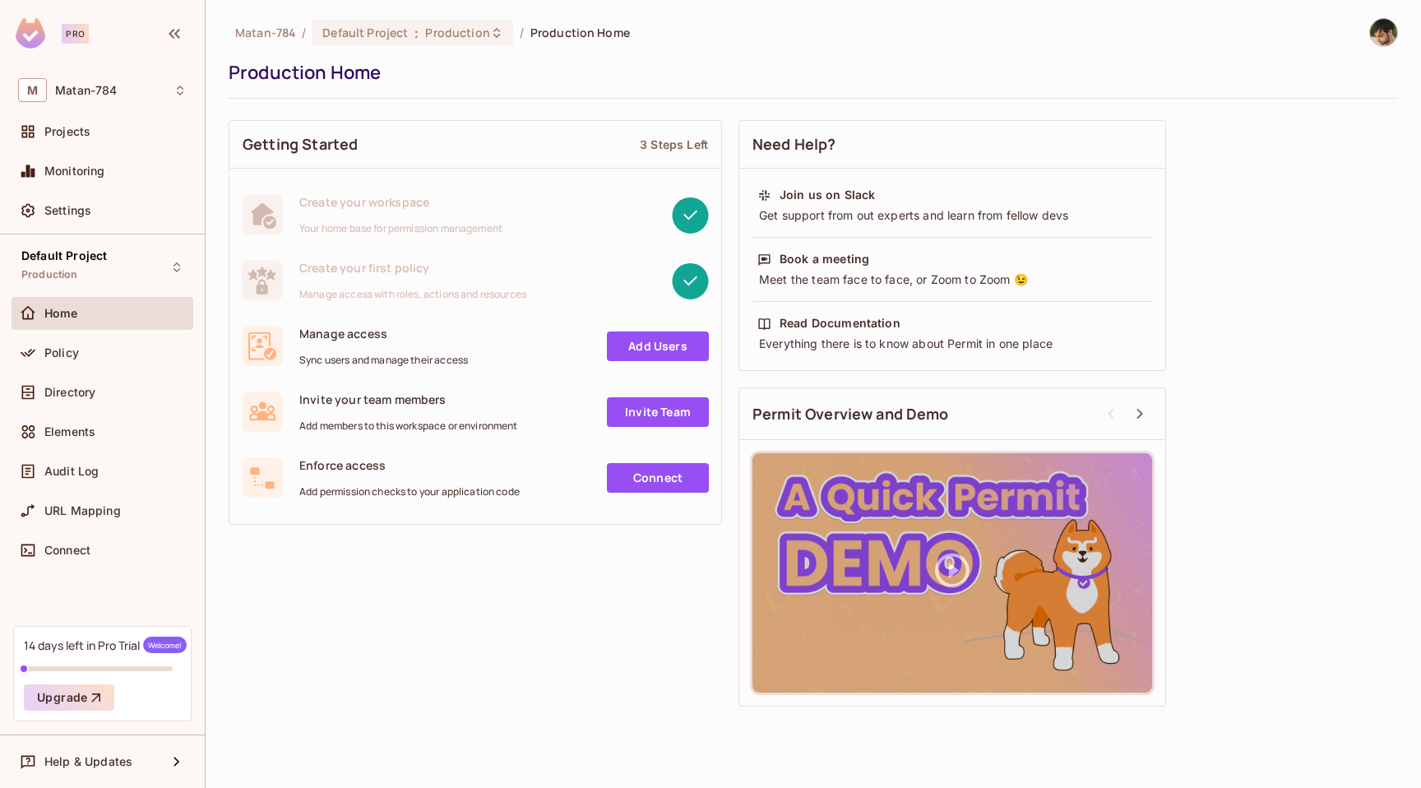
click at [659, 350] on link "Add Users" at bounding box center [658, 346] width 102 height 30
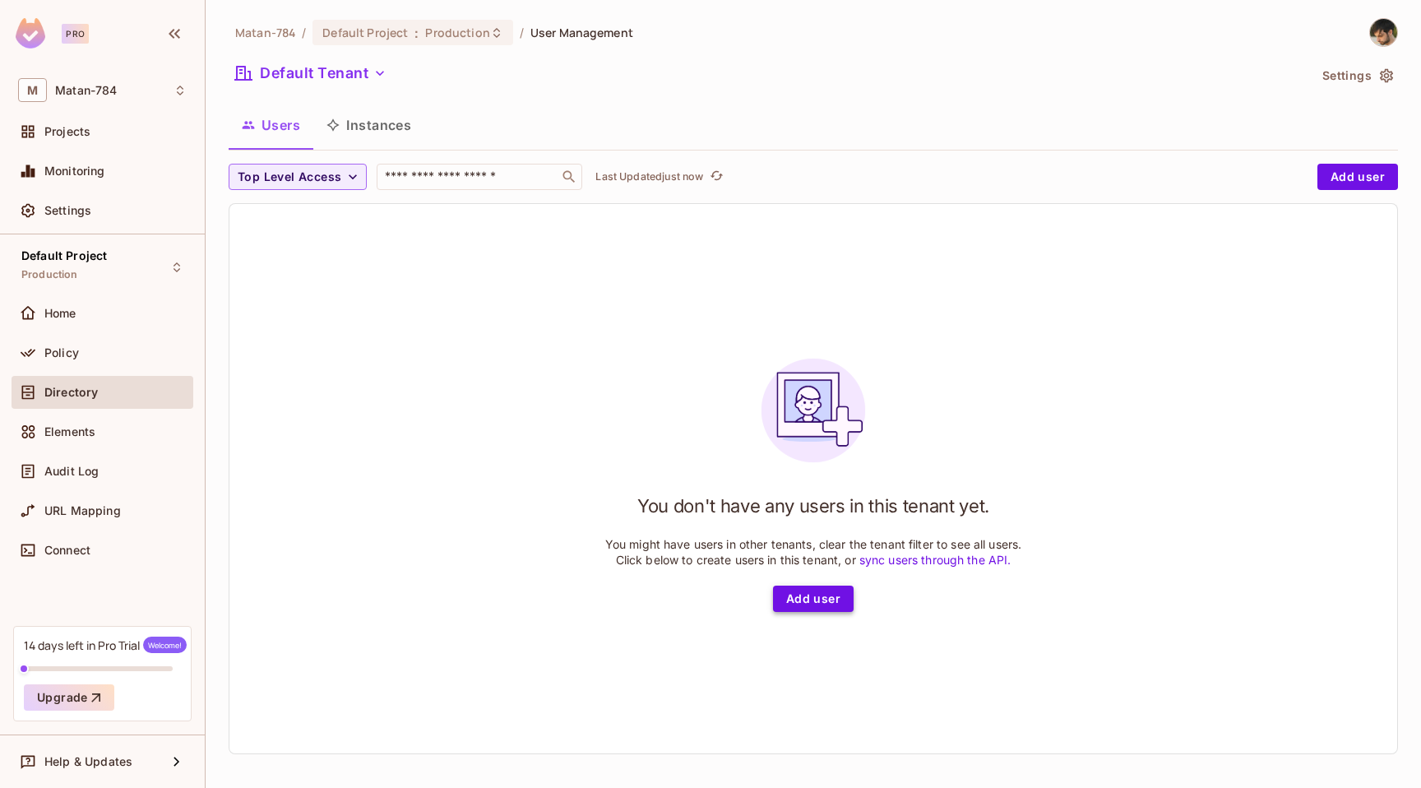
click at [805, 595] on button "Add user" at bounding box center [813, 599] width 81 height 26
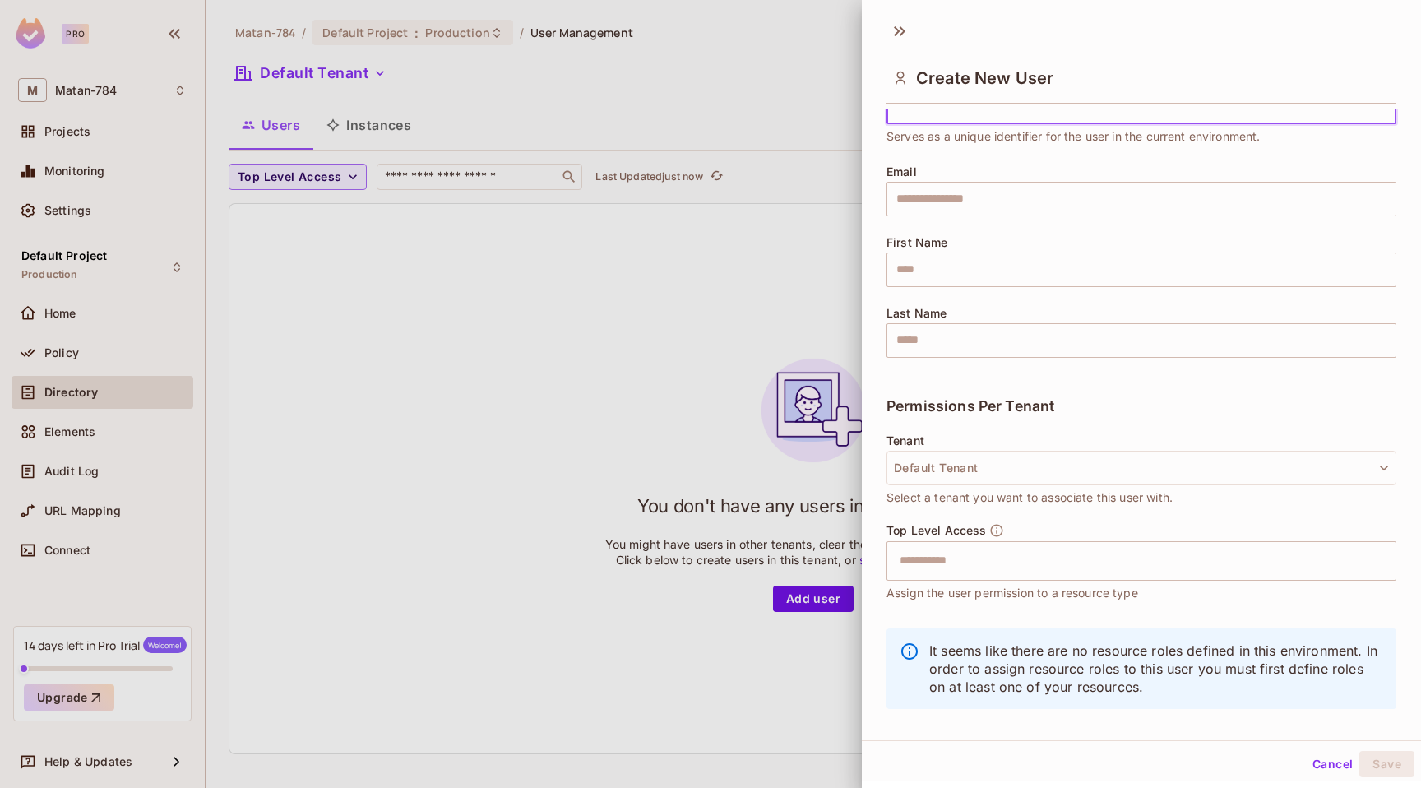
scroll to position [101, 0]
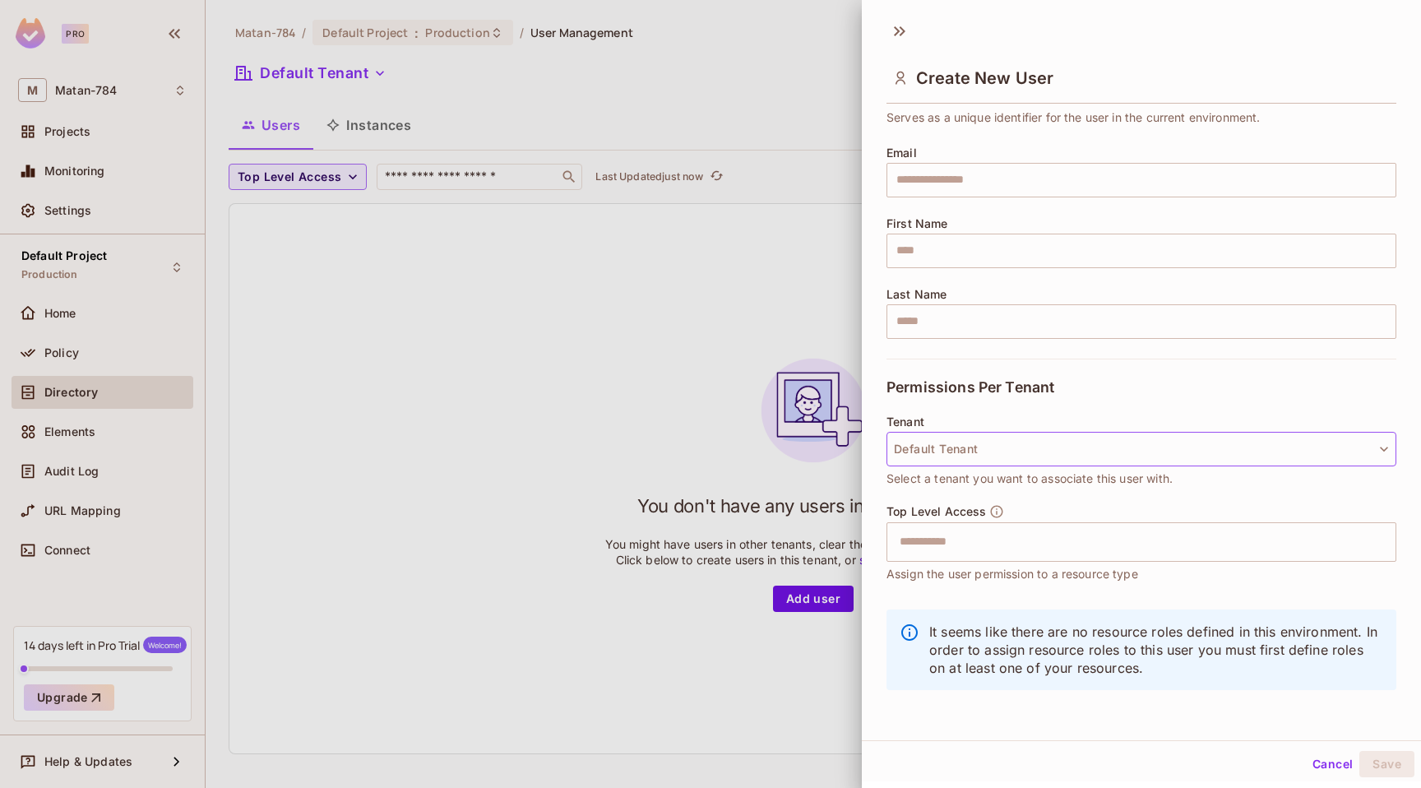
click at [998, 455] on button "Default Tenant" at bounding box center [1142, 449] width 510 height 35
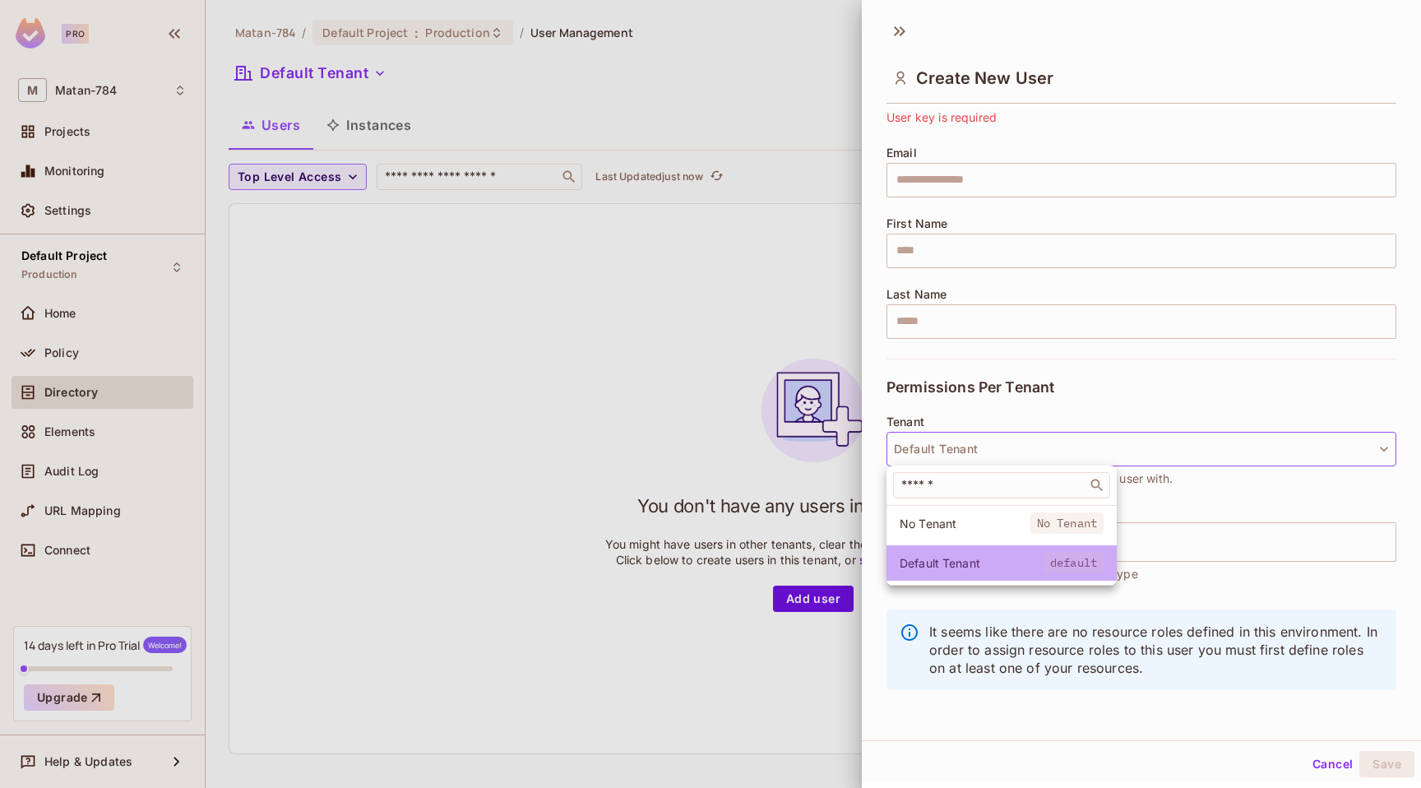
click at [994, 562] on span "Default Tenant" at bounding box center [972, 563] width 144 height 16
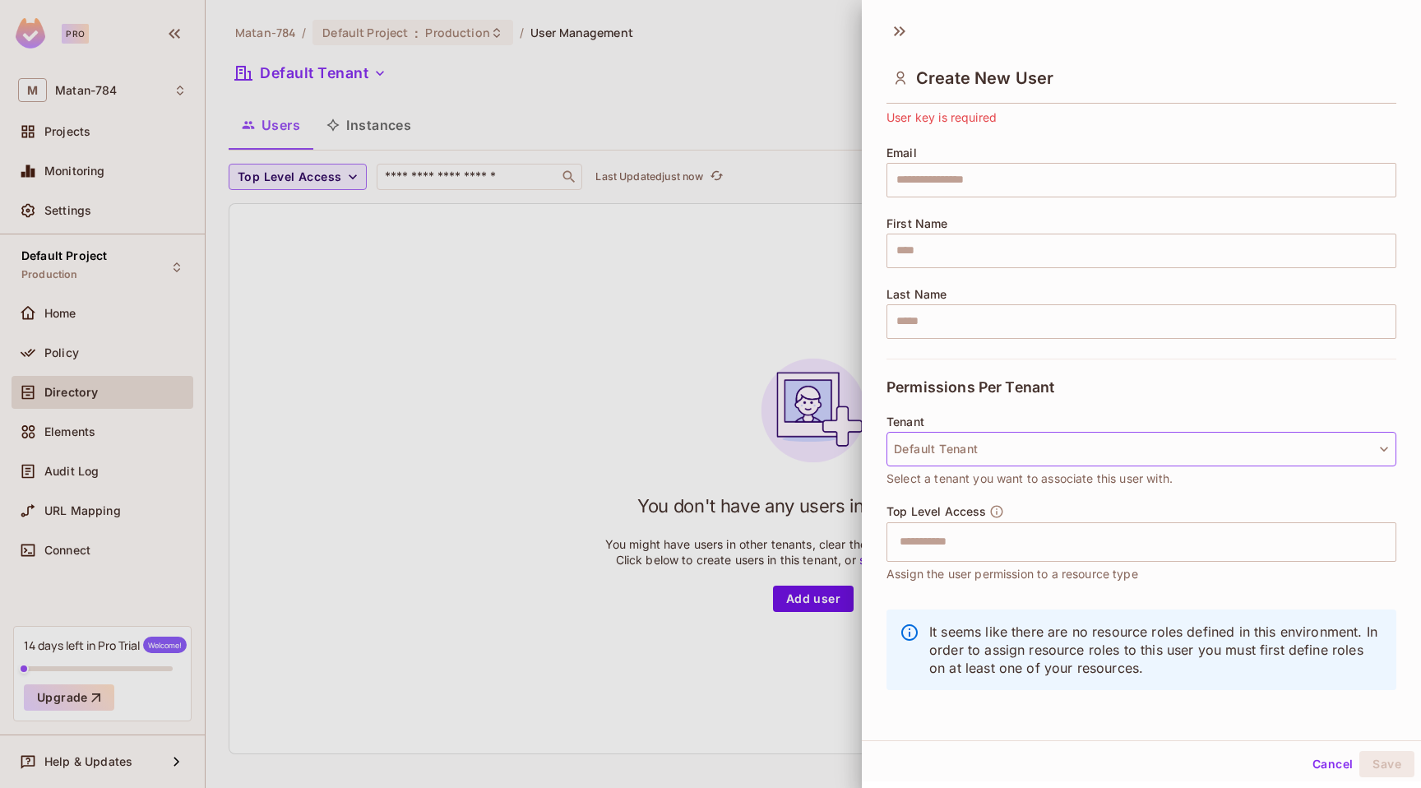
scroll to position [0, 0]
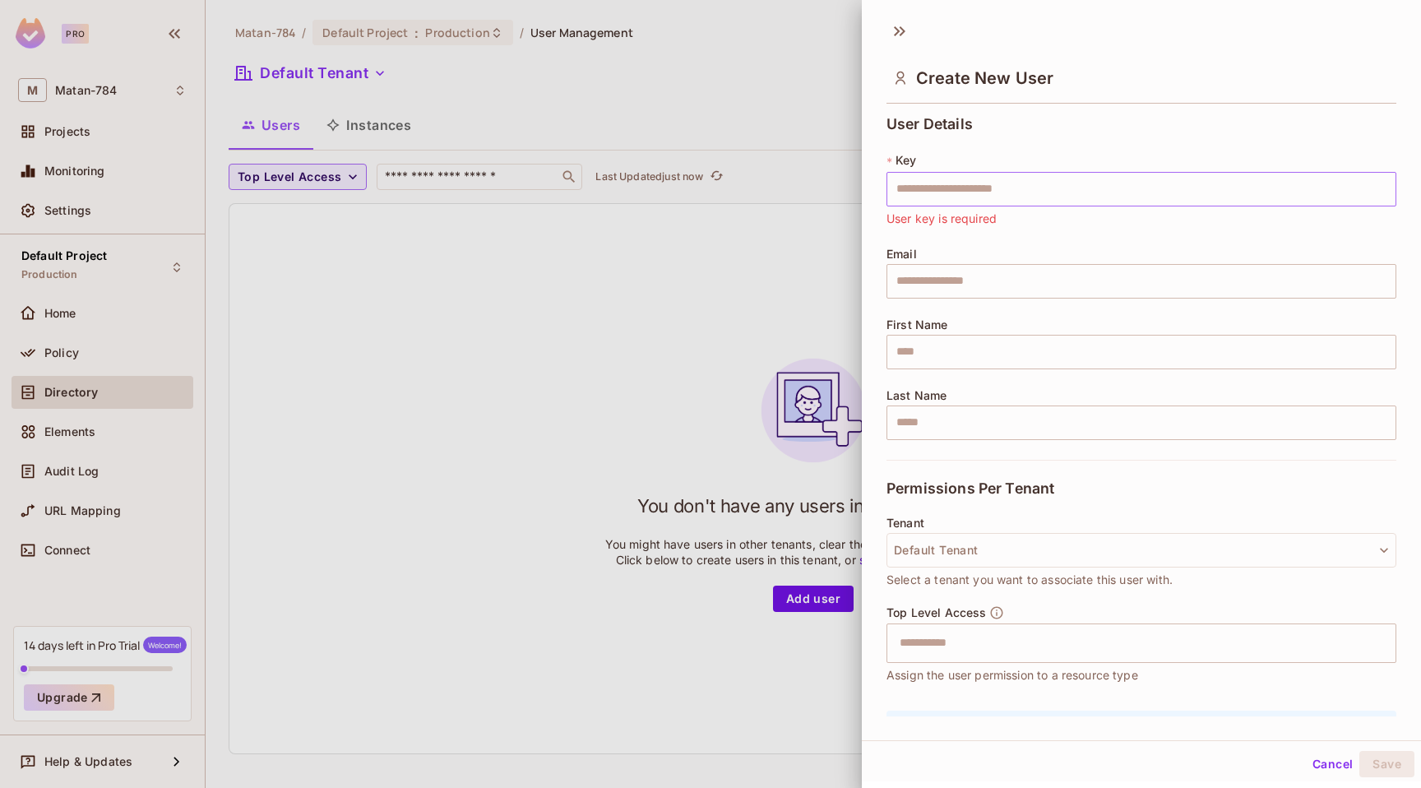
click at [934, 183] on input "text" at bounding box center [1142, 189] width 510 height 35
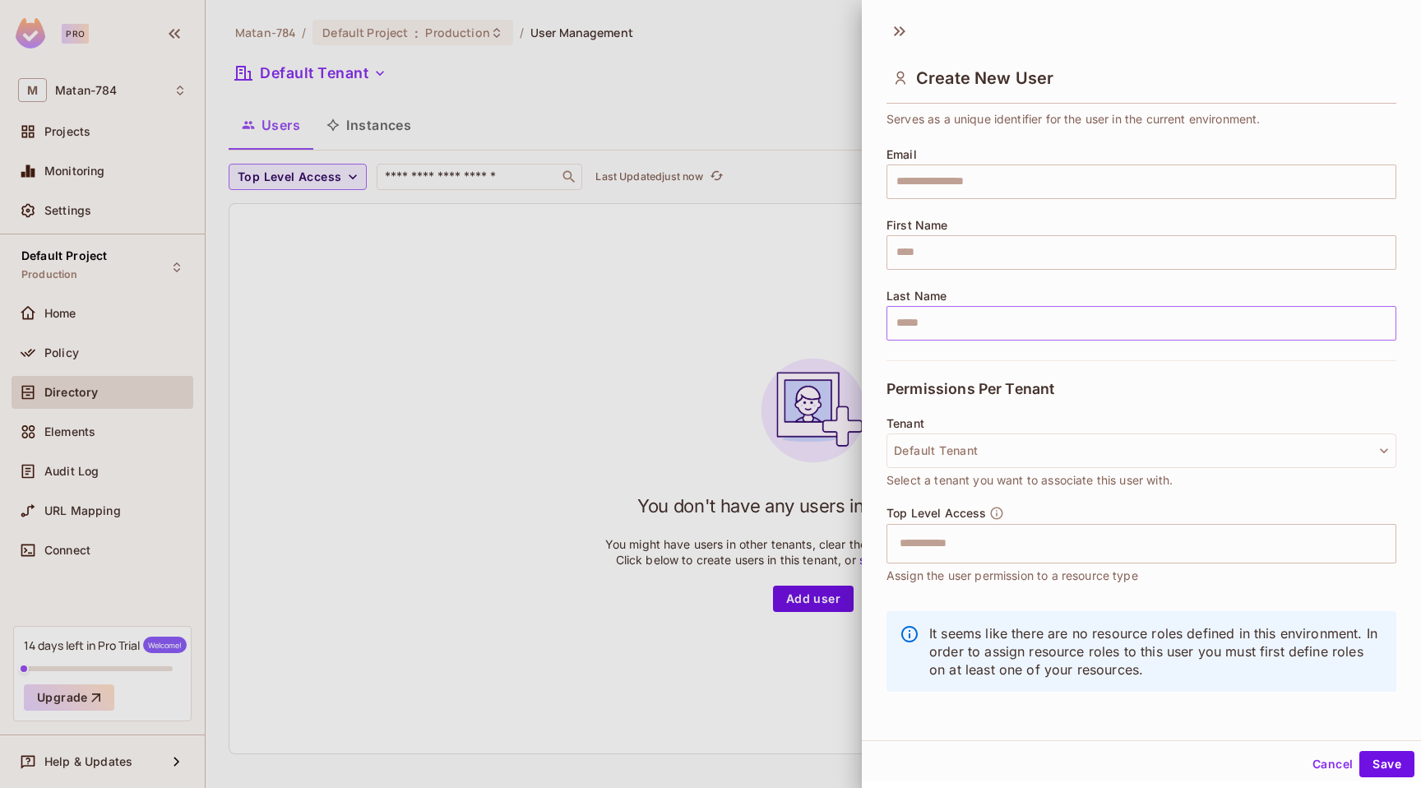
scroll to position [101, 0]
type input "*********"
click at [947, 177] on input "text" at bounding box center [1142, 180] width 510 height 35
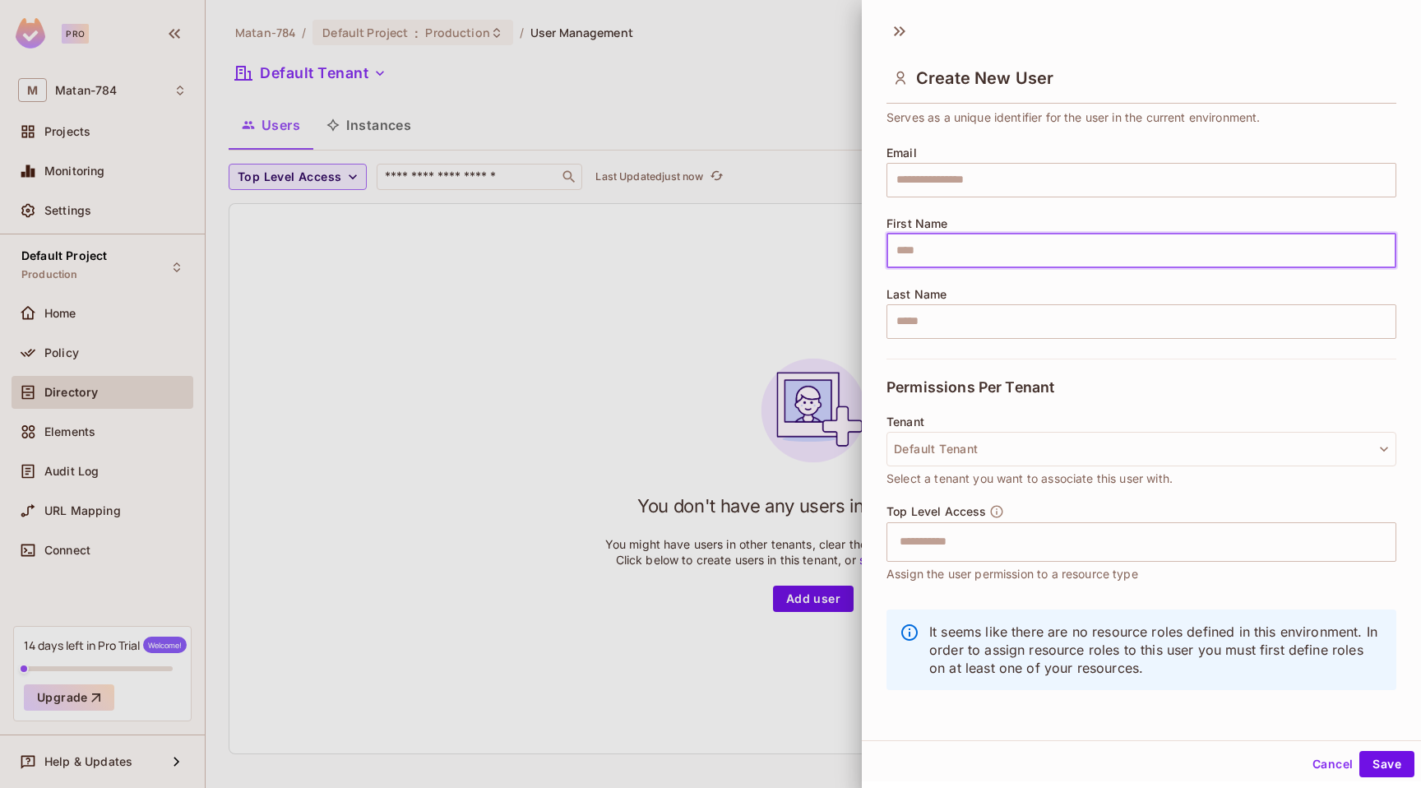
click at [949, 253] on input "text" at bounding box center [1142, 251] width 510 height 35
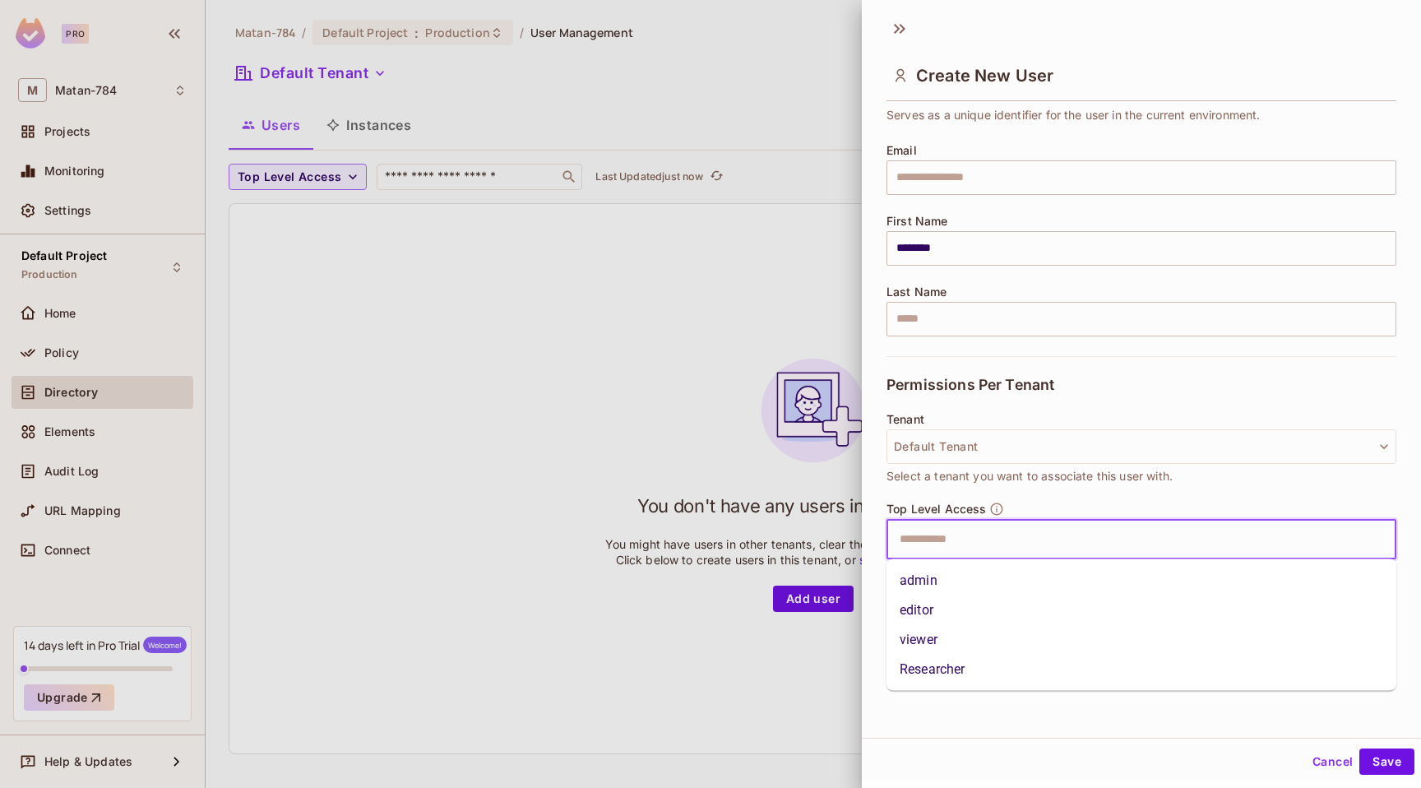
click at [991, 523] on input "text" at bounding box center [1127, 539] width 475 height 33
click at [961, 658] on li "Researcher" at bounding box center [1142, 670] width 510 height 30
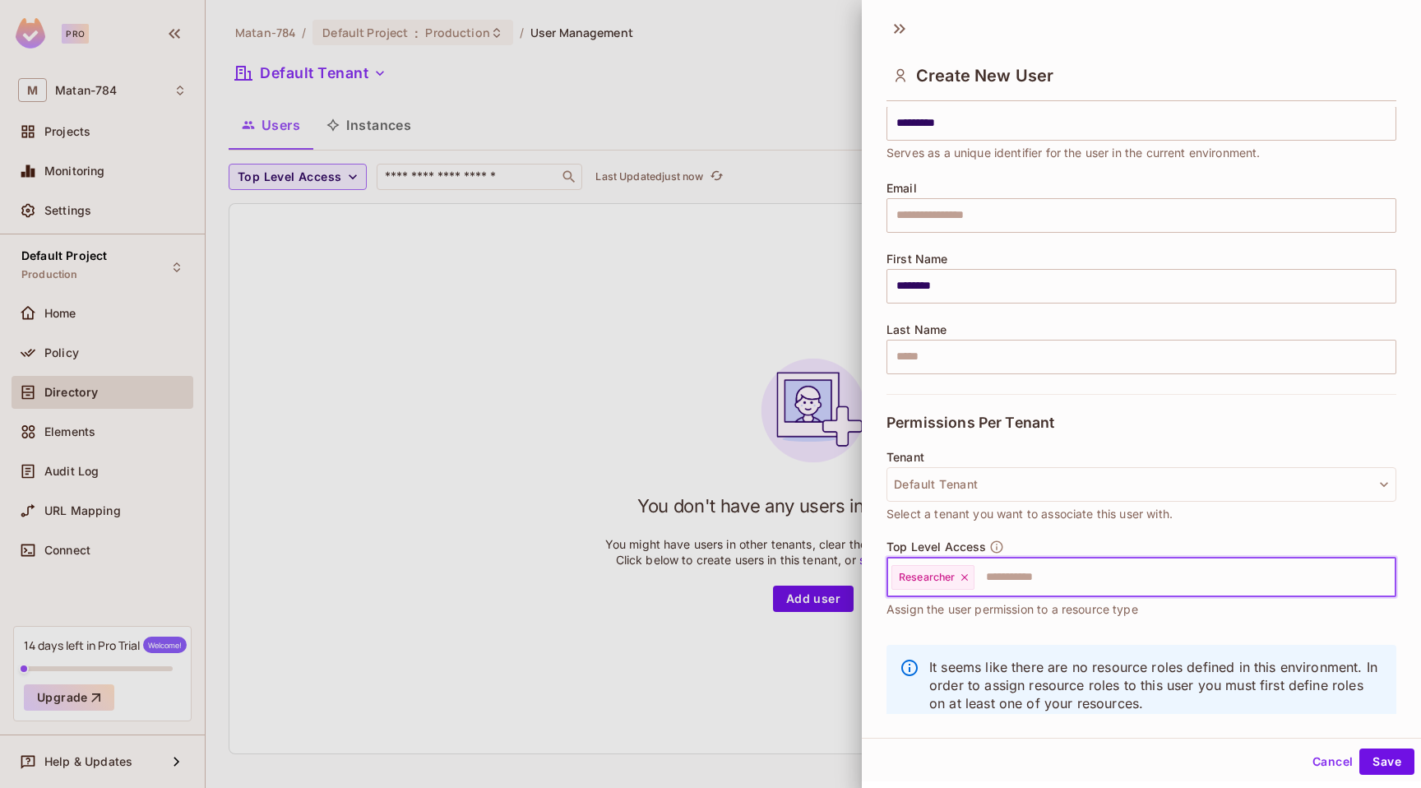
scroll to position [0, 0]
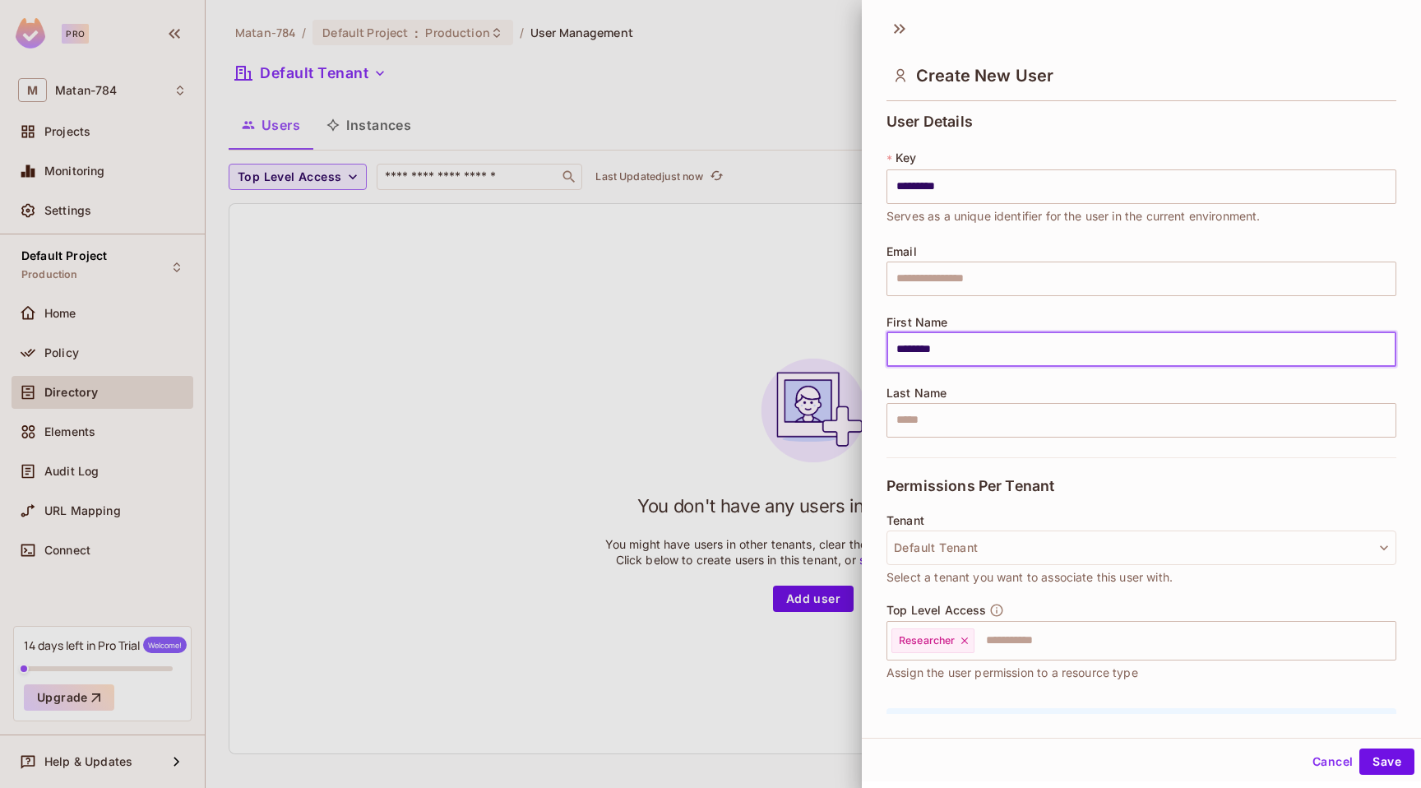
click at [939, 347] on input "********" at bounding box center [1142, 349] width 510 height 35
type input "***"
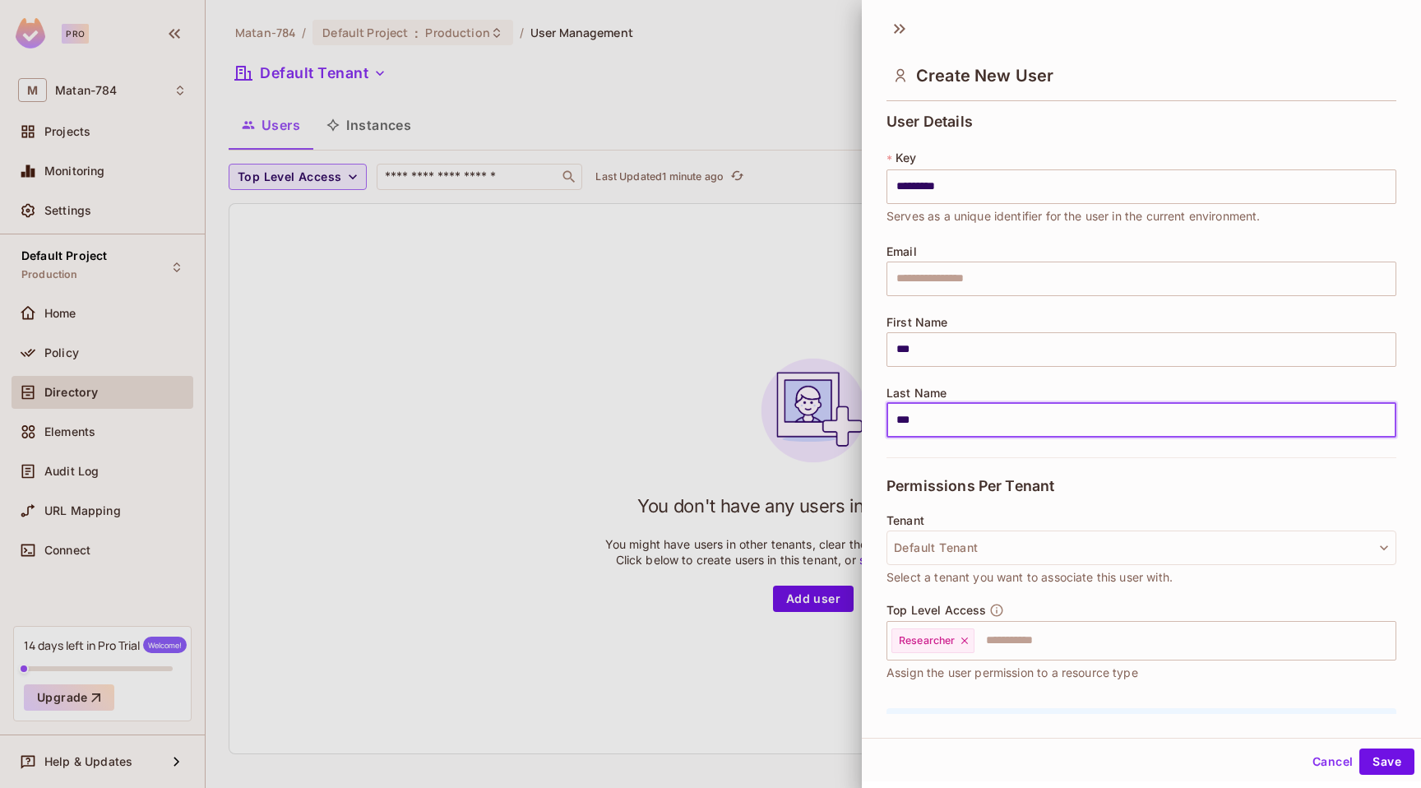
scroll to position [101, 0]
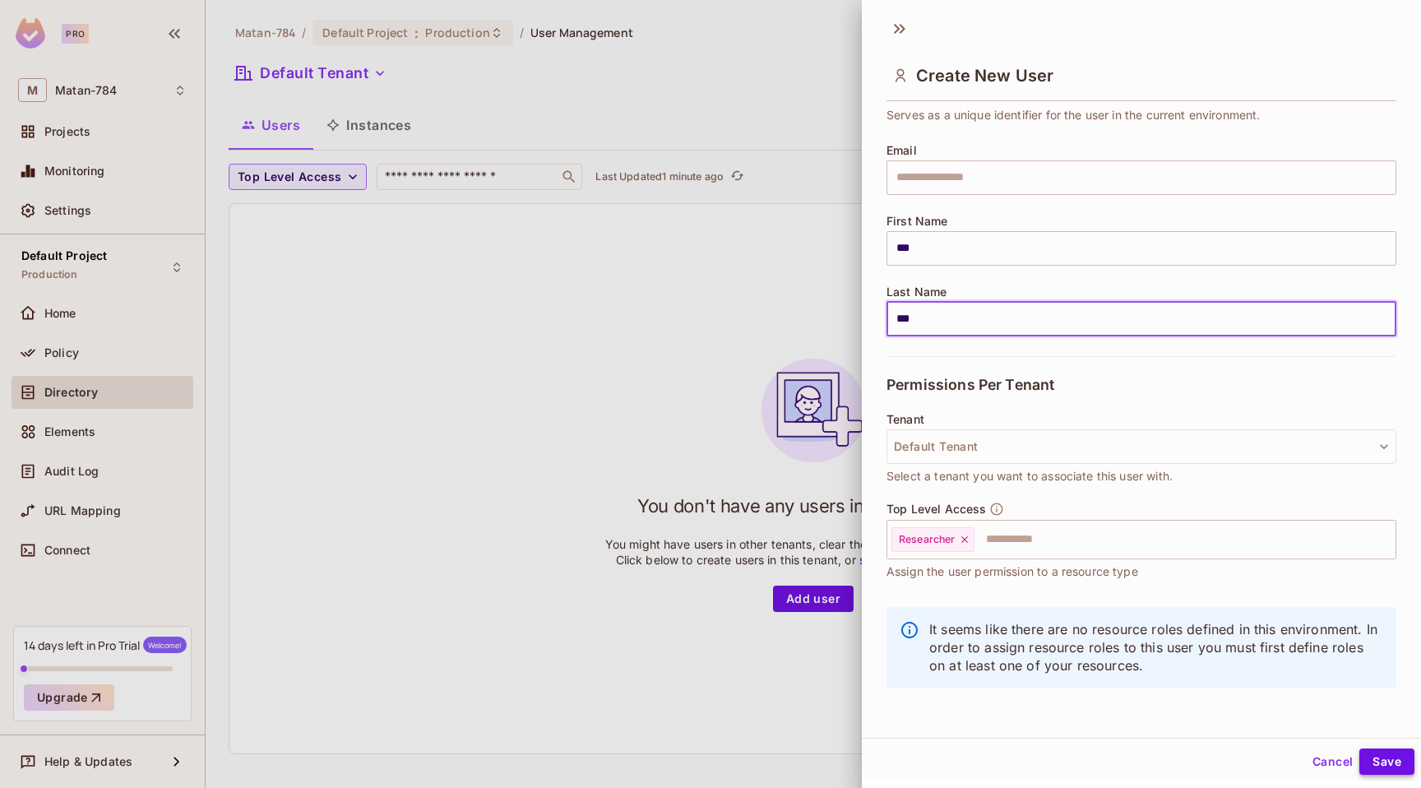
type input "***"
click at [1377, 762] on button "Save" at bounding box center [1387, 762] width 55 height 26
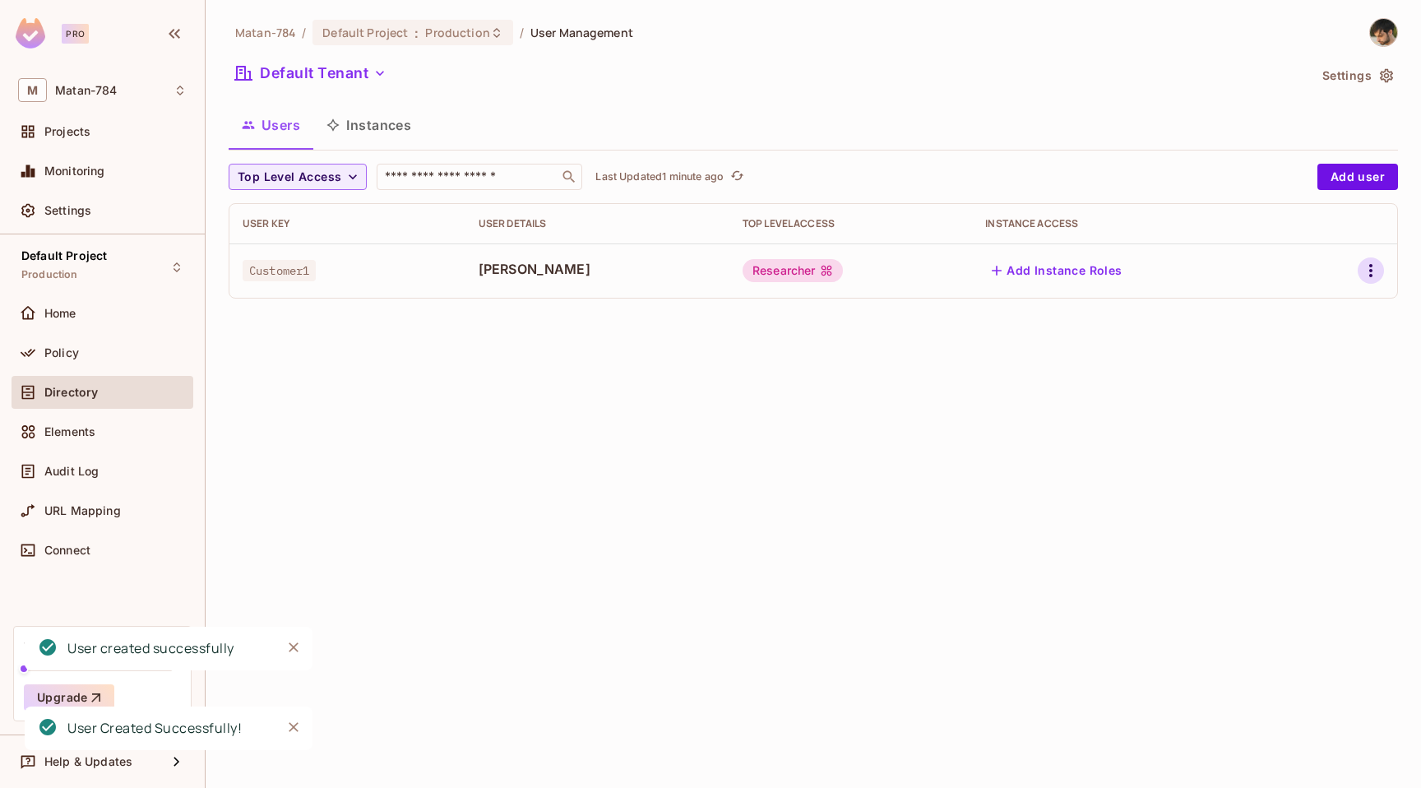
click at [1369, 259] on button "button" at bounding box center [1371, 270] width 26 height 26
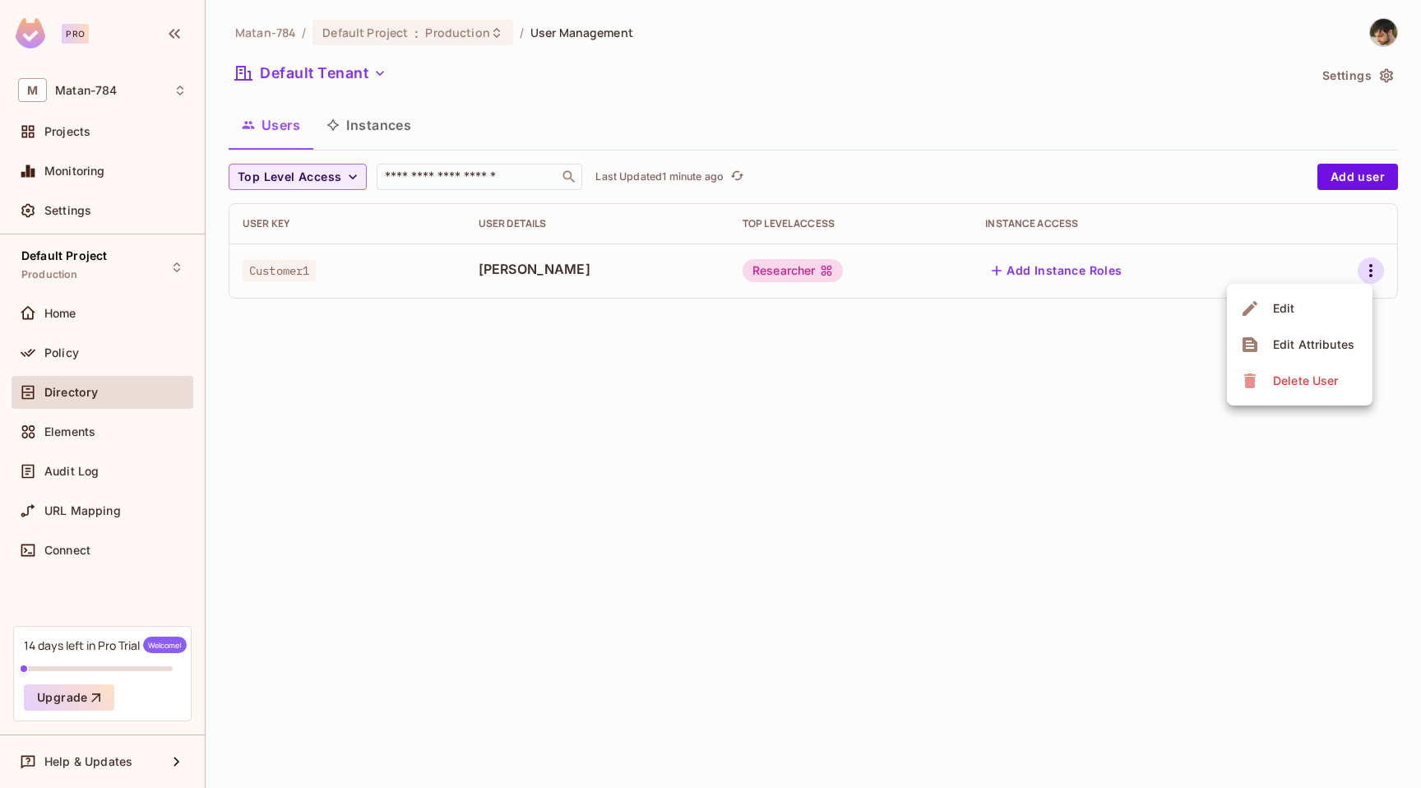
click at [1036, 272] on div at bounding box center [710, 394] width 1421 height 788
click at [1041, 270] on button "Add Instance Roles" at bounding box center [1056, 270] width 143 height 26
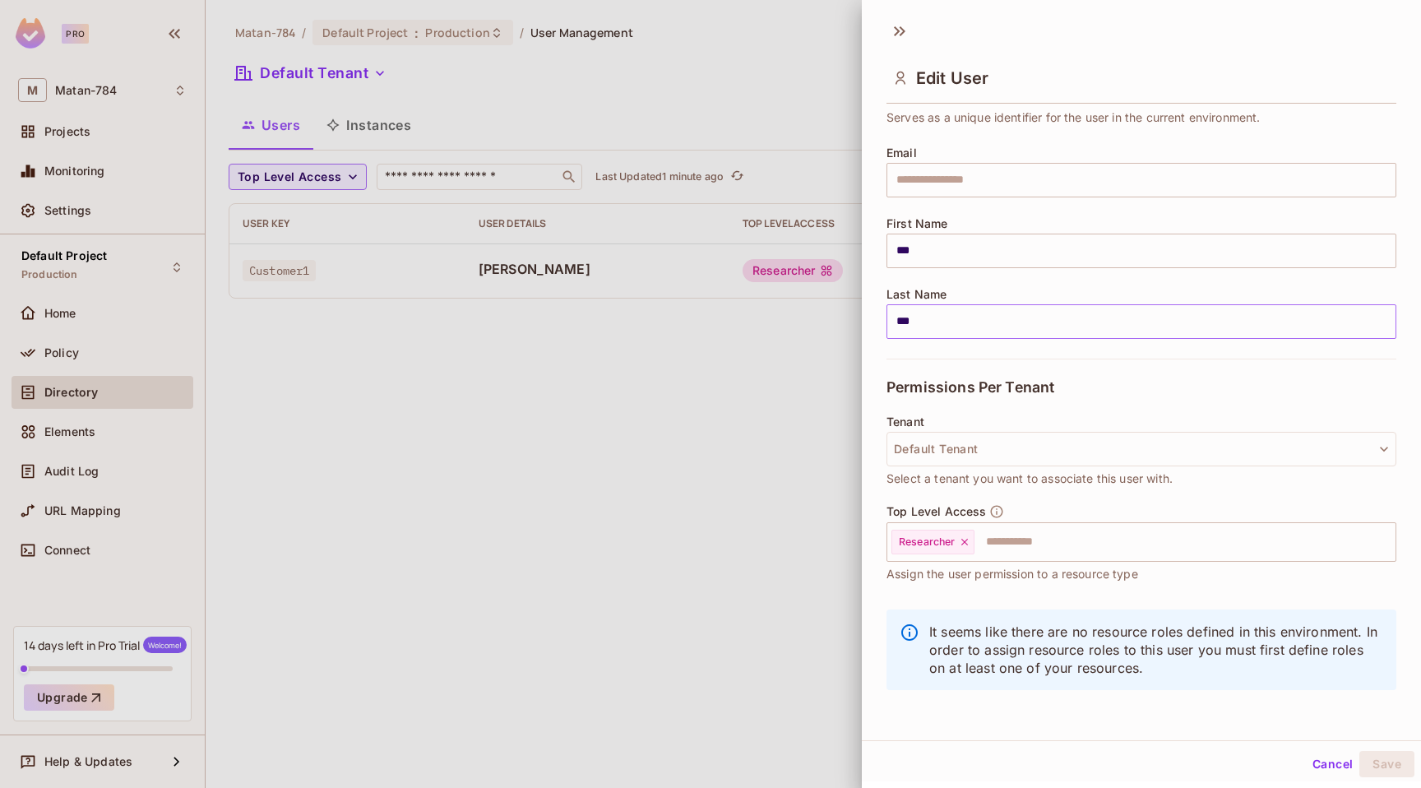
scroll to position [0, 0]
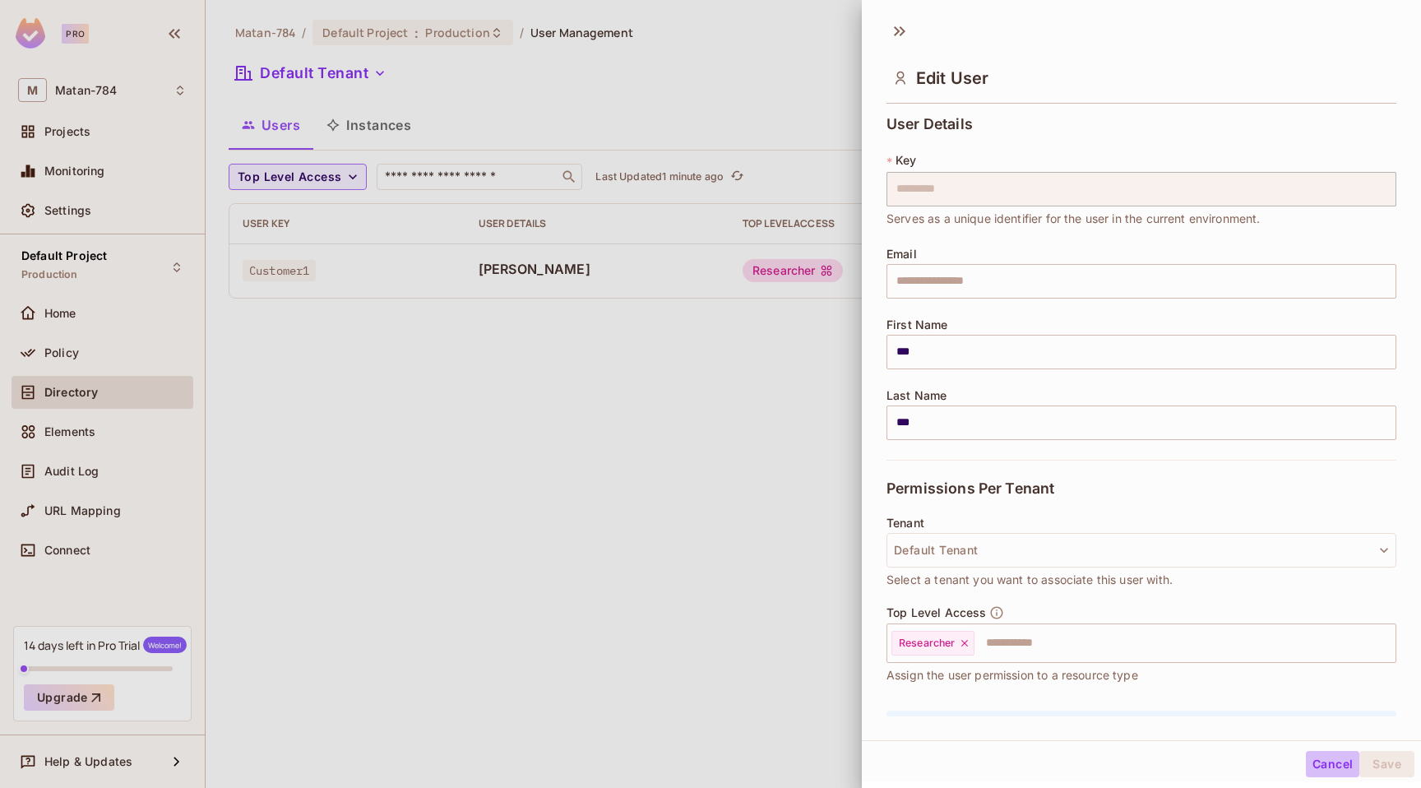
click at [1336, 776] on button "Cancel" at bounding box center [1332, 764] width 53 height 26
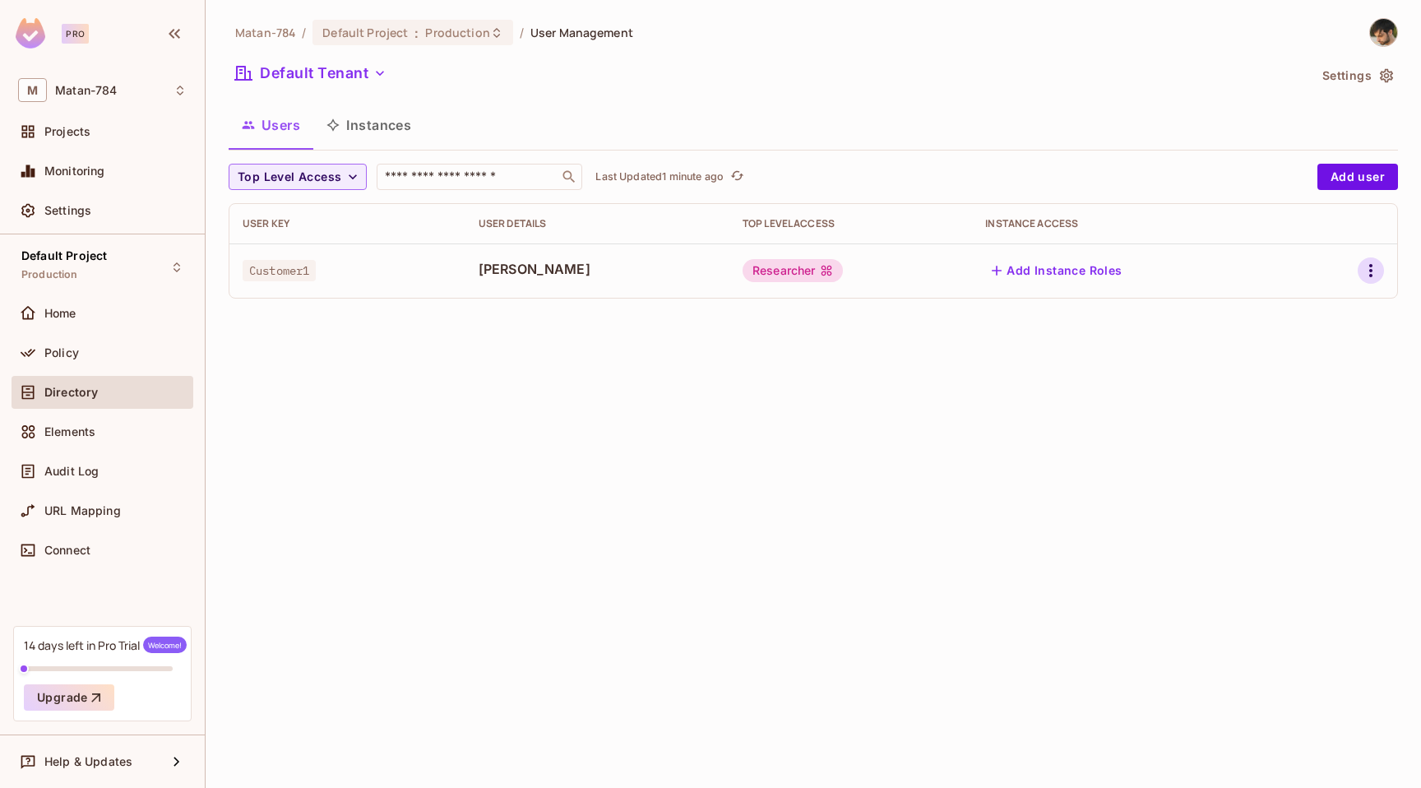
click at [1373, 280] on icon "button" at bounding box center [1371, 271] width 20 height 20
click at [1325, 313] on li "Edit" at bounding box center [1300, 308] width 146 height 36
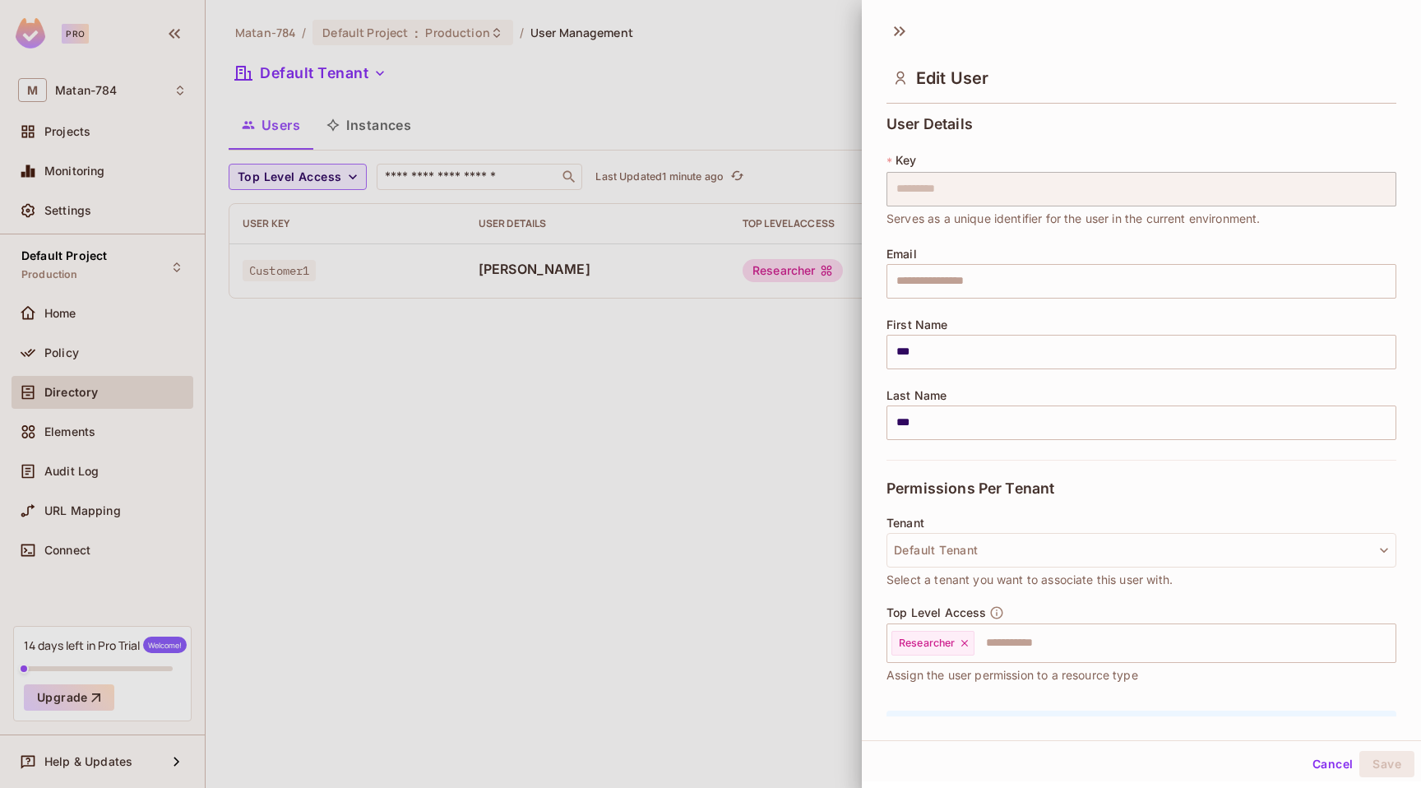
click at [1324, 766] on button "Cancel" at bounding box center [1332, 764] width 53 height 26
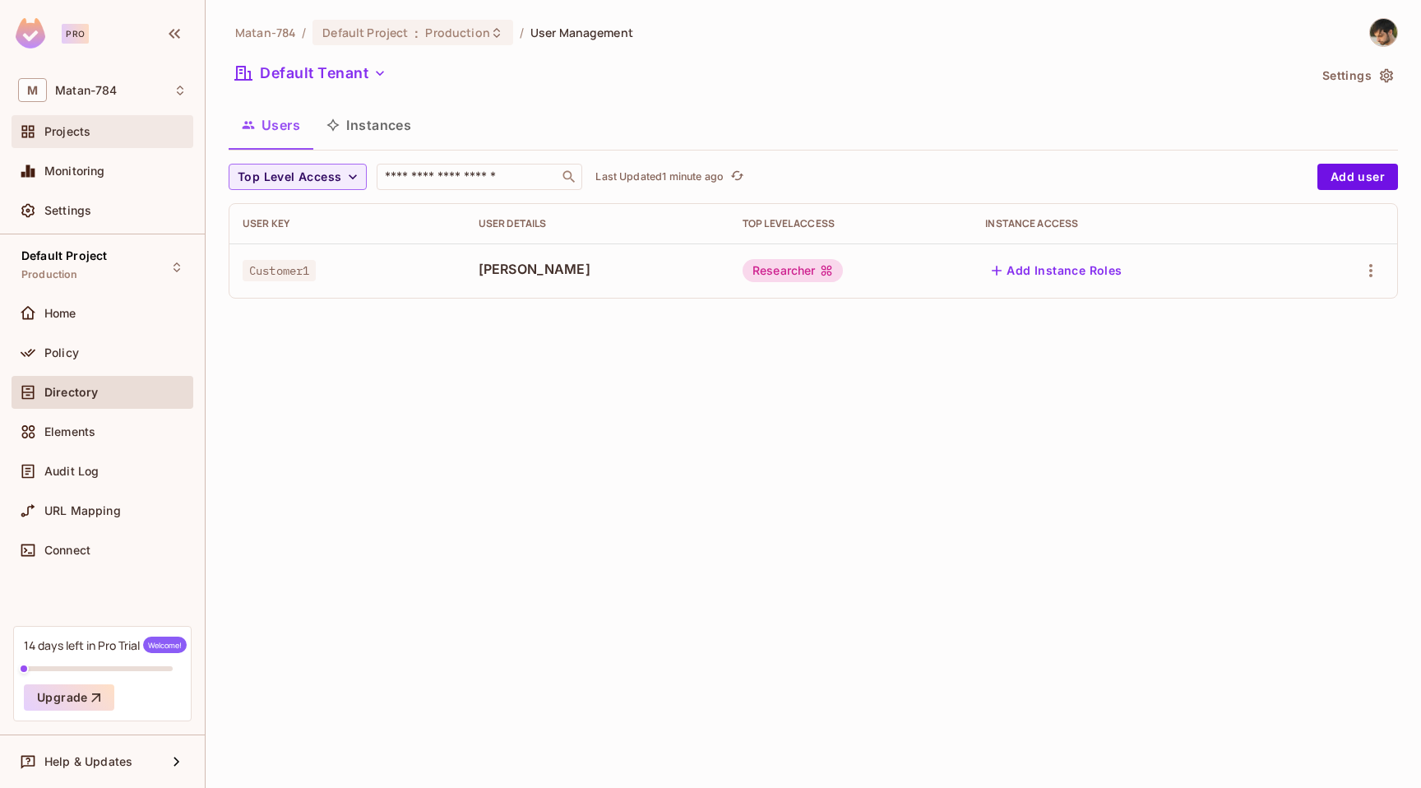
click at [146, 127] on div "Projects" at bounding box center [115, 131] width 142 height 13
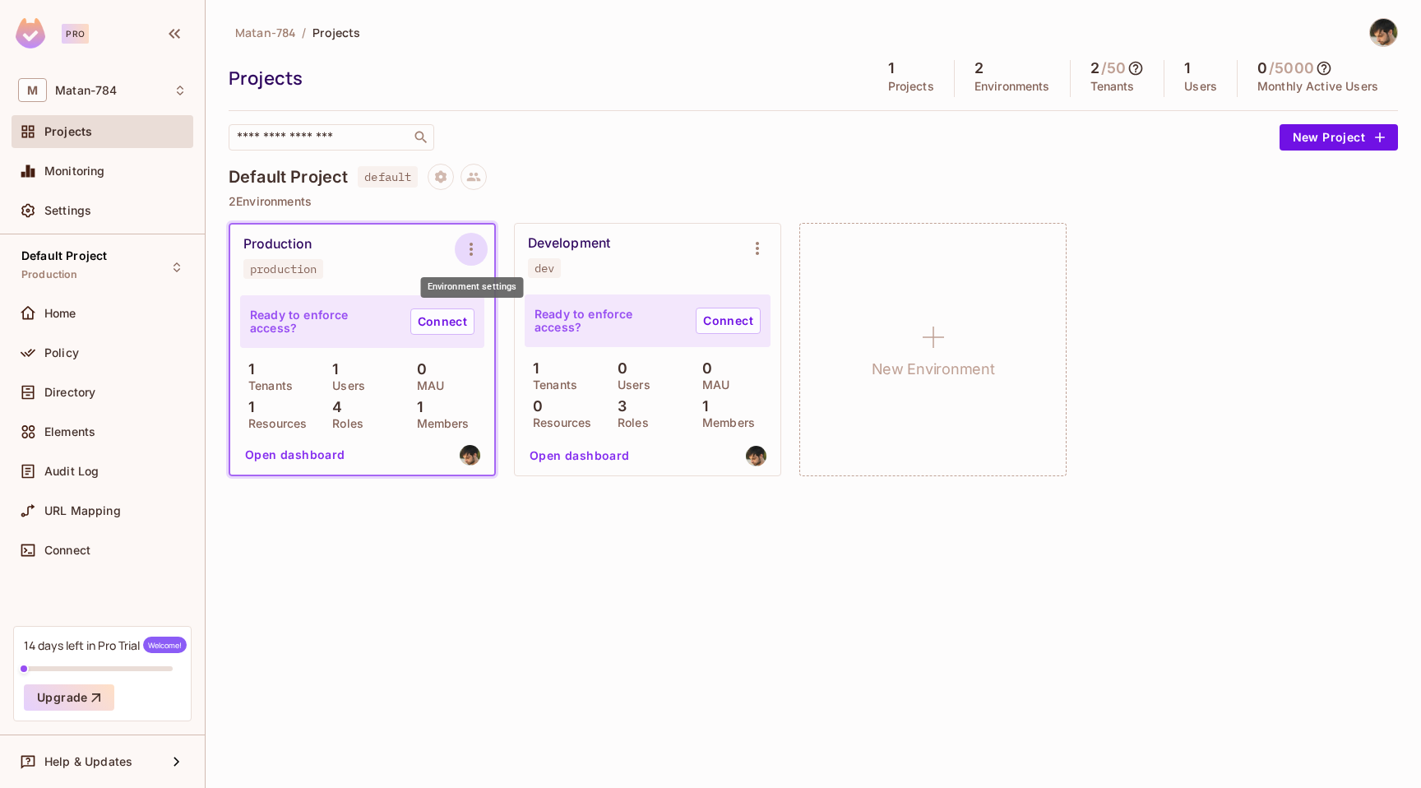
click at [471, 254] on icon "Environment settings" at bounding box center [471, 249] width 3 height 13
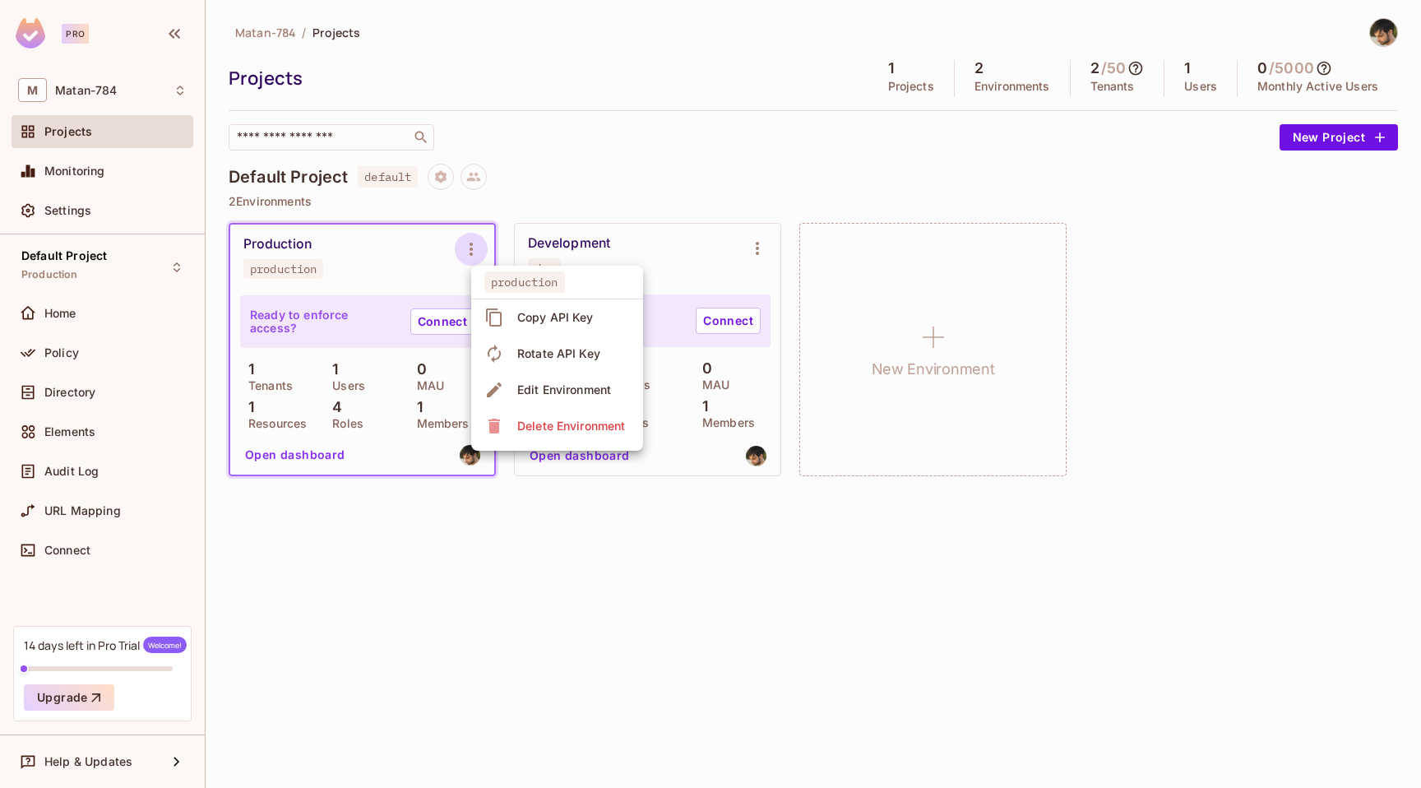
click at [565, 380] on span "Edit Environment" at bounding box center [564, 390] width 104 height 26
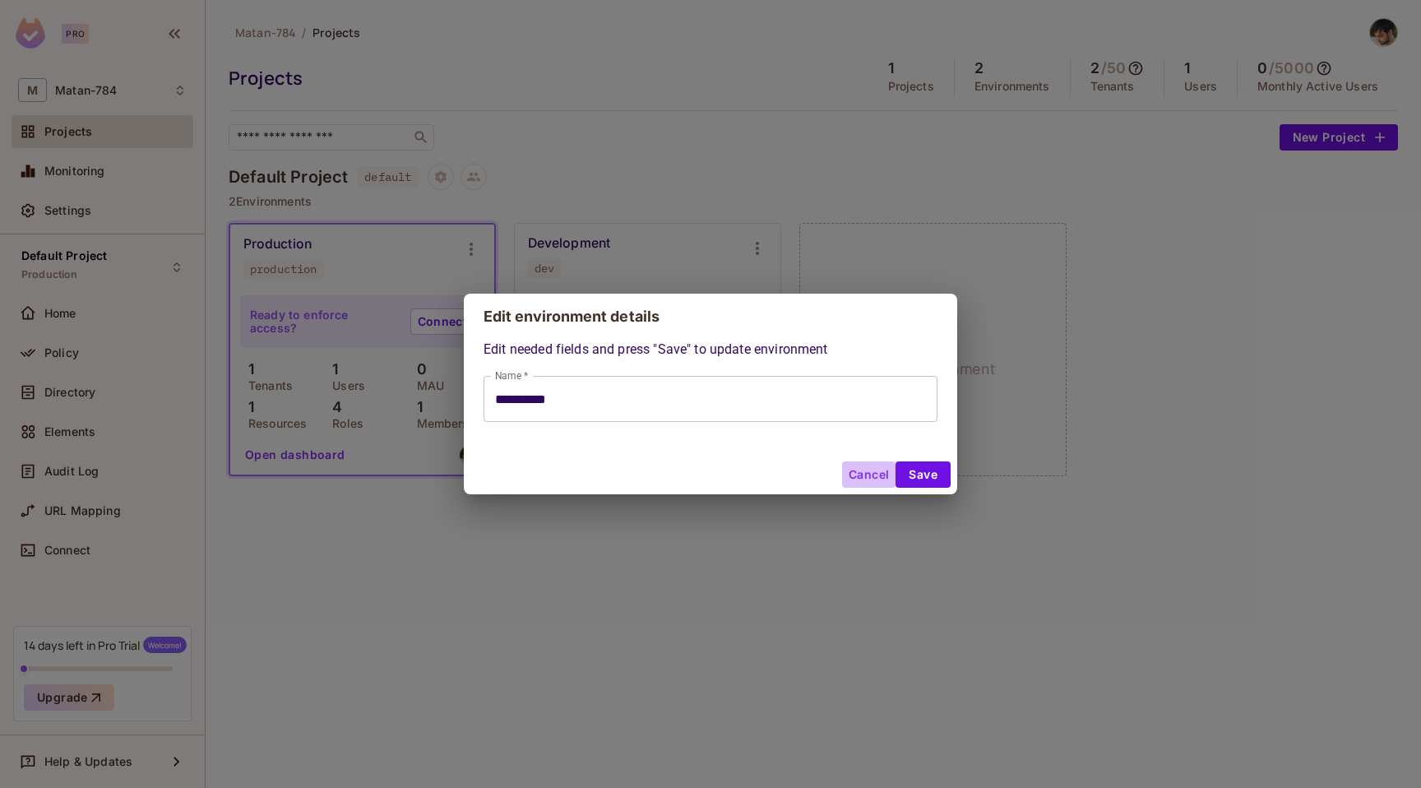
click at [860, 466] on button "Cancel" at bounding box center [868, 474] width 53 height 26
type input "**********"
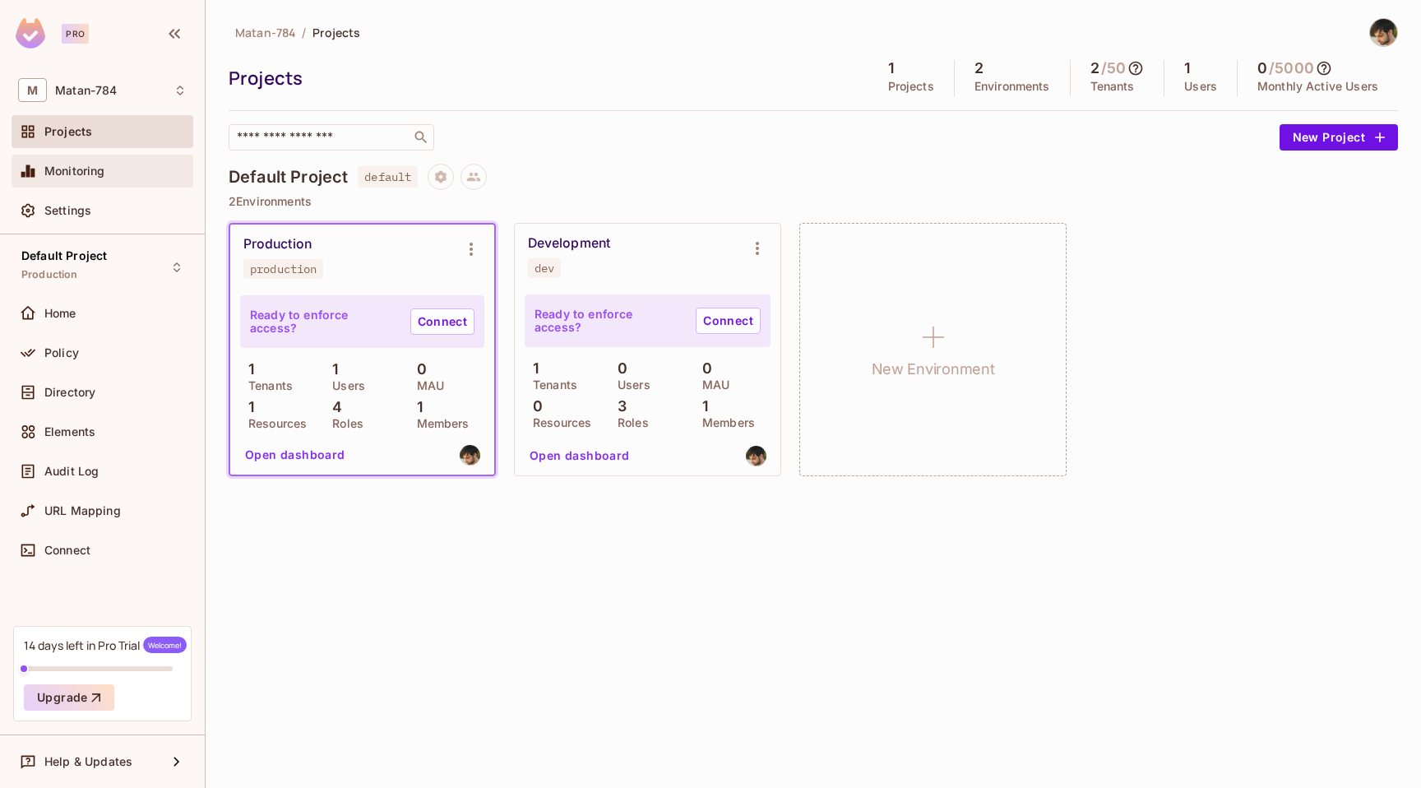
click at [71, 161] on div "Monitoring" at bounding box center [102, 171] width 169 height 20
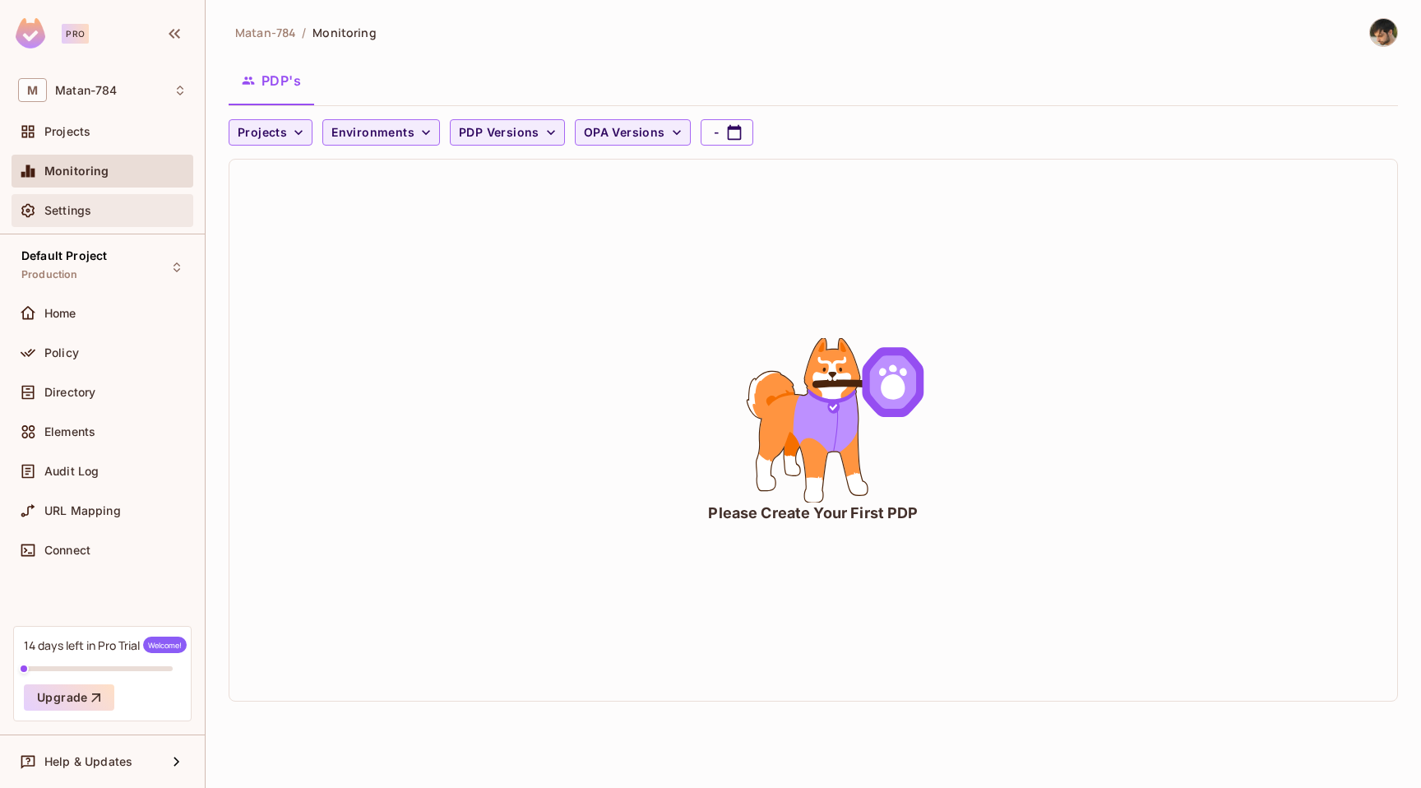
click at [125, 206] on div "Settings" at bounding box center [115, 210] width 142 height 13
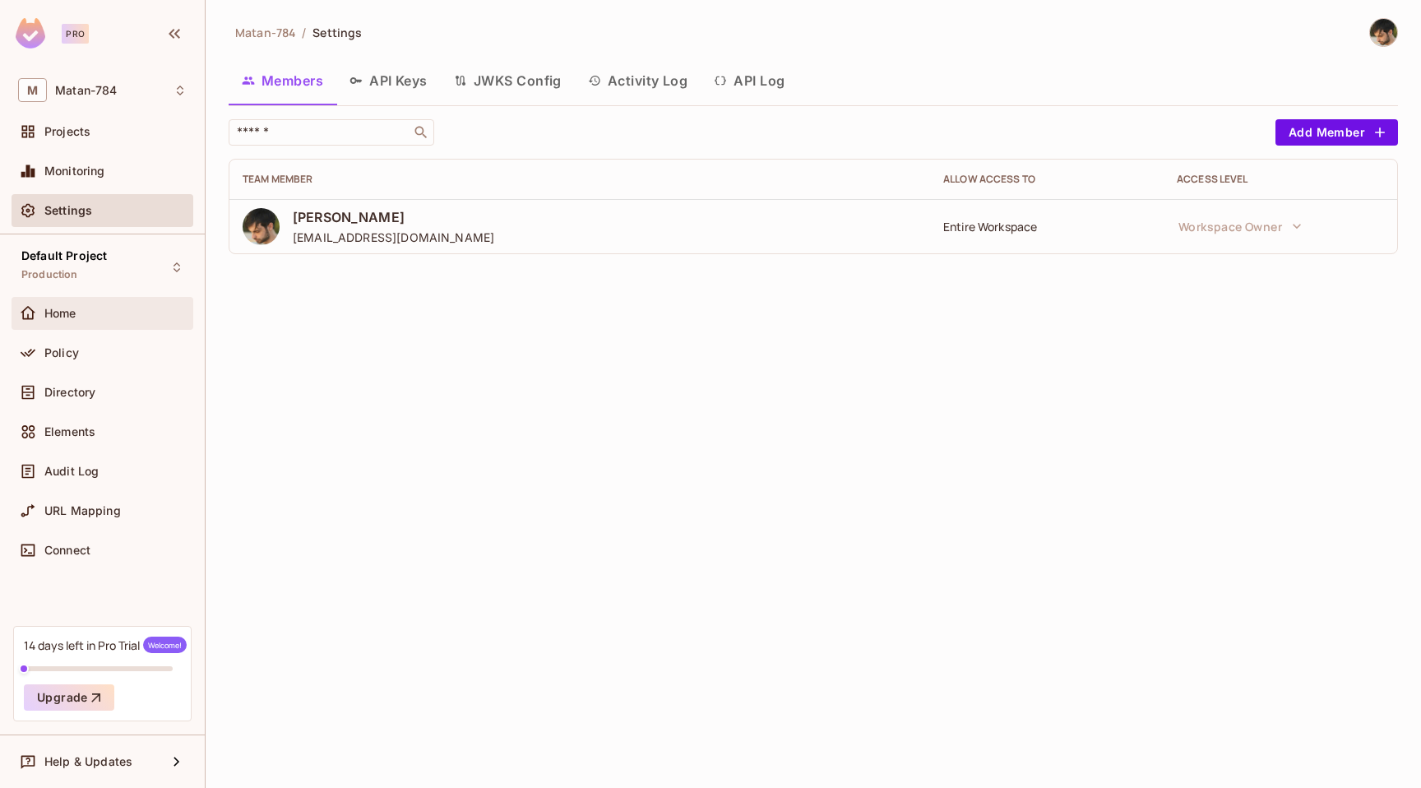
click at [99, 321] on div "Home" at bounding box center [102, 314] width 169 height 20
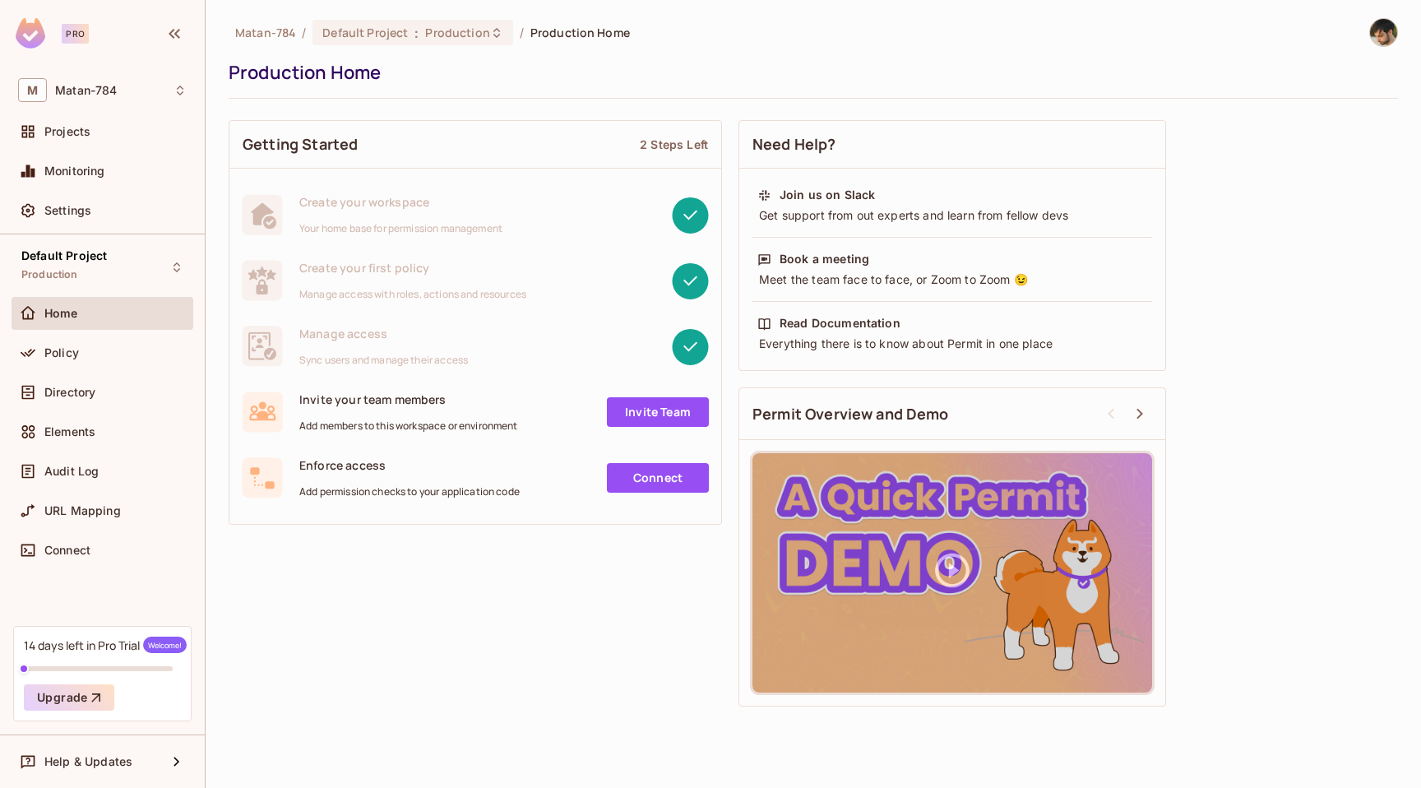
click at [673, 404] on link "Invite Team" at bounding box center [658, 412] width 102 height 30
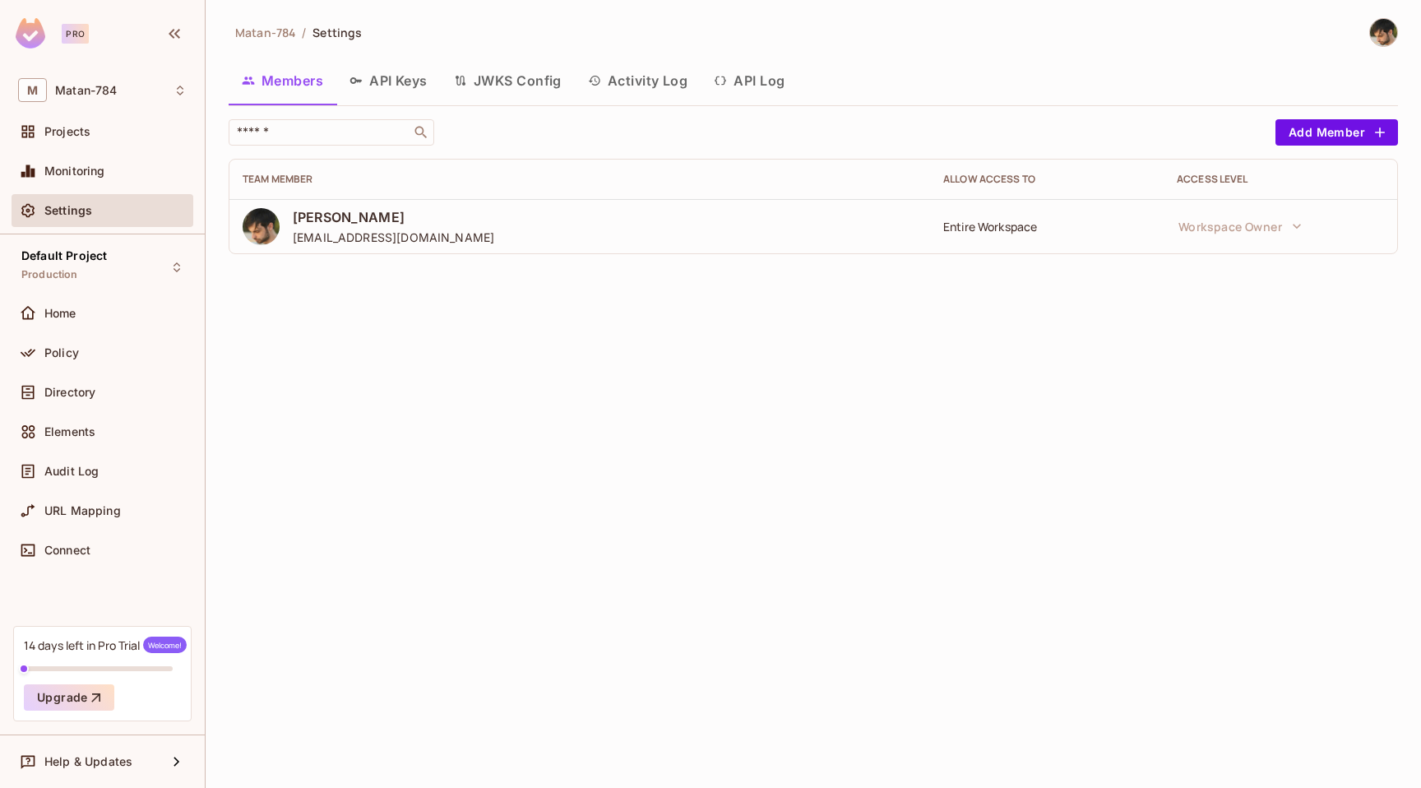
click at [399, 79] on button "API Keys" at bounding box center [388, 80] width 104 height 41
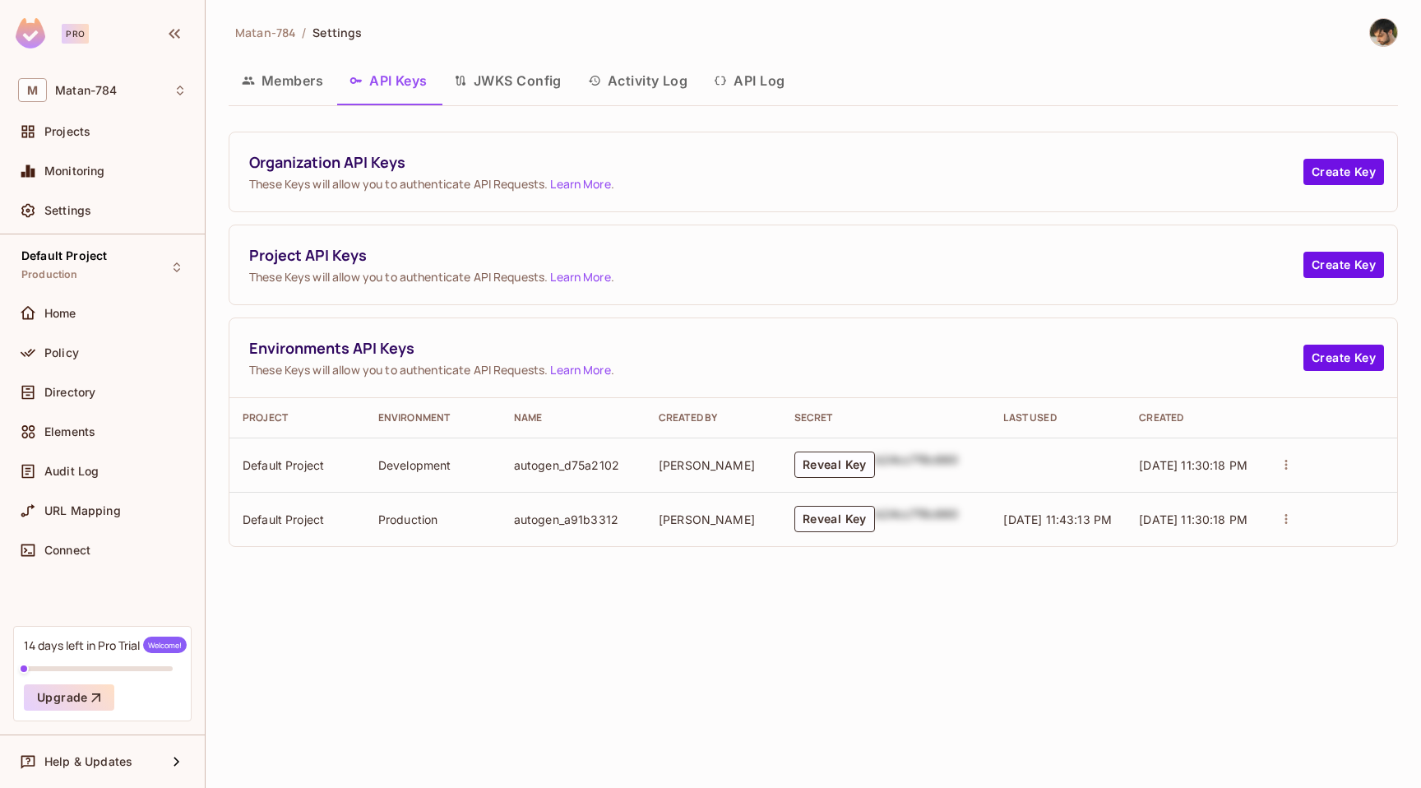
click at [541, 78] on button "JWKS Config" at bounding box center [508, 80] width 134 height 41
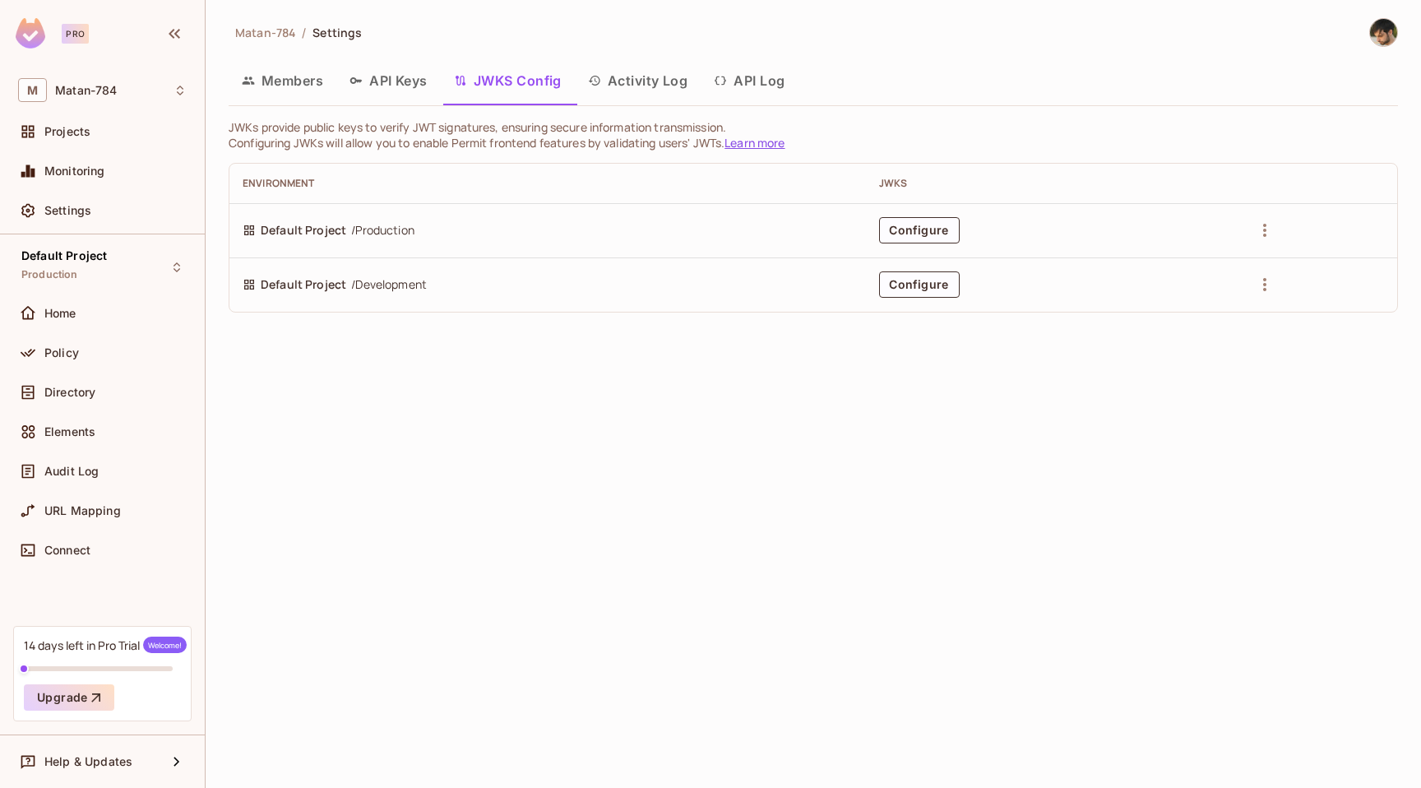
click at [624, 88] on button "Activity Log" at bounding box center [638, 80] width 127 height 41
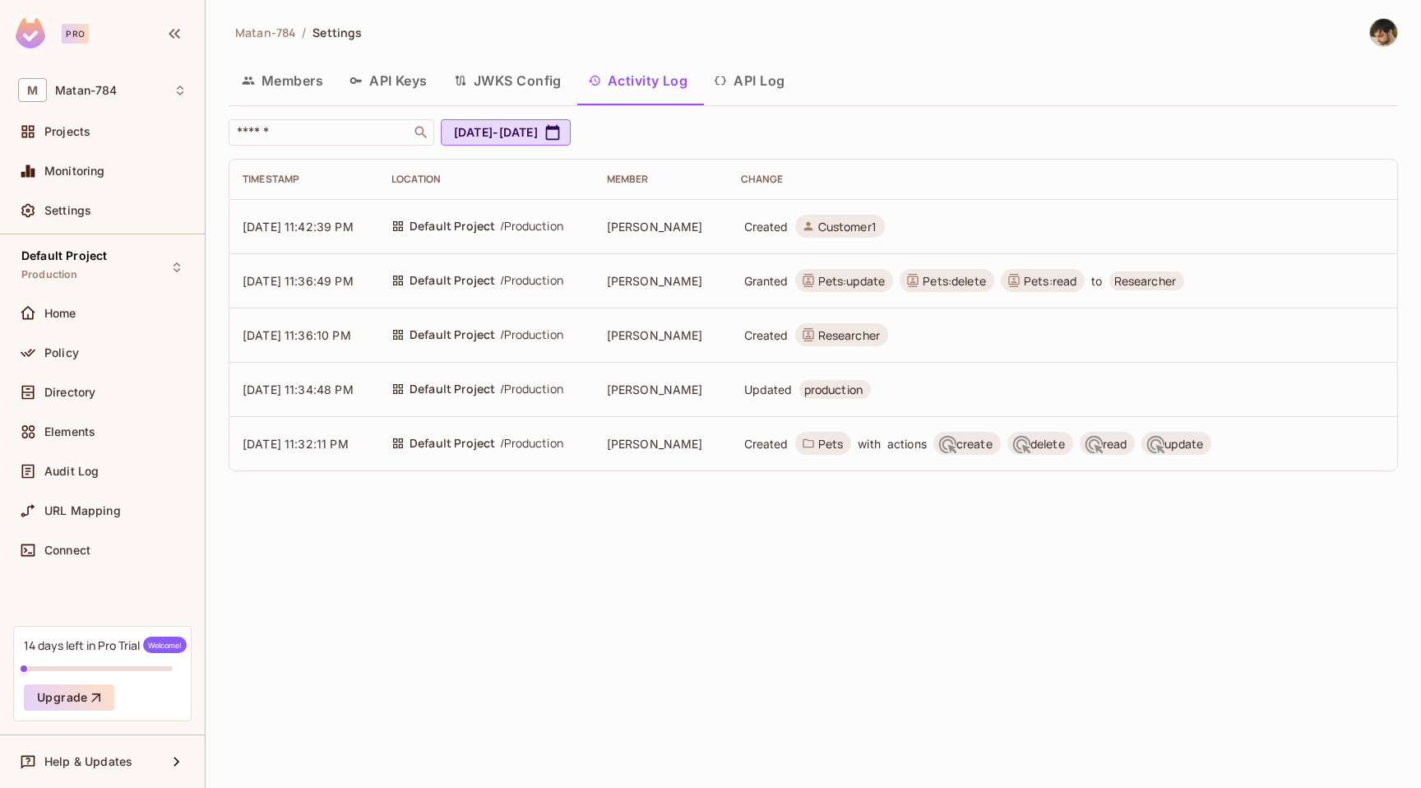
click at [762, 67] on button "API Log" at bounding box center [749, 80] width 97 height 41
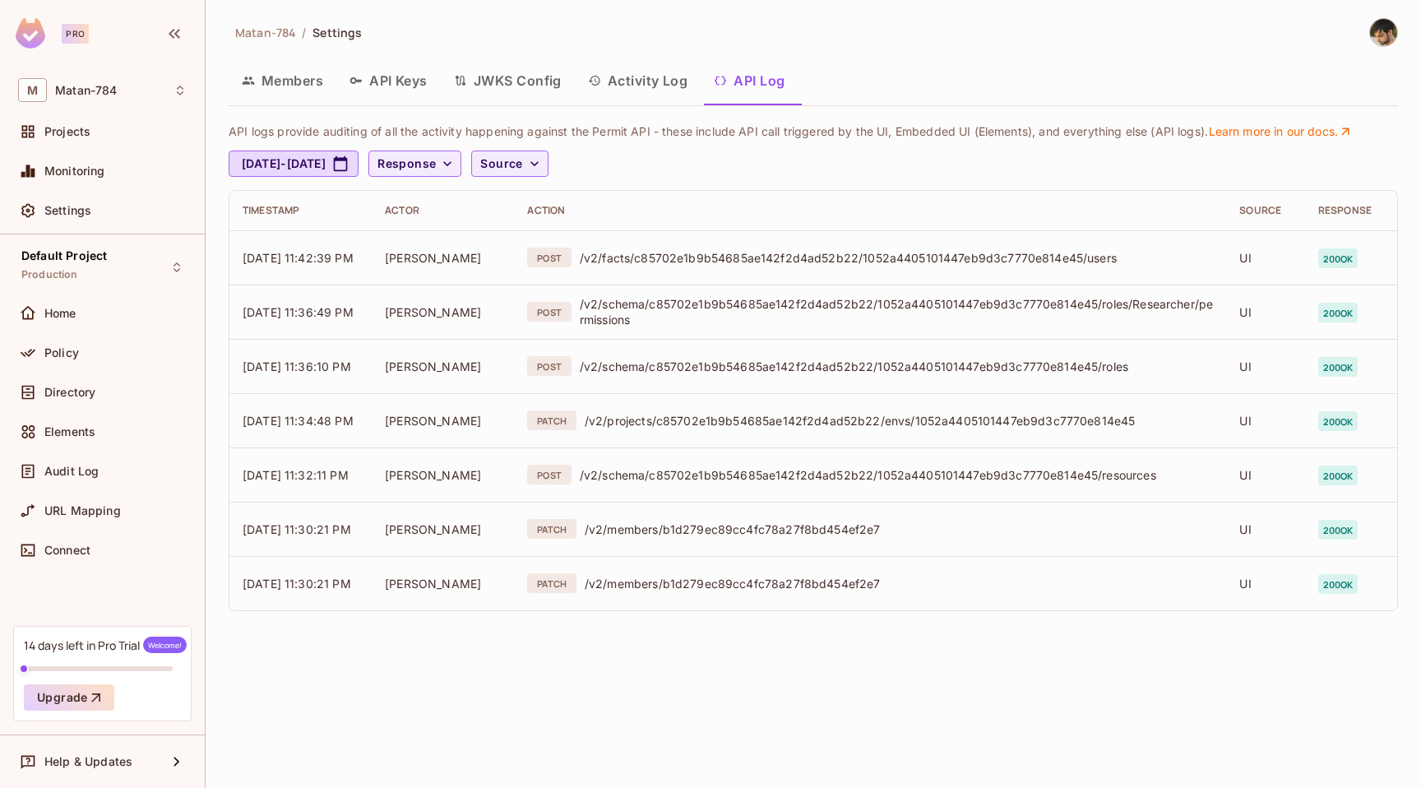
click at [313, 77] on button "Members" at bounding box center [283, 80] width 108 height 41
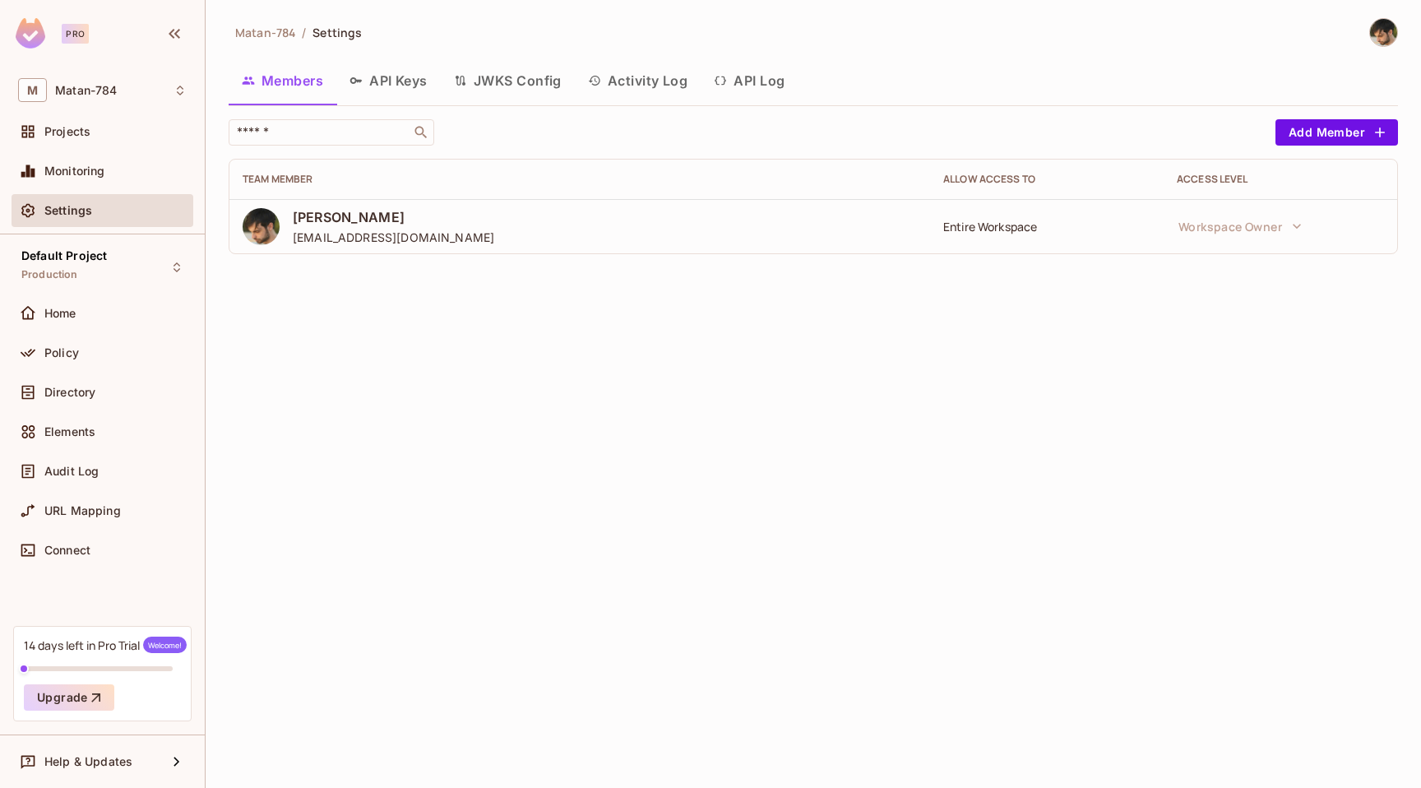
click at [798, 72] on button "API Log" at bounding box center [749, 80] width 97 height 41
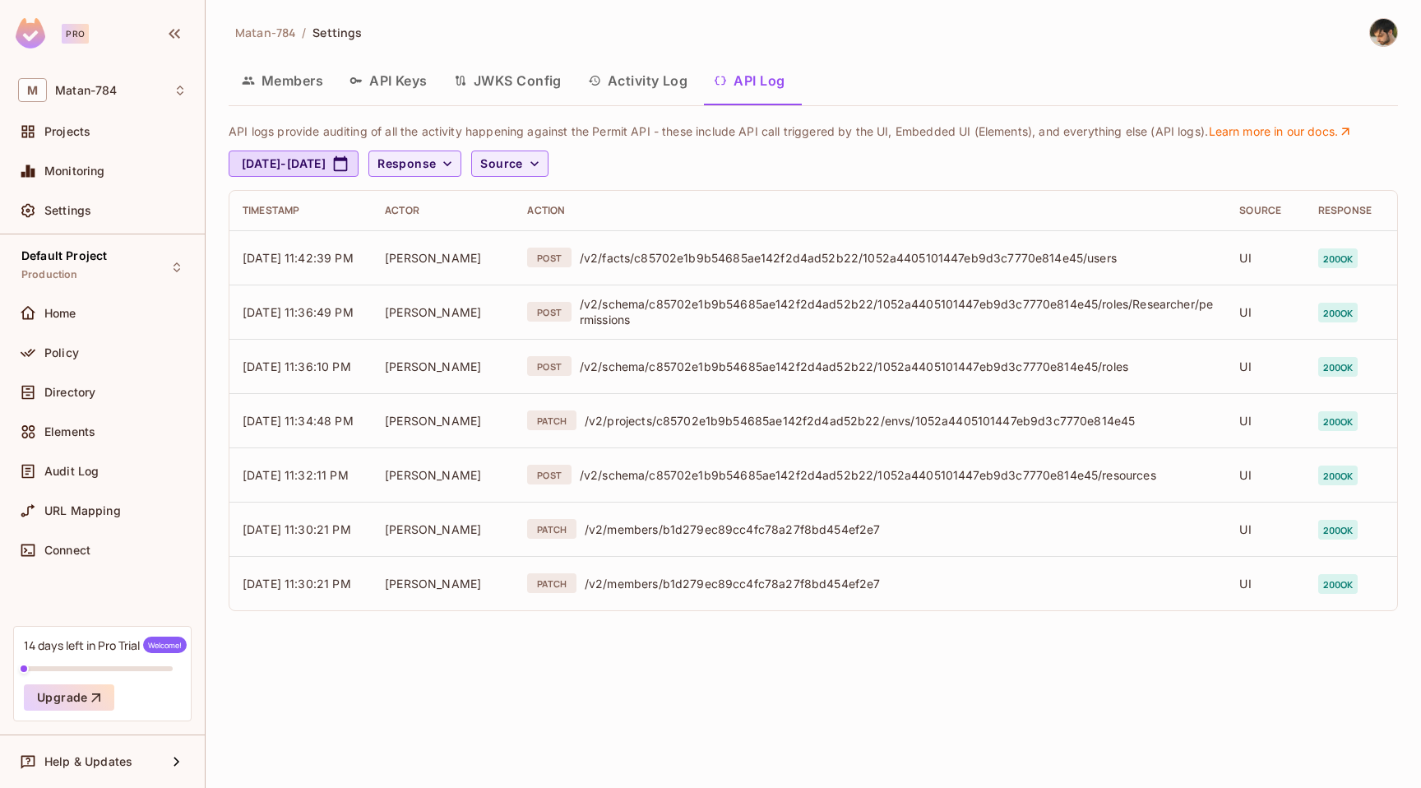
click at [276, 87] on button "Members" at bounding box center [283, 80] width 108 height 41
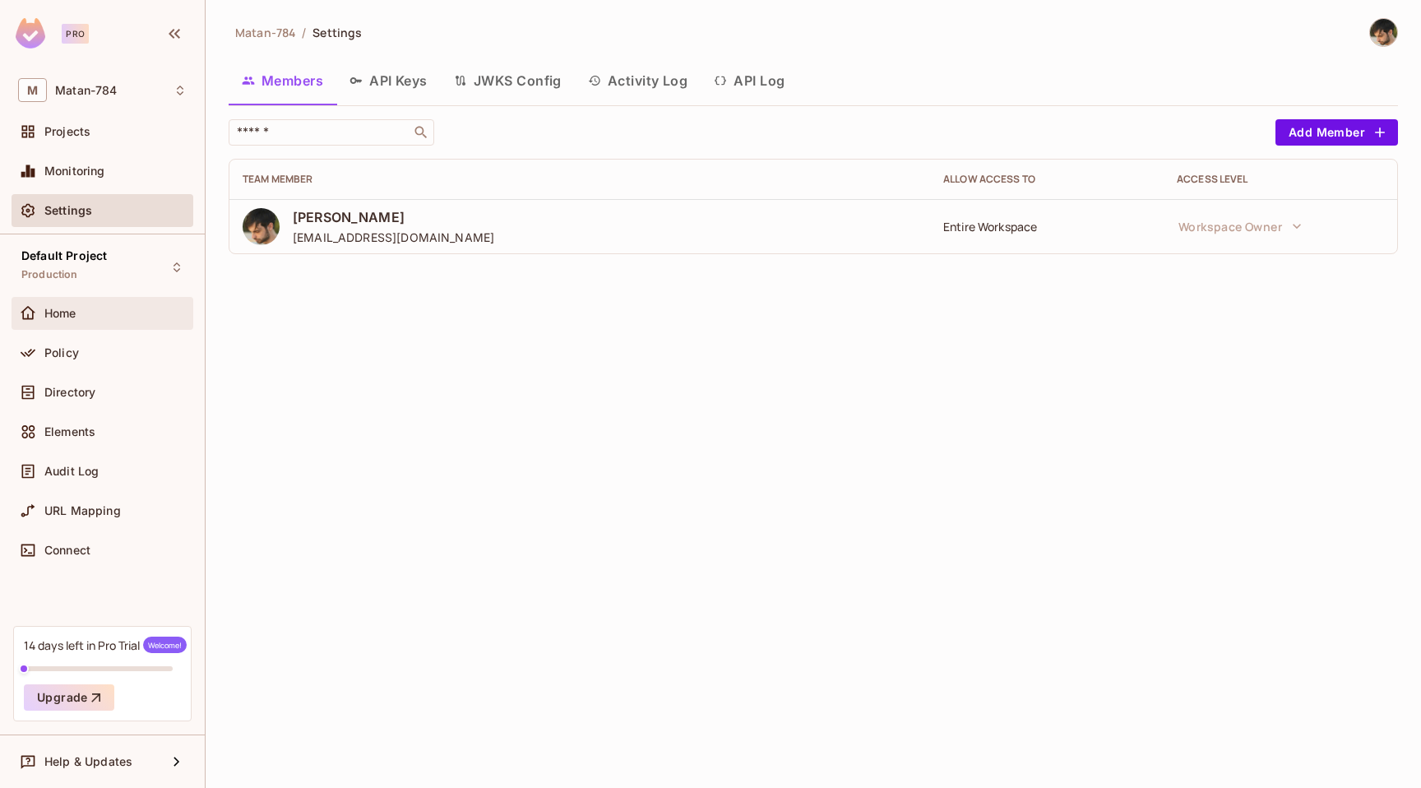
click at [136, 308] on div "Home" at bounding box center [115, 313] width 142 height 13
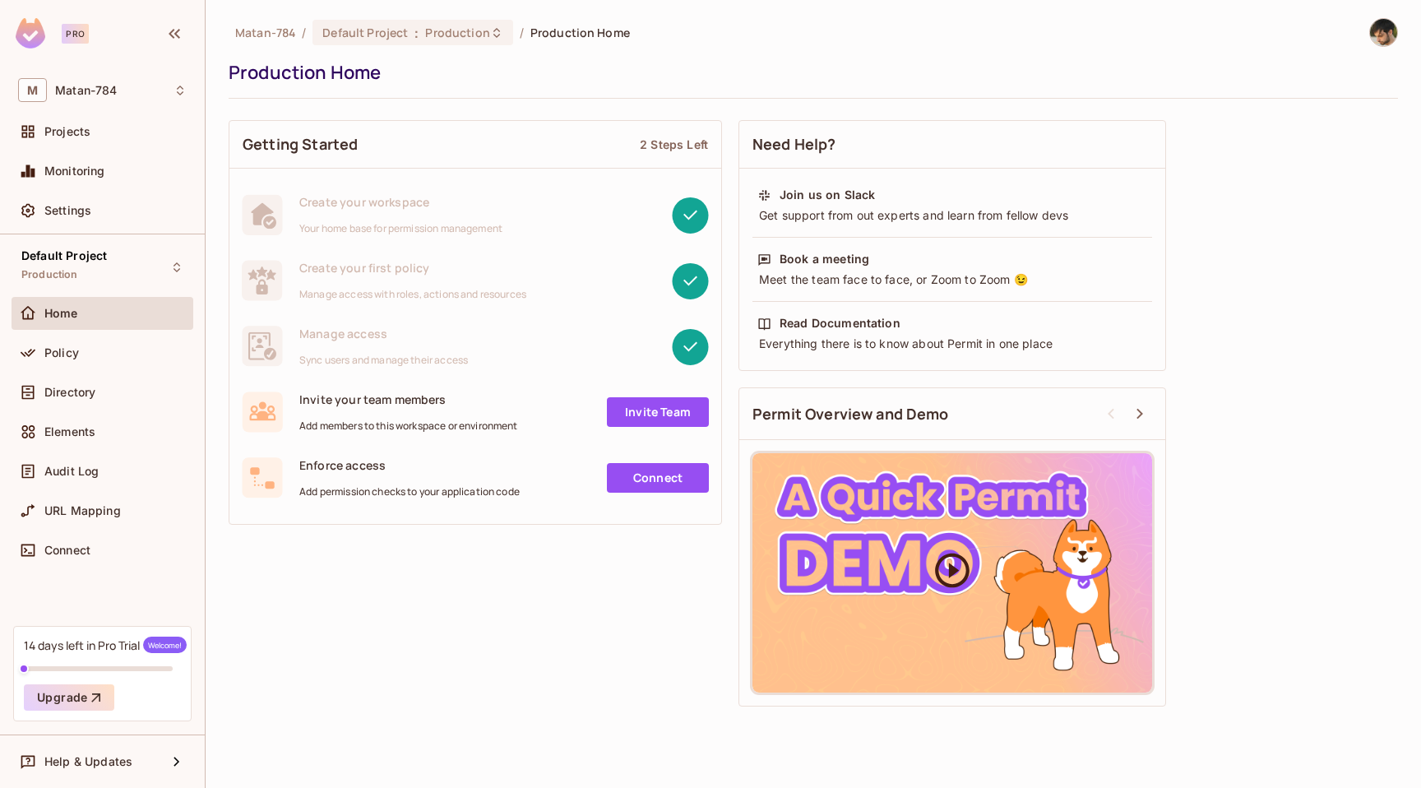
click at [956, 568] on icon at bounding box center [952, 570] width 35 height 35
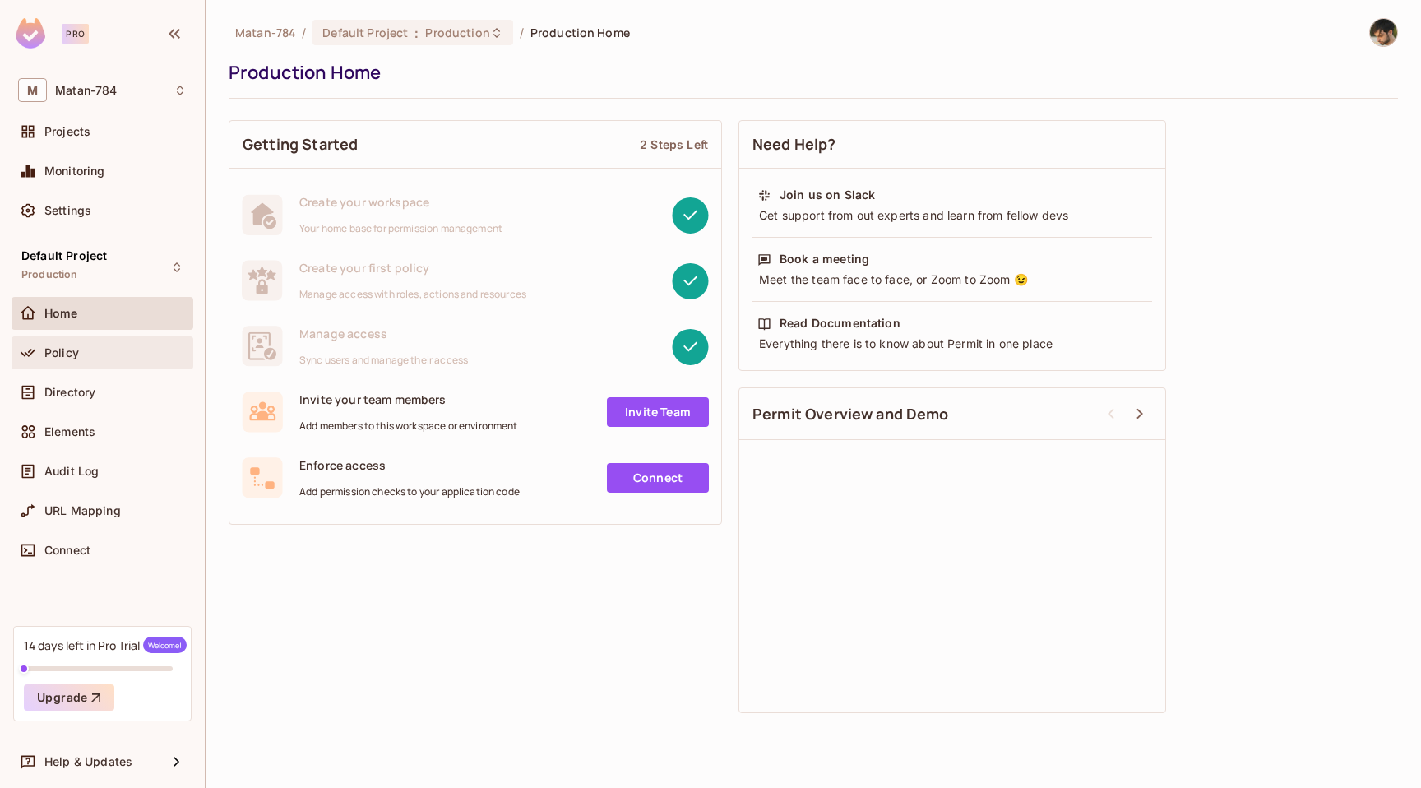
click at [58, 359] on span "Policy" at bounding box center [61, 352] width 35 height 13
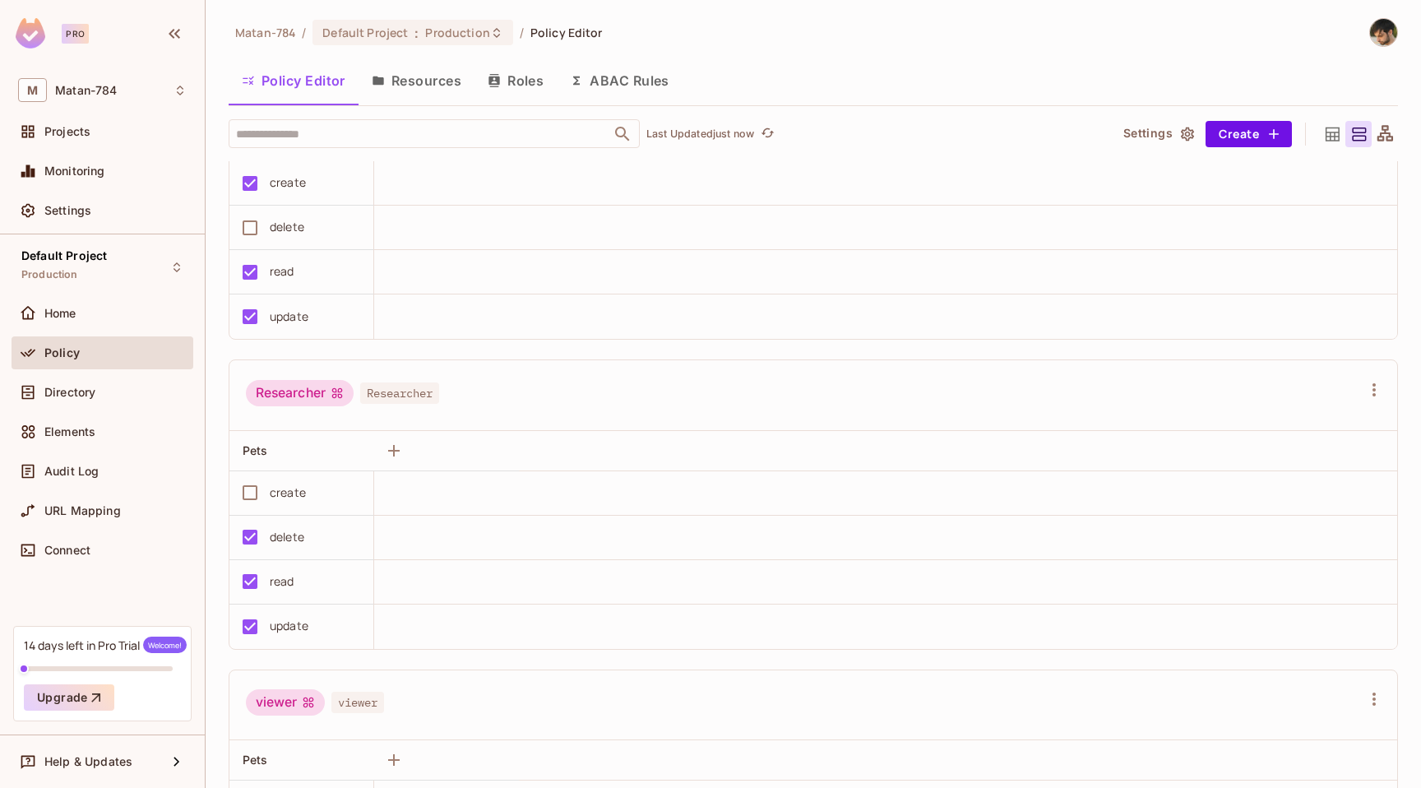
scroll to position [633, 0]
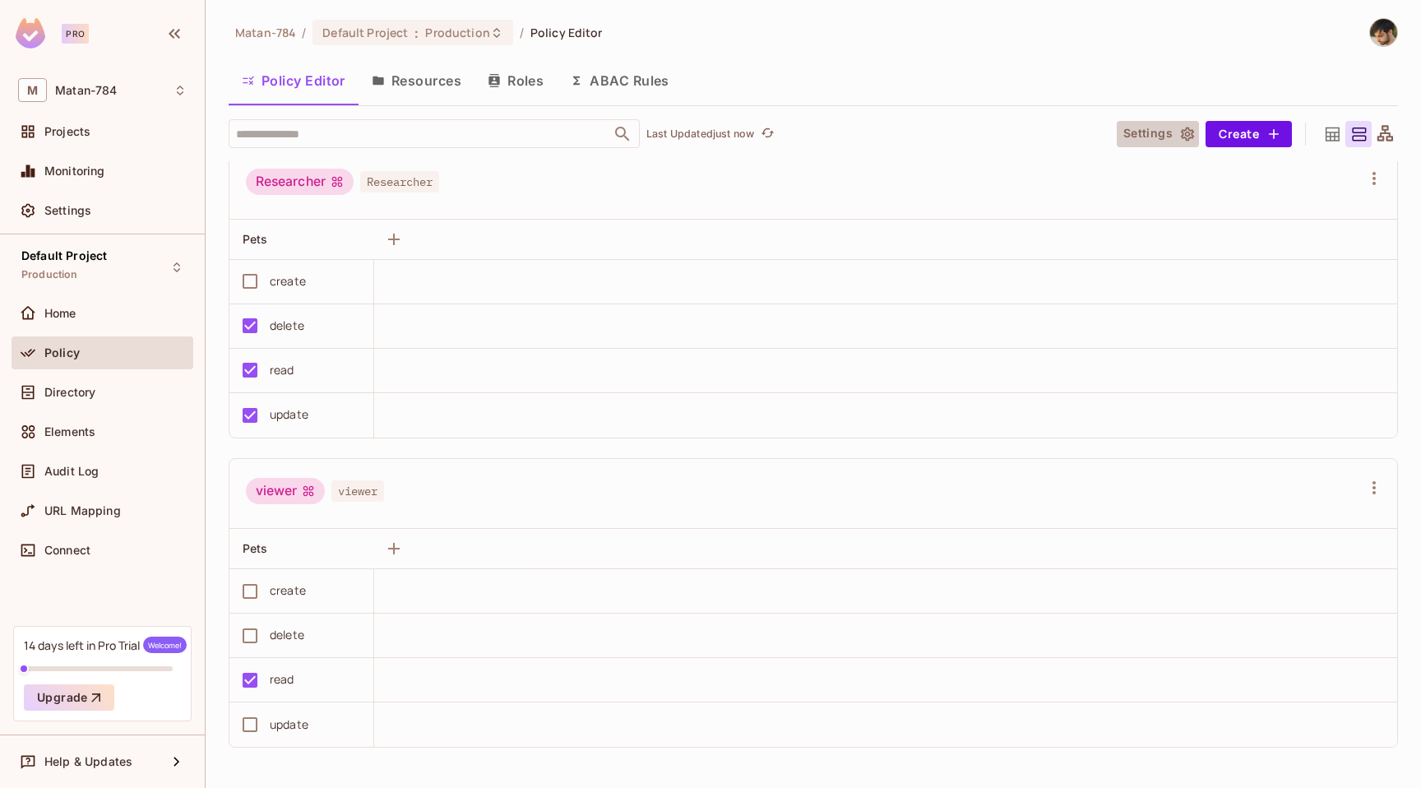
click at [1169, 133] on button "Settings" at bounding box center [1158, 134] width 82 height 26
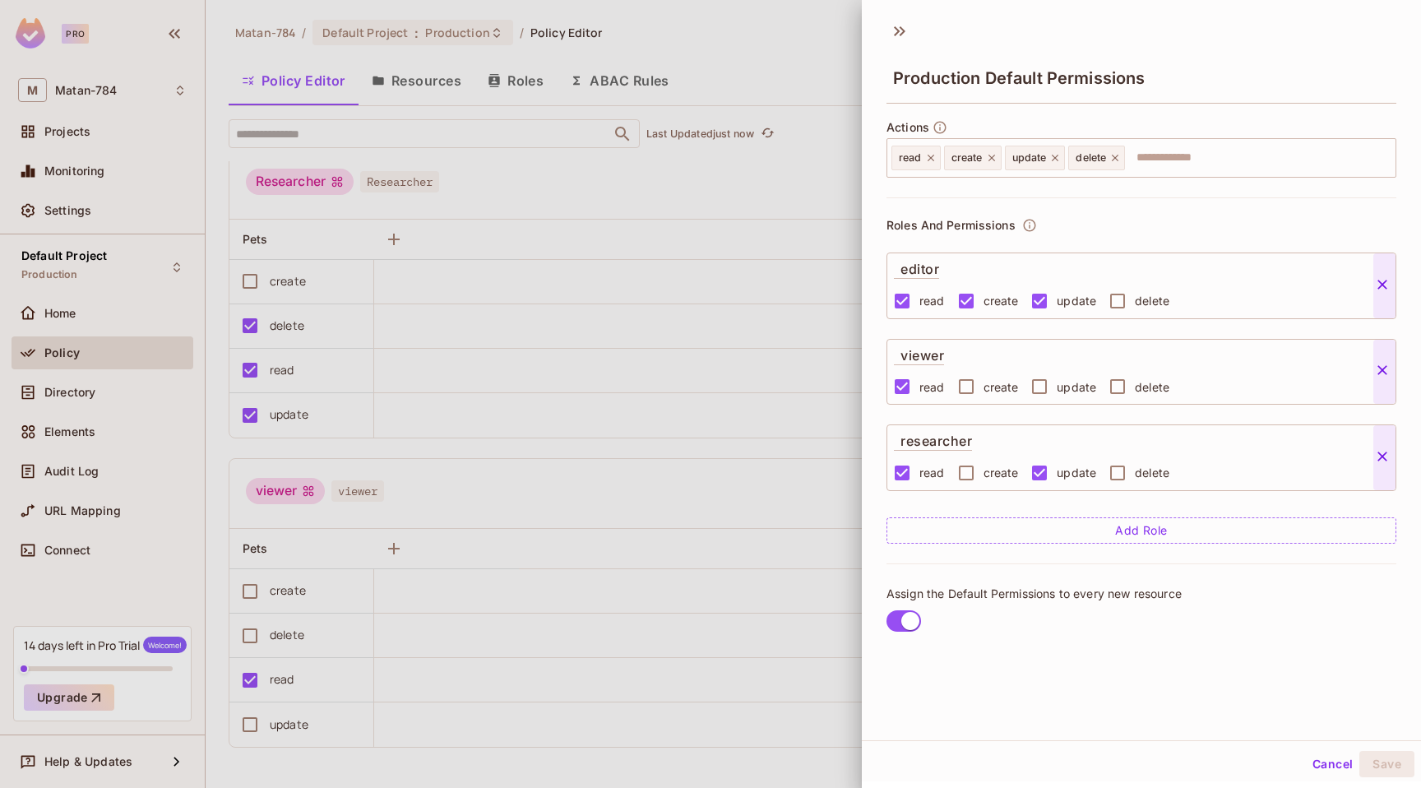
click at [1330, 760] on button "Cancel" at bounding box center [1332, 764] width 53 height 26
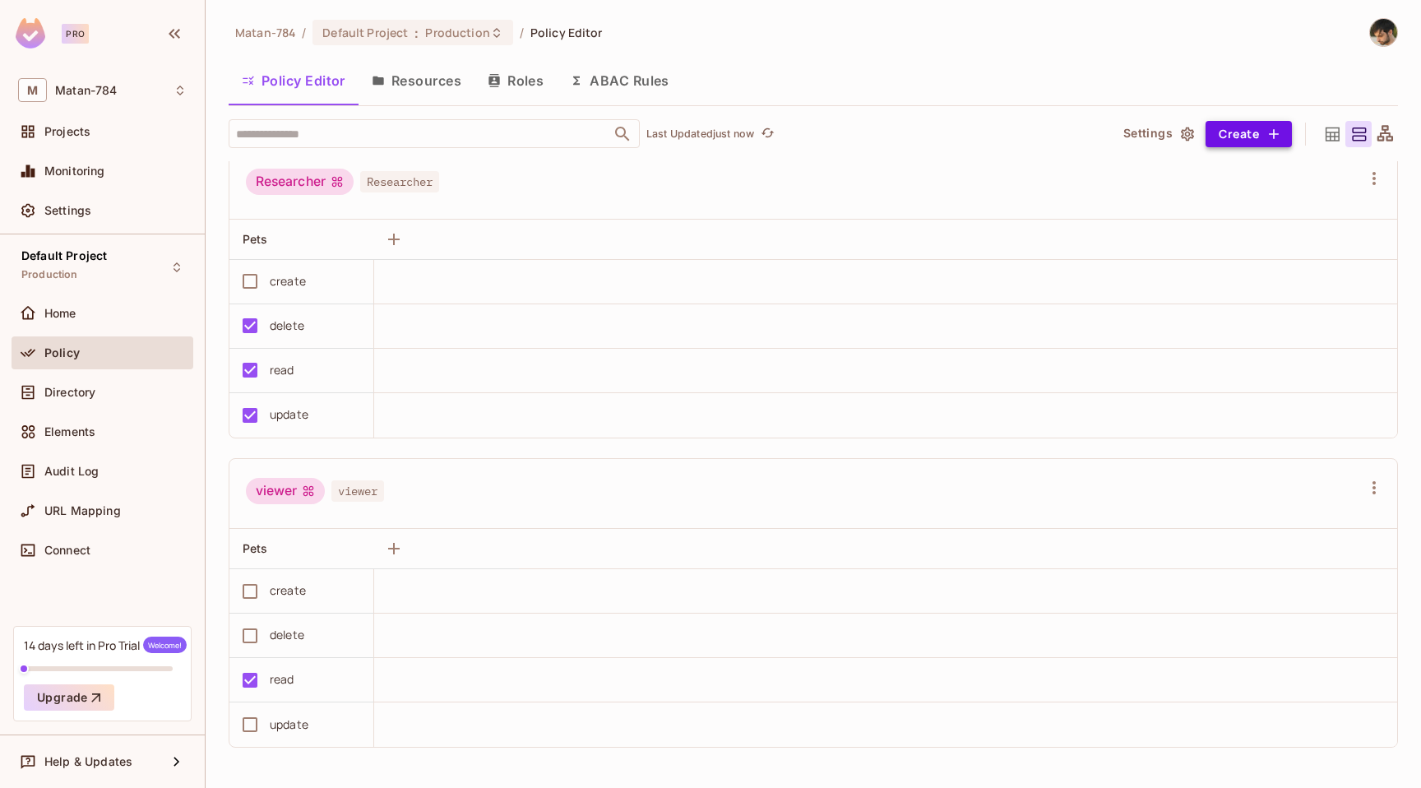
click at [1266, 127] on icon "button" at bounding box center [1274, 134] width 16 height 16
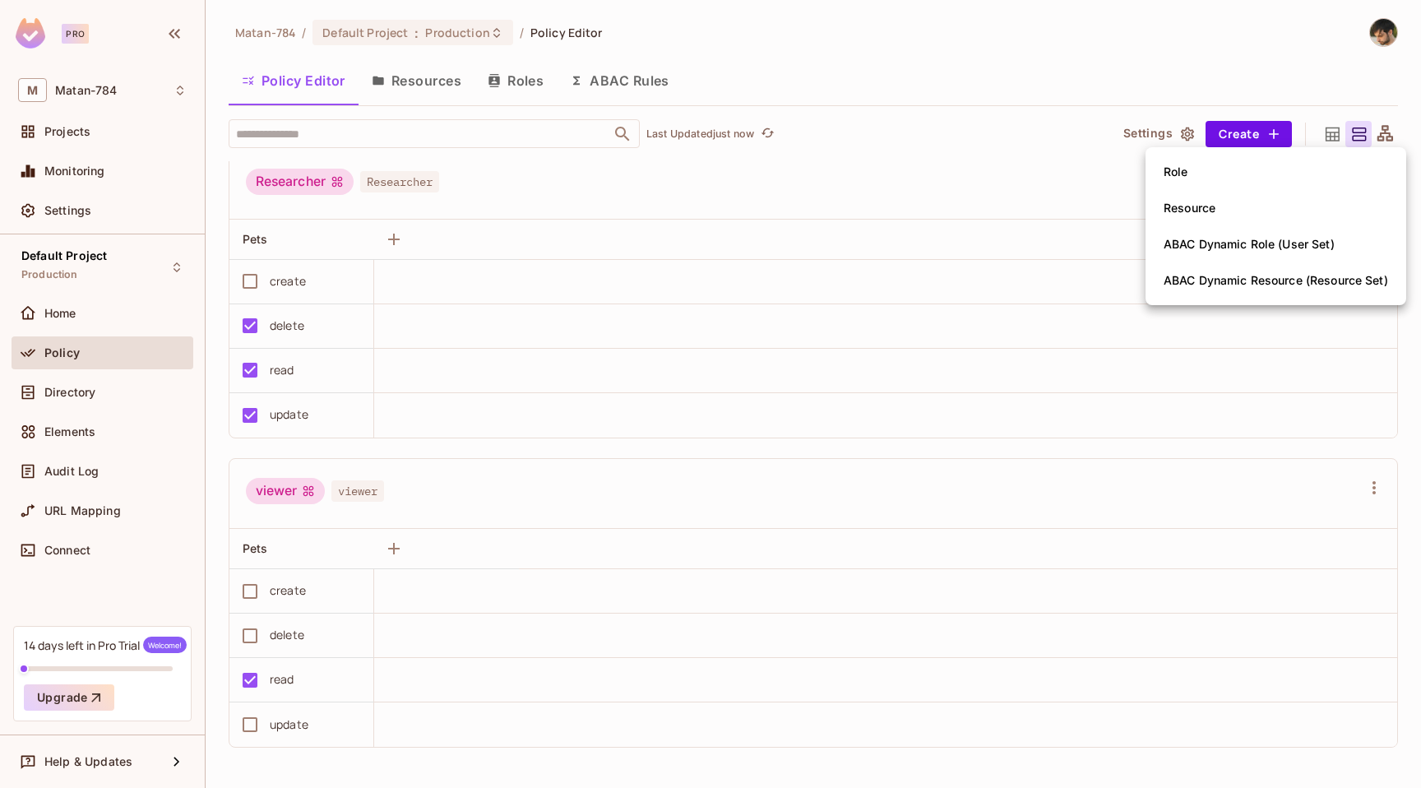
click at [1288, 119] on div at bounding box center [710, 394] width 1421 height 788
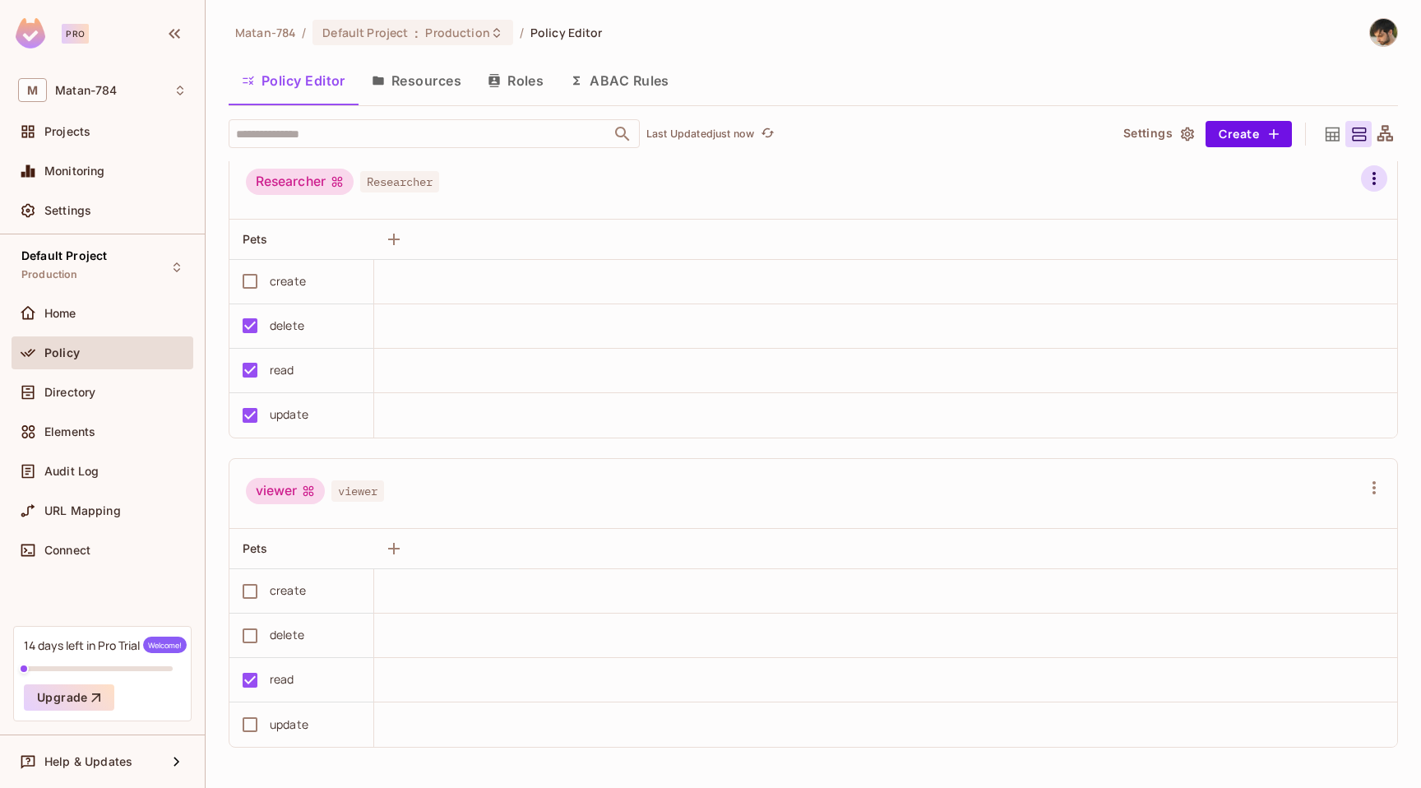
click at [1381, 180] on icon "button" at bounding box center [1375, 179] width 20 height 20
click at [562, 194] on div at bounding box center [710, 394] width 1421 height 788
click at [392, 247] on icon "button" at bounding box center [394, 239] width 20 height 20
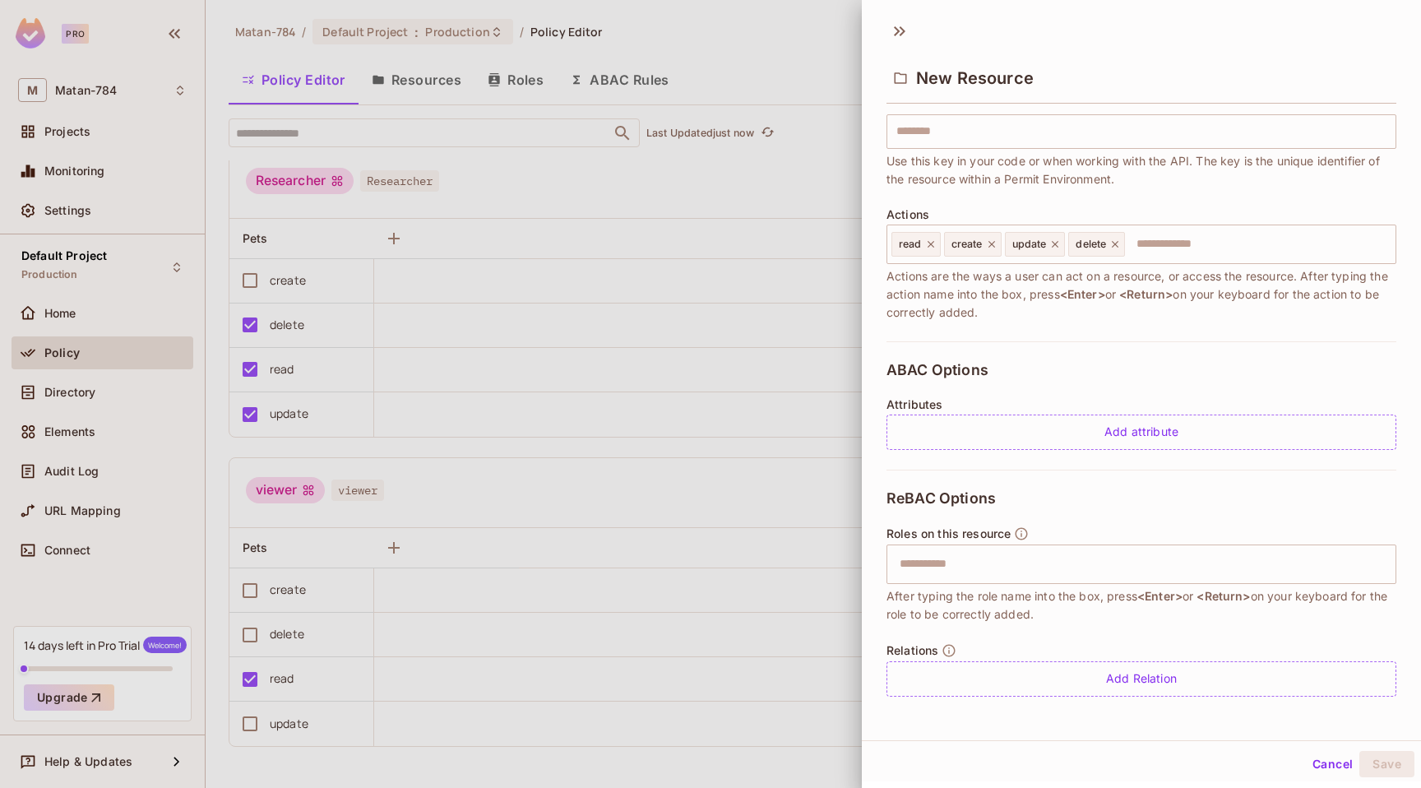
scroll to position [0, 0]
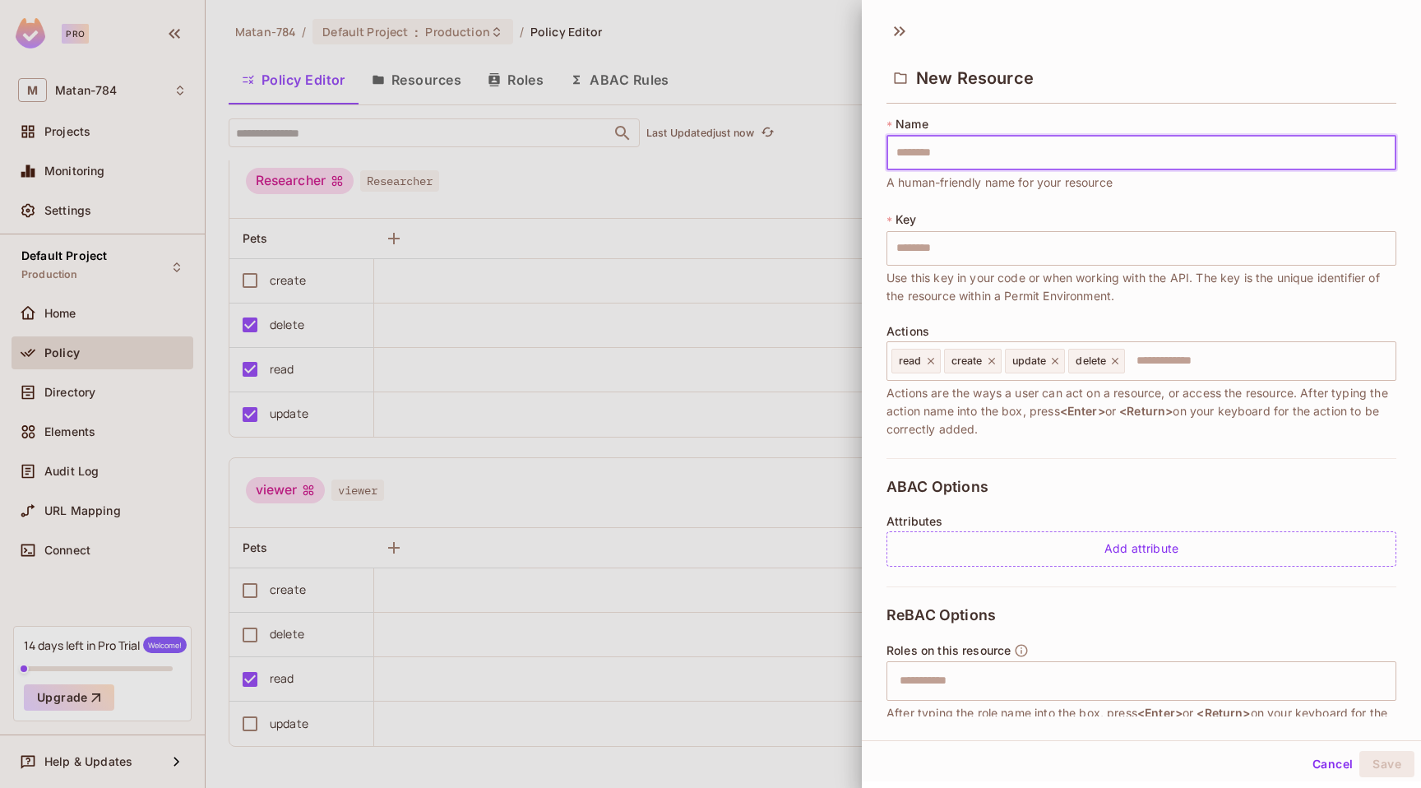
type input "*"
type input "**"
type input "***"
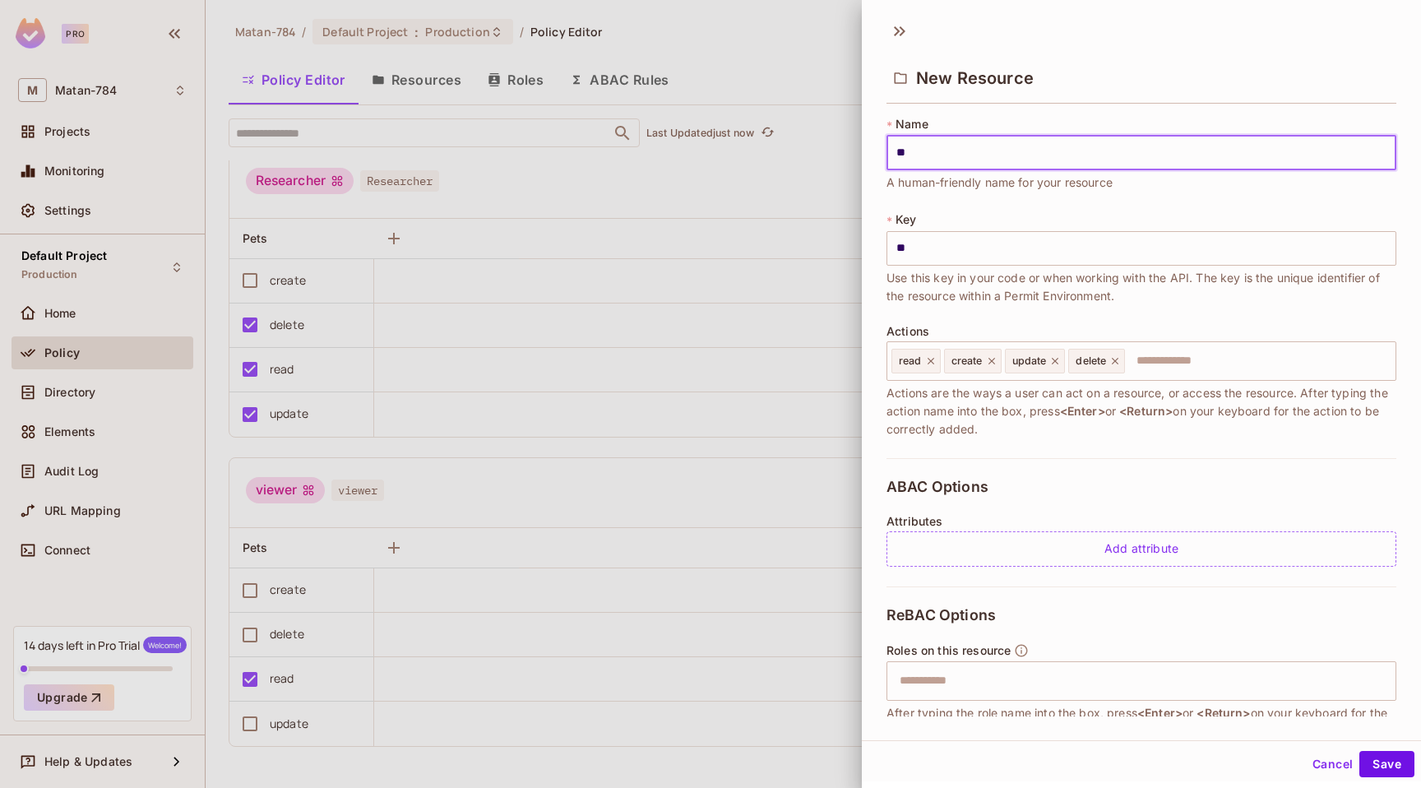
type input "***"
type input "**"
type input "*"
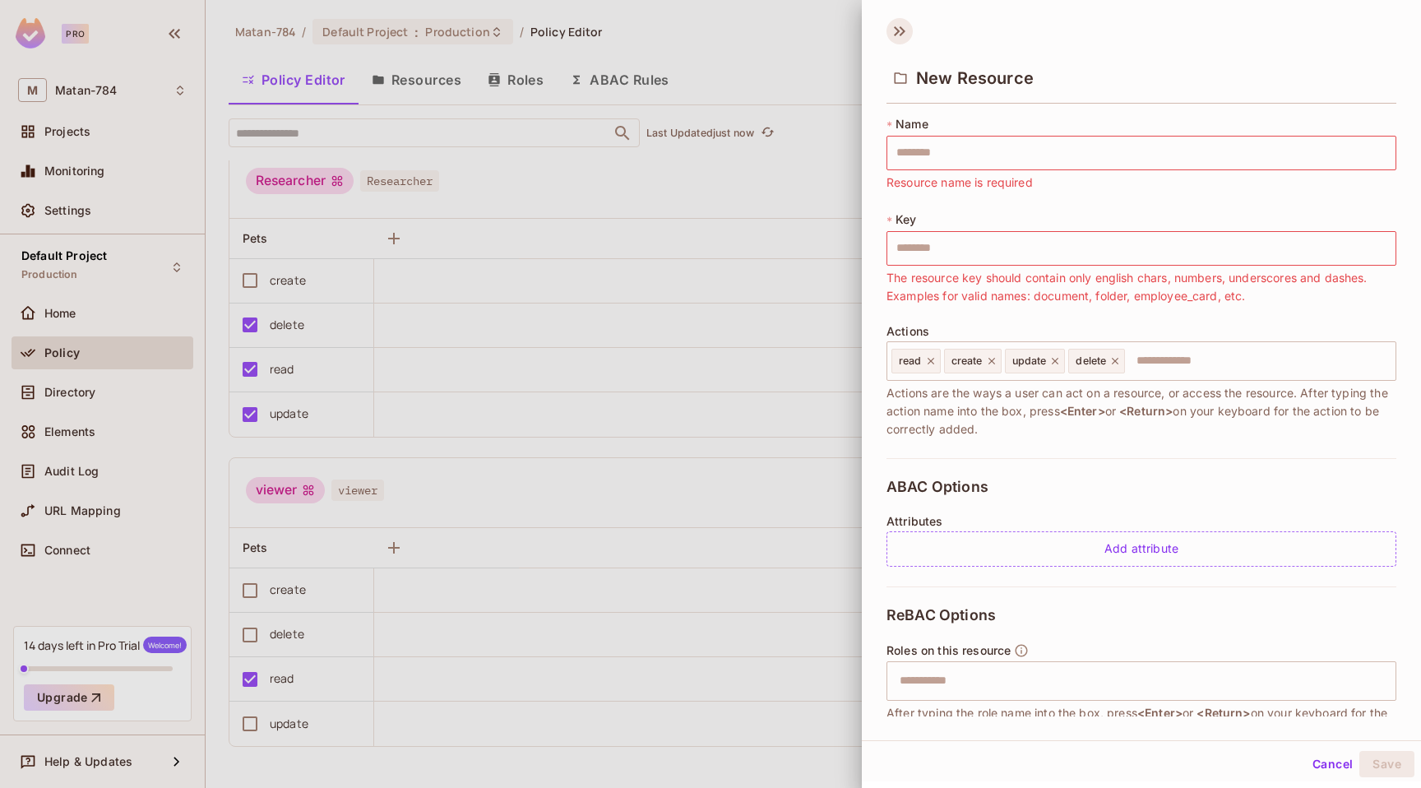
click at [909, 25] on icon at bounding box center [900, 31] width 26 height 26
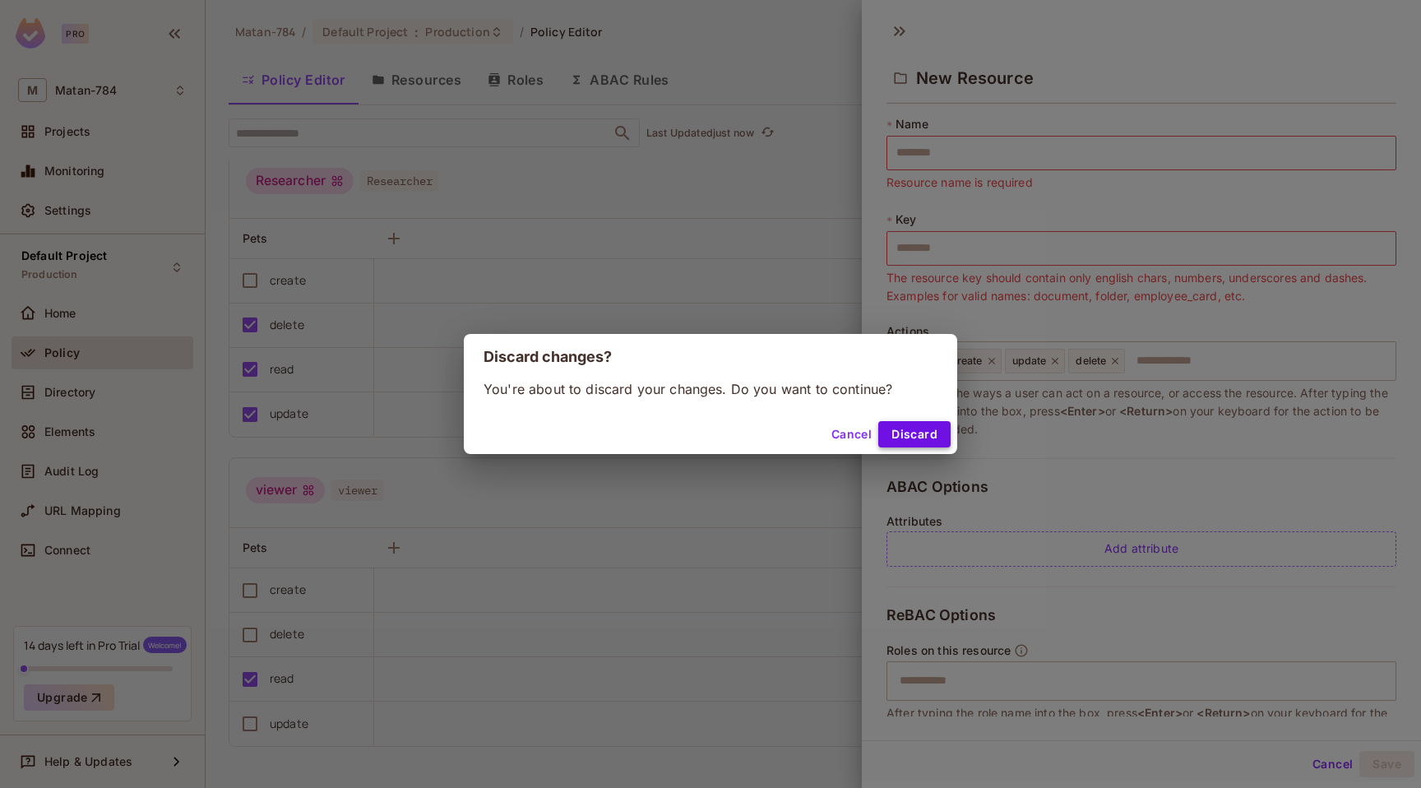
click at [895, 432] on button "Discard" at bounding box center [914, 434] width 72 height 26
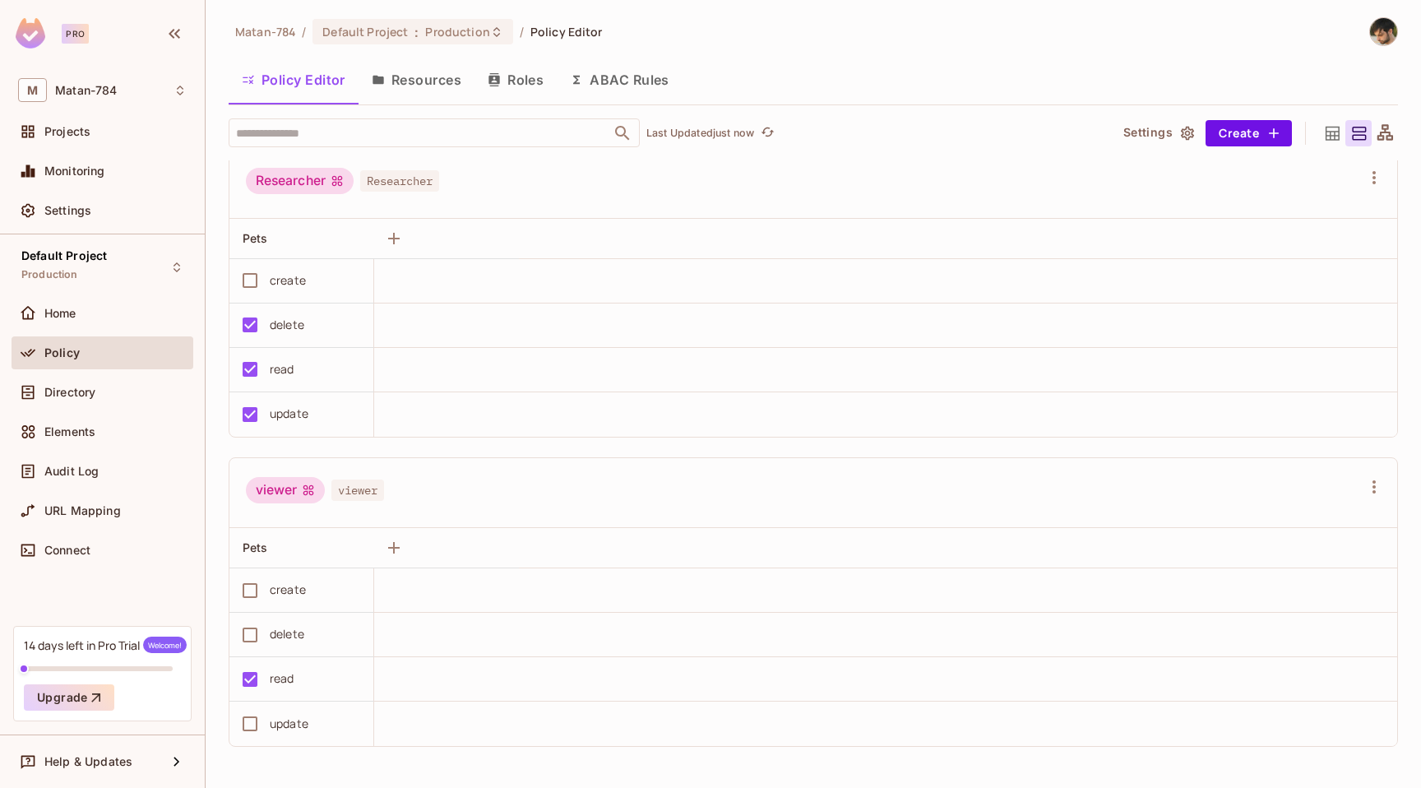
click at [445, 97] on button "Resources" at bounding box center [417, 79] width 116 height 41
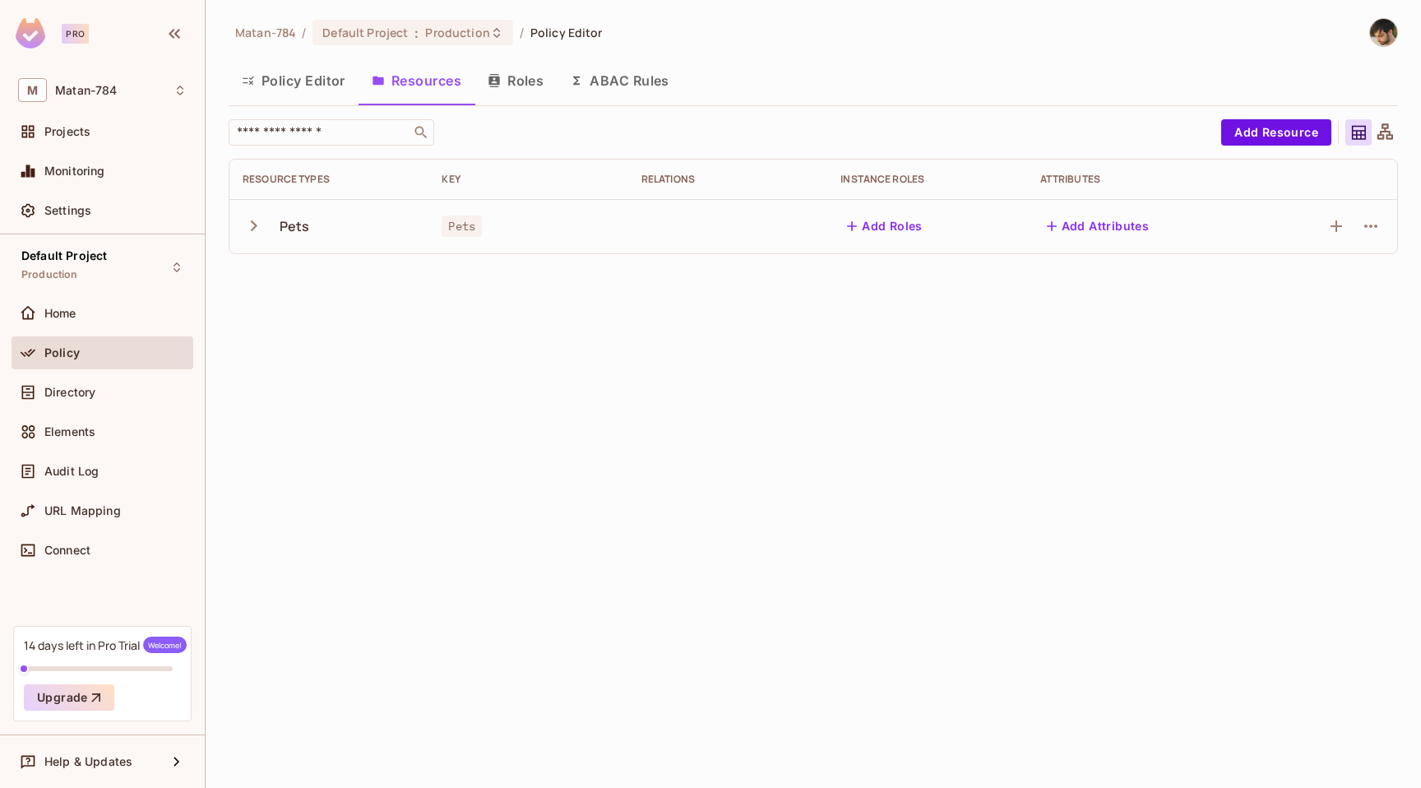
click at [458, 224] on span "Pets" at bounding box center [462, 226] width 40 height 21
click at [250, 224] on icon "button" at bounding box center [254, 226] width 22 height 22
click at [83, 386] on span "Directory" at bounding box center [69, 392] width 51 height 13
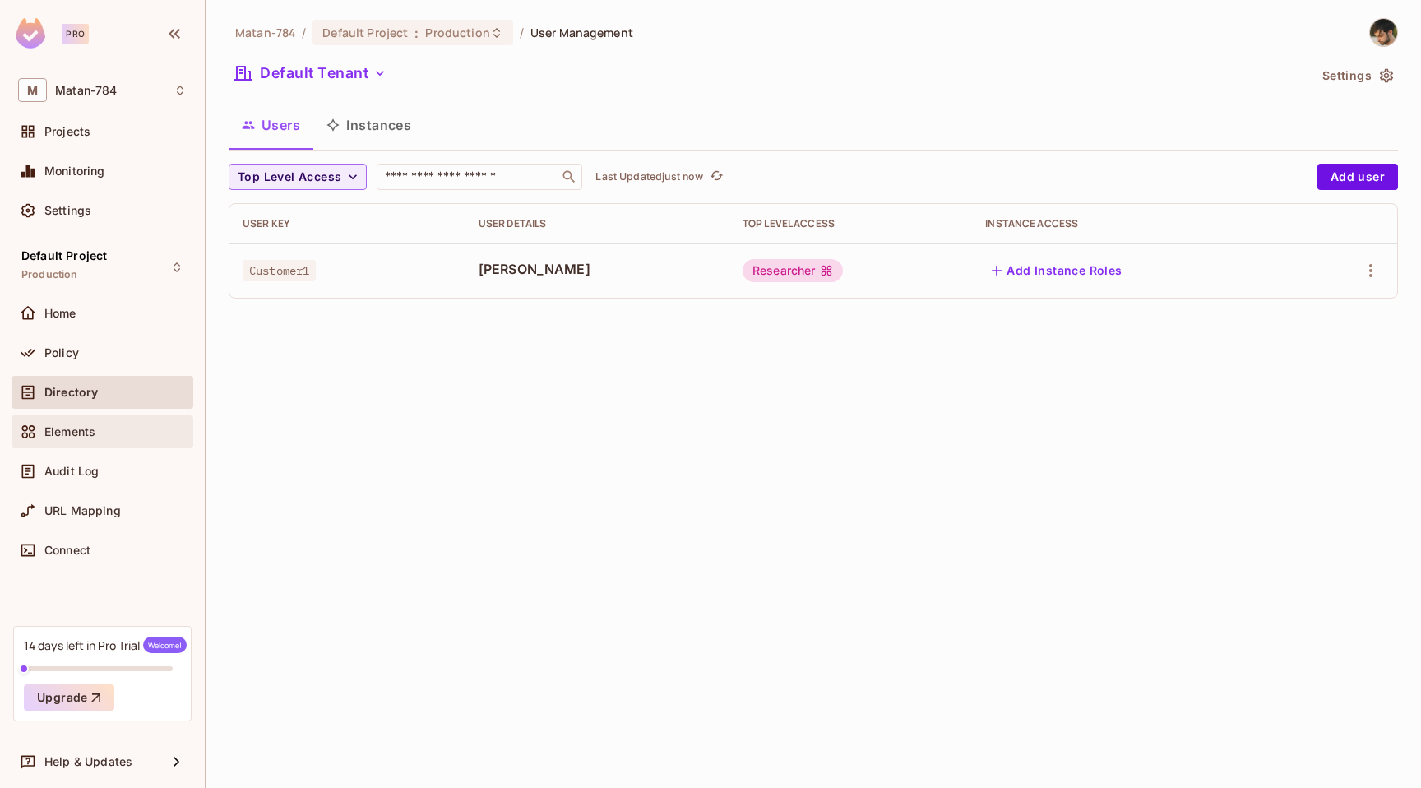
click at [97, 430] on div "Elements" at bounding box center [115, 431] width 142 height 13
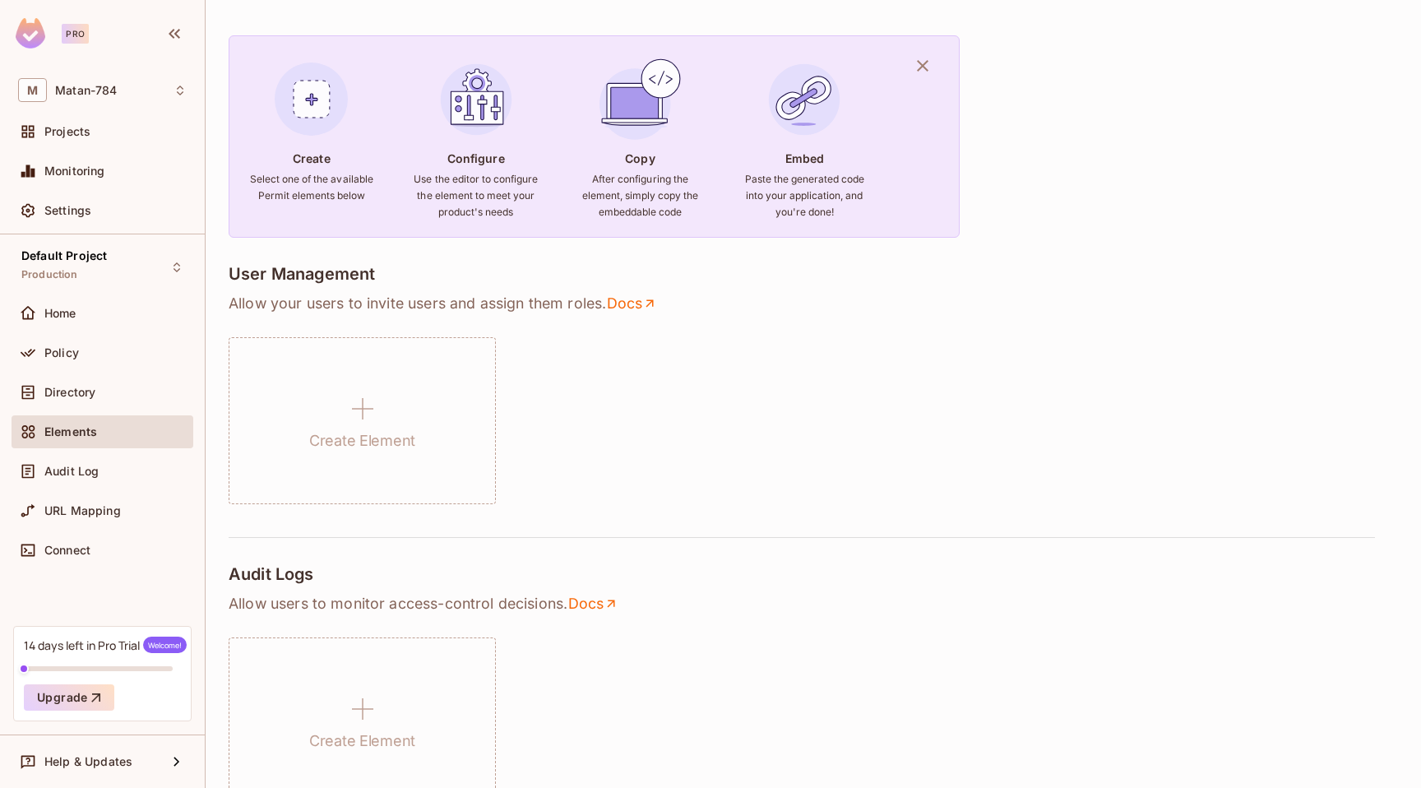
scroll to position [282, 0]
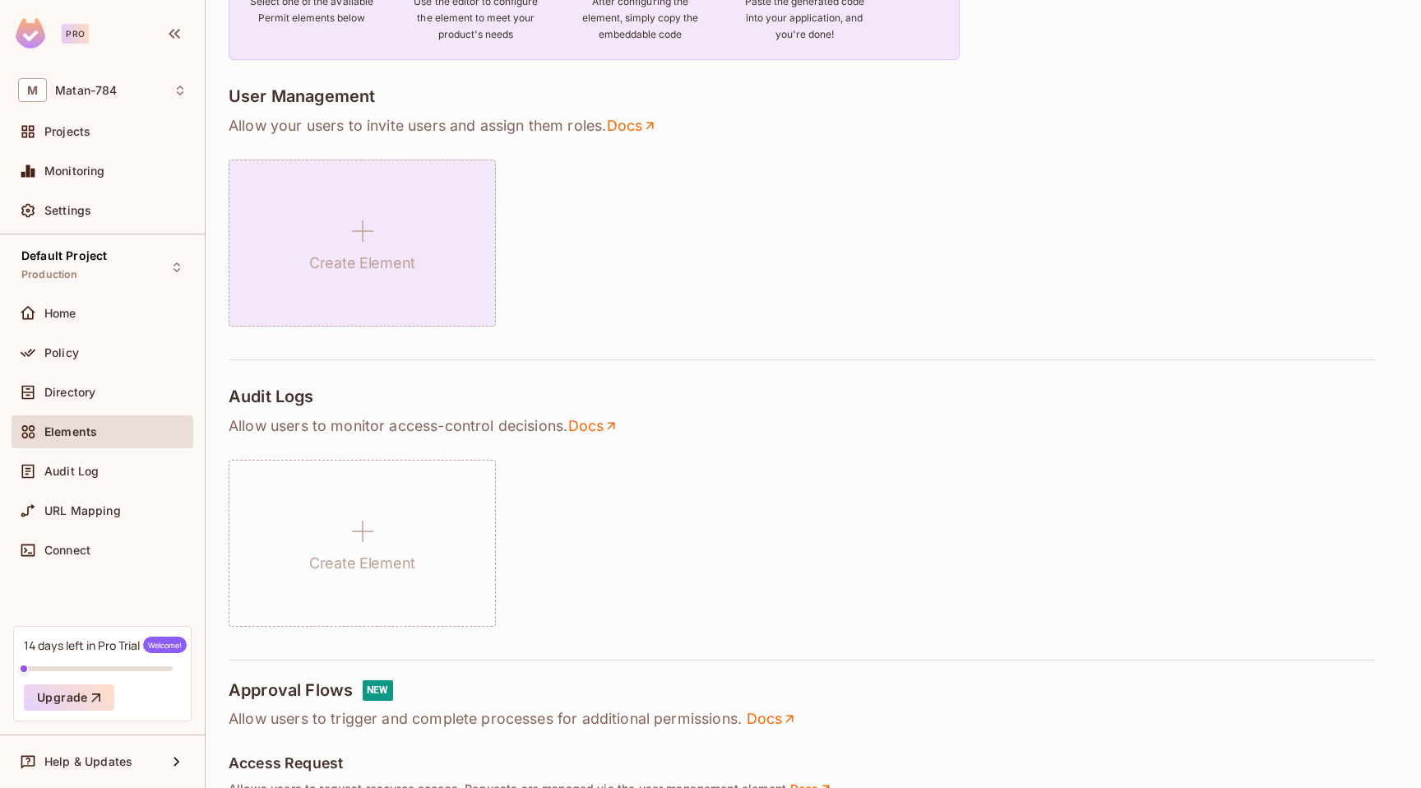
click at [384, 251] on h1 "Create Element" at bounding box center [362, 263] width 106 height 25
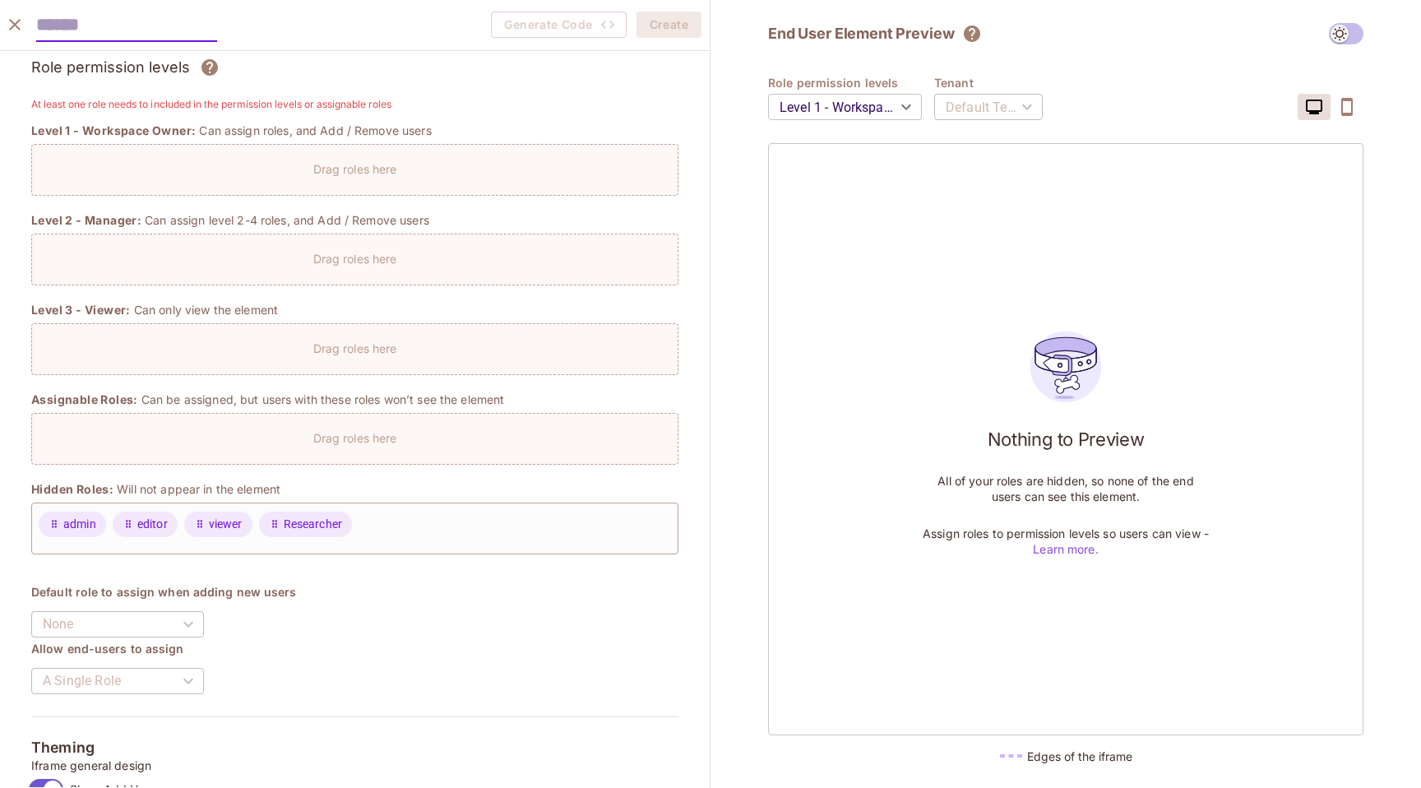
scroll to position [0, 0]
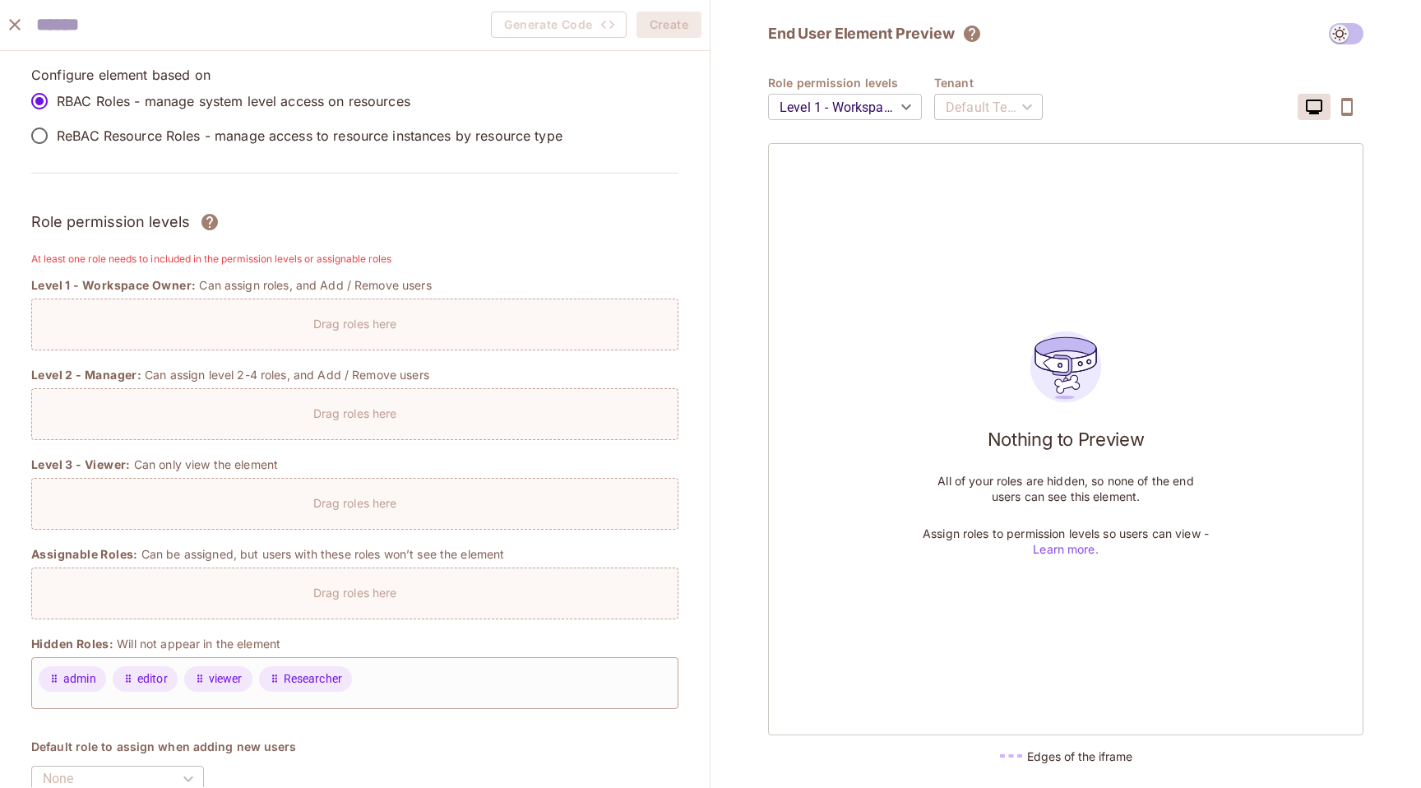
click at [239, 330] on div "Drag roles here" at bounding box center [355, 320] width 646 height 24
click at [1355, 110] on icon "button" at bounding box center [1347, 107] width 20 height 20
click at [1309, 110] on icon "button" at bounding box center [1314, 107] width 16 height 15
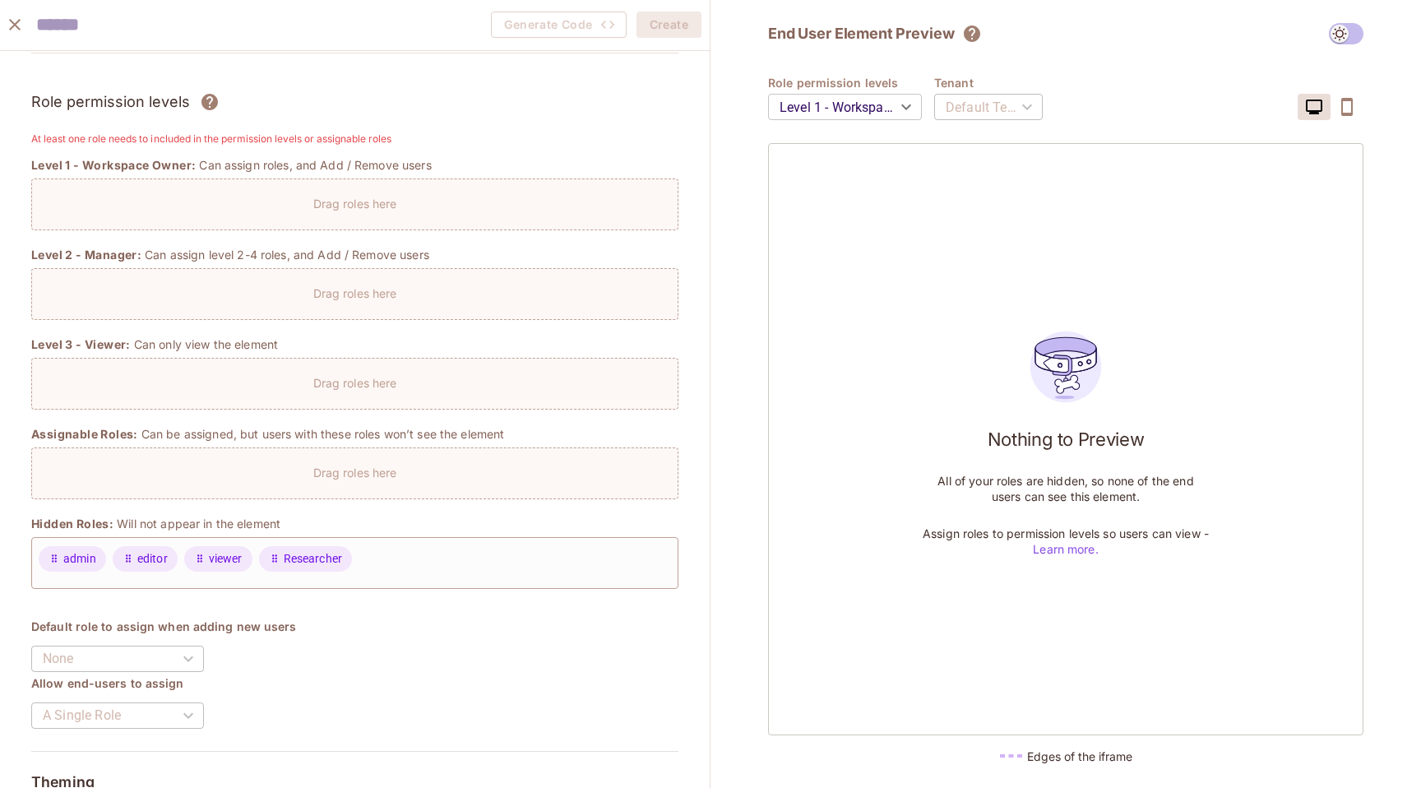
scroll to position [50, 0]
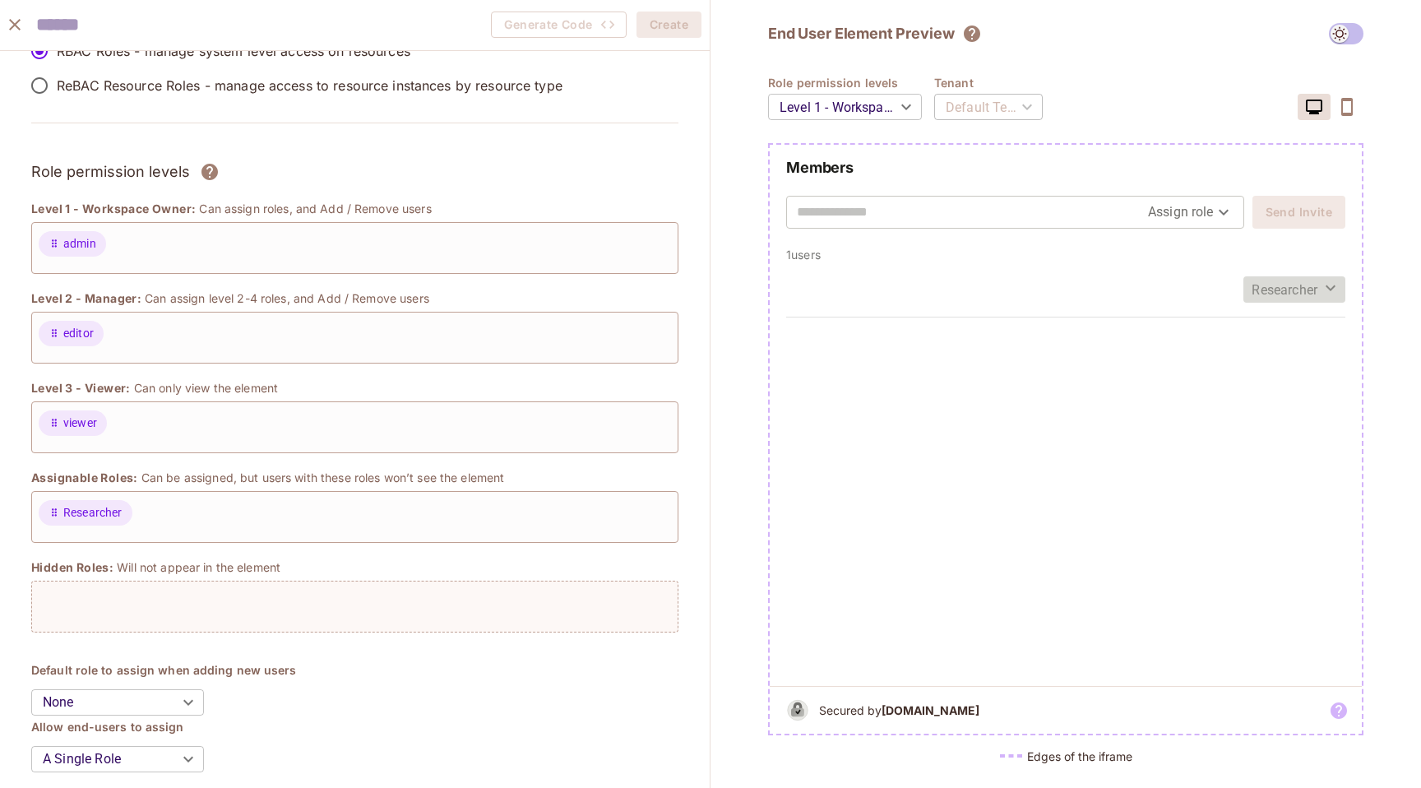
click at [1338, 283] on icon "button" at bounding box center [1331, 288] width 20 height 20
click at [1297, 351] on li "editor" at bounding box center [1301, 362] width 118 height 35
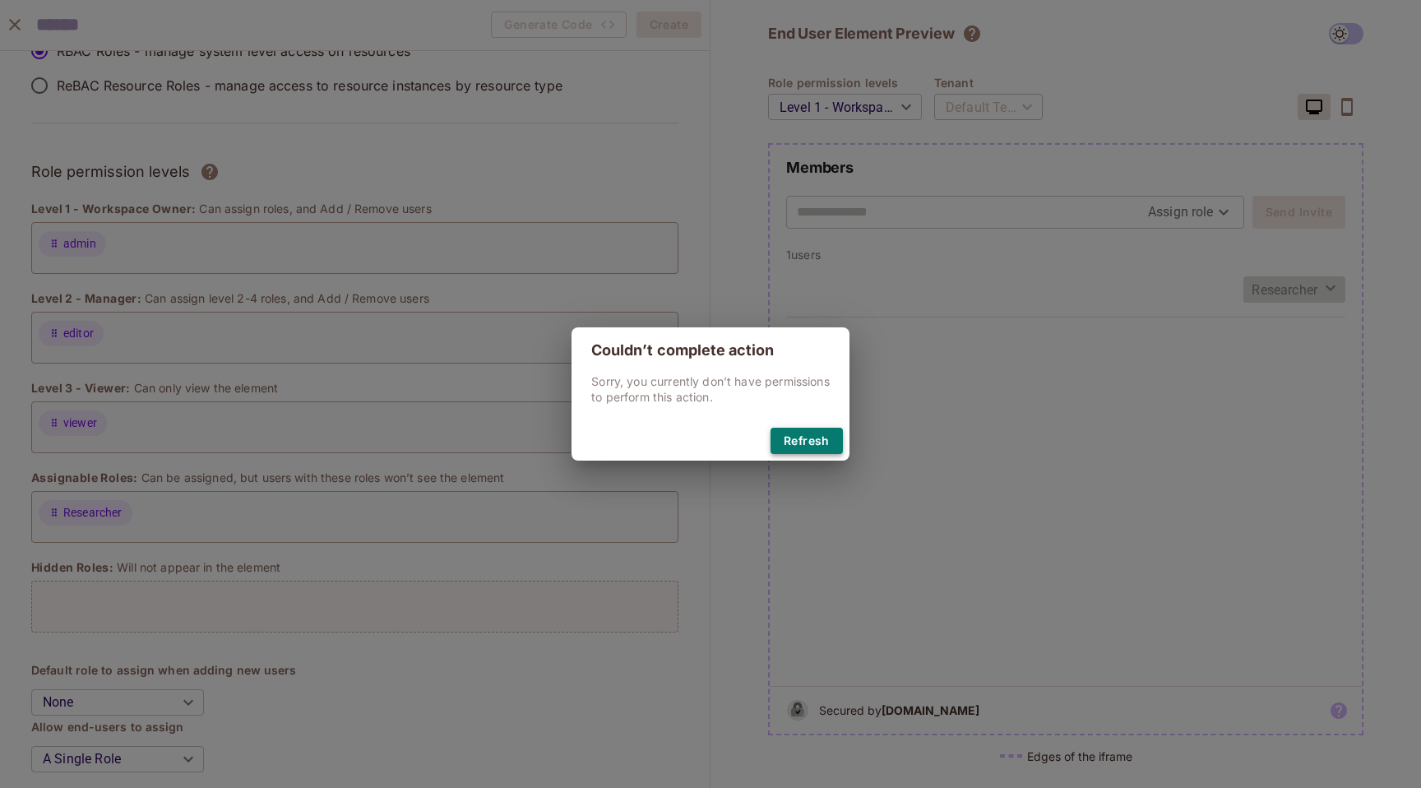
click at [810, 438] on button "Refresh" at bounding box center [807, 441] width 72 height 26
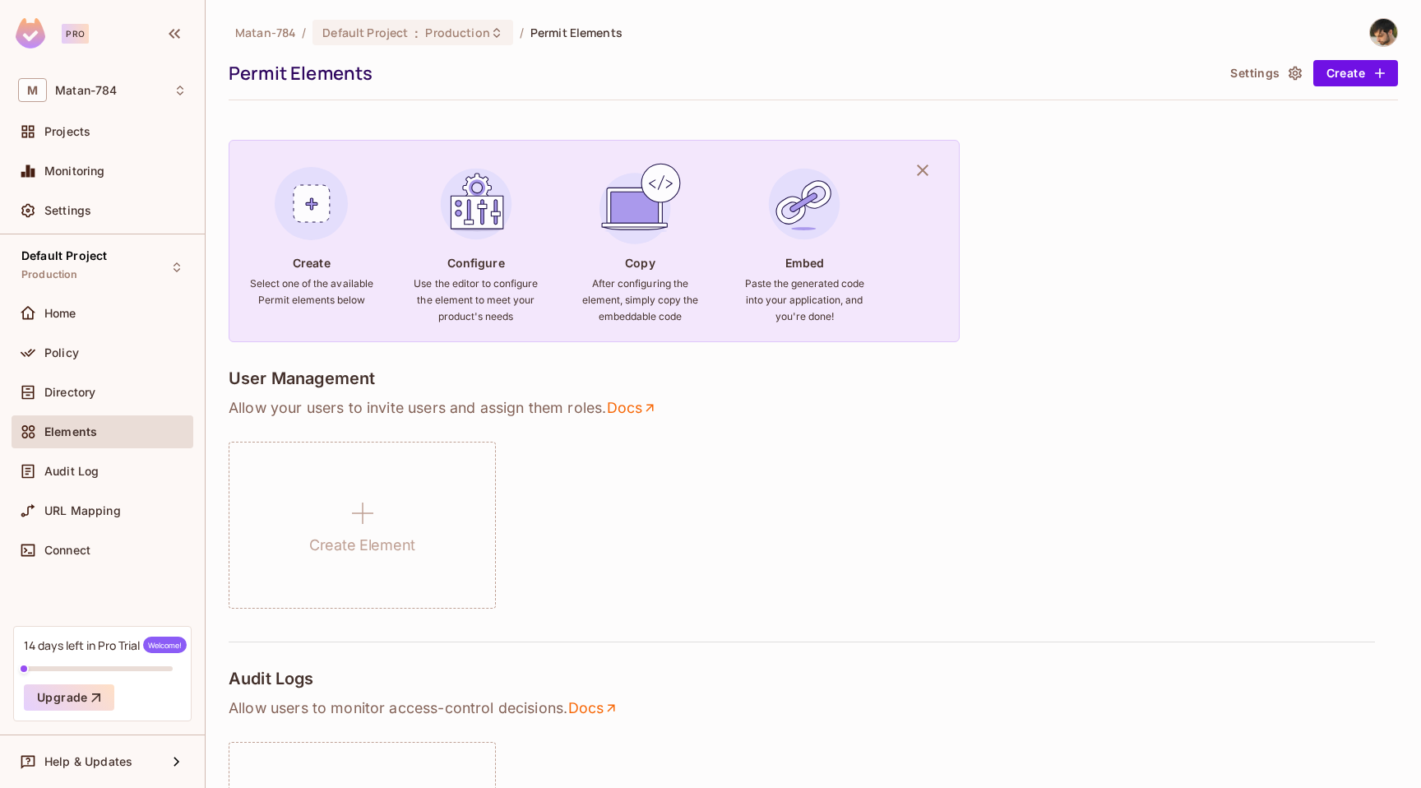
click at [449, 492] on div "Create Element" at bounding box center [362, 525] width 267 height 167
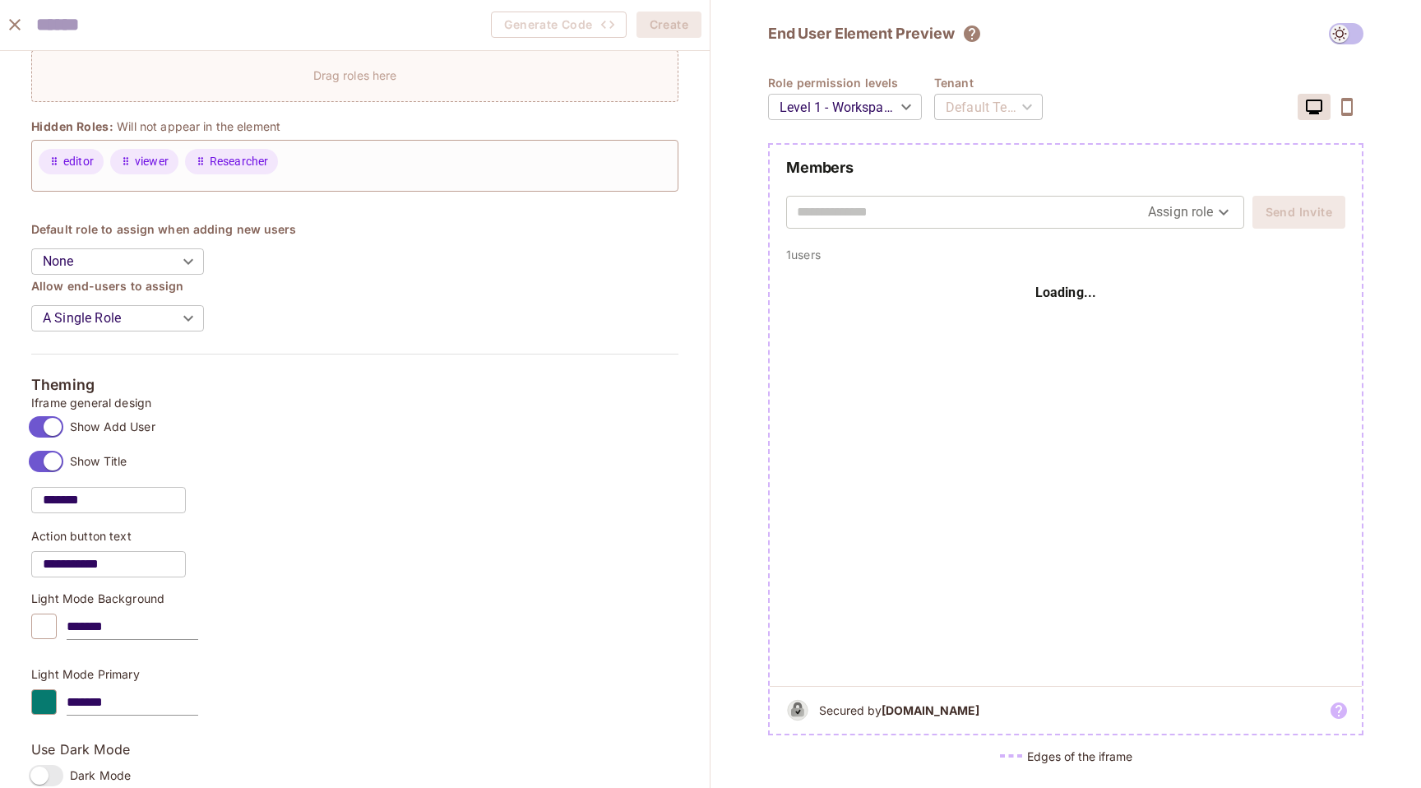
scroll to position [517, 0]
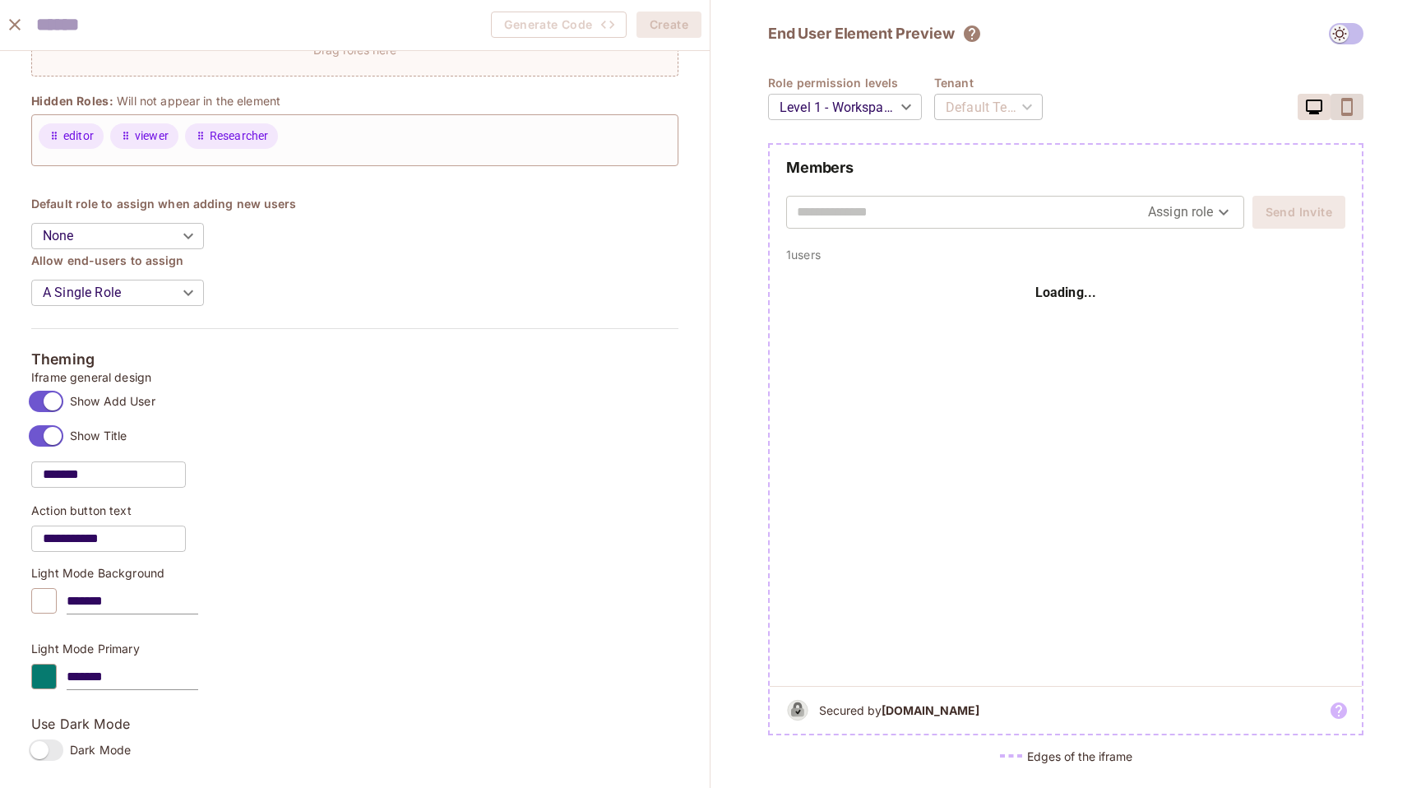
click at [1351, 105] on icon "button" at bounding box center [1347, 107] width 20 height 20
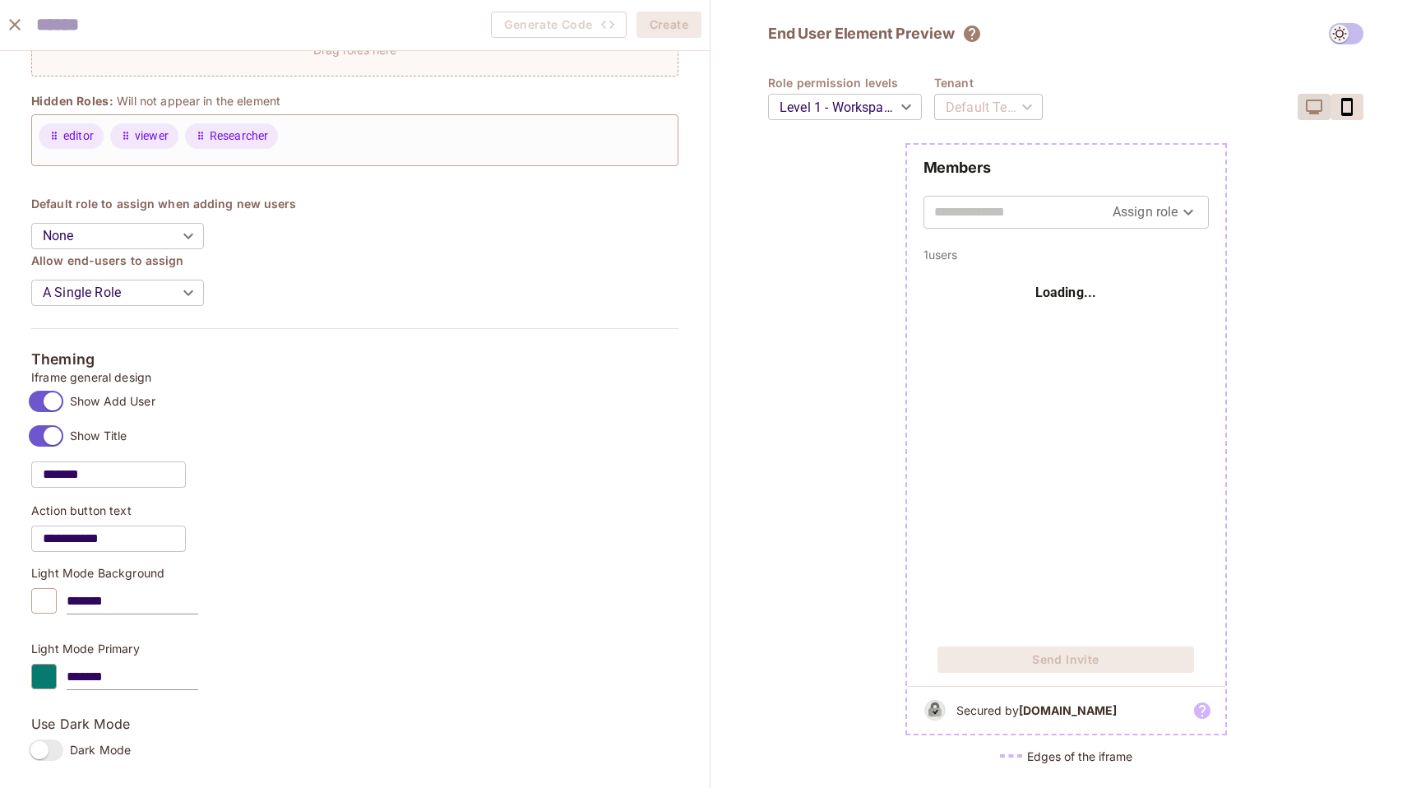
click at [1309, 100] on icon "button" at bounding box center [1314, 107] width 16 height 15
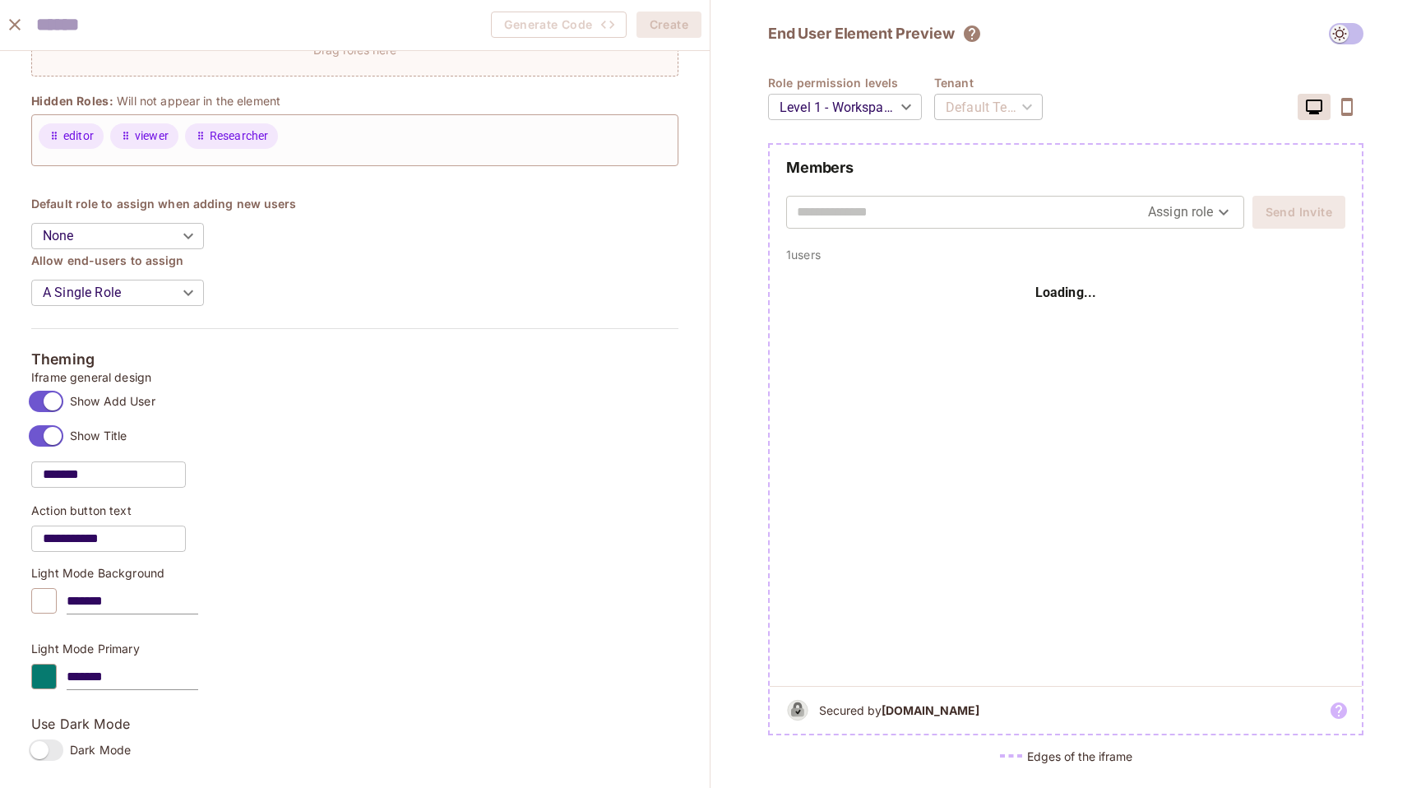
click at [901, 210] on input "text" at bounding box center [972, 212] width 351 height 26
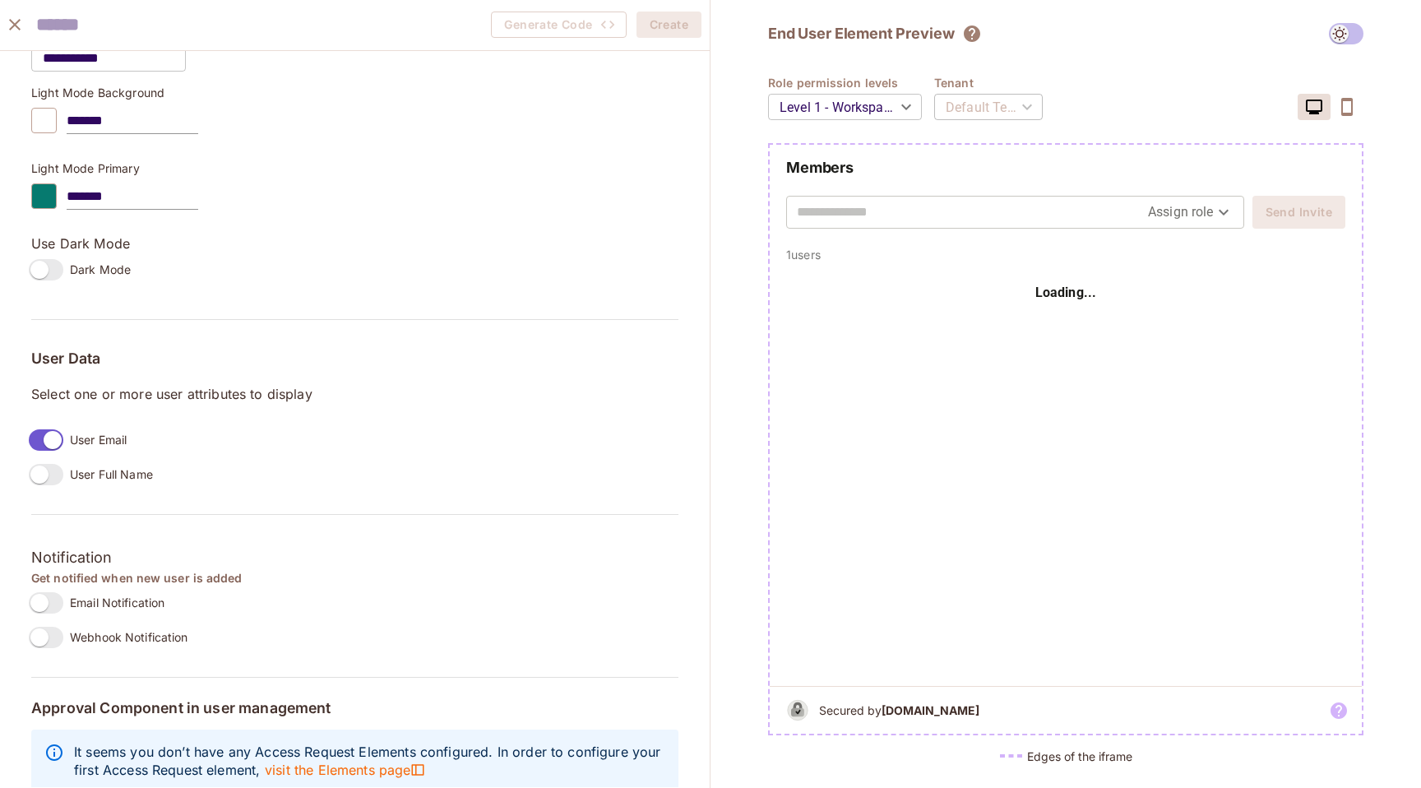
scroll to position [1027, 0]
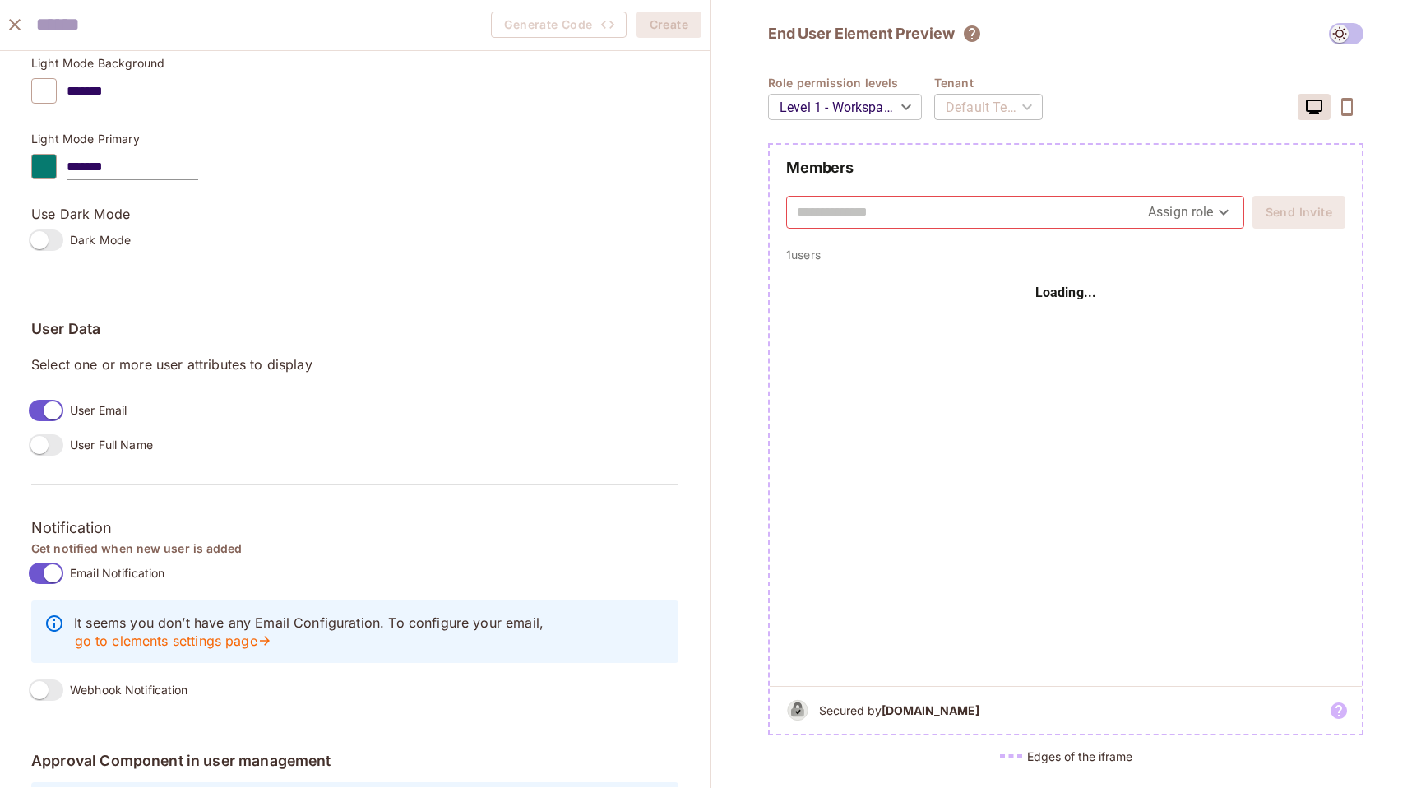
click at [52, 583] on span at bounding box center [46, 573] width 35 height 21
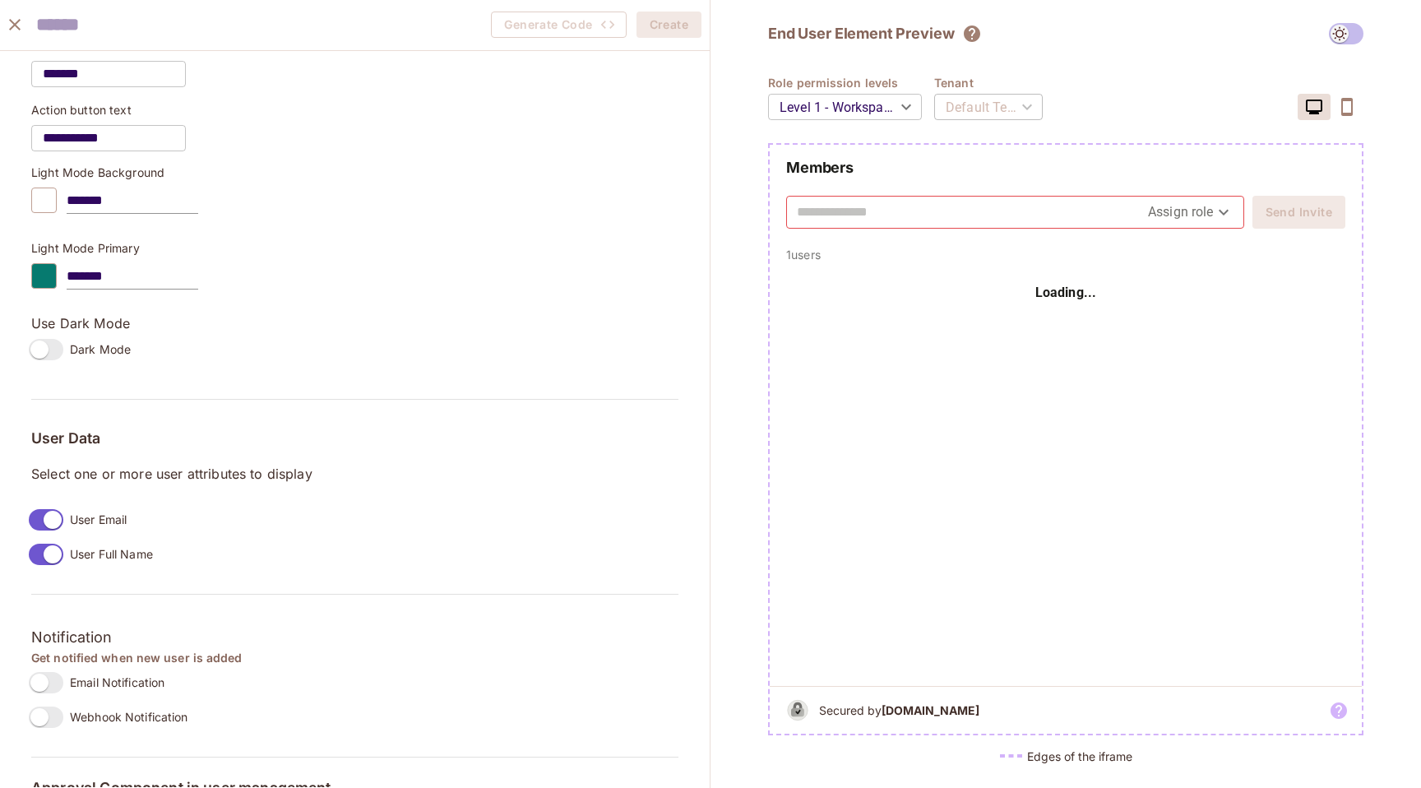
scroll to position [871, 0]
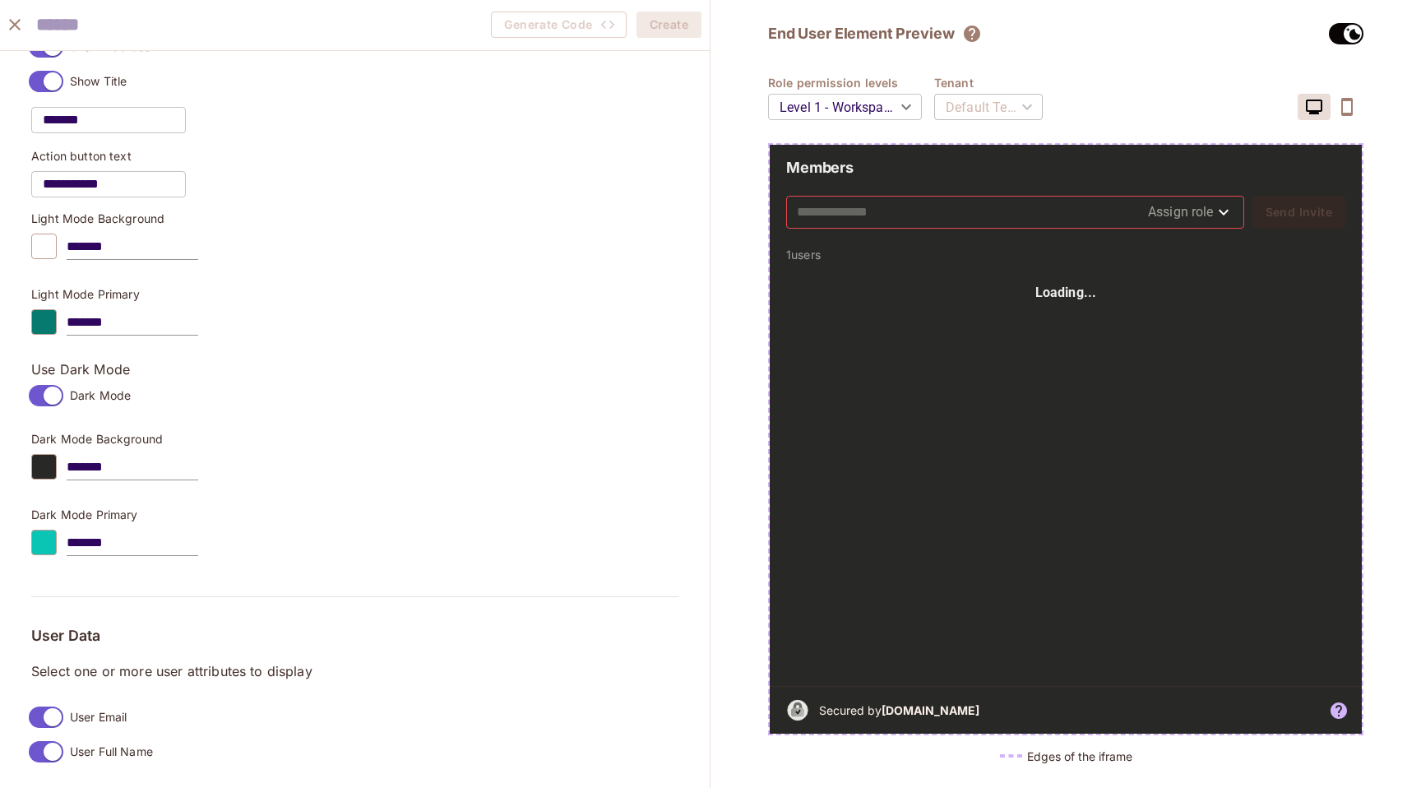
click at [1213, 197] on div "Assign role" at bounding box center [1191, 212] width 86 height 31
click at [1189, 202] on body "Pro M Matan-784 Projects Monitoring Settings Default Project Production Home Po…" at bounding box center [710, 394] width 1421 height 788
click at [1080, 206] on div at bounding box center [710, 394] width 1421 height 788
click at [1005, 211] on input "text" at bounding box center [972, 212] width 351 height 26
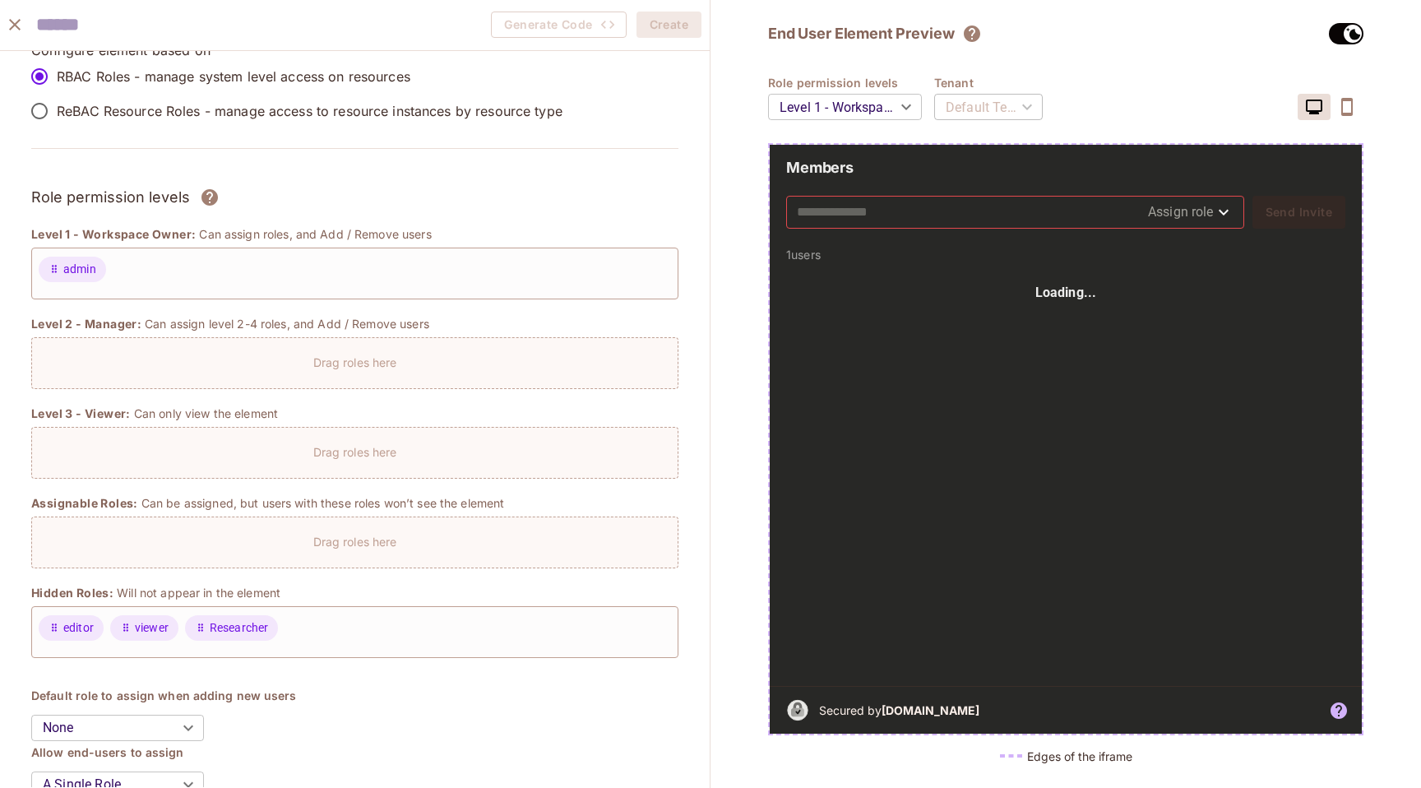
scroll to position [0, 0]
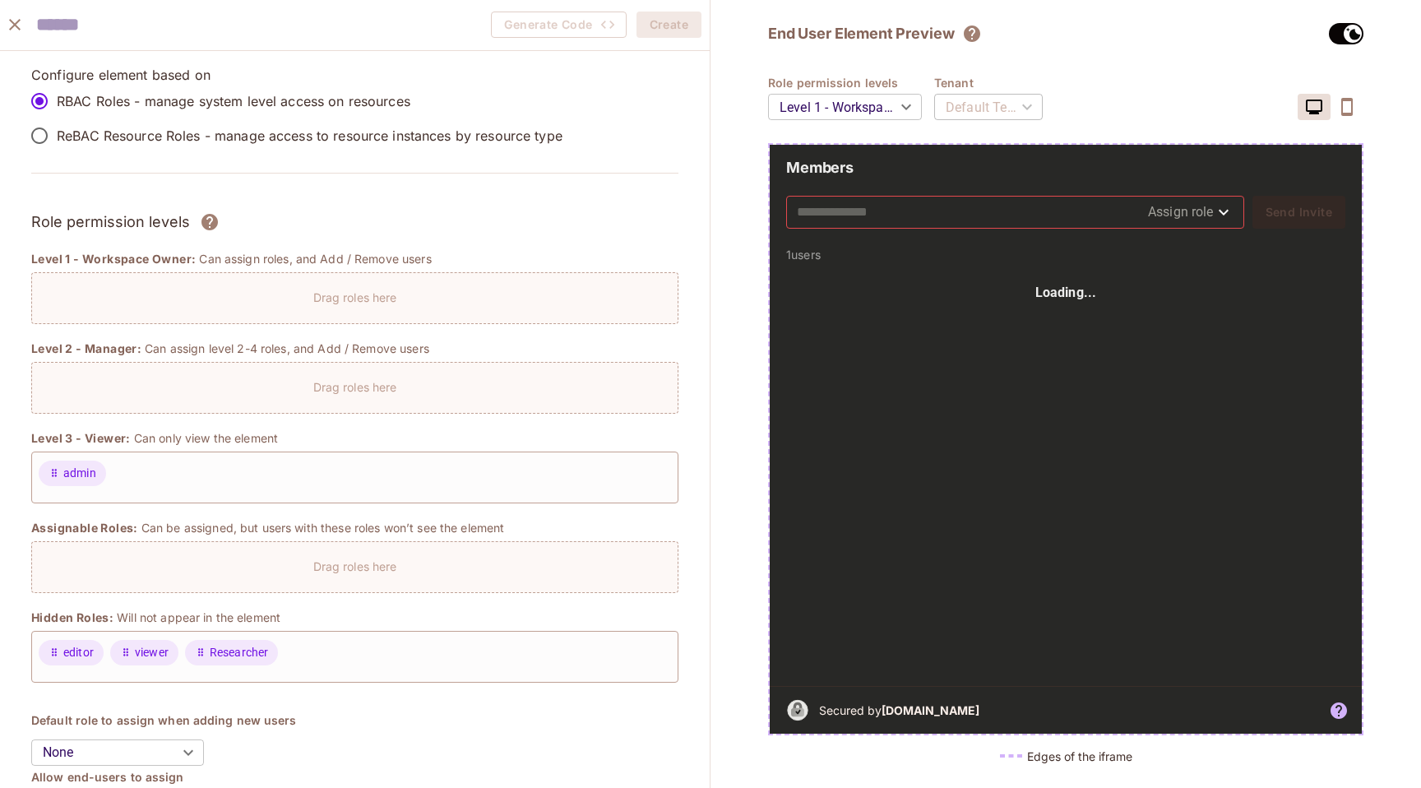
click at [871, 96] on body "Pro M Matan-784 Projects Monitoring Settings Default Project Production Home Po…" at bounding box center [710, 394] width 1421 height 788
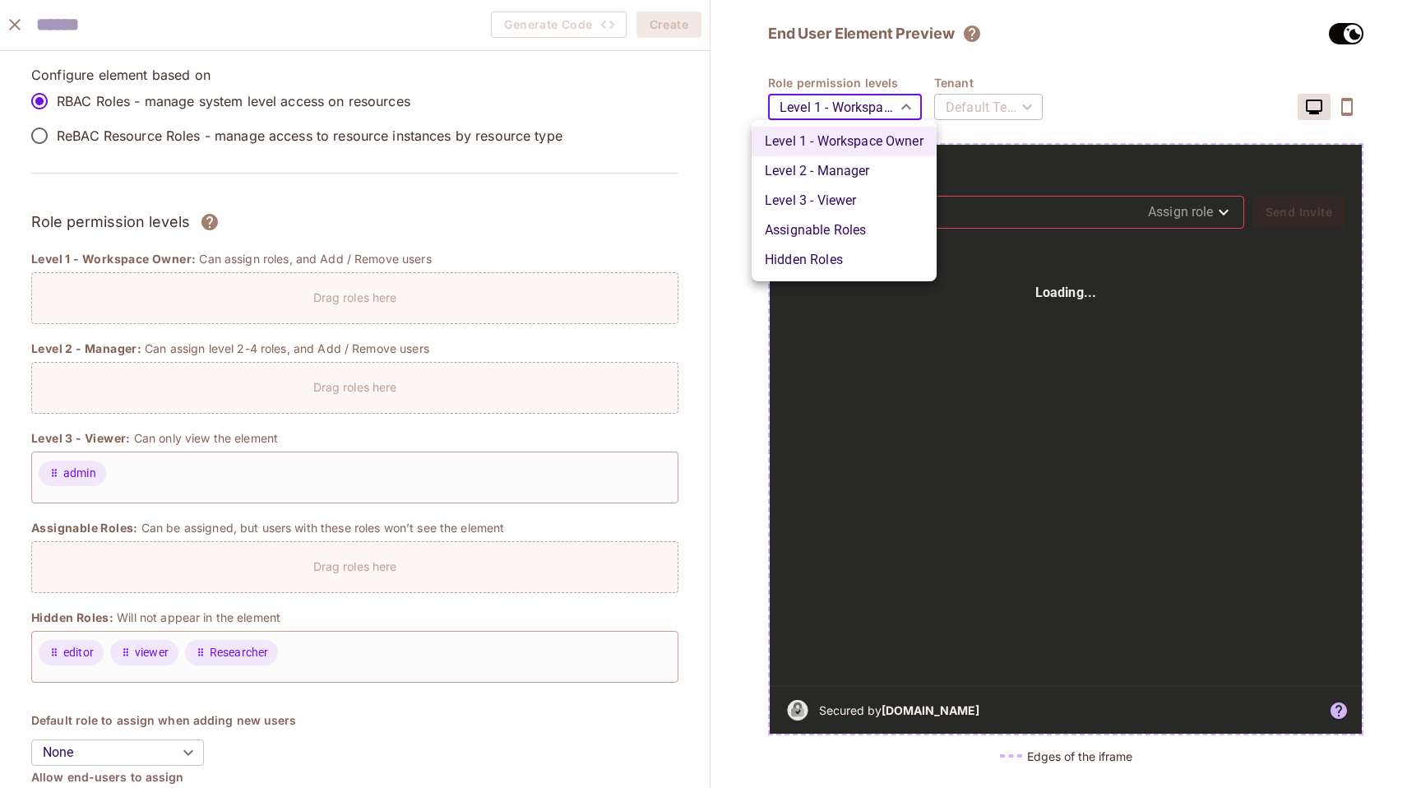
click at [875, 182] on li "Level 2 - Manager" at bounding box center [844, 171] width 185 height 30
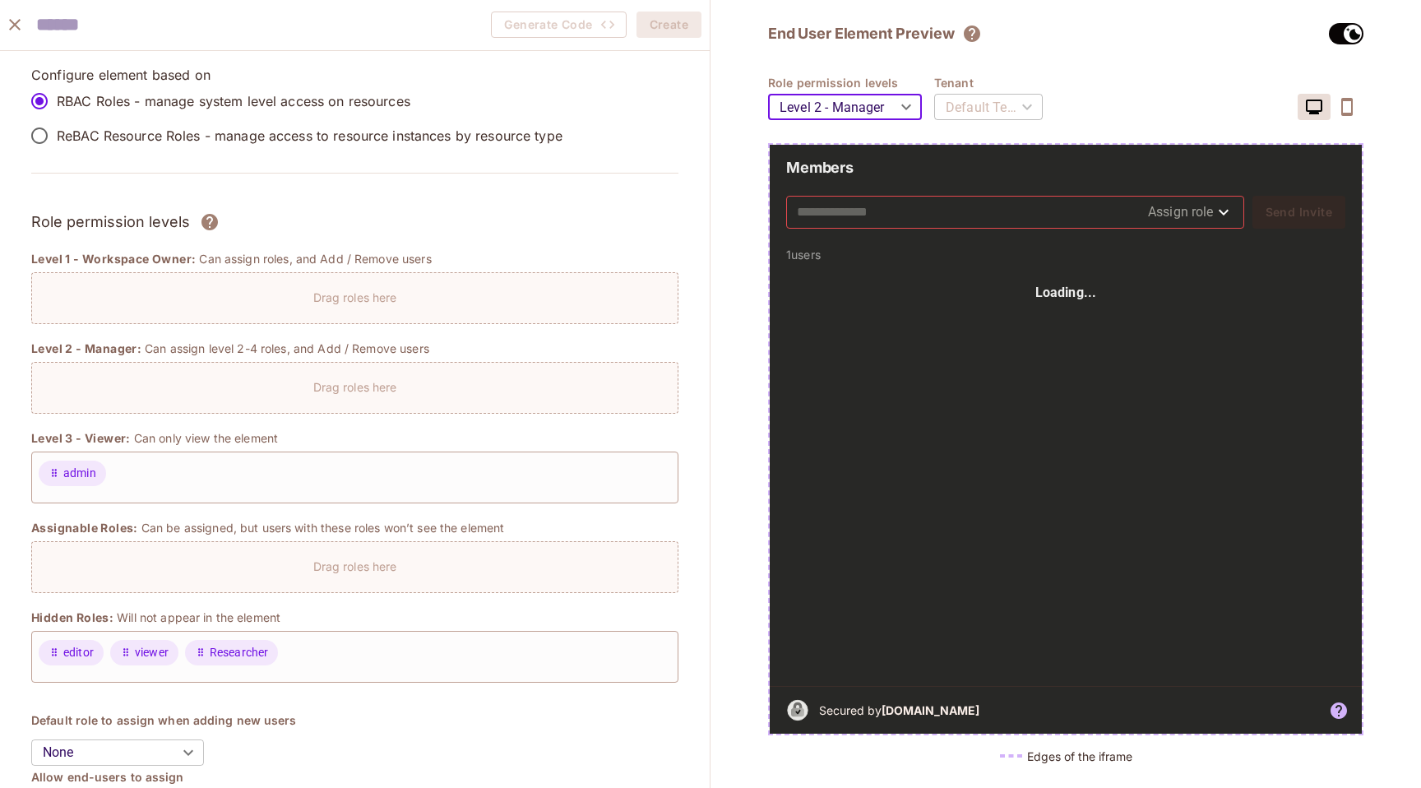
click at [892, 109] on body "Pro M Matan-784 Projects Monitoring Settings Default Project Production Home Po…" at bounding box center [710, 394] width 1421 height 788
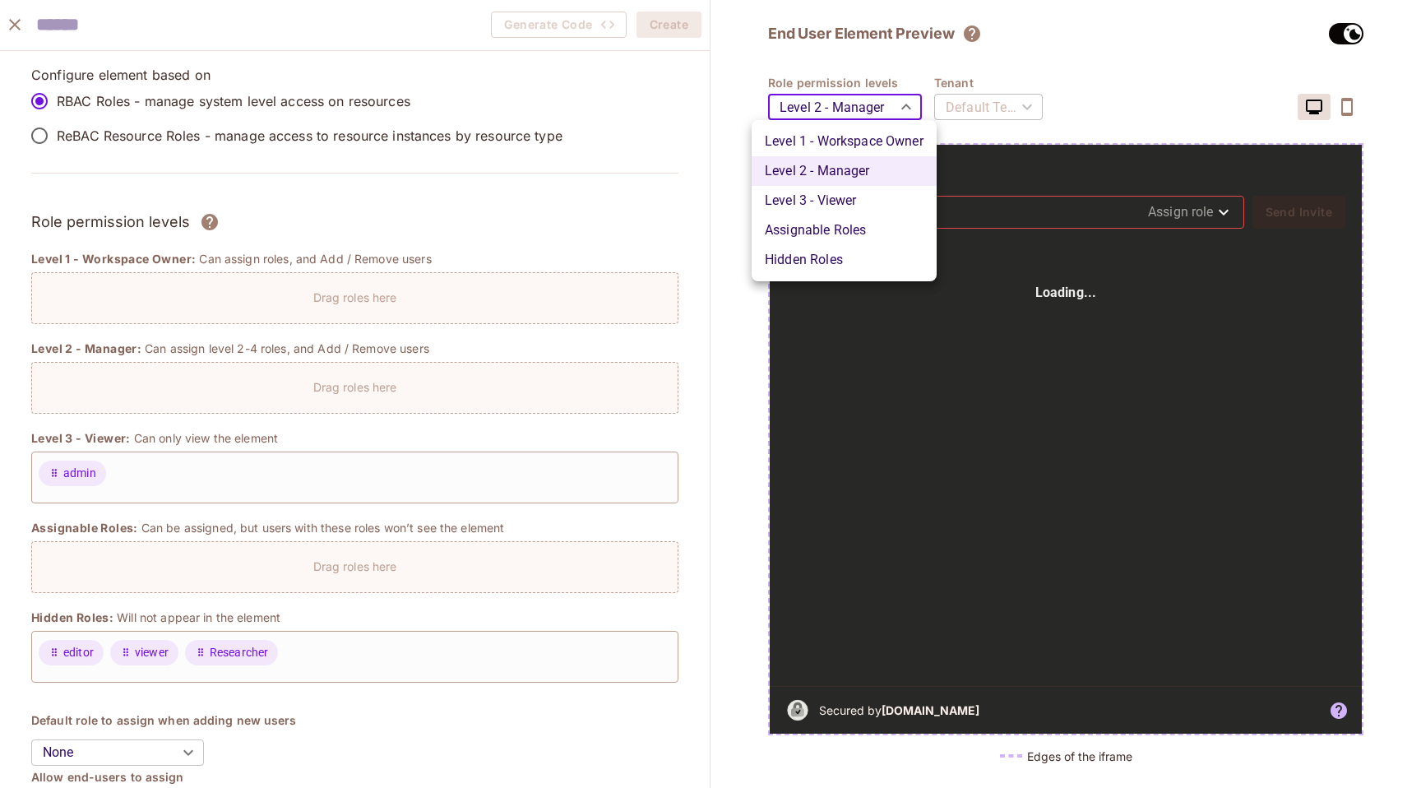
click at [889, 195] on li "Level 3 - Viewer" at bounding box center [844, 201] width 185 height 30
type input "*******"
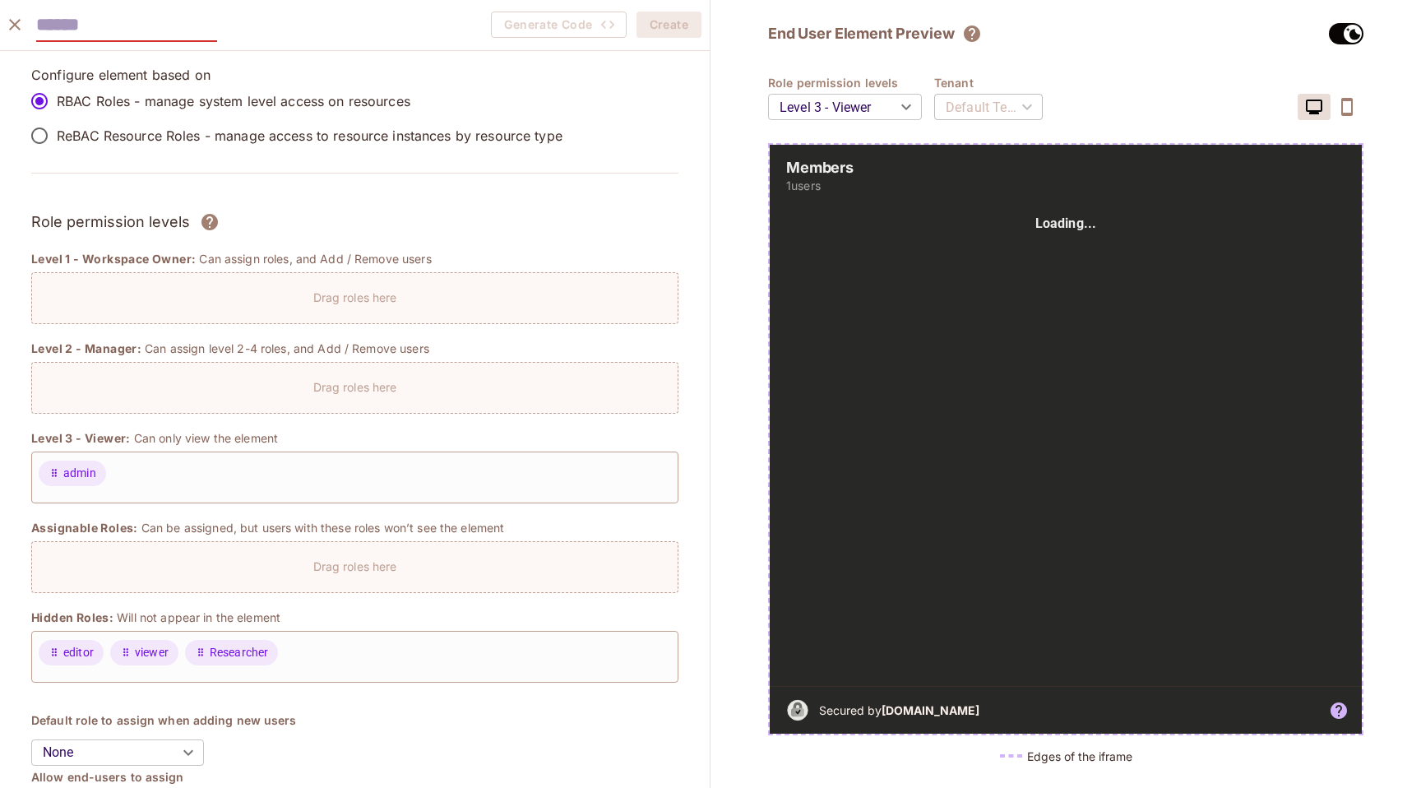
click at [61, 30] on input "text" at bounding box center [126, 25] width 181 height 34
click at [15, 16] on icon "close" at bounding box center [15, 25] width 20 height 20
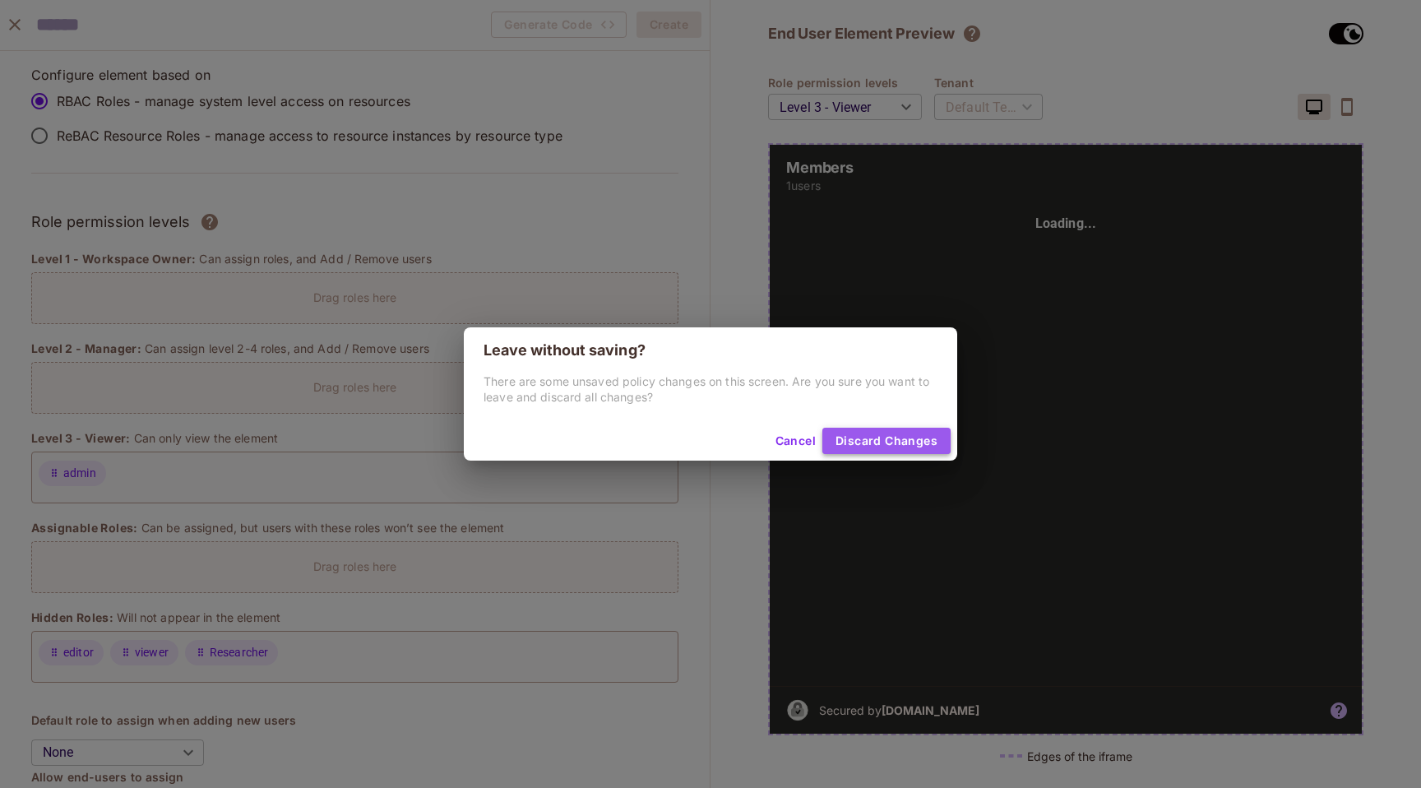
click at [896, 438] on button "Discard Changes" at bounding box center [887, 441] width 128 height 26
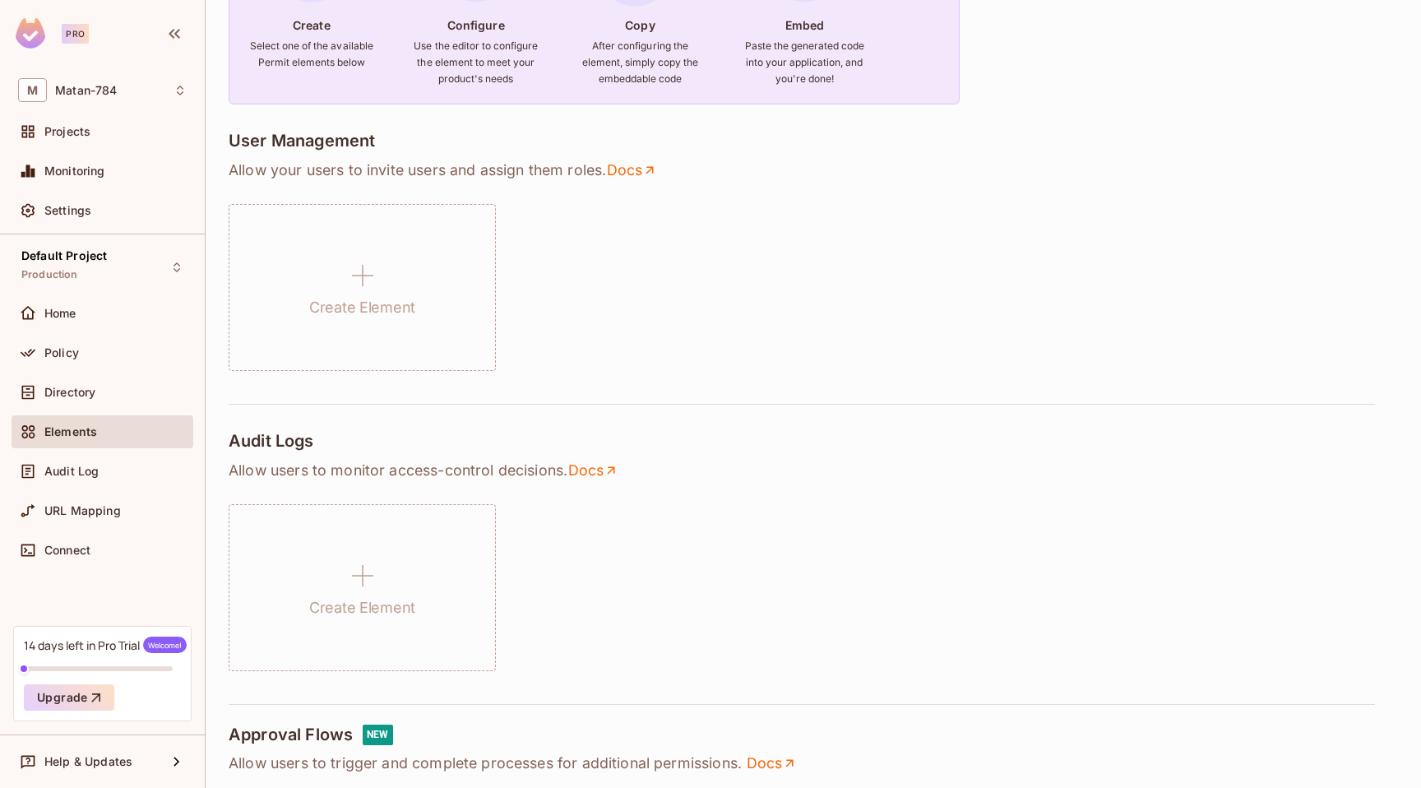
scroll to position [271, 0]
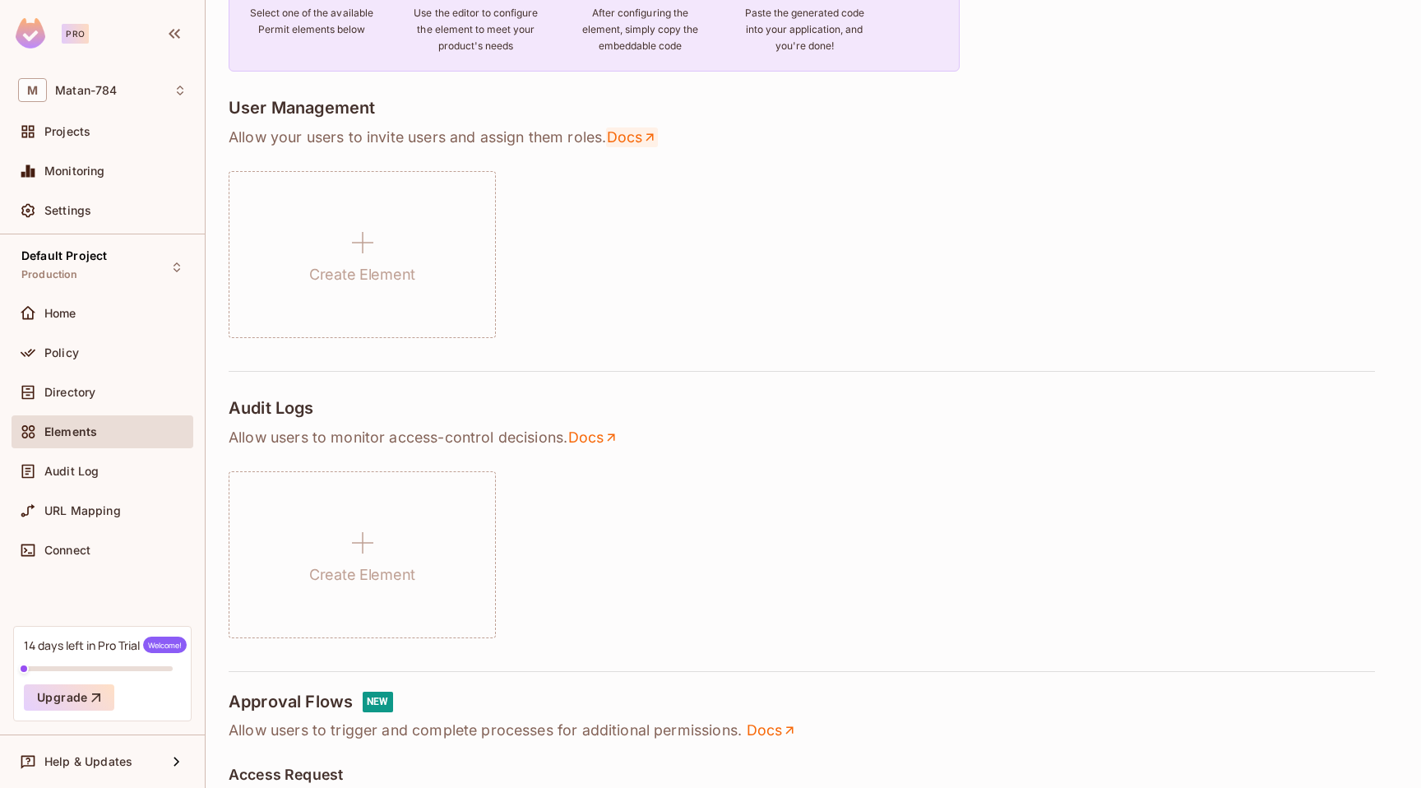
click at [656, 136] on icon at bounding box center [649, 137] width 15 height 15
click at [101, 468] on div "Audit Log" at bounding box center [115, 471] width 142 height 13
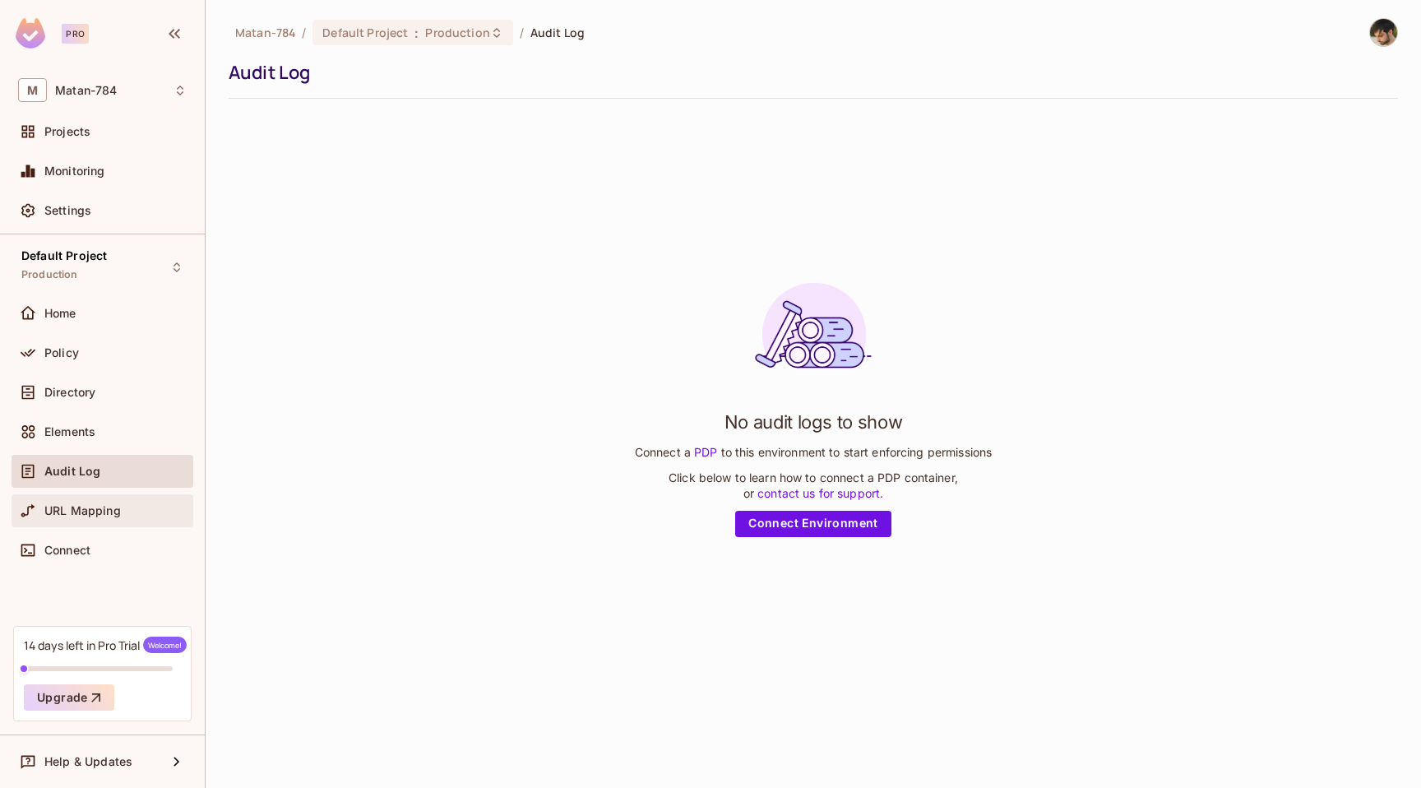
click at [110, 499] on div "URL Mapping" at bounding box center [103, 510] width 182 height 33
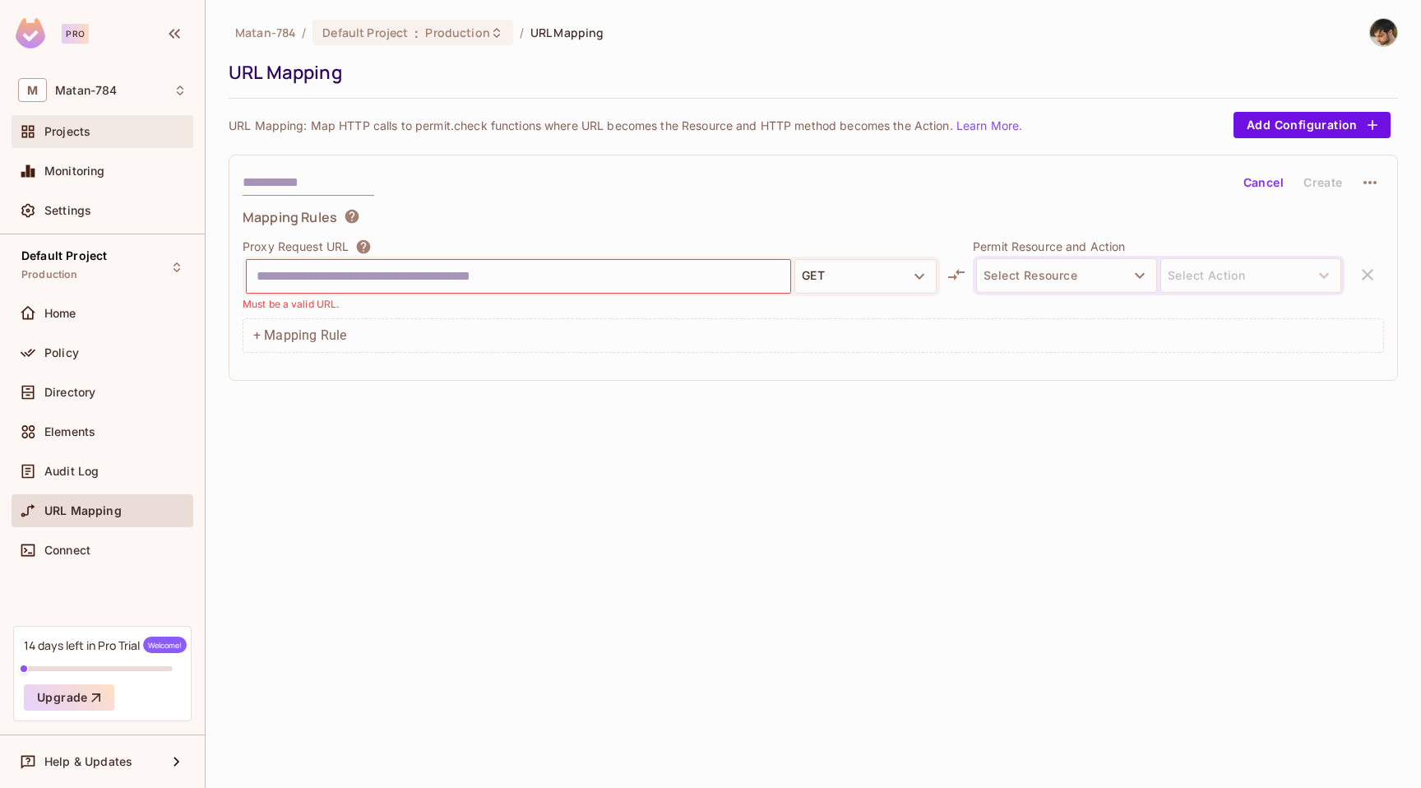
click at [138, 128] on div "Projects" at bounding box center [115, 131] width 142 height 13
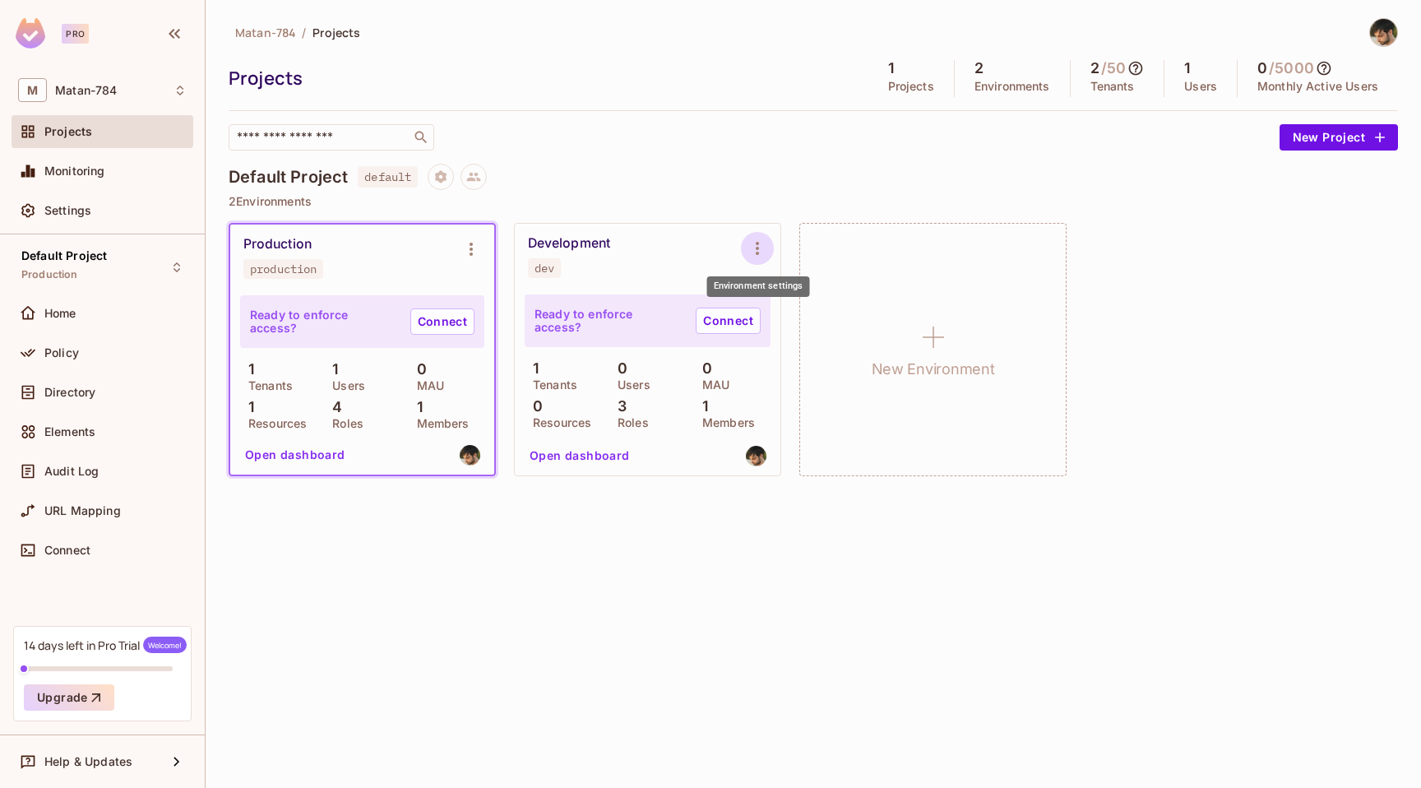
click at [758, 243] on icon "Environment settings" at bounding box center [757, 248] width 3 height 13
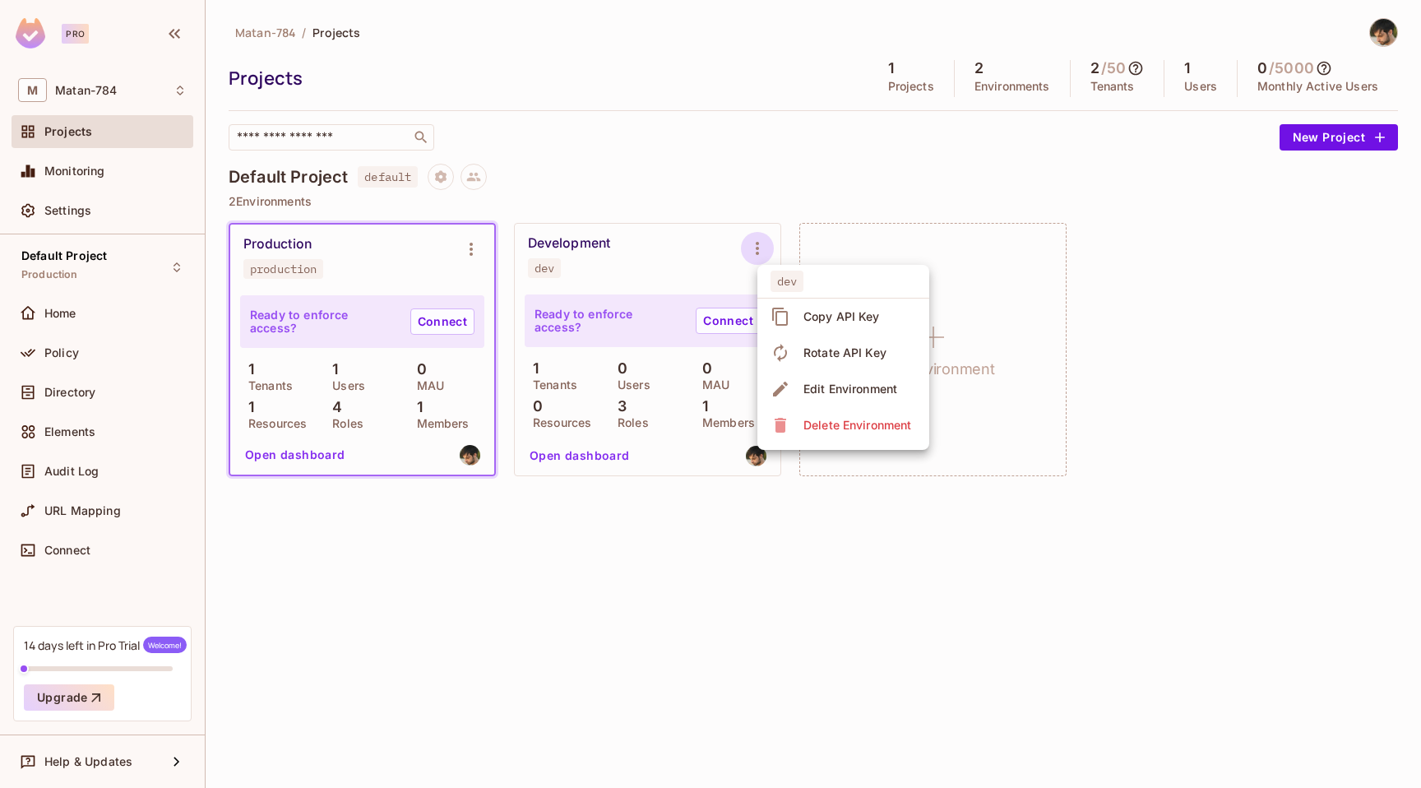
click at [795, 195] on div at bounding box center [710, 394] width 1421 height 788
